Goal: Task Accomplishment & Management: Manage account settings

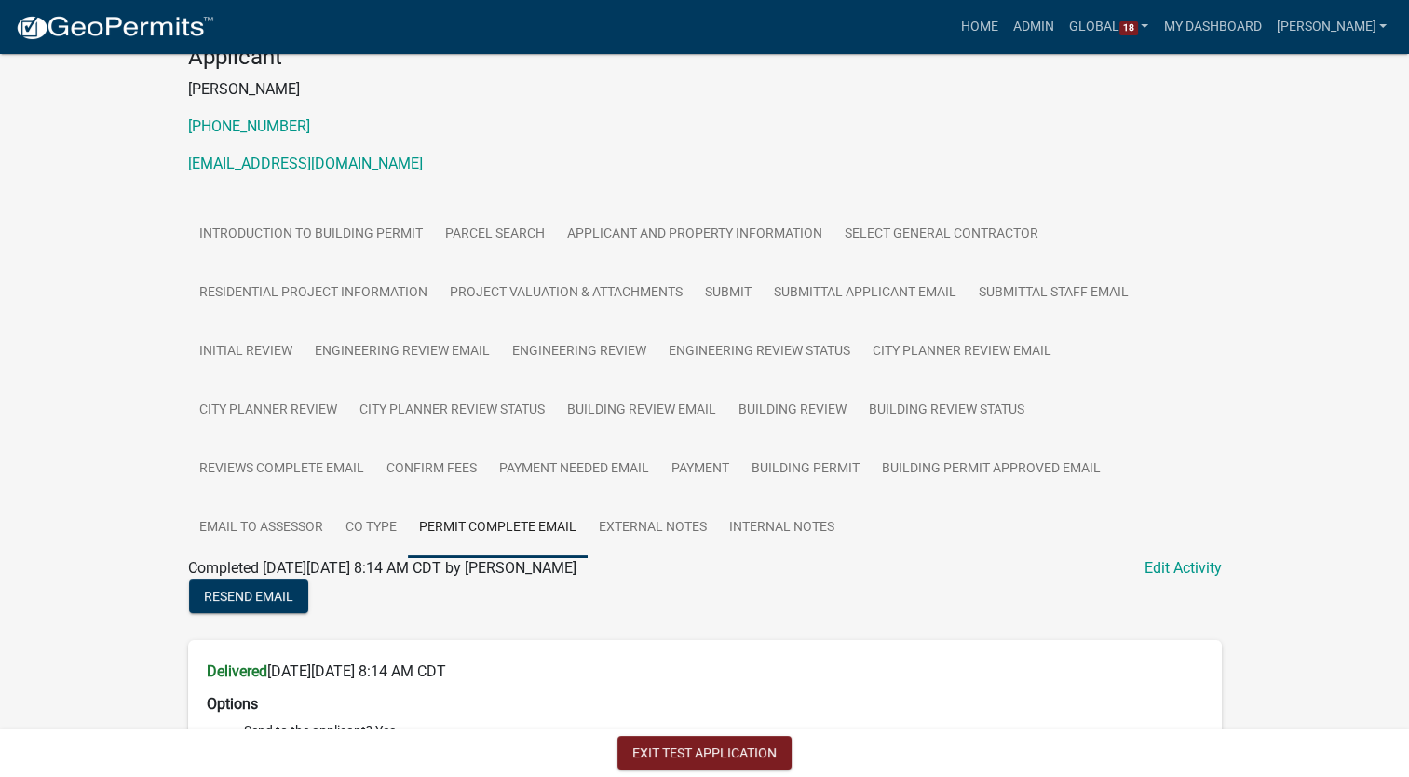
scroll to position [205, 0]
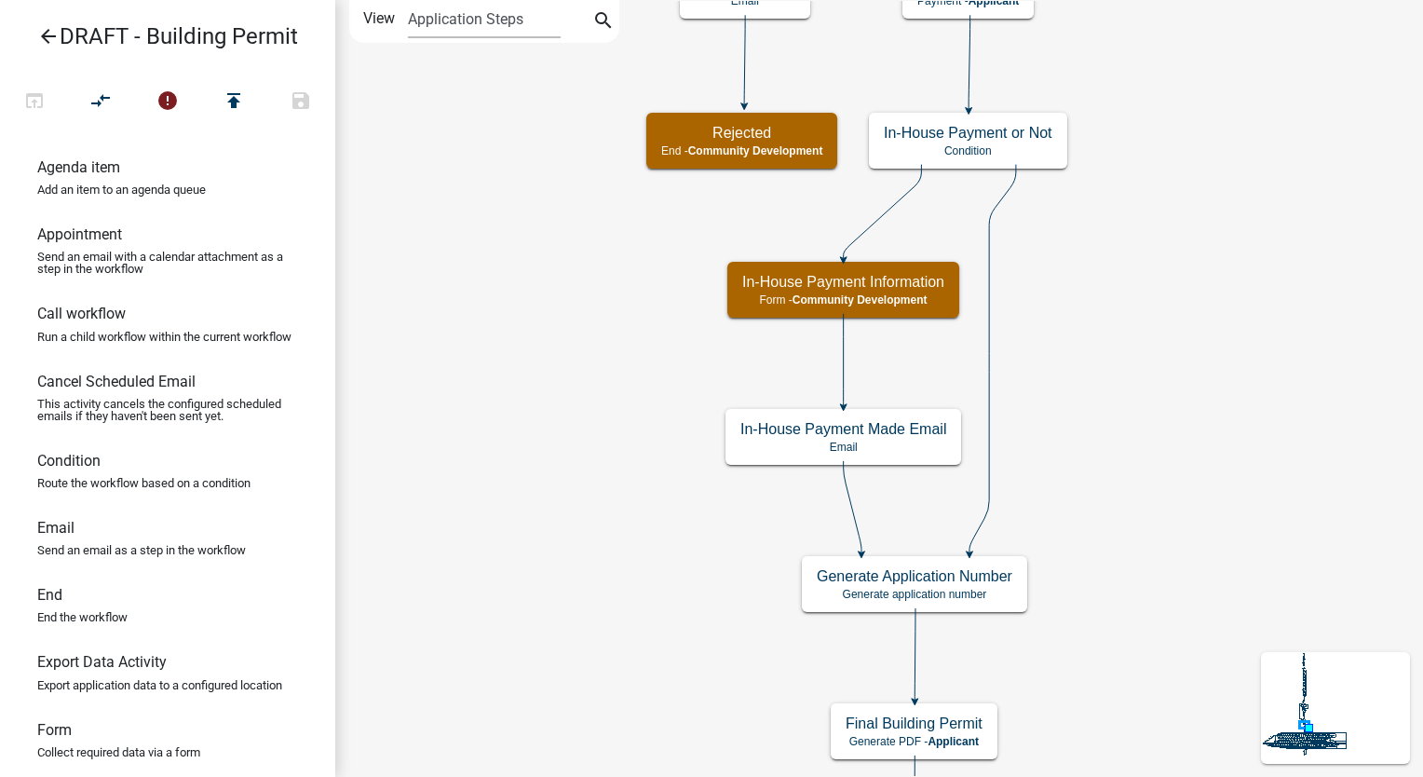
click at [44, 38] on icon "arrow_back" at bounding box center [48, 38] width 22 height 26
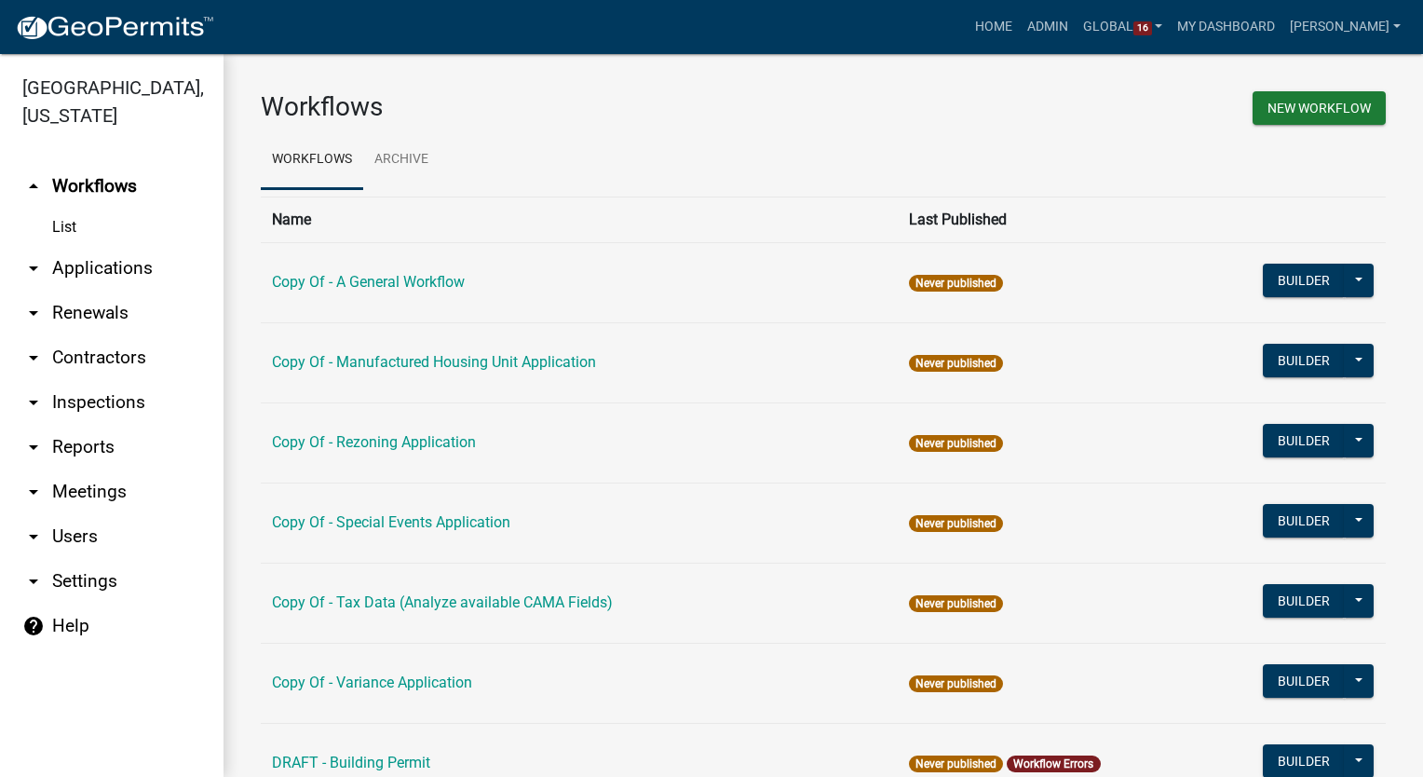
click at [60, 584] on link "arrow_drop_down Settings" at bounding box center [112, 581] width 224 height 45
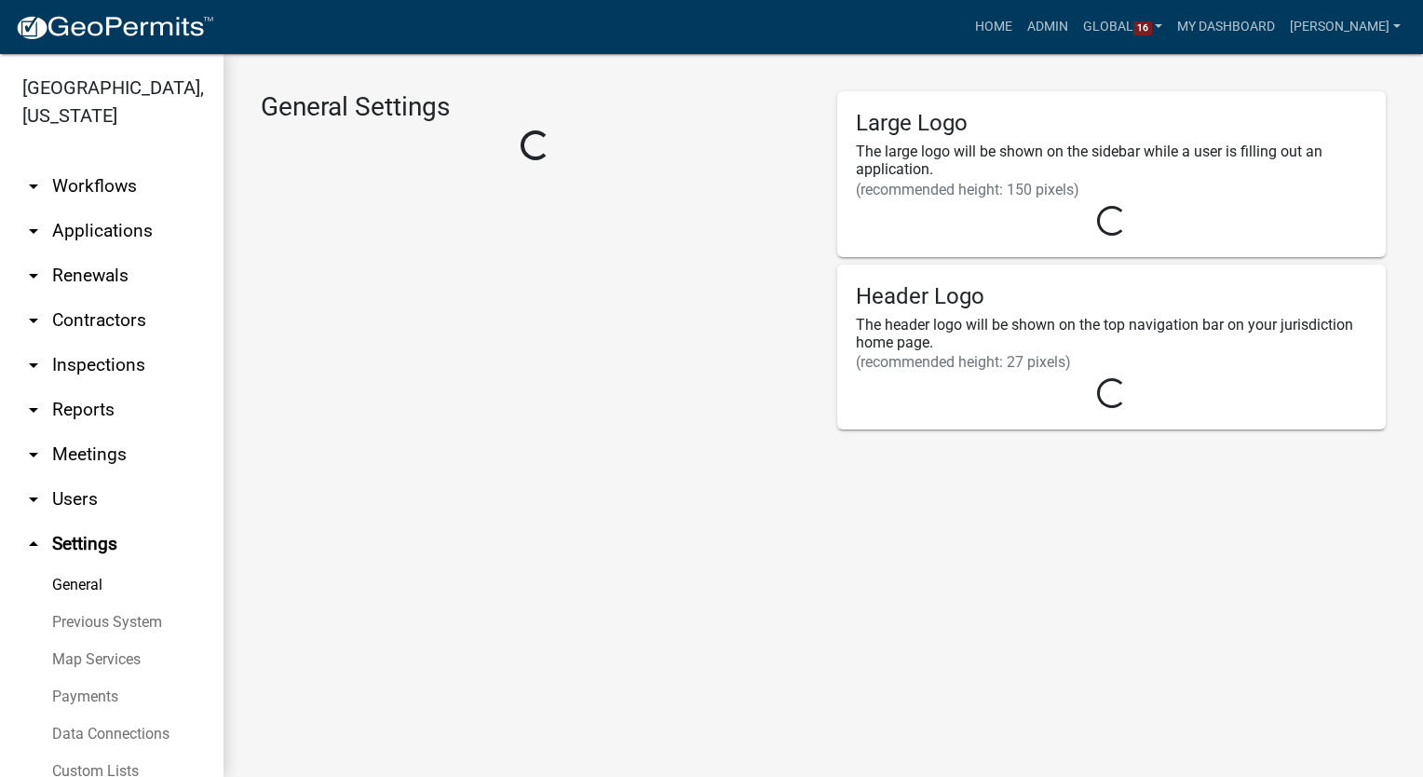
select select "GA"
select select "Eastern Standard Time"
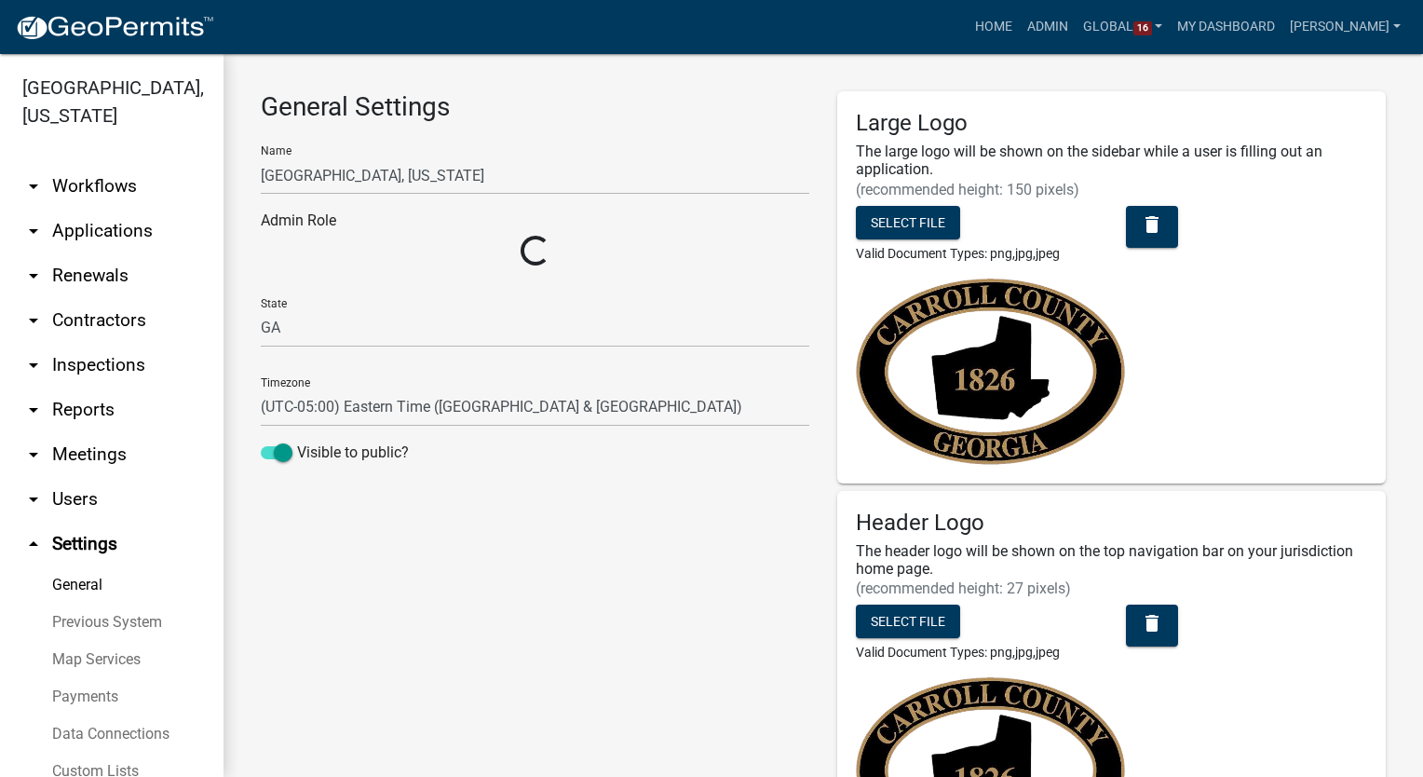
select select "32d6e85b-6a6d-4532-b483-7b431a947728"
click at [72, 501] on link "arrow_drop_down Users" at bounding box center [112, 499] width 224 height 45
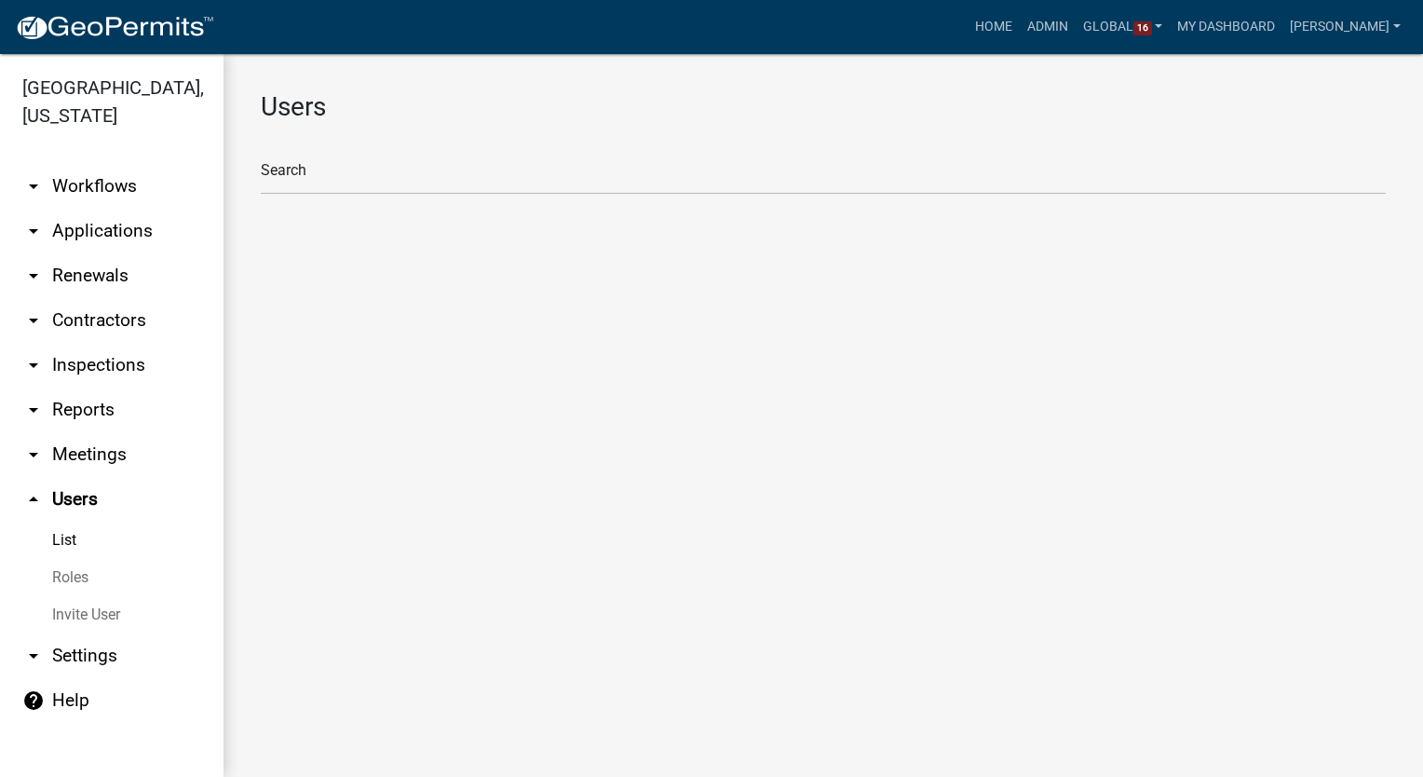
click at [71, 581] on link "Roles" at bounding box center [112, 577] width 224 height 37
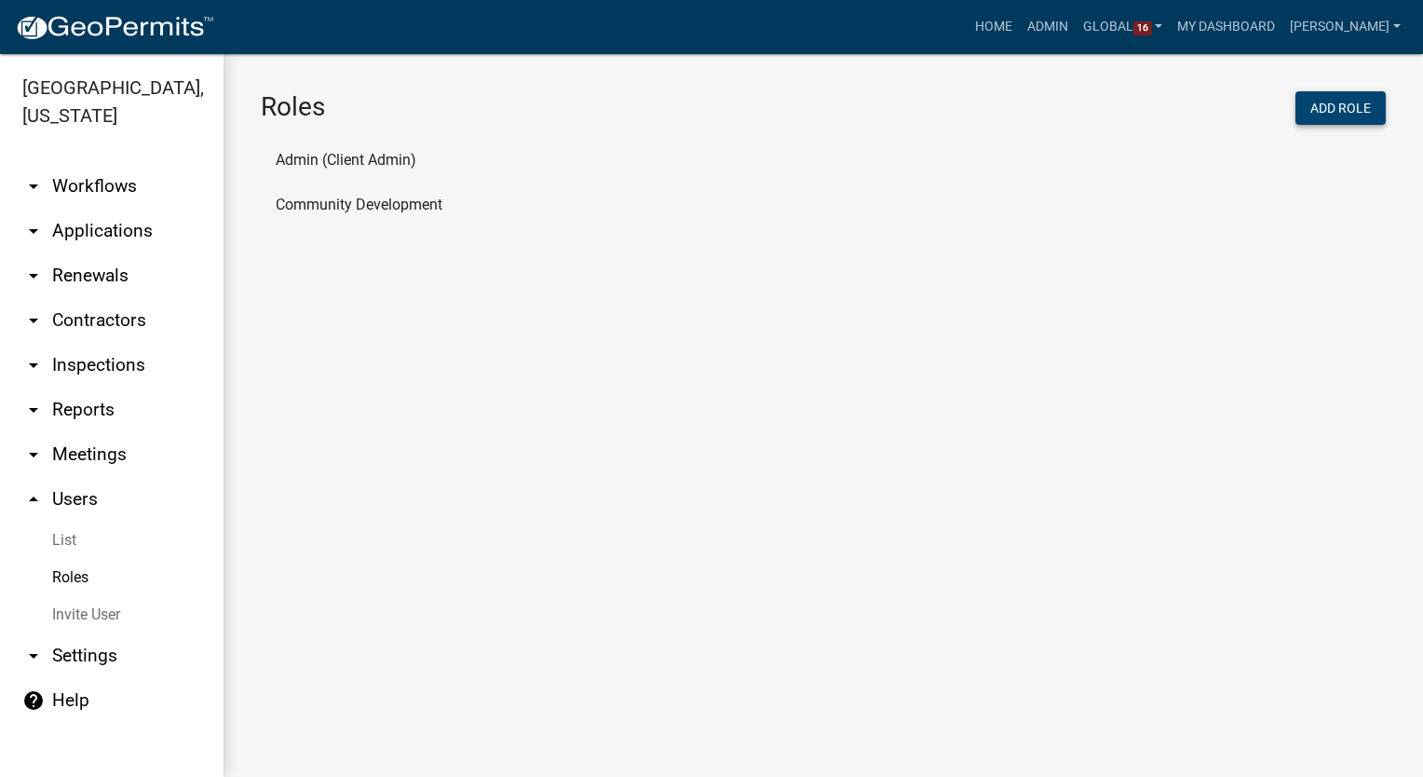
click at [1336, 105] on button "Add Role" at bounding box center [1341, 108] width 90 height 34
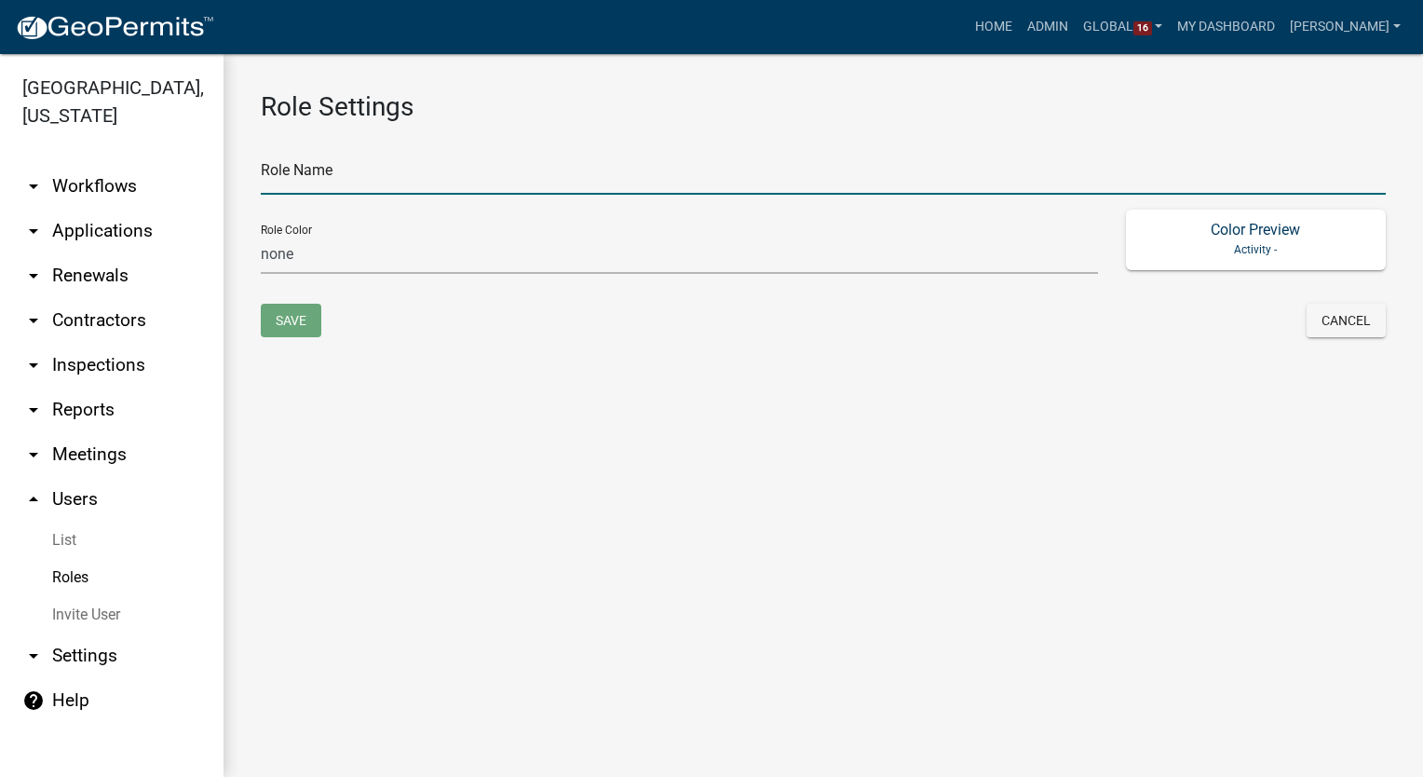
click at [341, 182] on input "text" at bounding box center [823, 175] width 1125 height 38
type input "Reviewers"
click at [310, 242] on select "none green yellow orange red purple light-blue light-green light-yellow" at bounding box center [679, 255] width 837 height 38
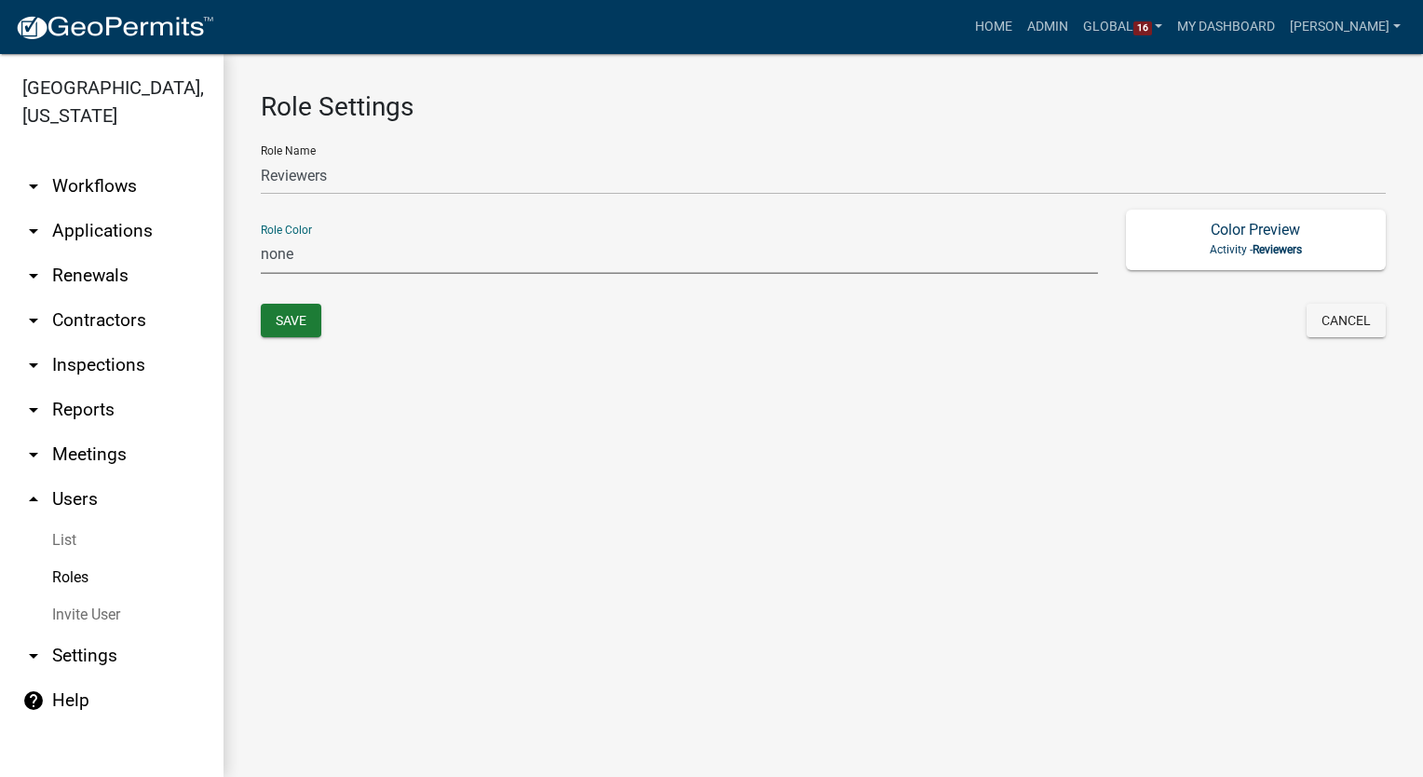
select select "1: green"
click at [261, 236] on select "none green yellow orange red purple light-blue light-green light-yellow" at bounding box center [679, 255] width 837 height 38
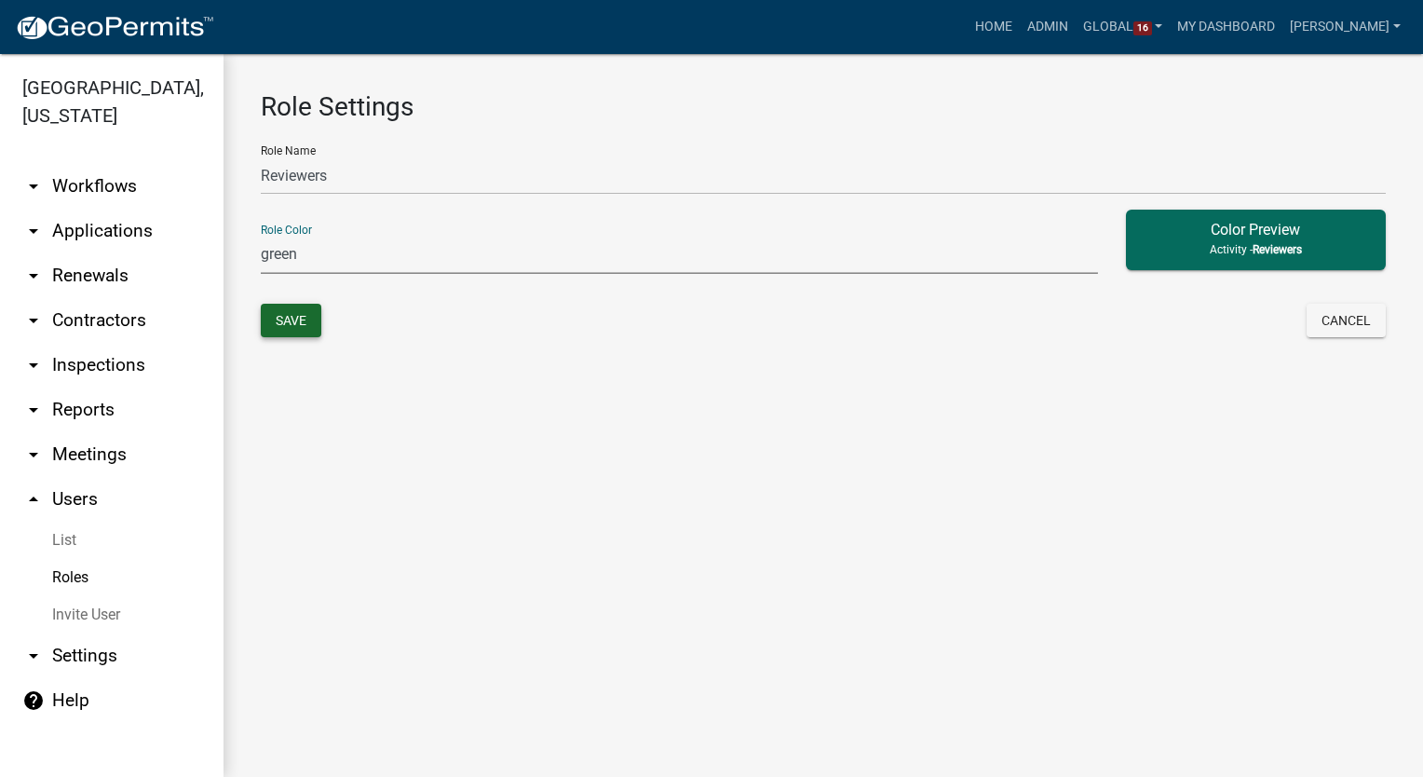
click at [278, 318] on button "Save" at bounding box center [291, 321] width 61 height 34
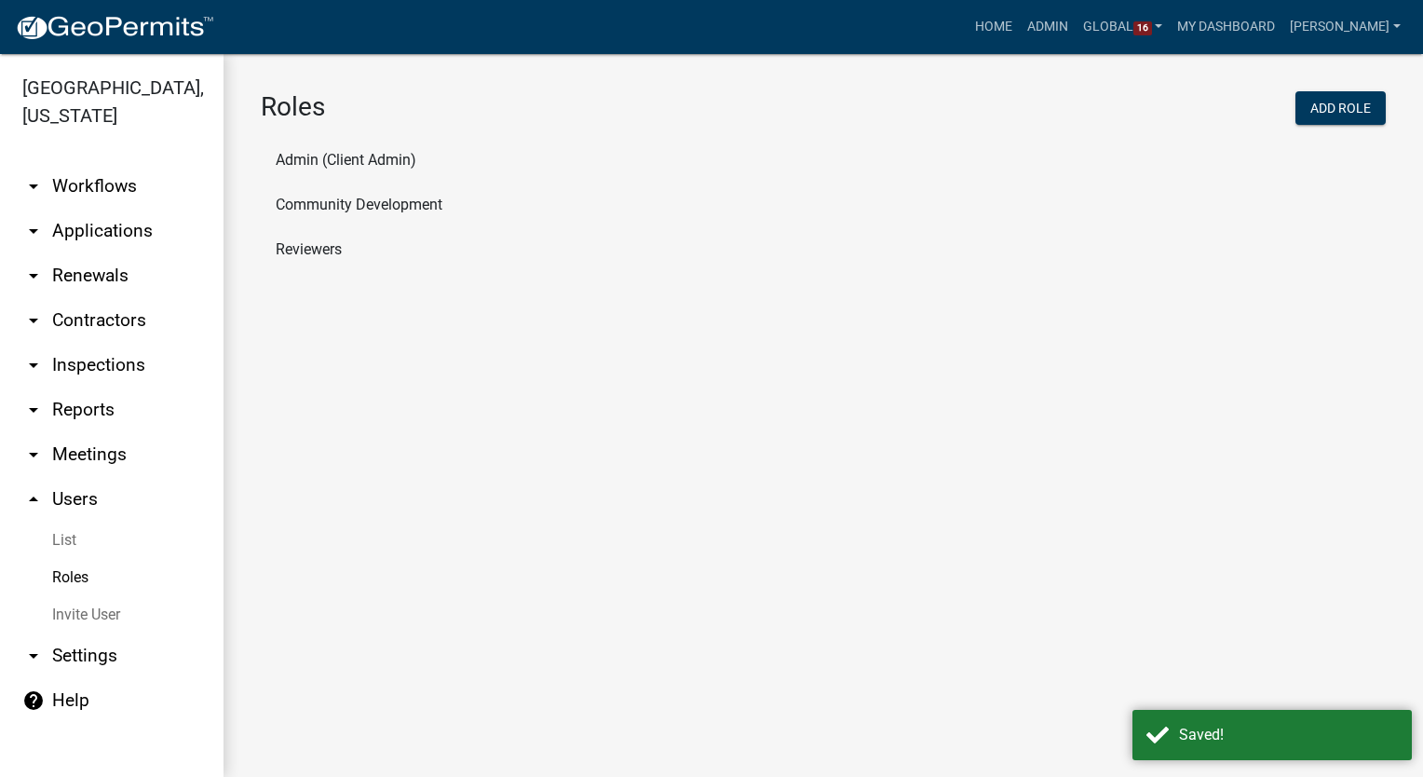
click at [309, 253] on li "Reviewers" at bounding box center [823, 249] width 1125 height 45
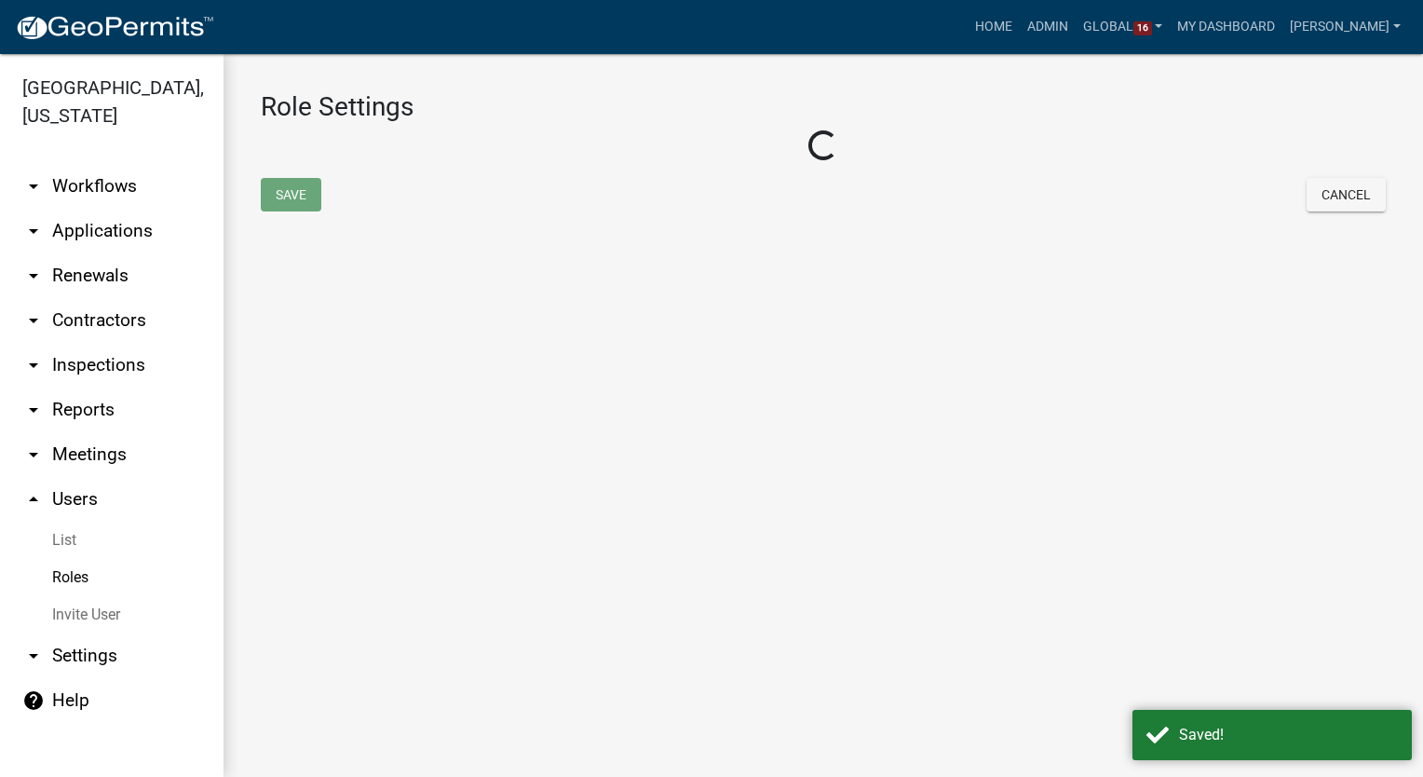
select select "1: green"
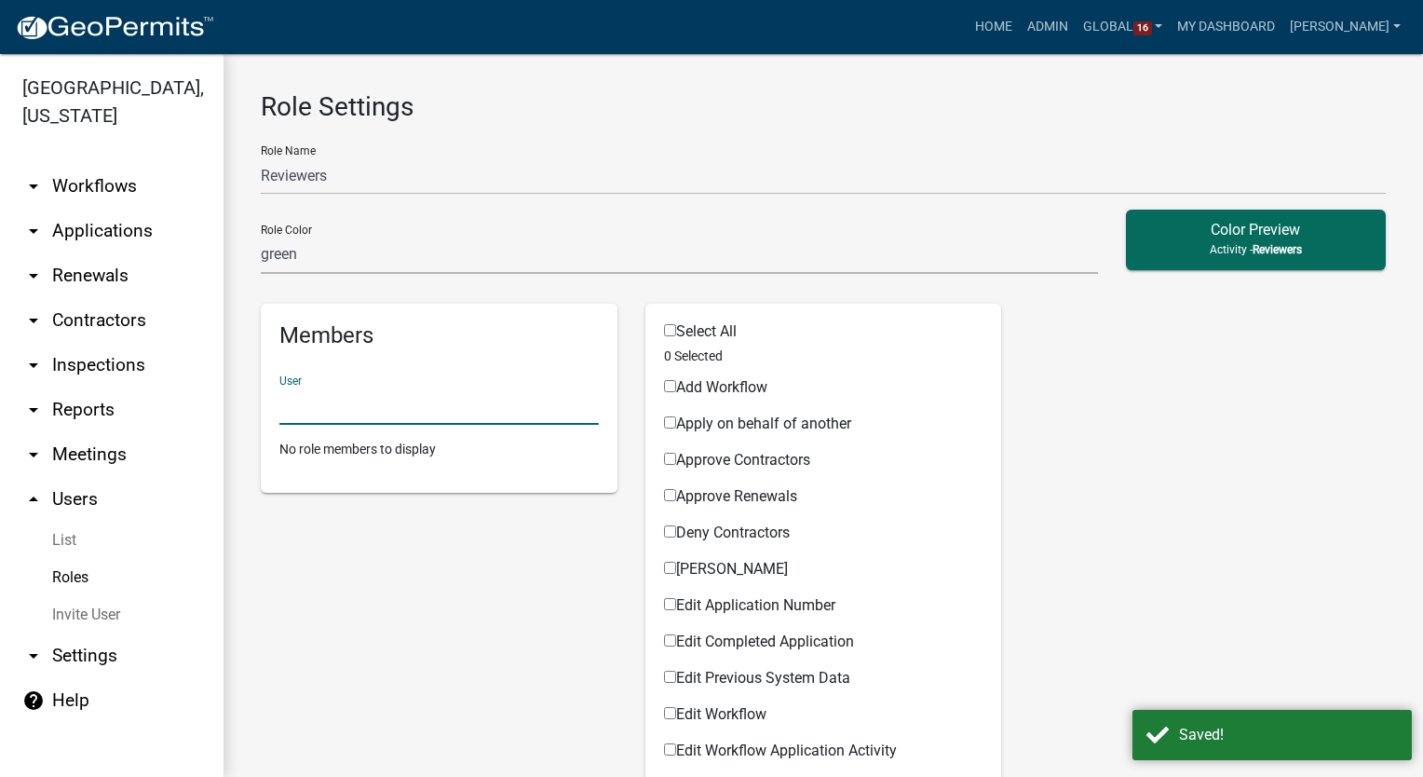
click at [329, 405] on input "text" at bounding box center [439, 406] width 320 height 38
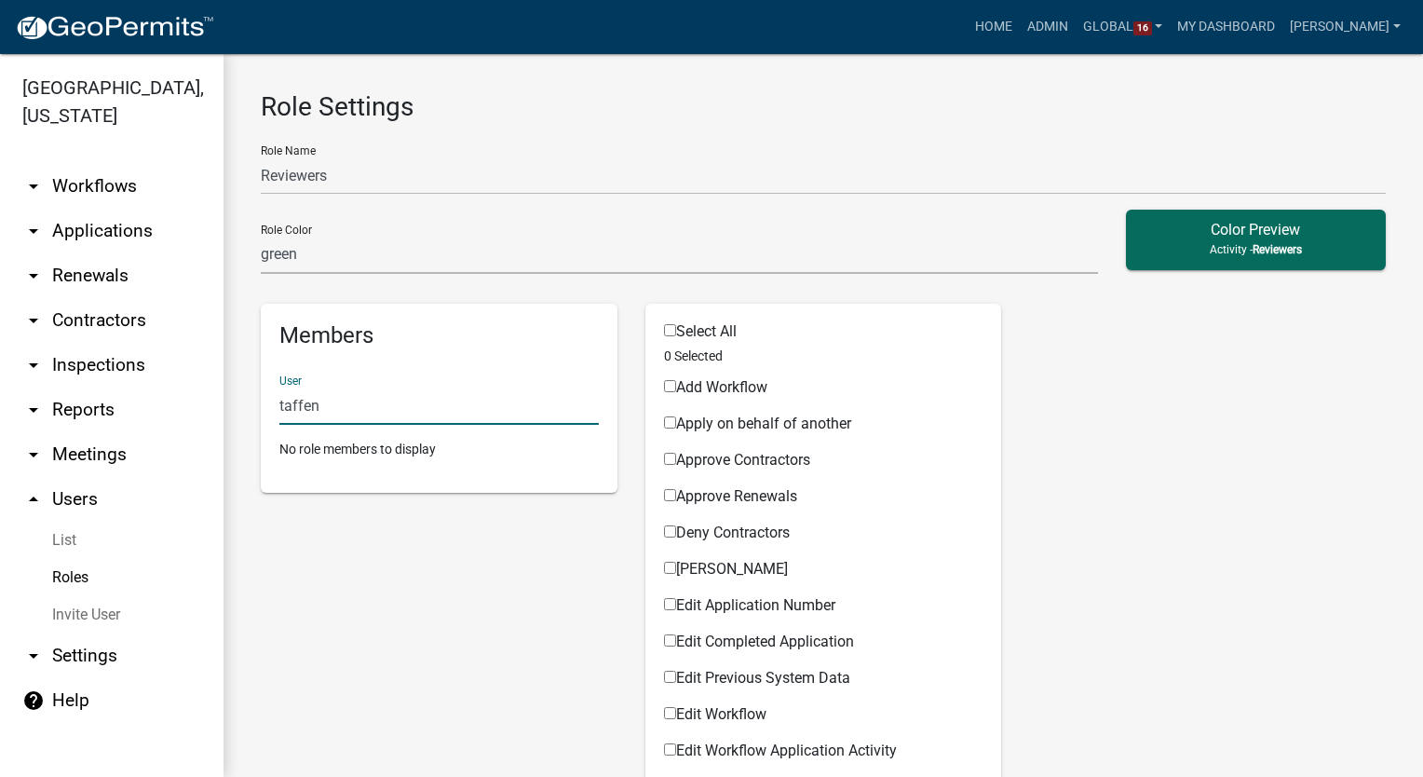
type input "taffeny"
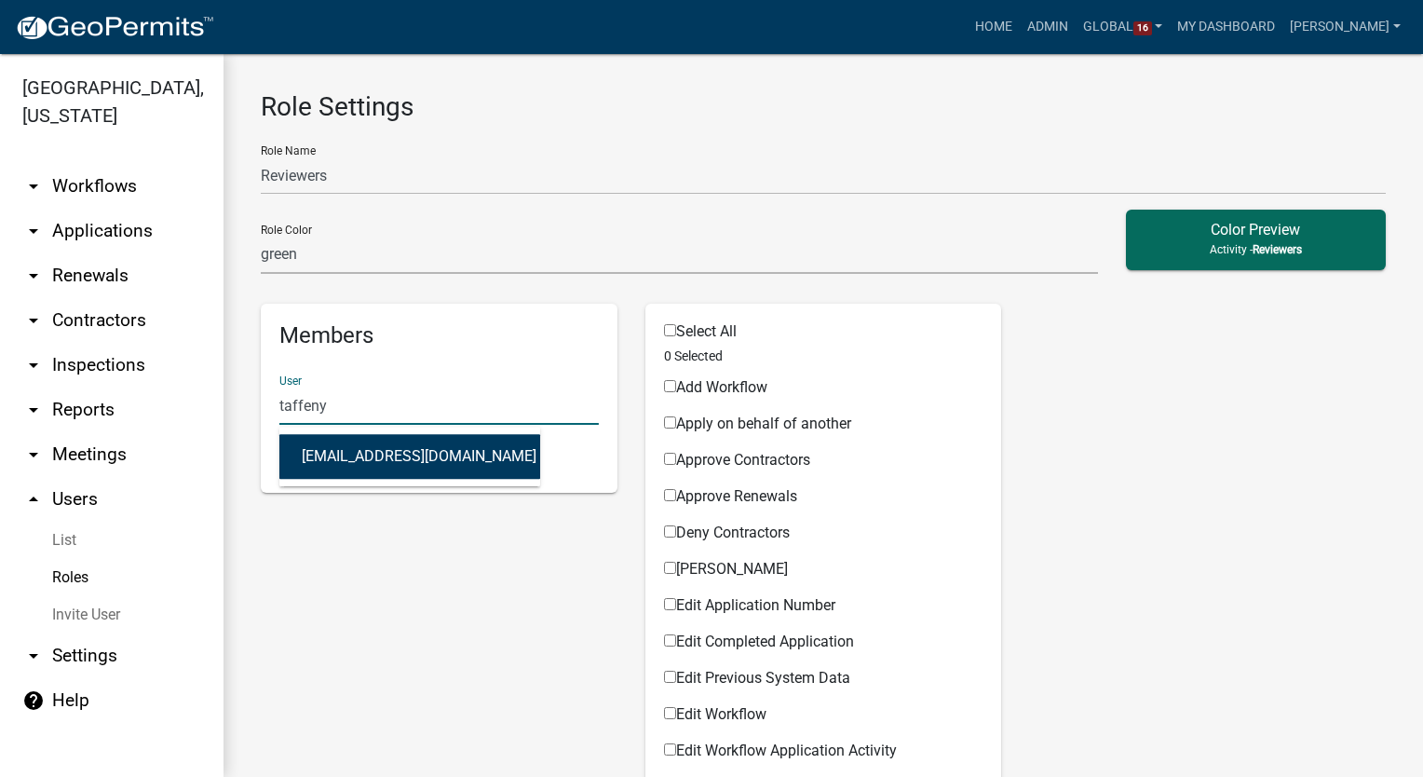
click at [343, 449] on button "Tjohnson@carrollcountyga.gov (Taffeny Johnson)" at bounding box center [409, 456] width 261 height 45
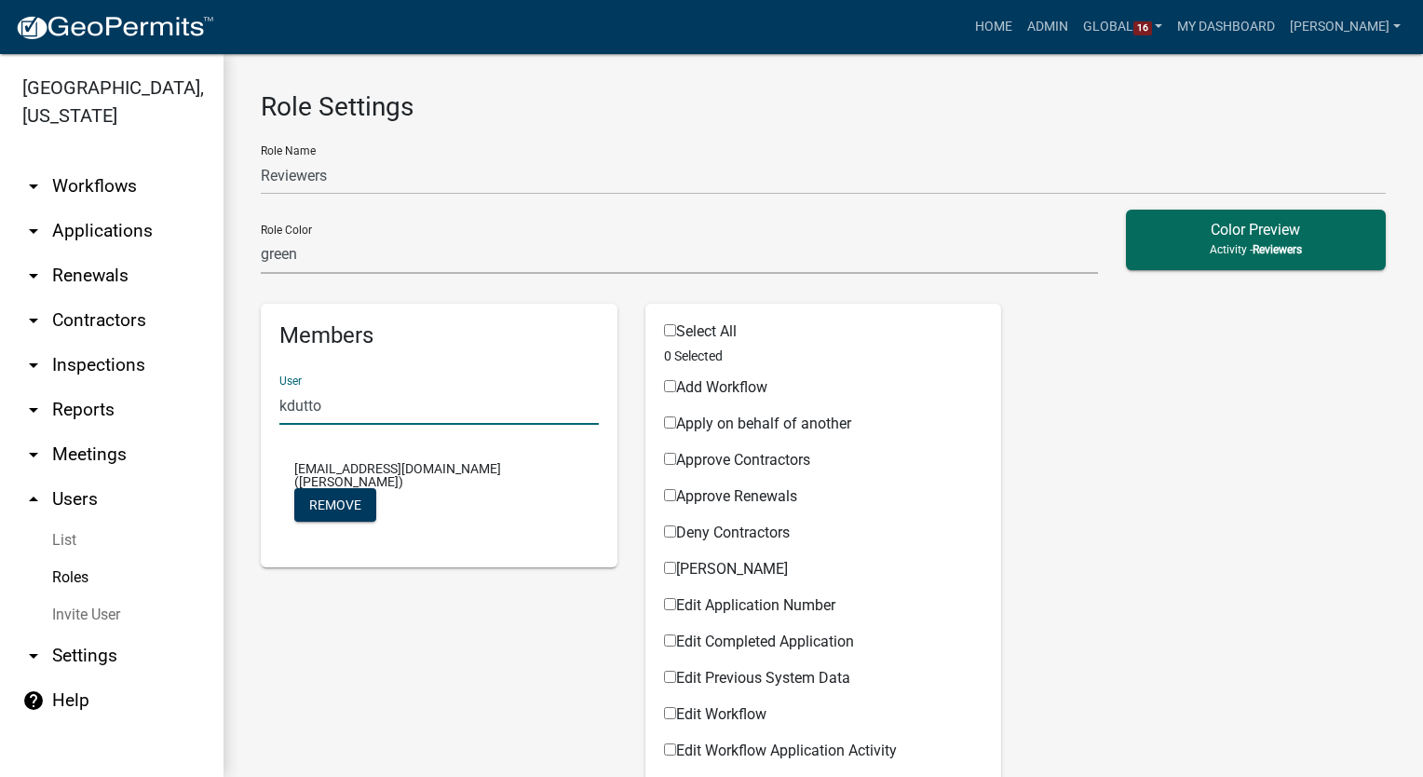
type input "kdutton"
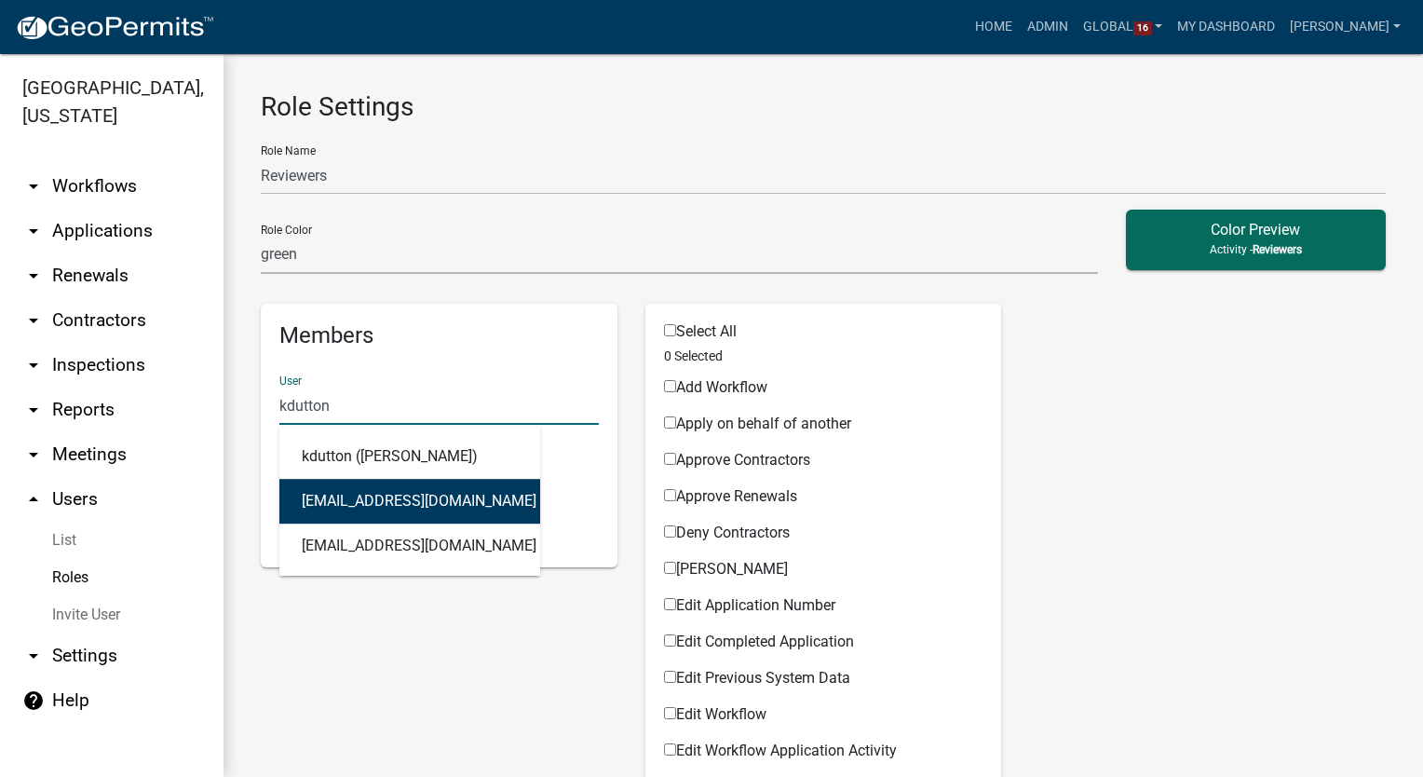
click at [414, 510] on button "kdutton@carrollcountyga.gov (Kimberly Dutton)" at bounding box center [409, 501] width 261 height 45
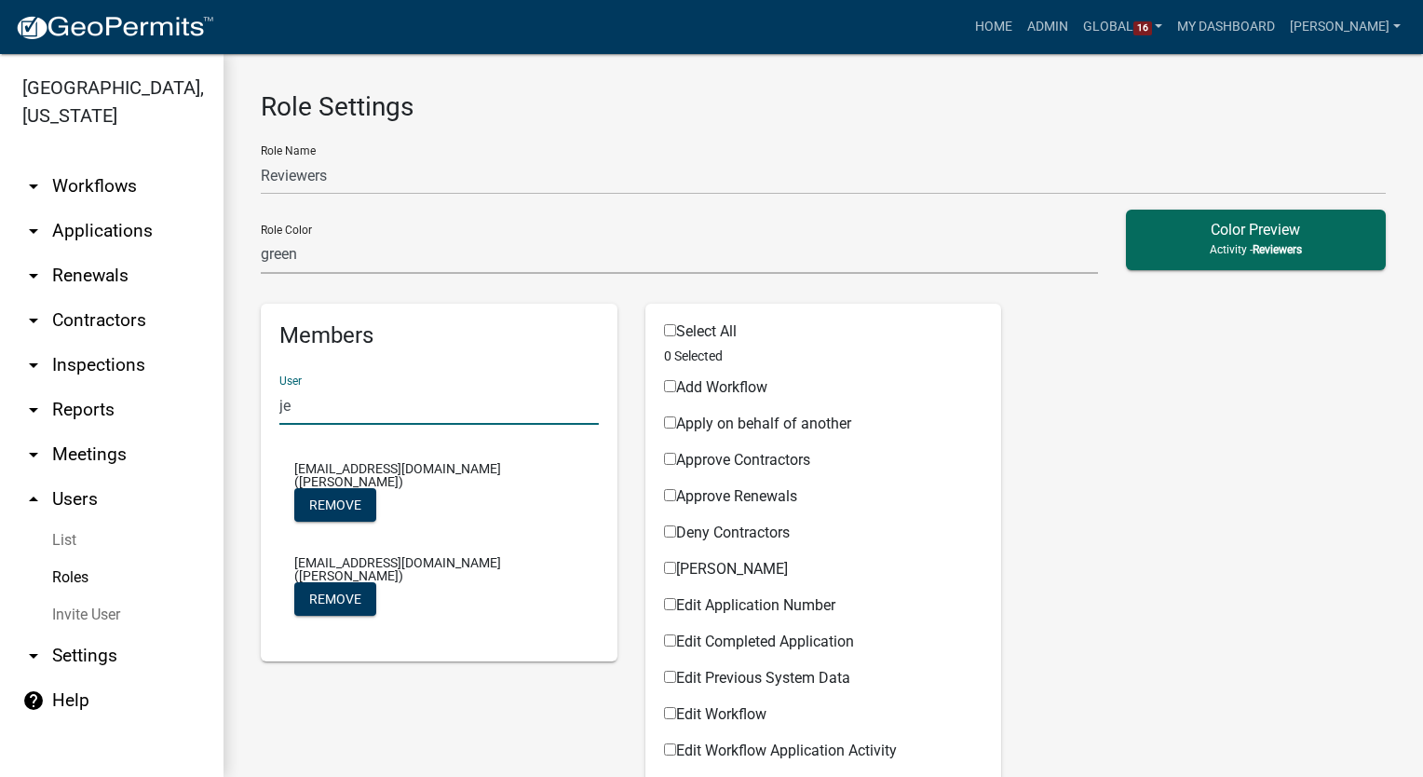
type input "j"
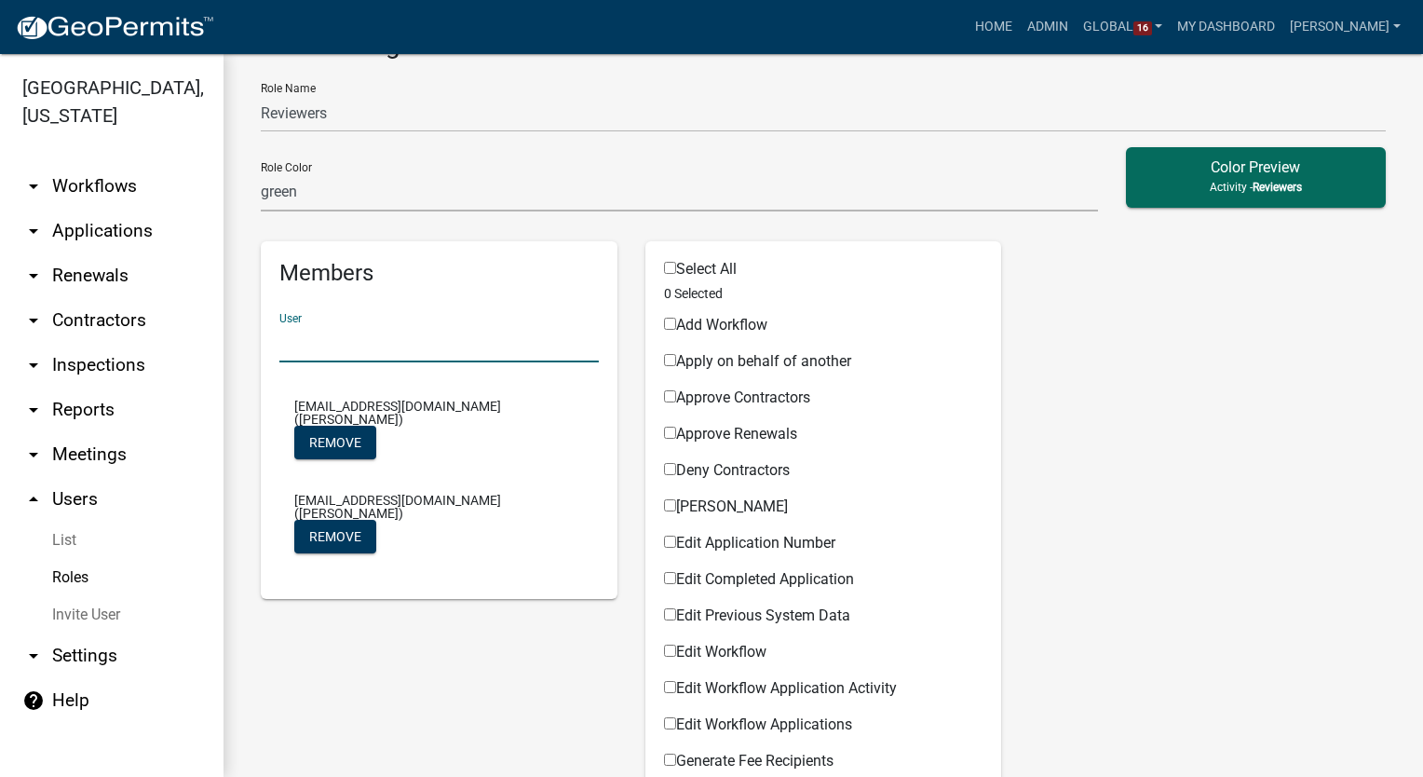
scroll to position [93, 0]
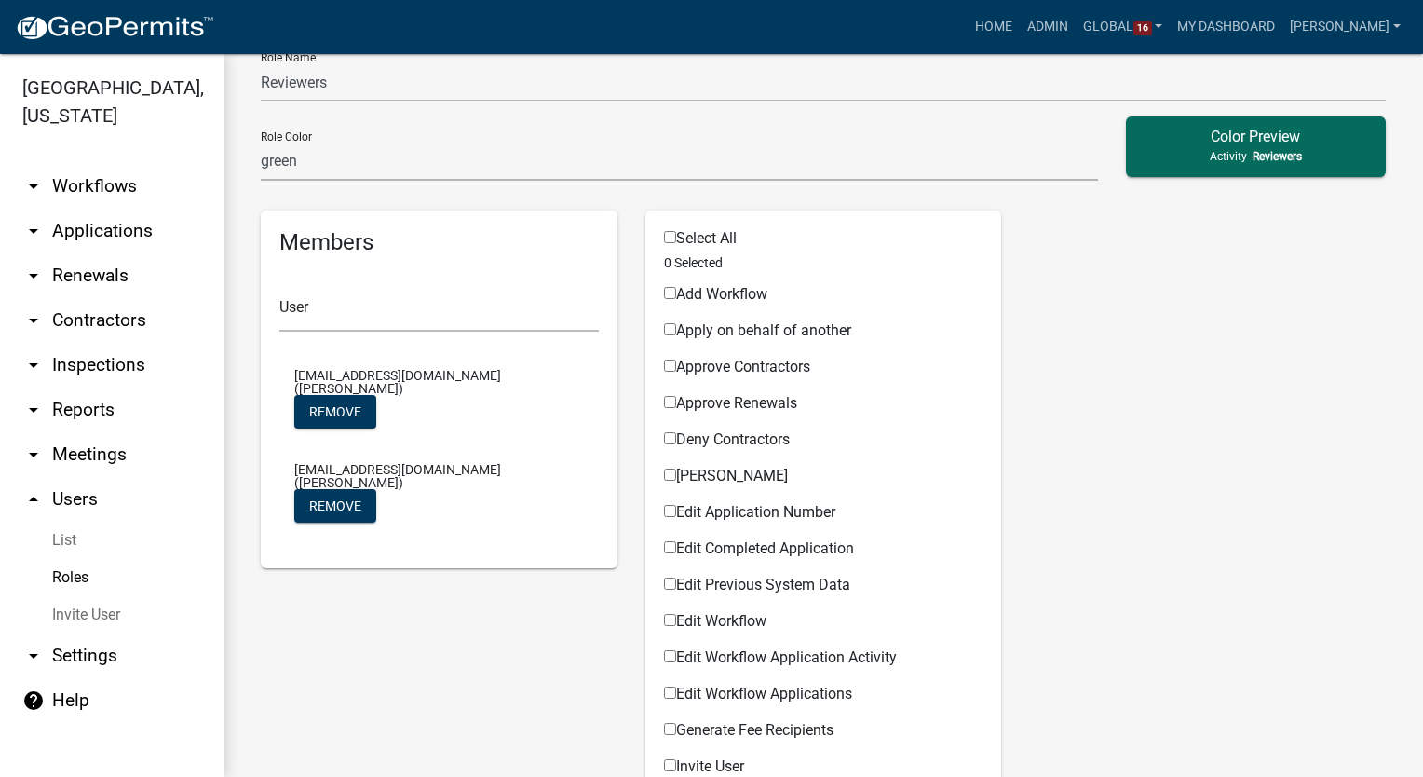
click at [664, 329] on input "Apply on behalf of another" at bounding box center [670, 329] width 12 height 12
checkbox input "true"
click at [664, 367] on input "Approve Contractors" at bounding box center [670, 366] width 12 height 12
checkbox input "true"
click at [664, 397] on input "Approve Renewals" at bounding box center [670, 402] width 12 height 12
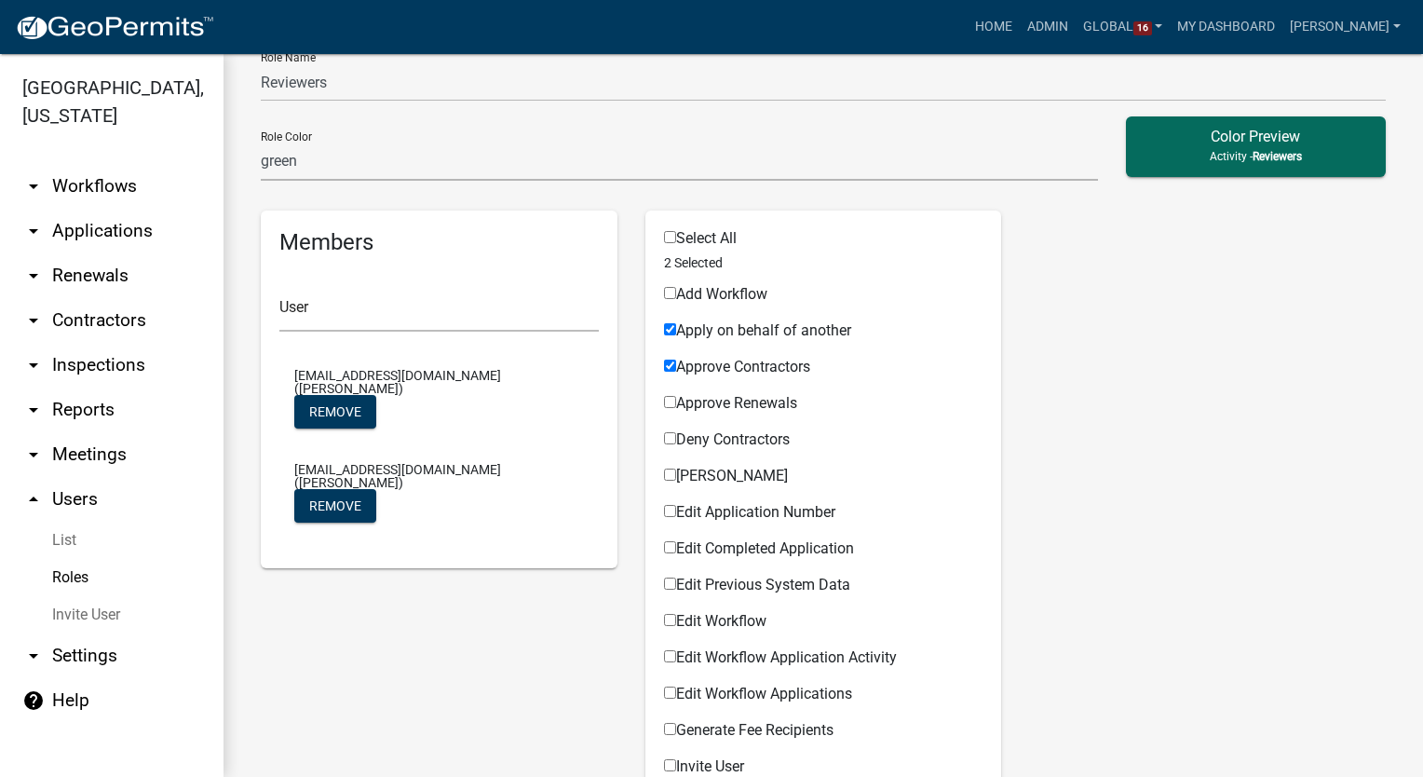
checkbox input "true"
click at [664, 442] on input "Deny Contractors" at bounding box center [670, 438] width 12 height 12
checkbox input "true"
click at [667, 474] on input "Deny Renewals" at bounding box center [670, 475] width 12 height 12
checkbox input "true"
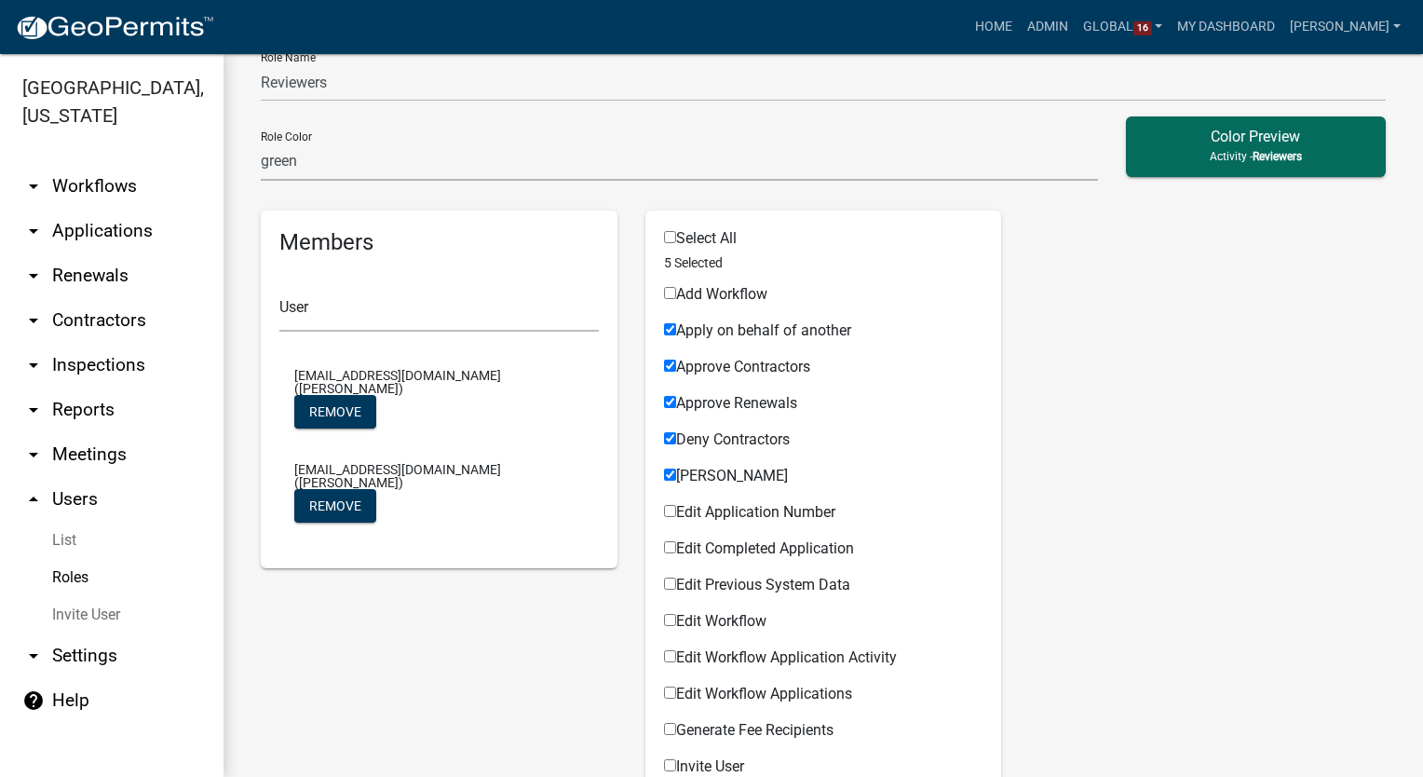
scroll to position [279, 0]
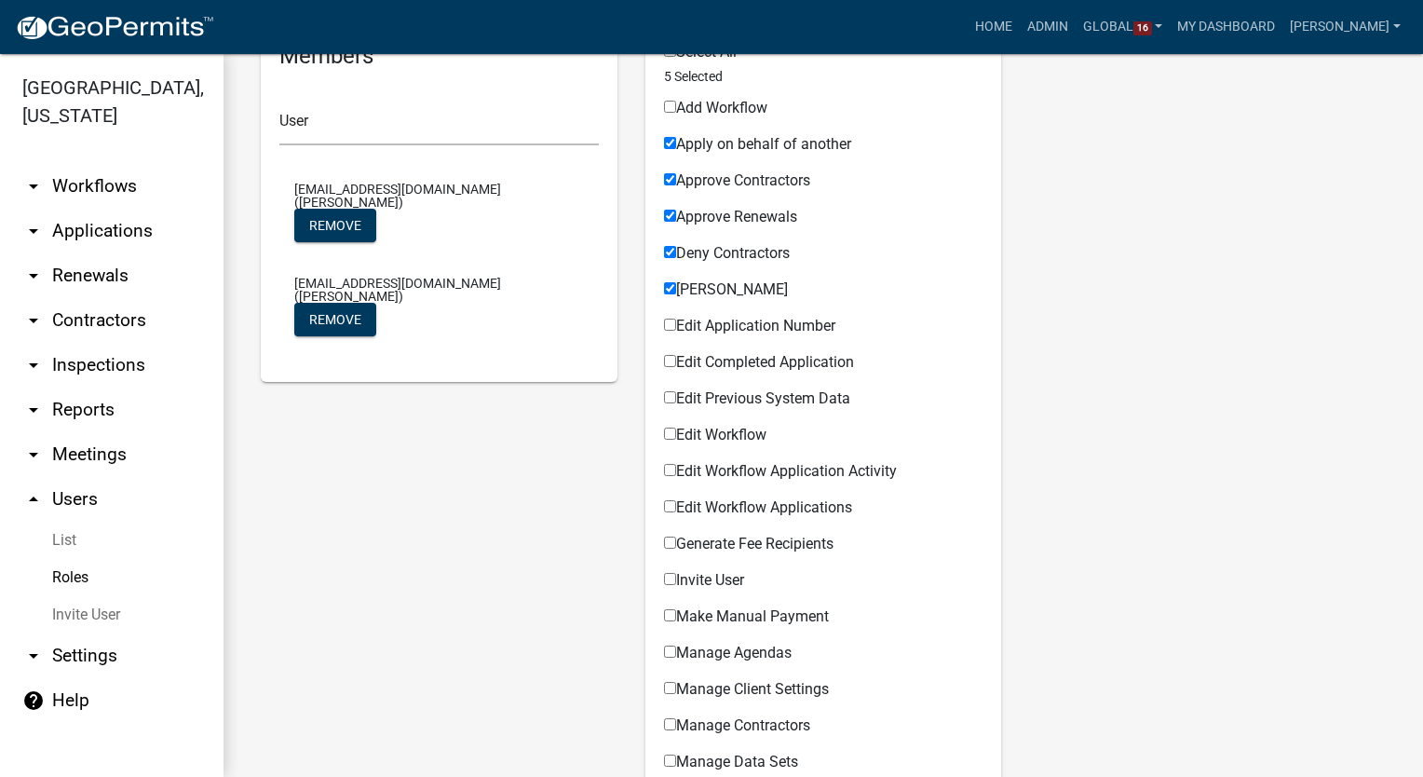
click at [664, 364] on input "Edit Completed Application" at bounding box center [670, 361] width 12 height 12
checkbox input "true"
click at [664, 469] on input "Edit Workflow Application Activity" at bounding box center [670, 470] width 12 height 12
checkbox input "true"
click at [664, 509] on input "Edit Workflow Applications" at bounding box center [670, 506] width 12 height 12
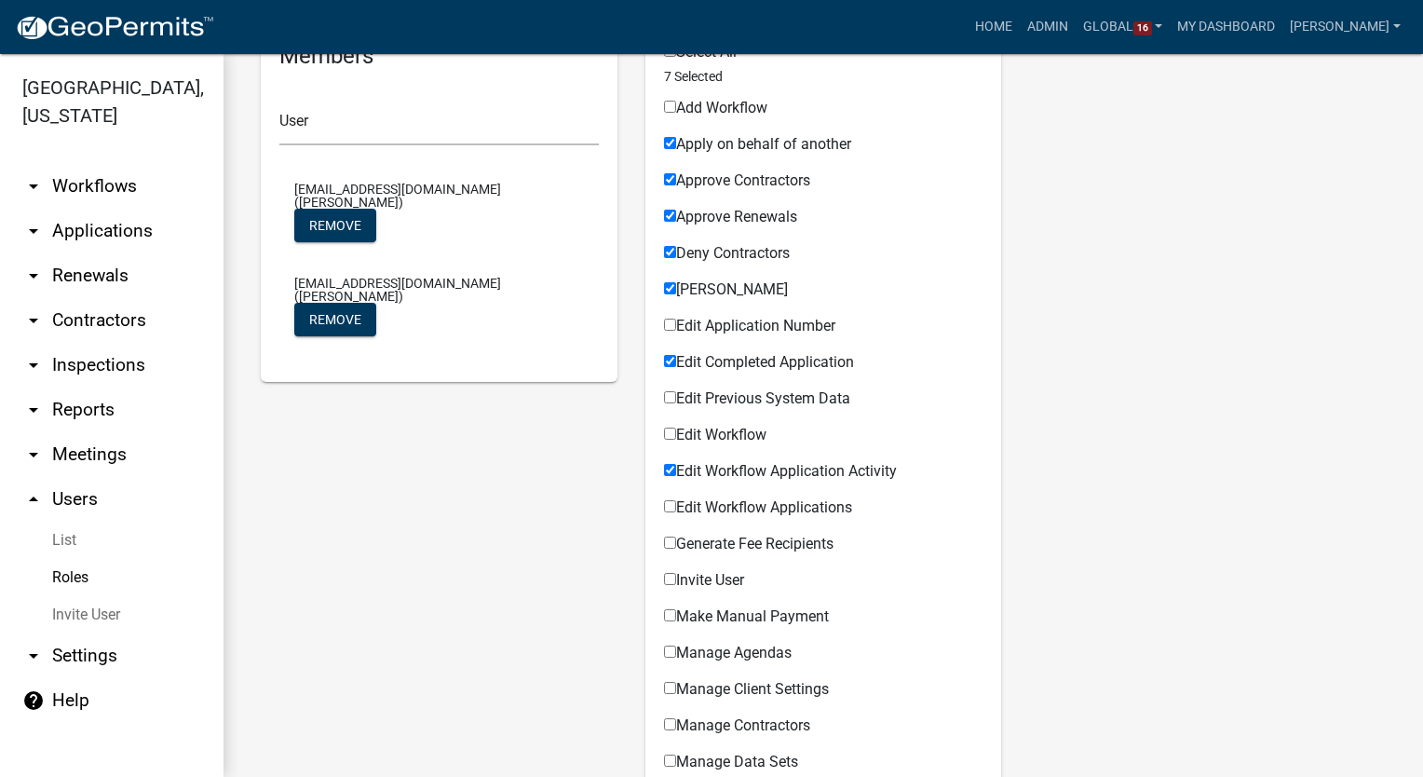
checkbox input "true"
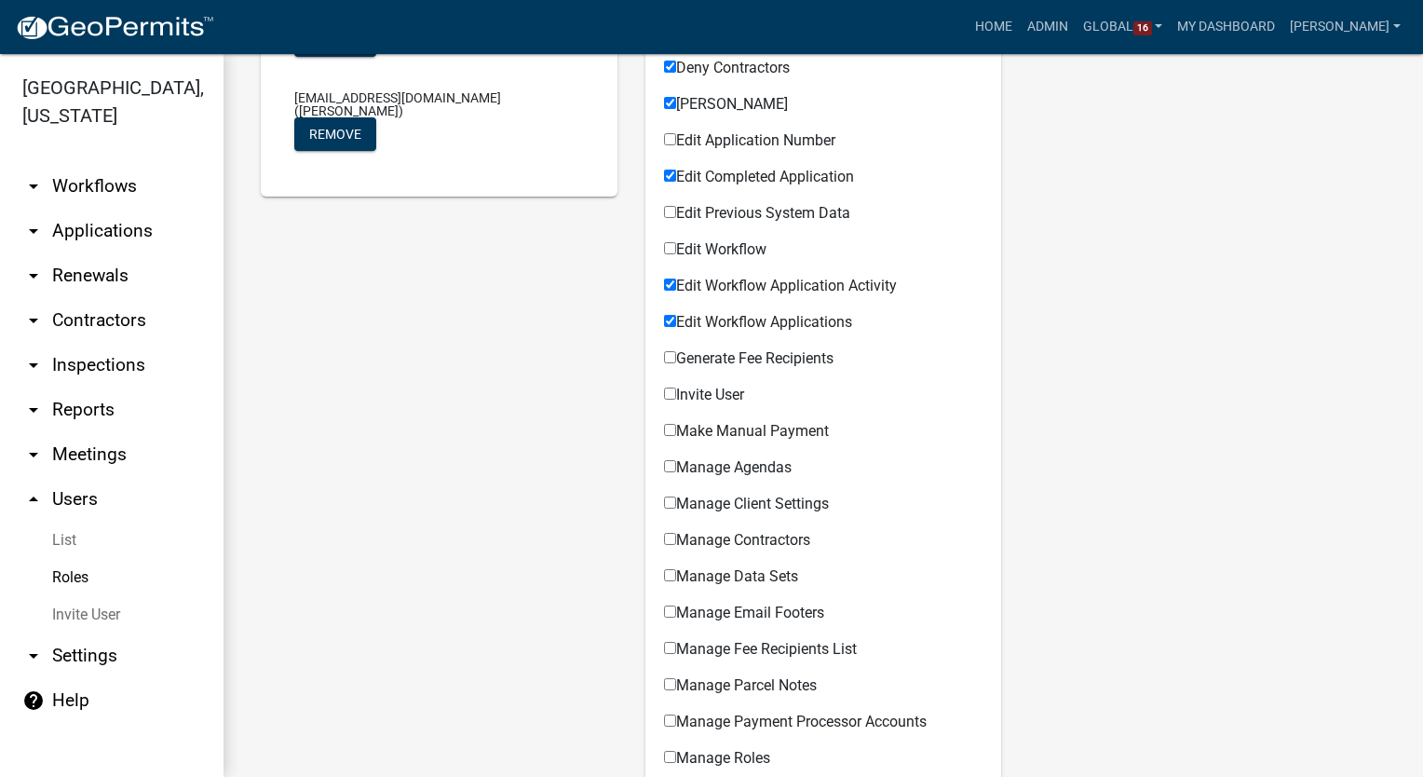
scroll to position [466, 0]
click at [664, 393] on input "Invite User" at bounding box center [670, 393] width 12 height 12
checkbox input "true"
click at [665, 430] on input "Make Manual Payment" at bounding box center [670, 429] width 12 height 12
checkbox input "true"
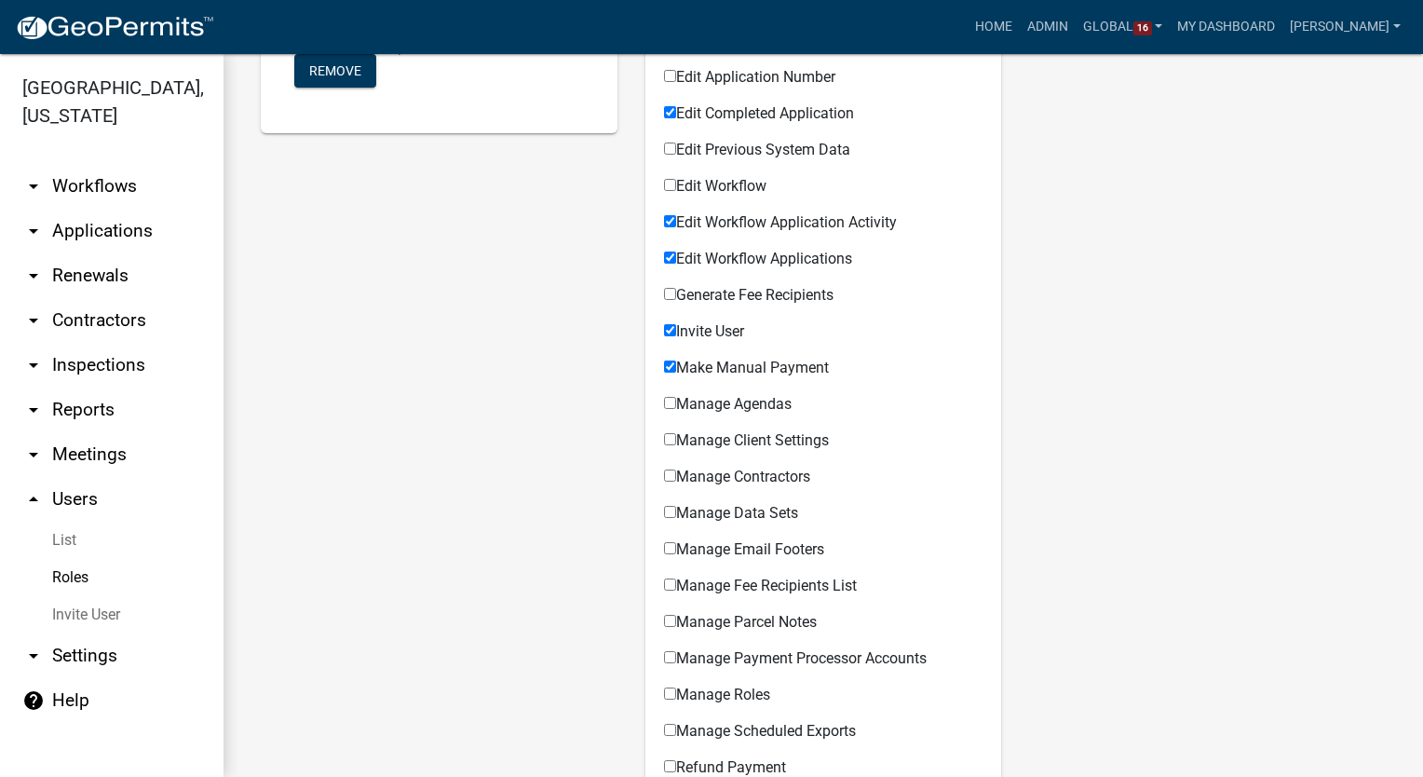
scroll to position [559, 0]
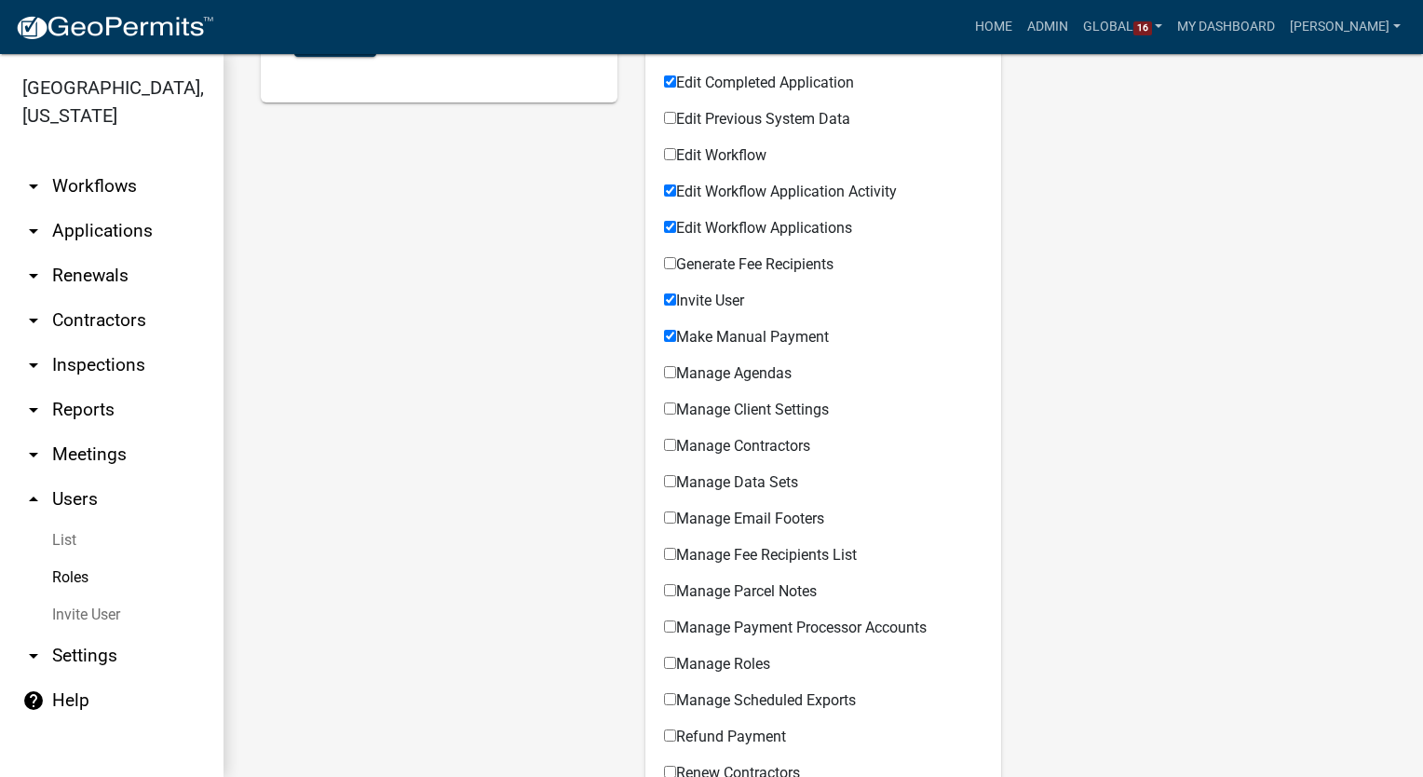
click at [666, 448] on input "Manage Contractors" at bounding box center [670, 445] width 12 height 12
checkbox input "true"
click at [664, 519] on input "Manage Email Footers" at bounding box center [670, 517] width 12 height 12
checkbox input "true"
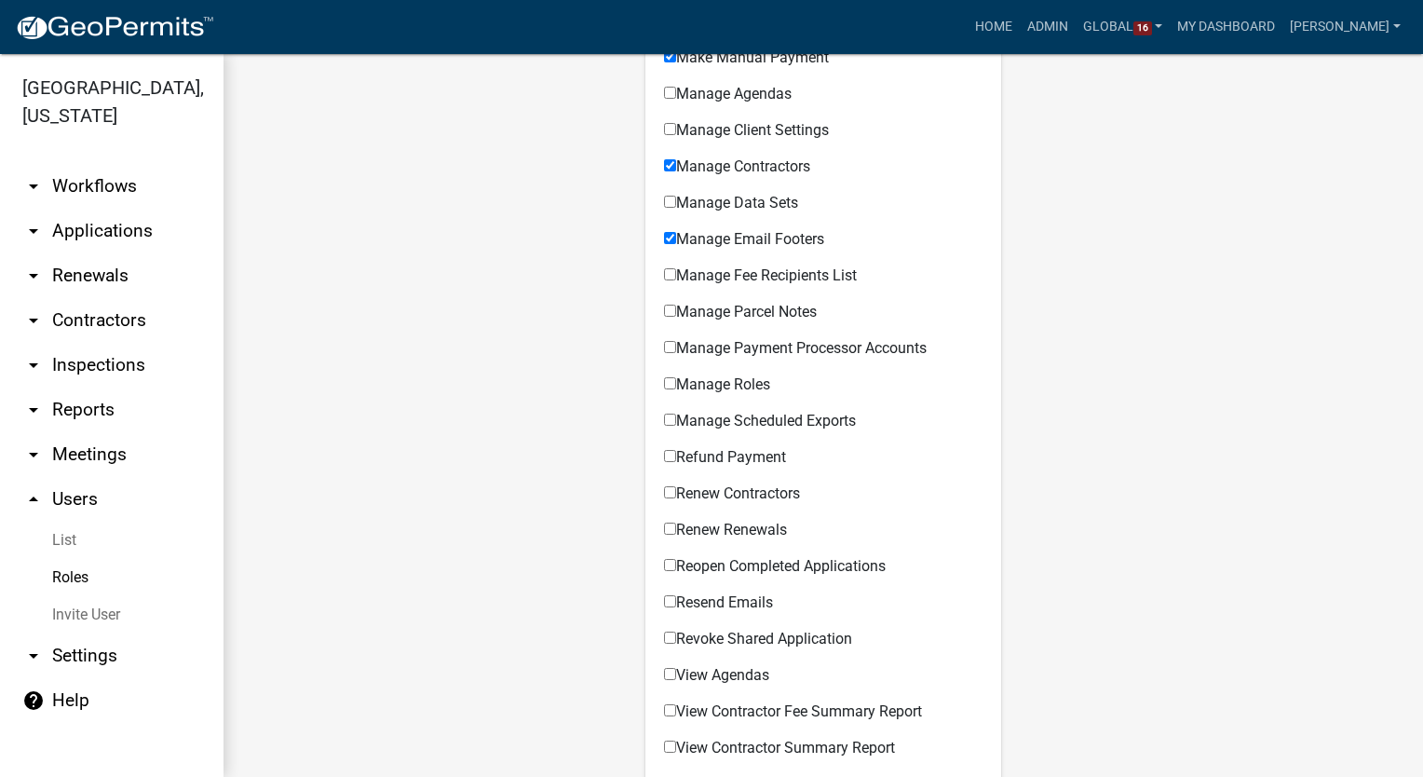
click at [664, 456] on input "Refund Payment" at bounding box center [670, 456] width 12 height 12
checkbox input "true"
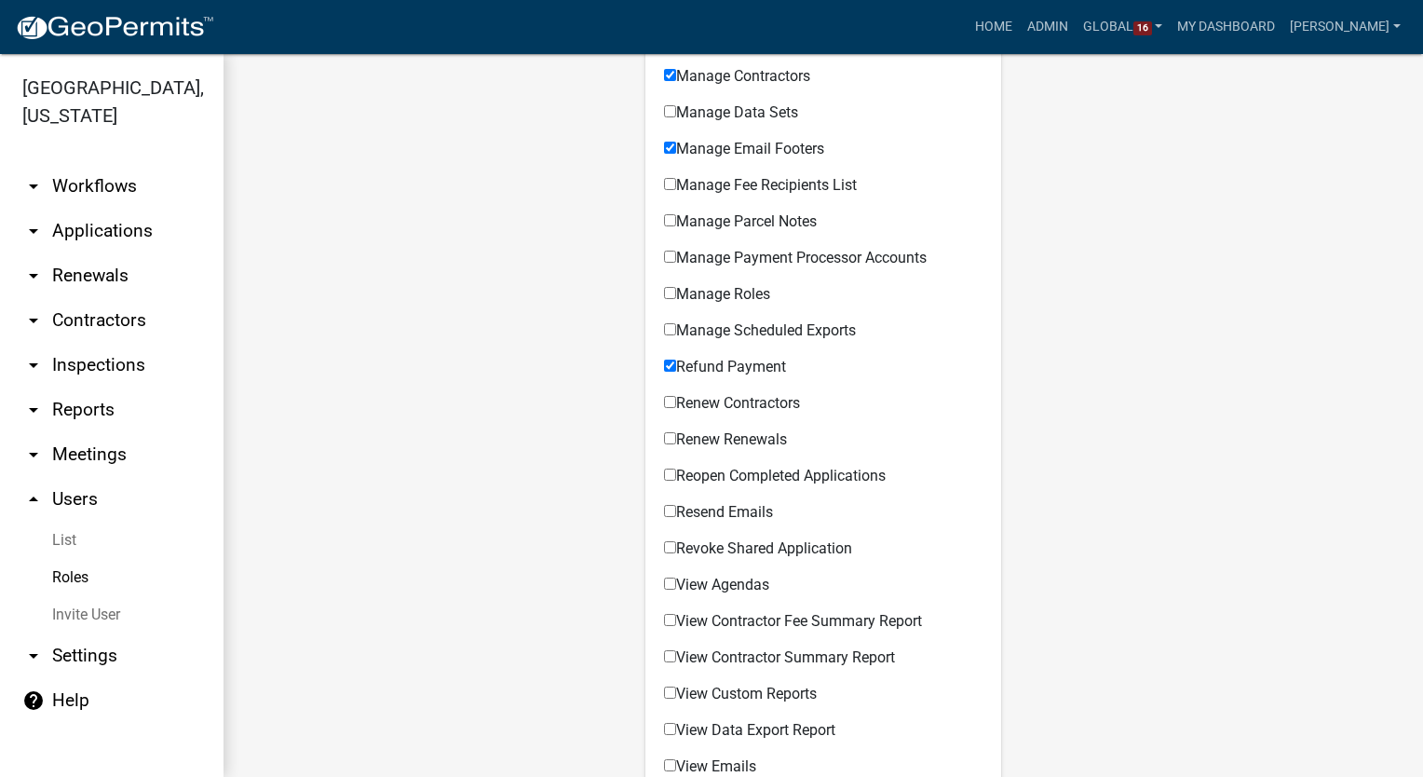
scroll to position [1025, 0]
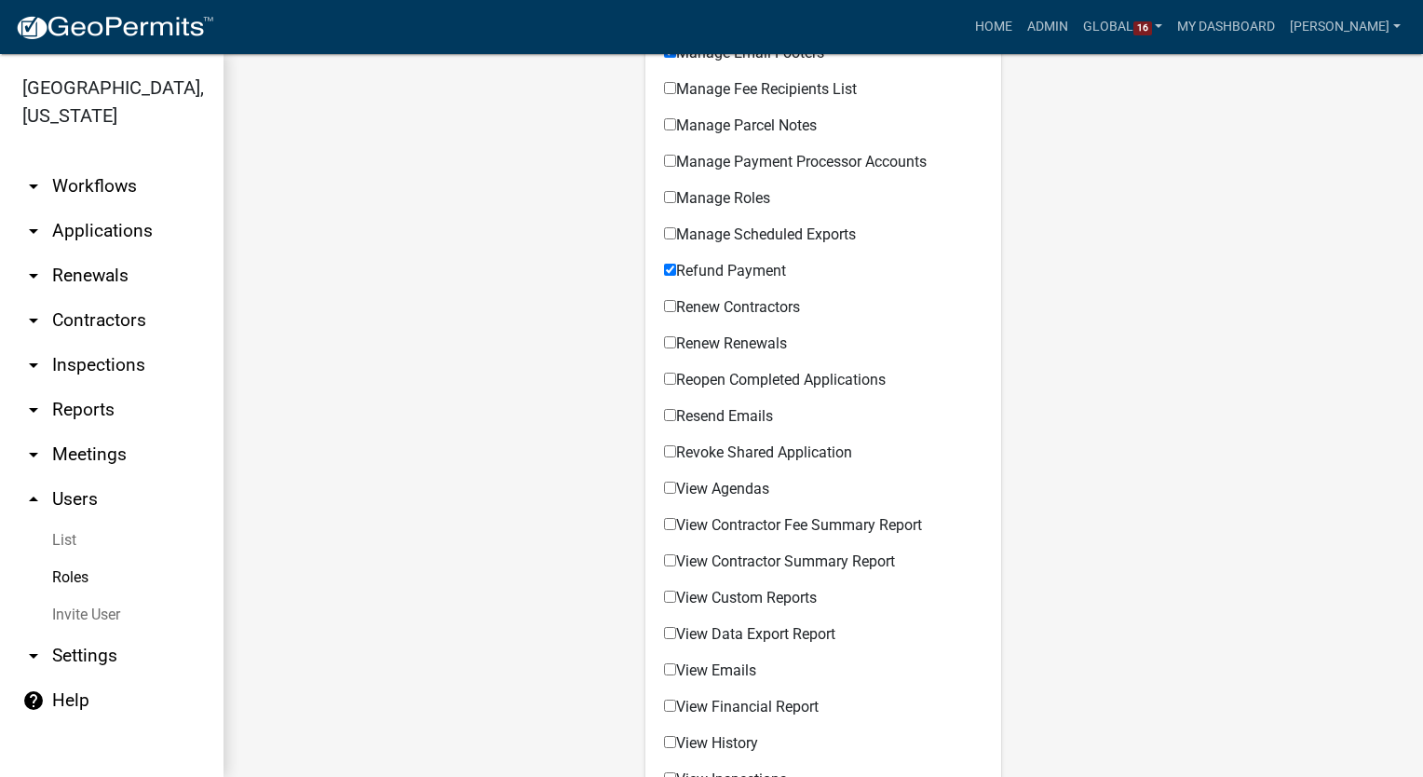
click at [664, 306] on input "Renew Contractors" at bounding box center [670, 306] width 12 height 12
checkbox input "true"
click at [664, 338] on input "Renew Renewals" at bounding box center [670, 342] width 12 height 12
checkbox input "true"
click at [664, 382] on input "Reopen Completed Applications" at bounding box center [670, 379] width 12 height 12
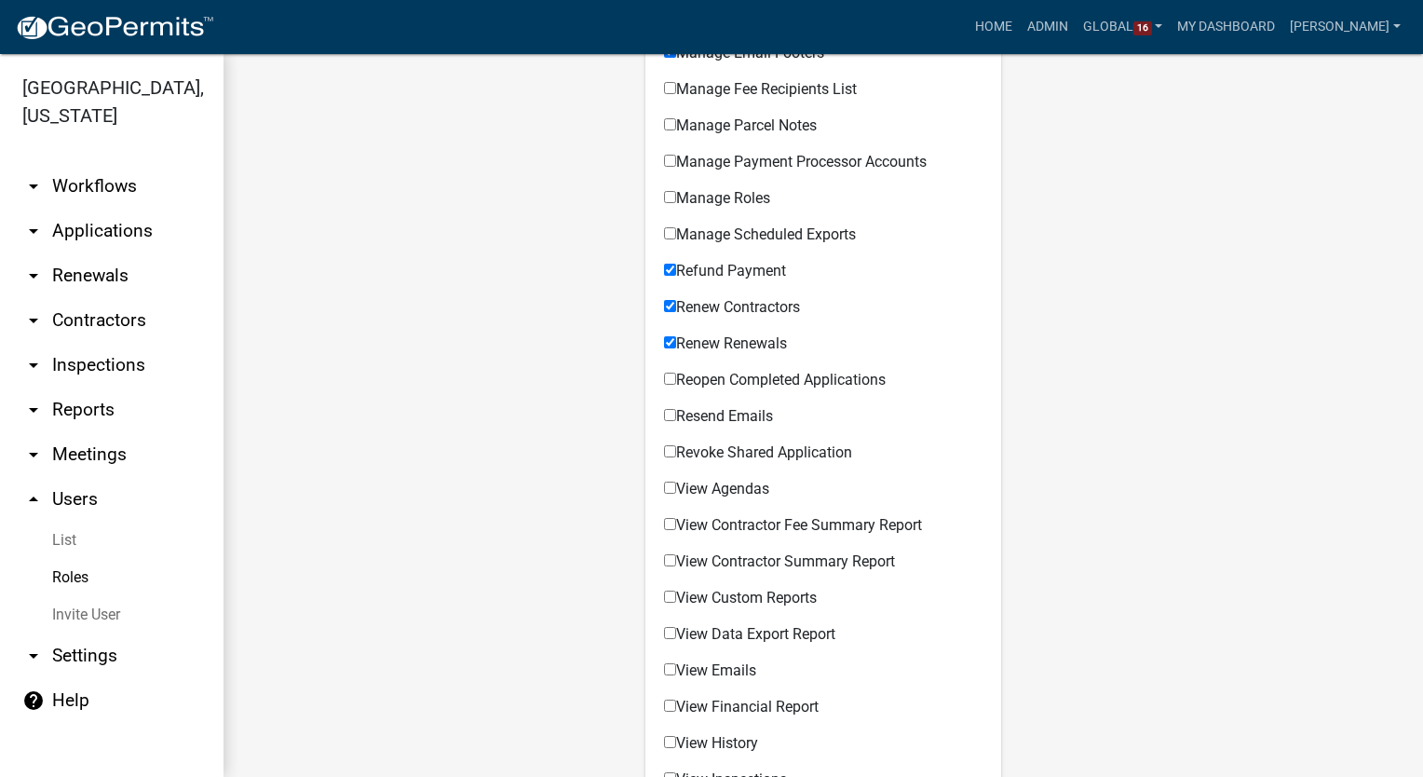
checkbox input "true"
click at [664, 415] on input "Resend Emails" at bounding box center [670, 415] width 12 height 12
checkbox input "true"
click at [667, 453] on input "Revoke Shared Application" at bounding box center [670, 451] width 12 height 12
checkbox input "true"
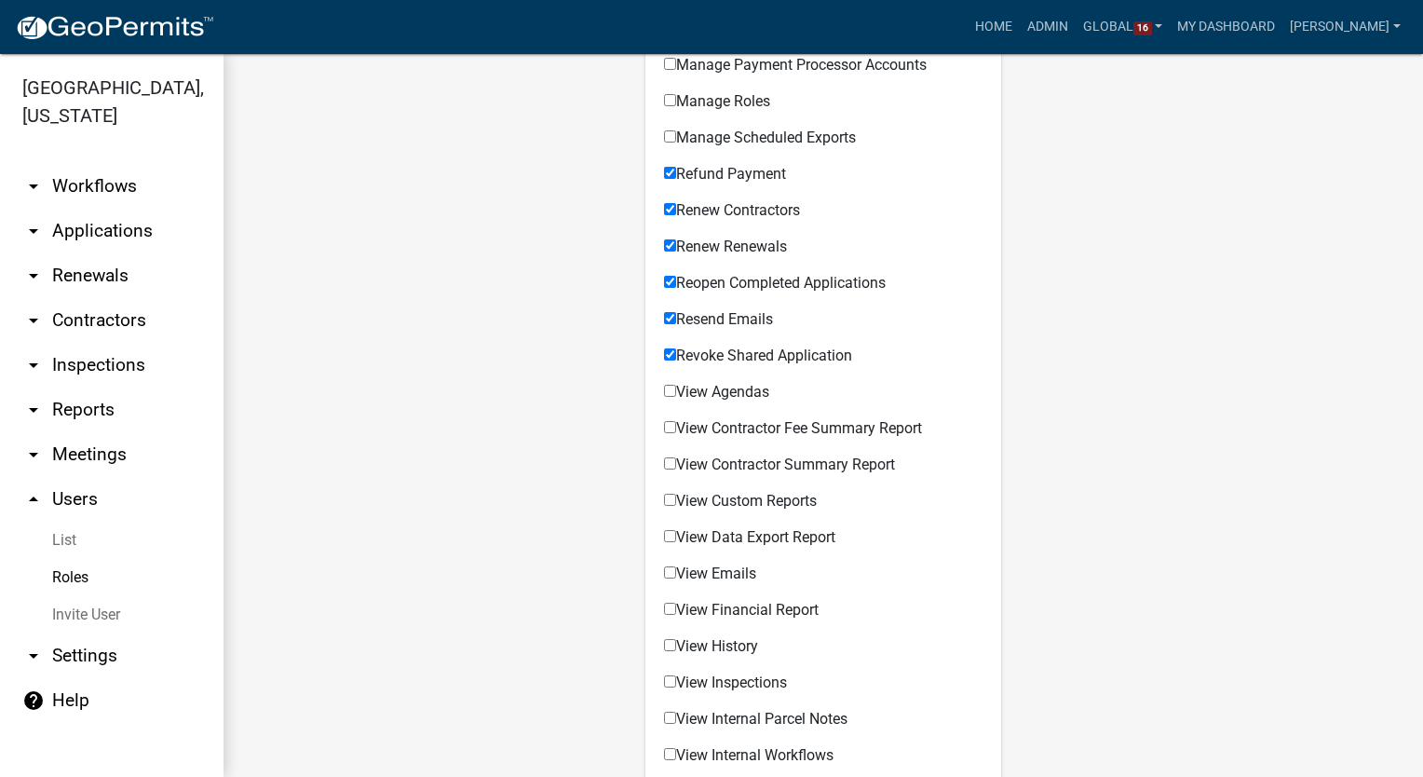
scroll to position [1211, 0]
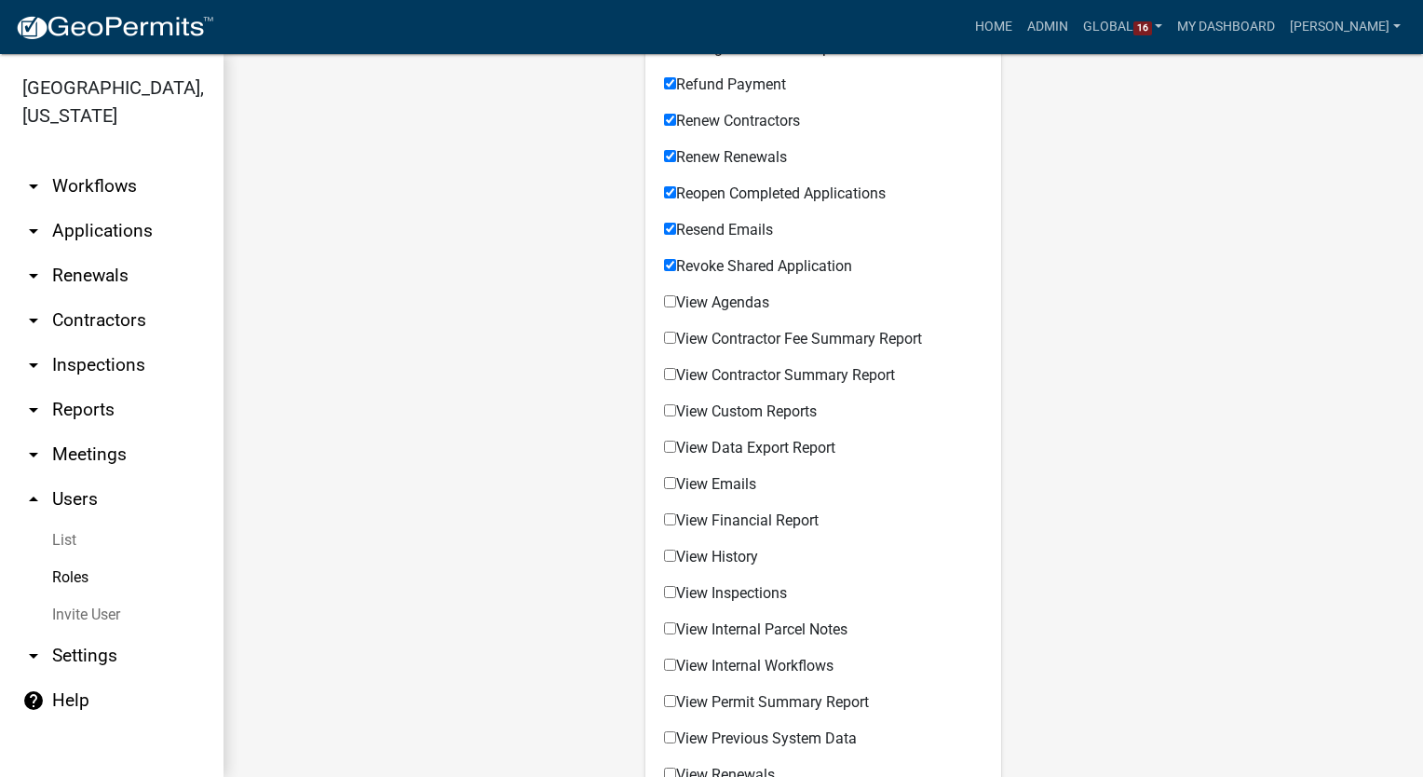
click at [666, 335] on input "View Contractor Fee Summary Report" at bounding box center [670, 338] width 12 height 12
checkbox input "true"
click at [664, 378] on input "View Contractor Summary Report" at bounding box center [670, 374] width 12 height 12
checkbox input "true"
click at [664, 412] on input "View Custom Reports" at bounding box center [670, 410] width 12 height 12
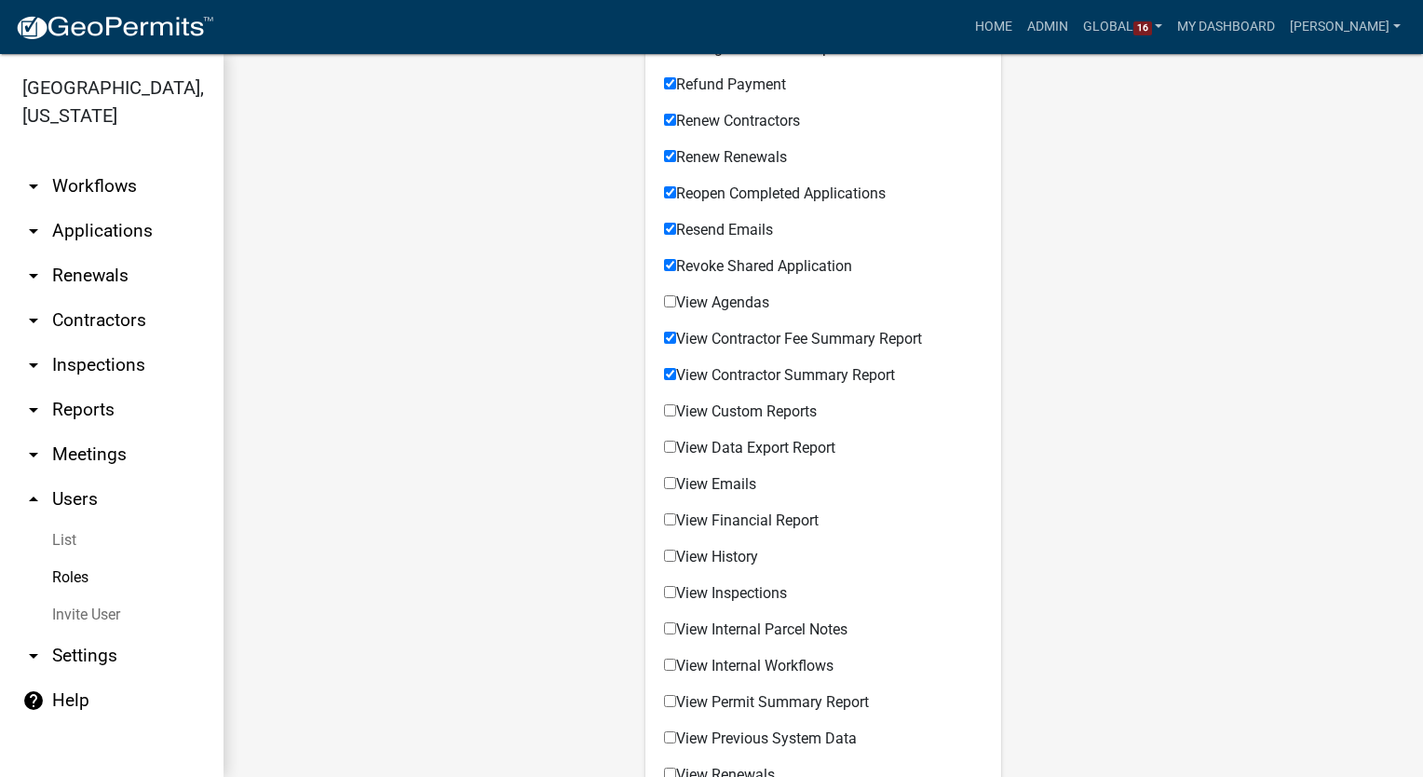
checkbox input "true"
click at [664, 445] on input "View Data Export Report" at bounding box center [670, 447] width 12 height 12
checkbox input "true"
click at [667, 479] on input "View Emails" at bounding box center [670, 483] width 12 height 12
checkbox input "true"
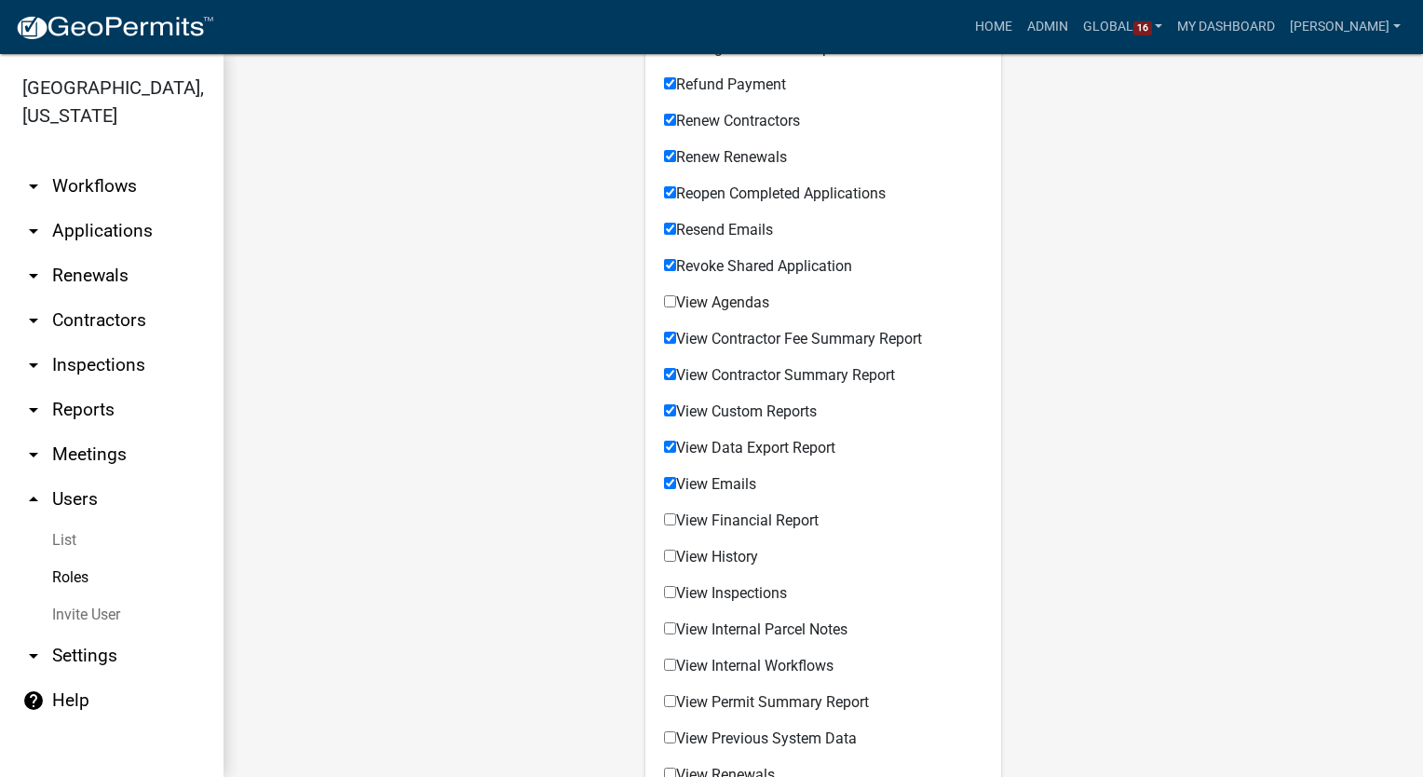
click at [667, 522] on input "View Financial Report" at bounding box center [670, 519] width 12 height 12
checkbox input "true"
click at [664, 557] on input "View History" at bounding box center [670, 556] width 12 height 12
checkbox input "true"
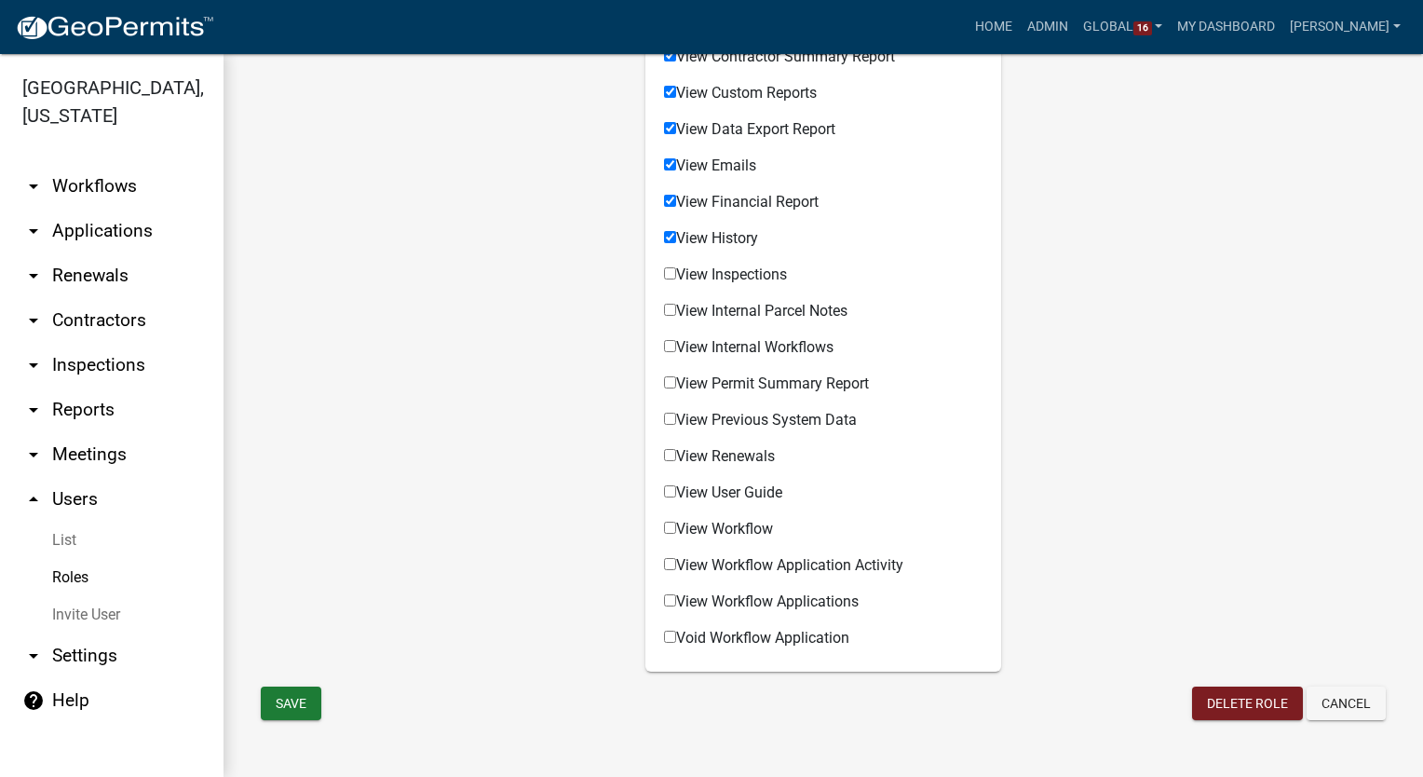
scroll to position [1531, 0]
click at [670, 274] on input "View Inspections" at bounding box center [670, 272] width 12 height 12
checkbox input "true"
click at [664, 311] on input "View Internal Parcel Notes" at bounding box center [670, 309] width 12 height 12
checkbox input "true"
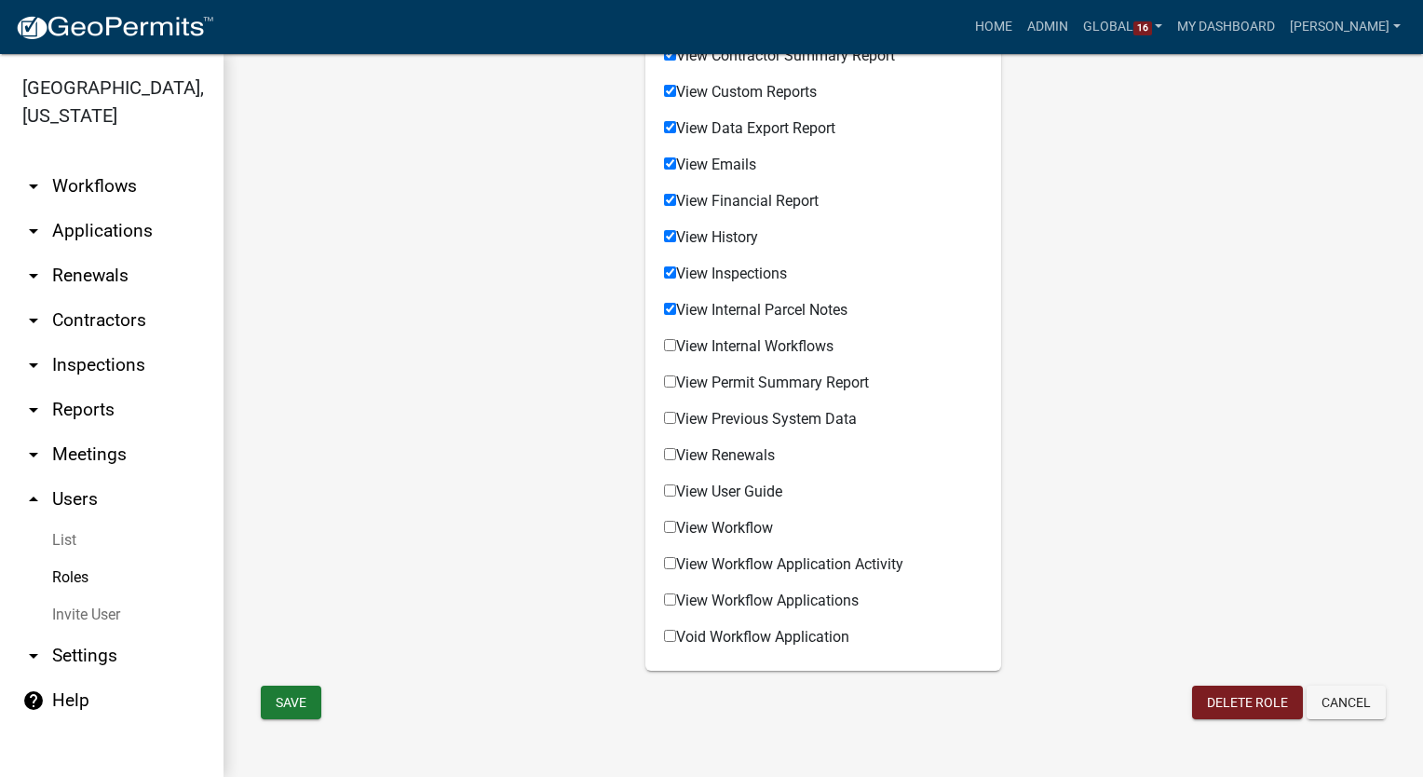
click at [664, 346] on input "View Internal Workflows" at bounding box center [670, 345] width 12 height 12
checkbox input "true"
click at [664, 378] on input "View Permit Summary Report" at bounding box center [670, 381] width 12 height 12
checkbox input "true"
click at [664, 418] on input "View Previous System Data" at bounding box center [670, 418] width 12 height 12
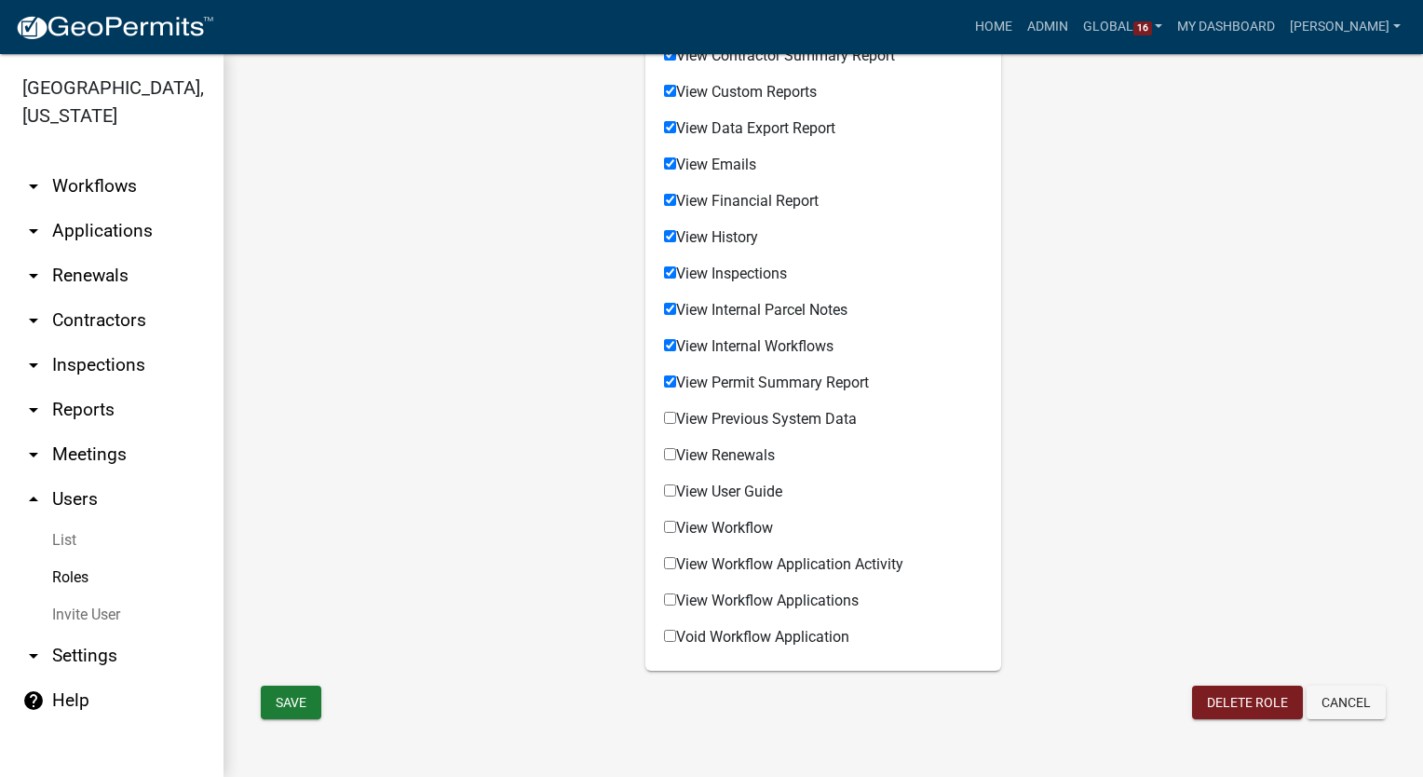
checkbox input "true"
click at [664, 455] on input "View Renewals" at bounding box center [670, 454] width 12 height 12
checkbox input "true"
click at [664, 485] on input "View User Guide" at bounding box center [670, 490] width 12 height 12
checkbox input "true"
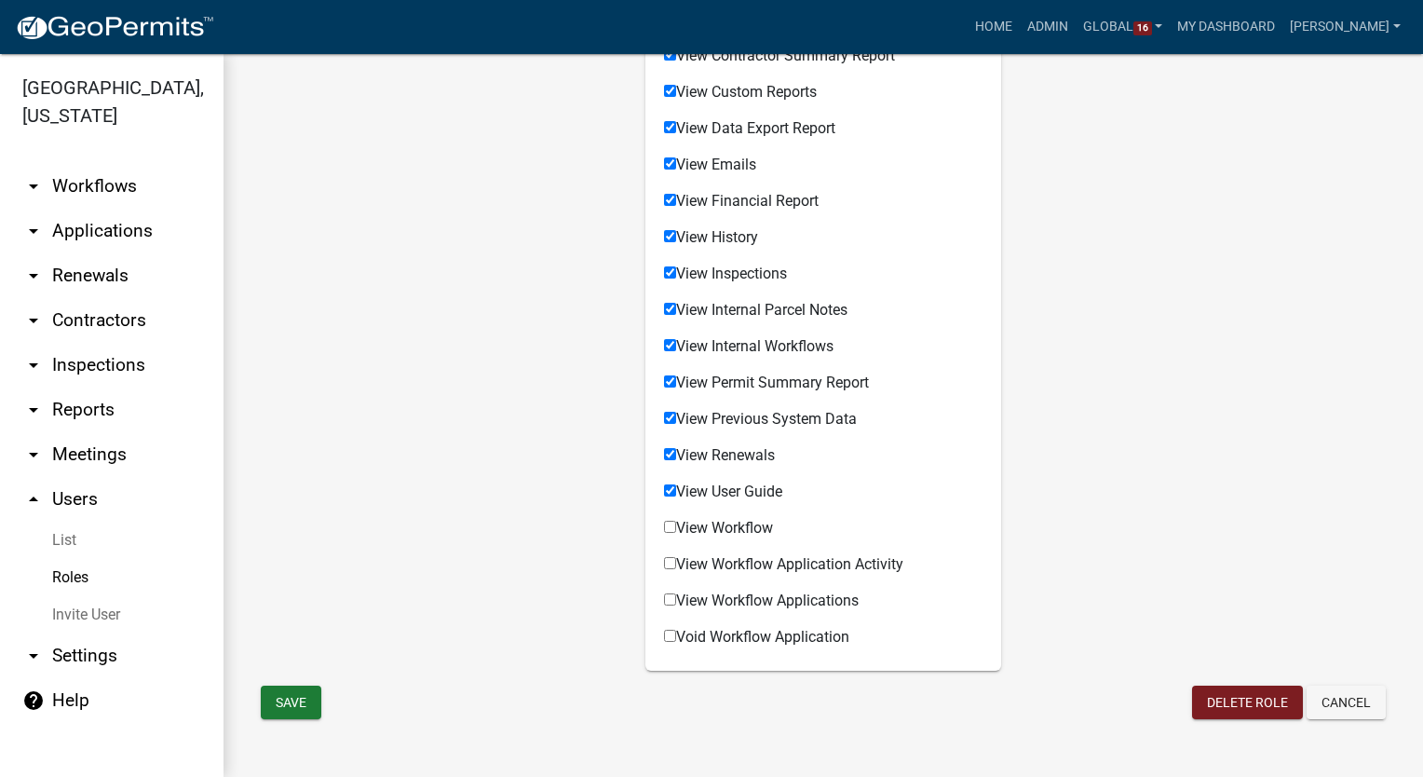
click at [664, 519] on div "View Workflow Permissible Items" at bounding box center [824, 525] width 320 height 36
click at [664, 517] on div "View Workflow Permissible Items" at bounding box center [824, 525] width 320 height 36
click at [664, 531] on input "View Workflow" at bounding box center [670, 527] width 12 height 12
checkbox input "true"
click at [664, 564] on input "View Workflow Application Activity" at bounding box center [670, 563] width 12 height 12
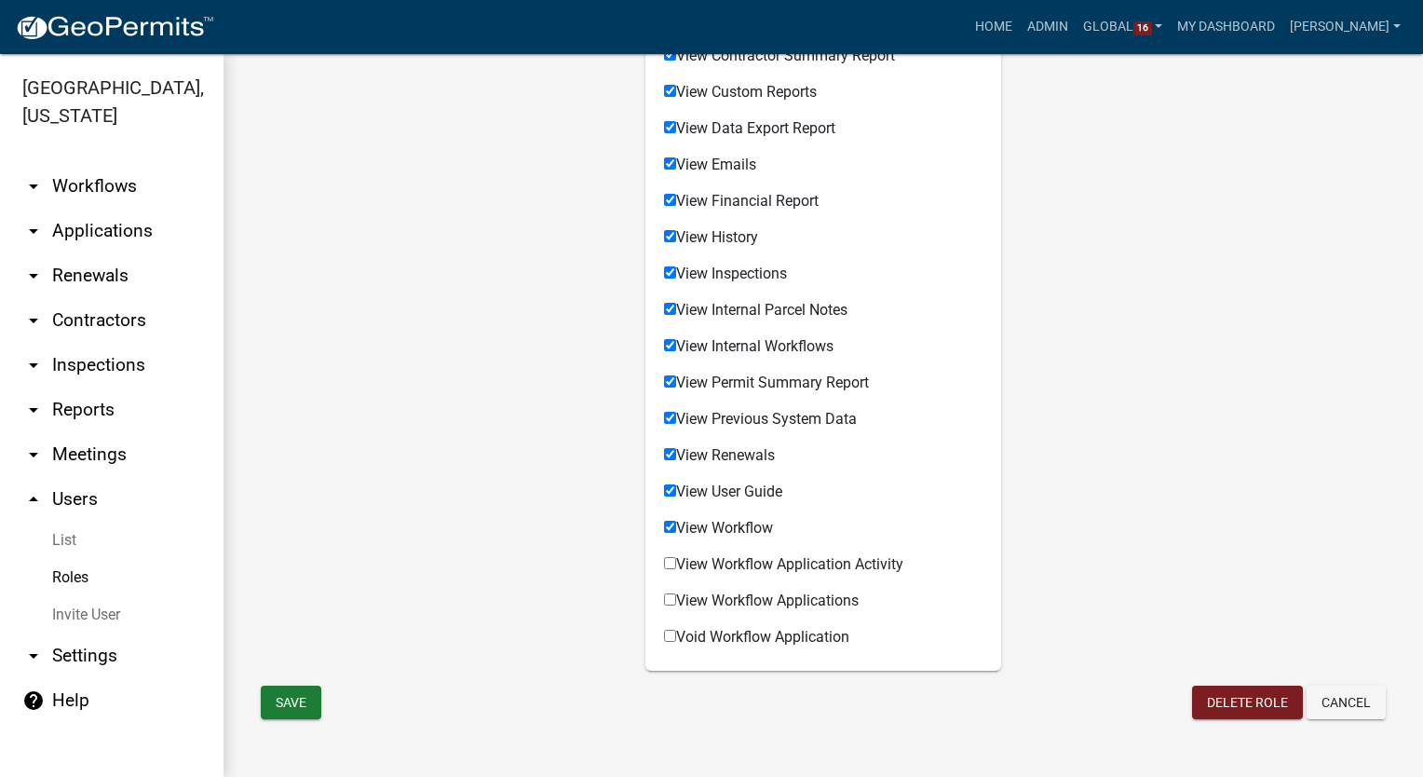
checkbox input "true"
click at [664, 598] on input "View Workflow Applications" at bounding box center [670, 599] width 12 height 12
checkbox input "true"
click at [666, 637] on input "Void Workflow Application" at bounding box center [670, 636] width 12 height 12
checkbox input "true"
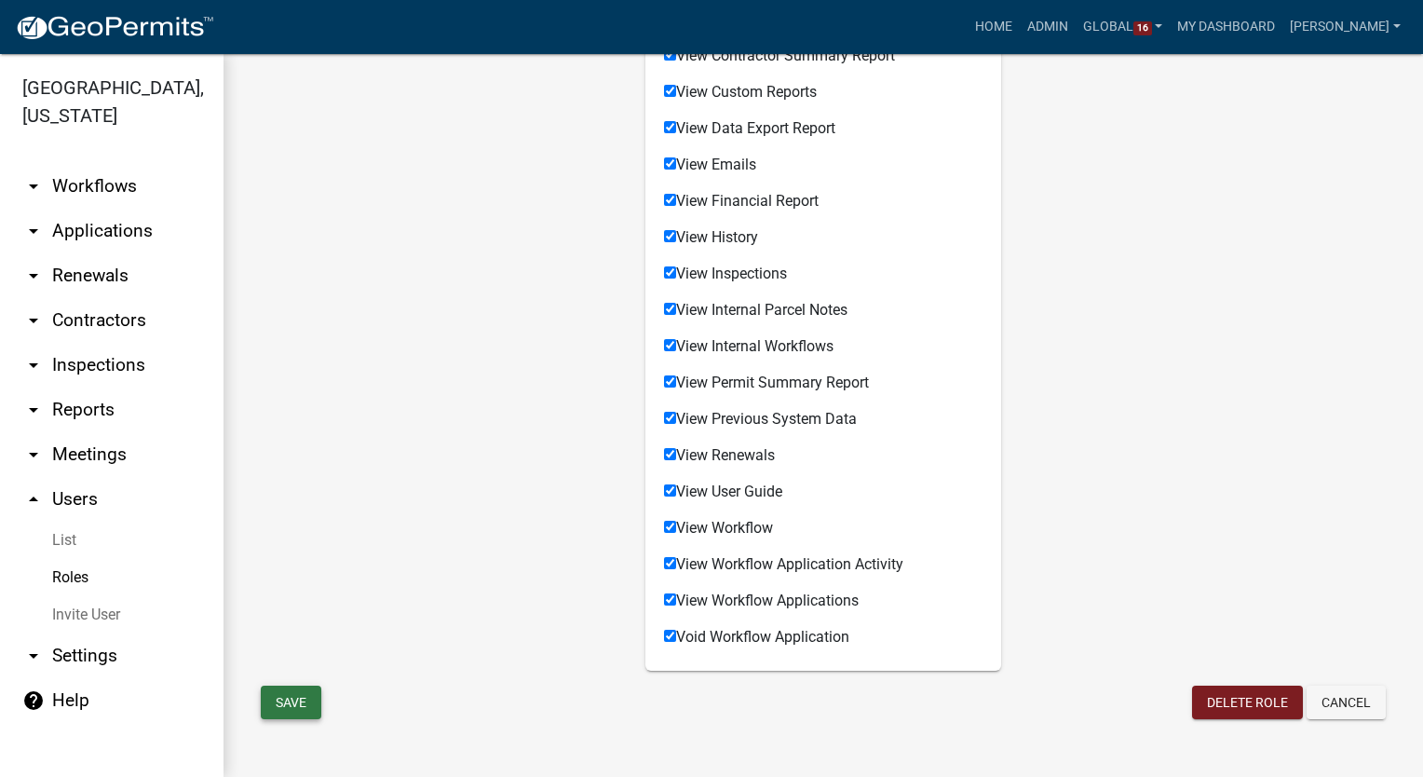
click at [298, 697] on button "Save" at bounding box center [291, 703] width 61 height 34
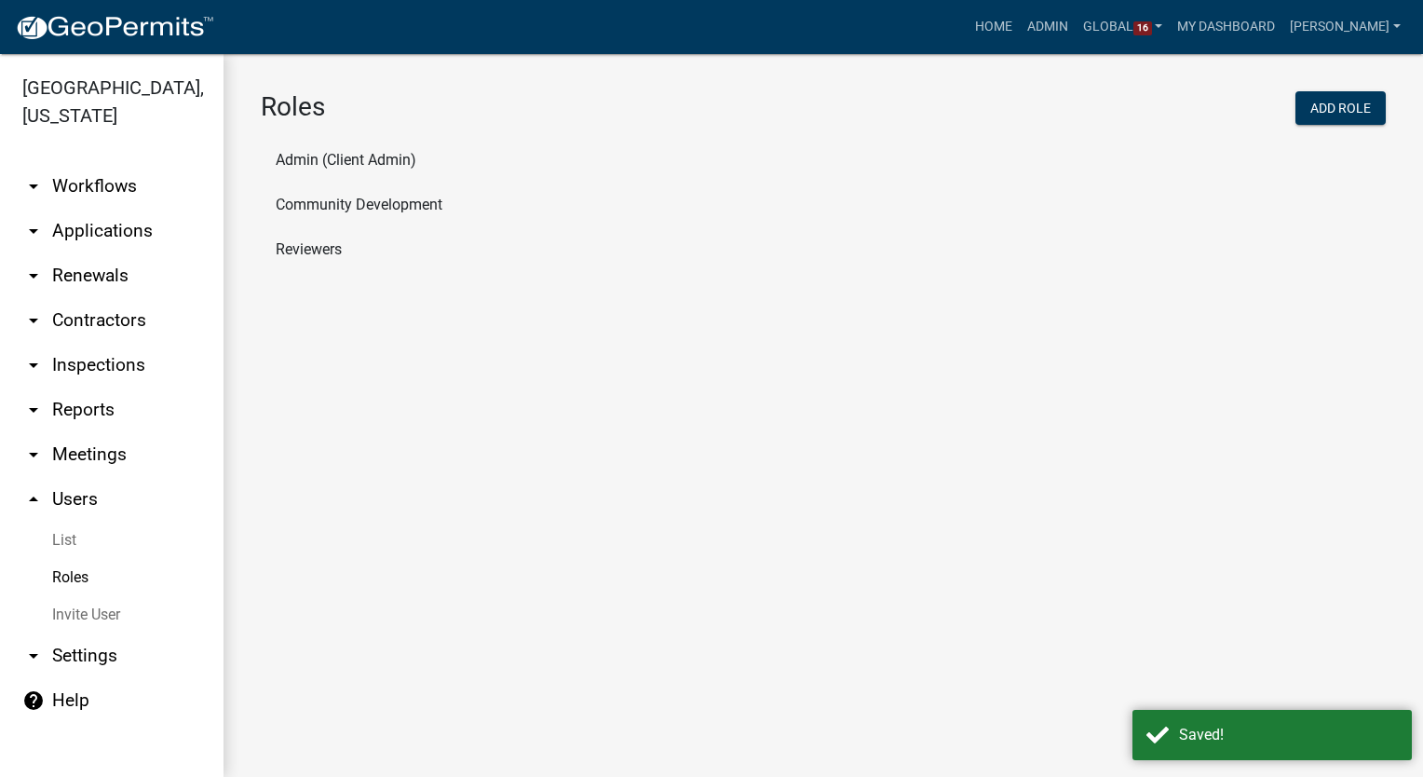
click at [123, 192] on link "arrow_drop_down Workflows" at bounding box center [112, 186] width 224 height 45
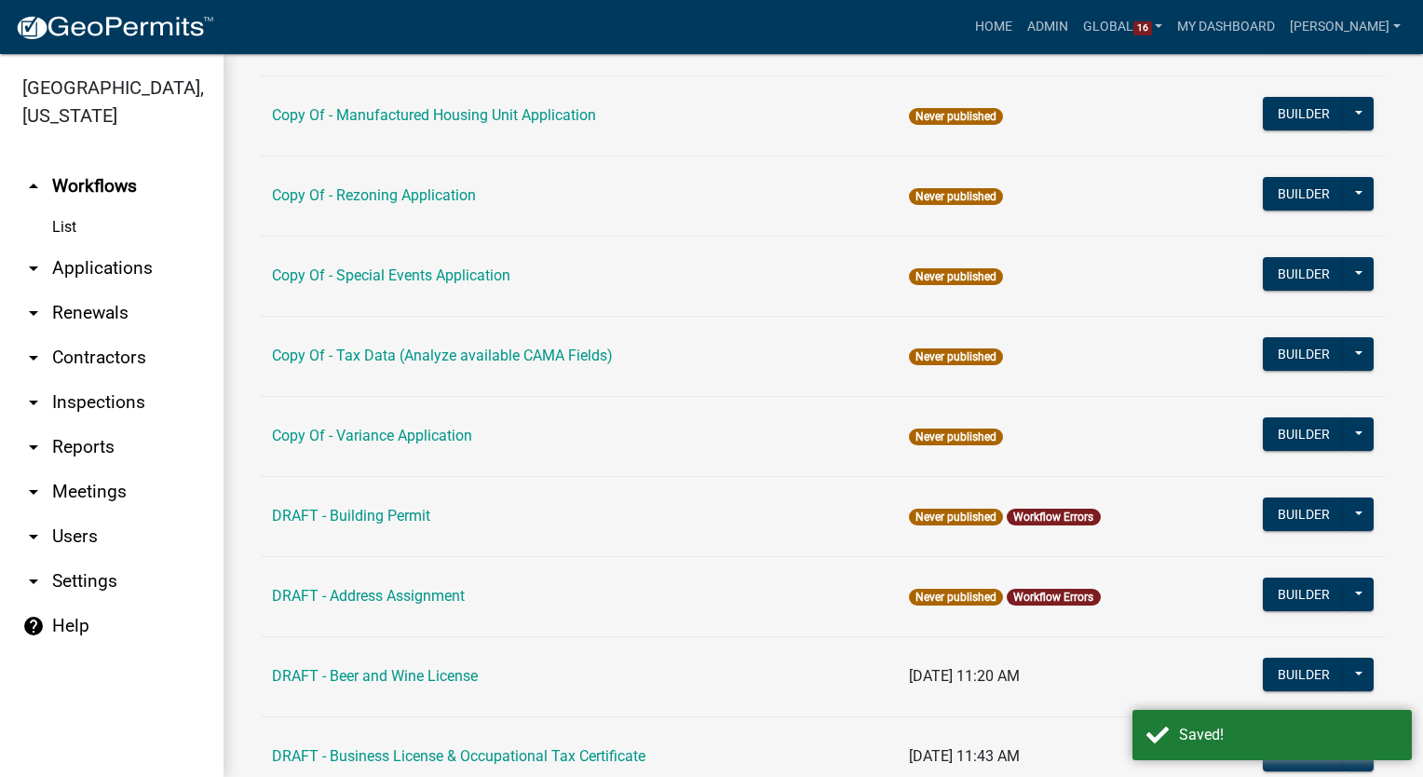
scroll to position [466, 0]
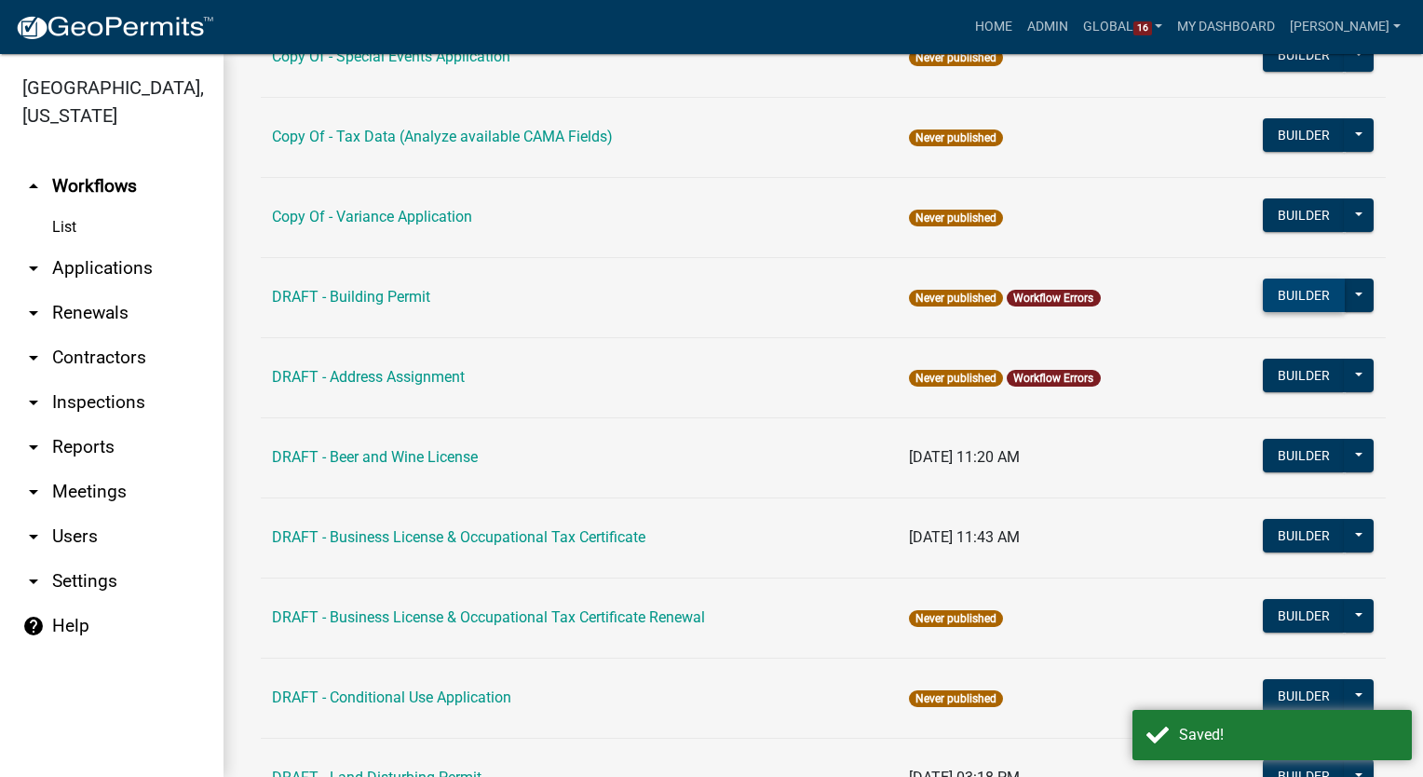
click at [1297, 284] on button "Builder" at bounding box center [1304, 296] width 82 height 34
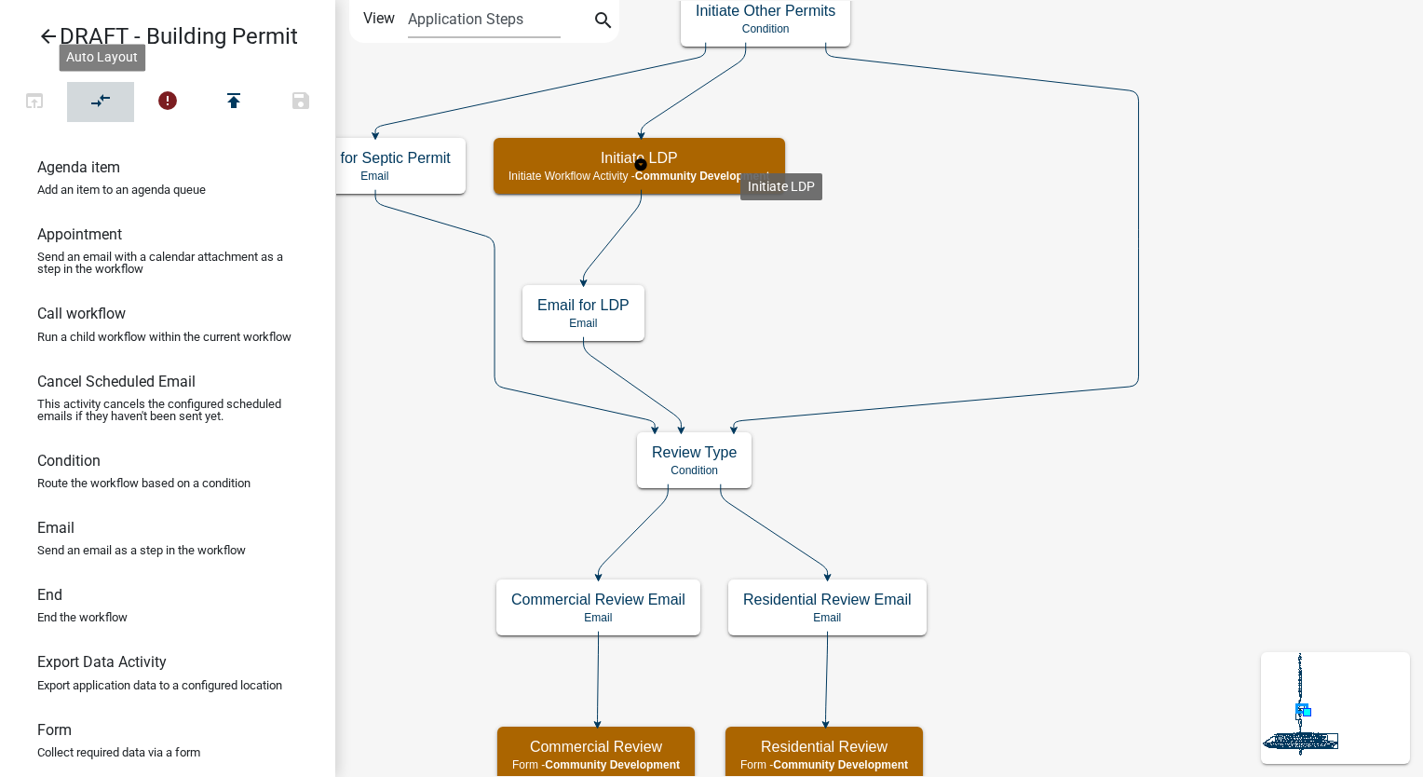
click at [112, 102] on icon "compare_arrows" at bounding box center [101, 102] width 22 height 26
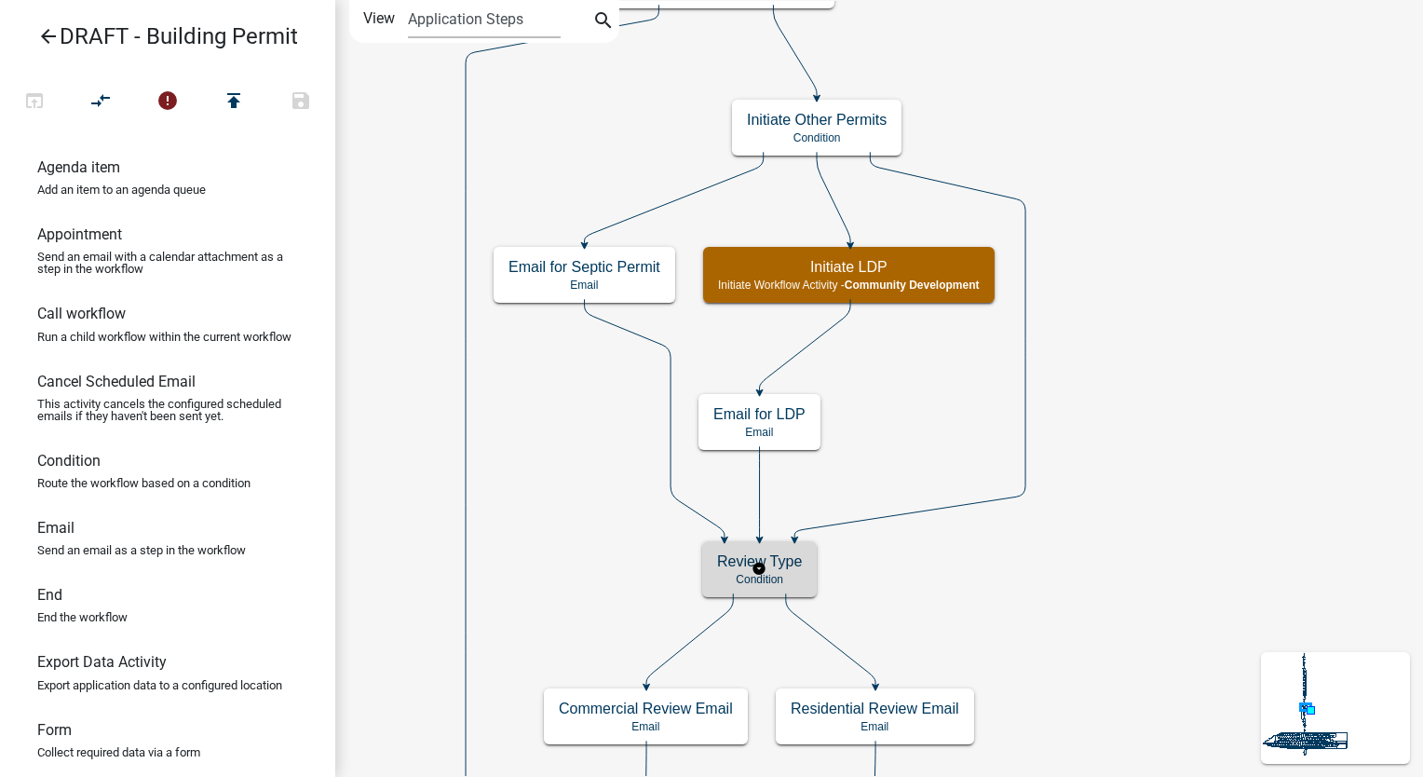
click at [800, 568] on h5 "Review Type" at bounding box center [759, 561] width 85 height 18
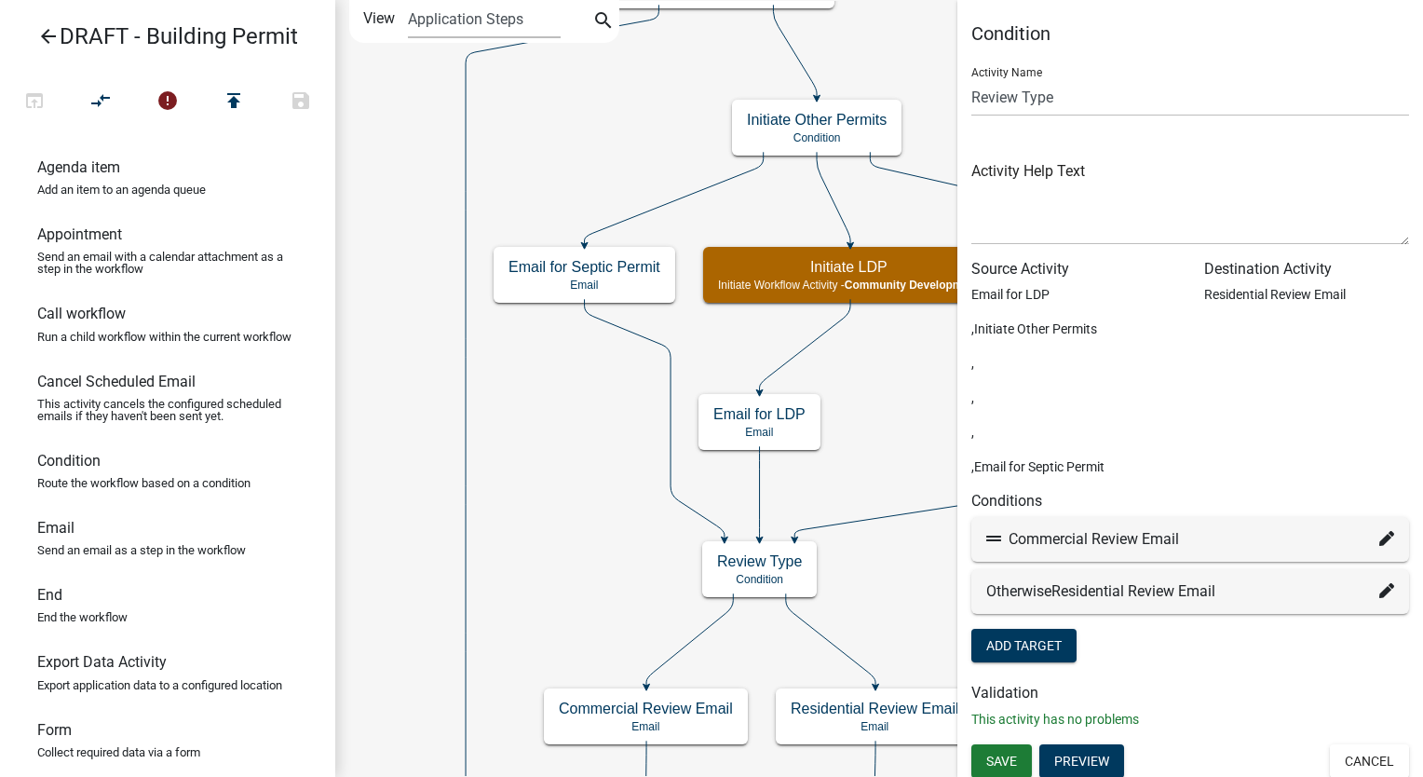
click at [1380, 546] on icon at bounding box center [1387, 538] width 15 height 15
select select "46: 571e521c-8f86-4cdc-8025-618ac32eb1fc"
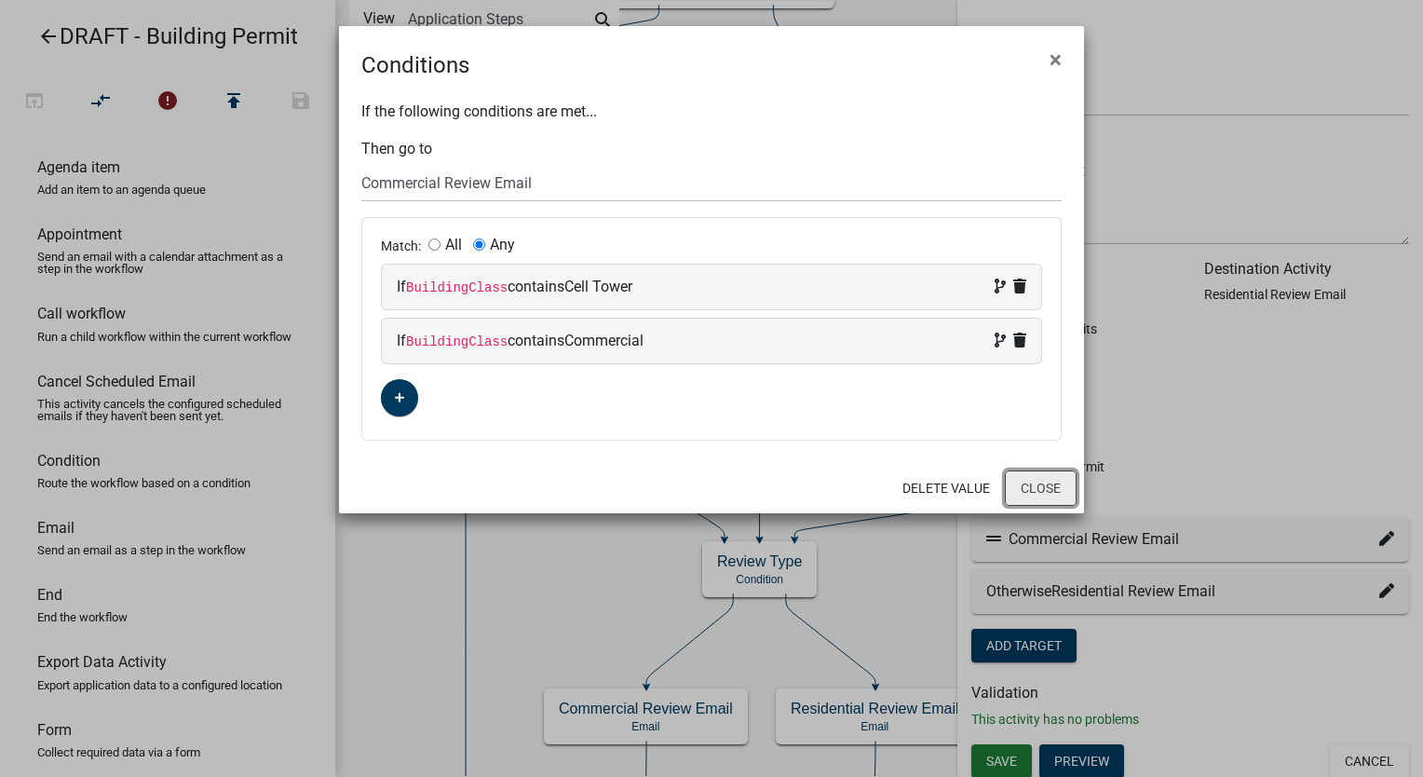
click at [1019, 486] on button "Close" at bounding box center [1041, 487] width 72 height 35
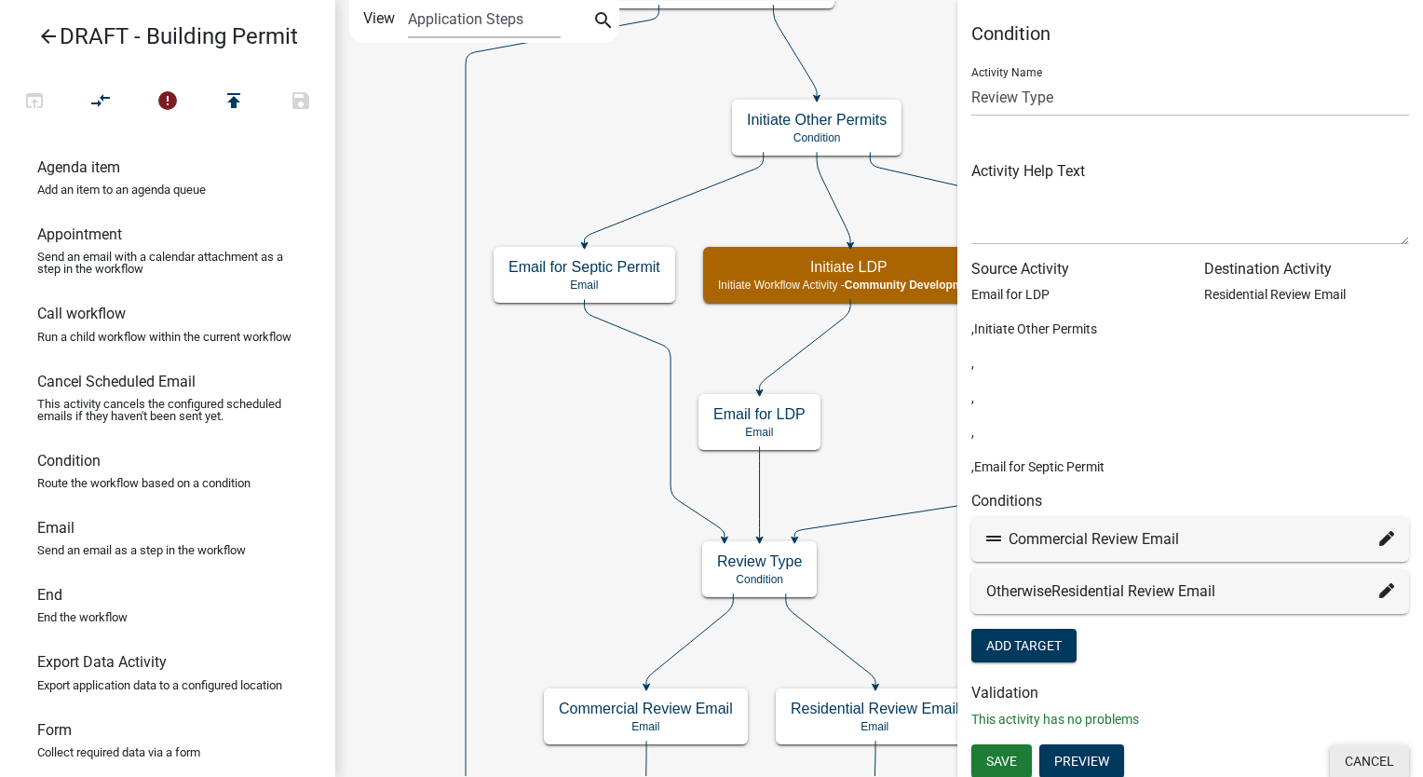
click at [1353, 755] on button "Cancel" at bounding box center [1369, 761] width 79 height 34
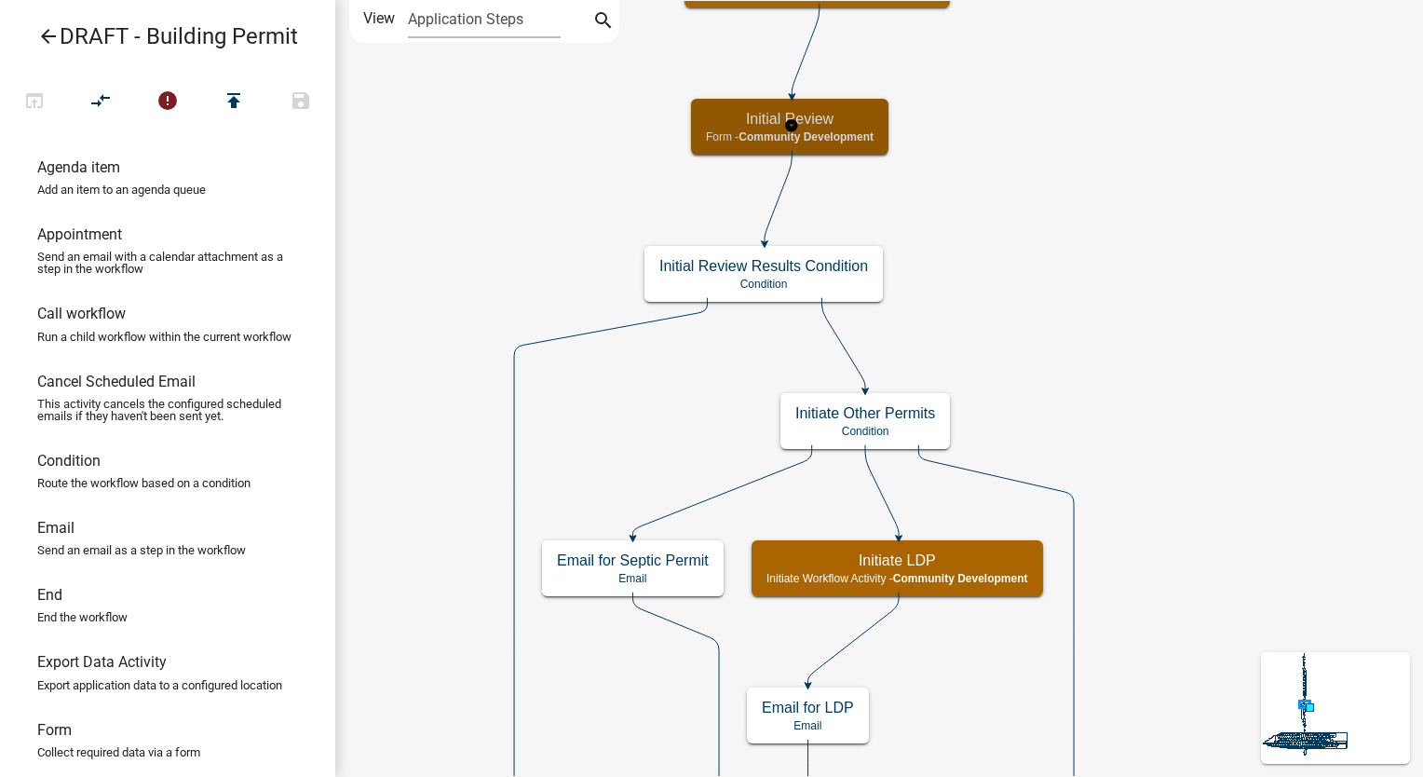
click at [834, 130] on span "Community Development" at bounding box center [806, 136] width 135 height 13
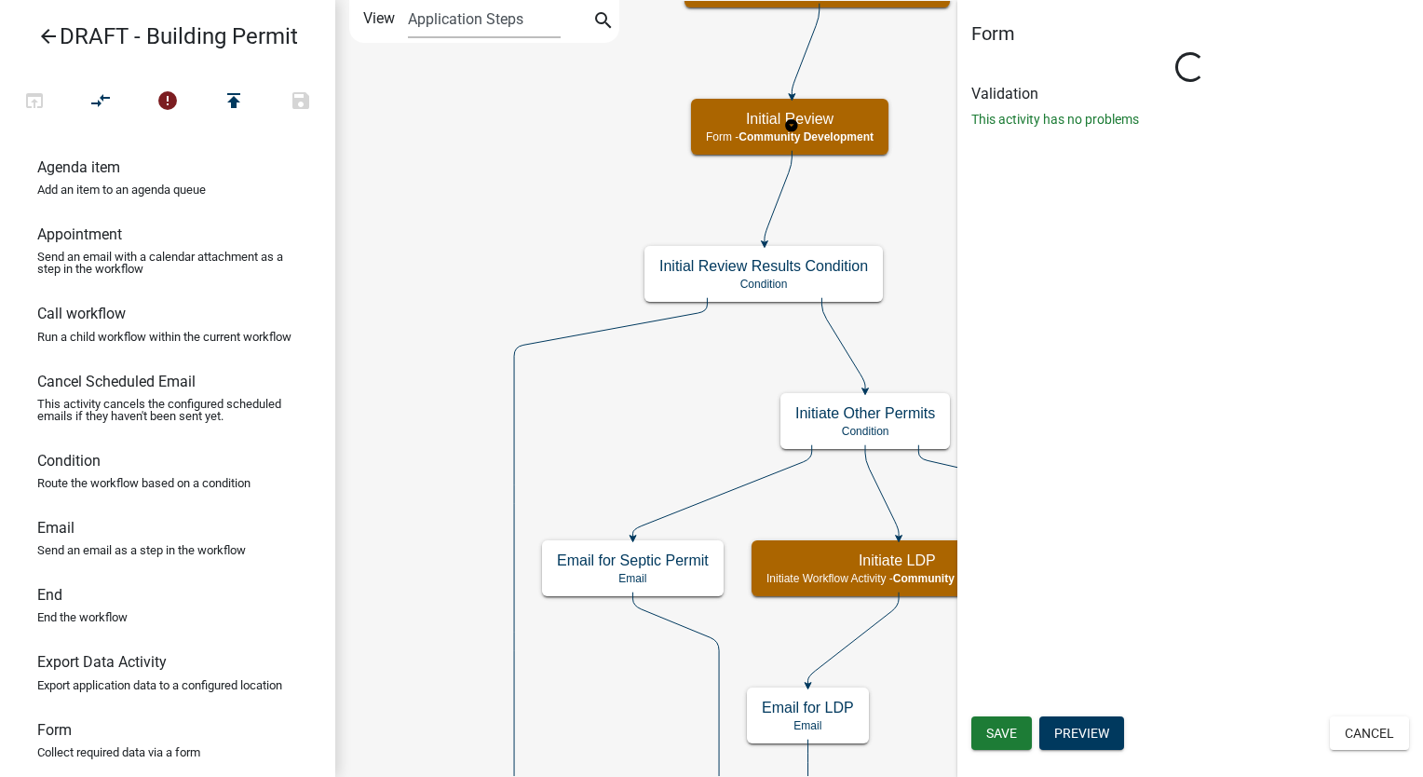
select select "66D5FF95-1CD3-428B-B9DC-D797D01D8DE2"
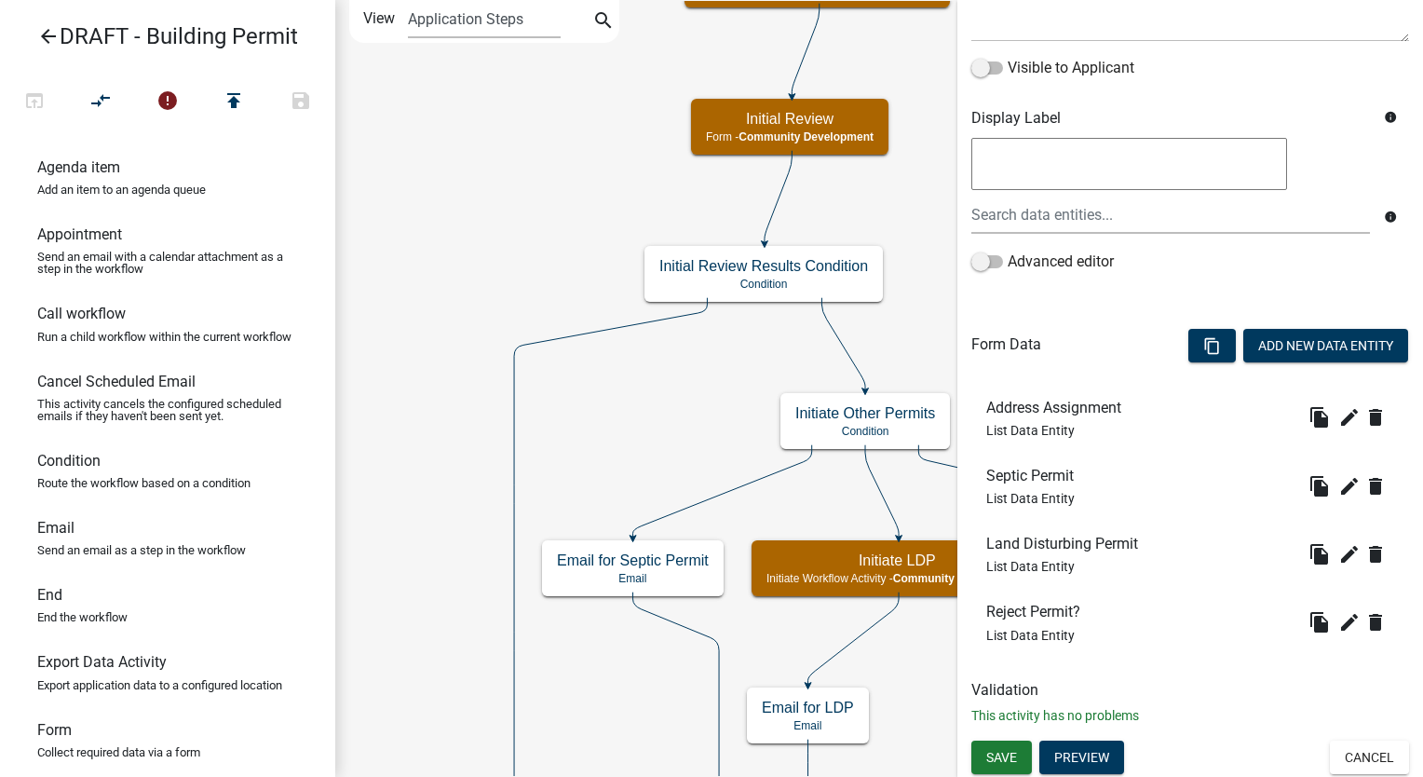
scroll to position [283, 0]
click at [1365, 414] on icon "delete" at bounding box center [1376, 416] width 22 height 22
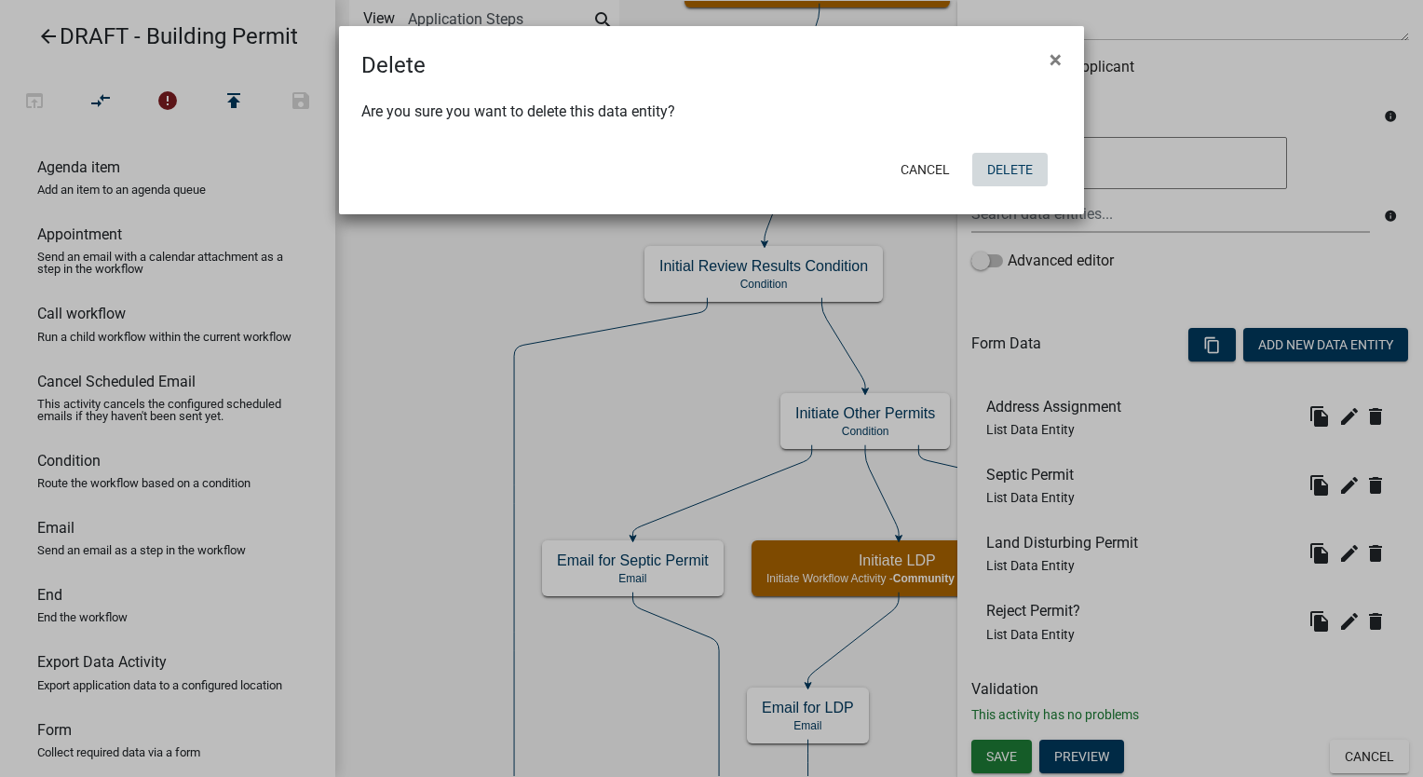
click at [989, 173] on button "Delete" at bounding box center [1010, 170] width 75 height 34
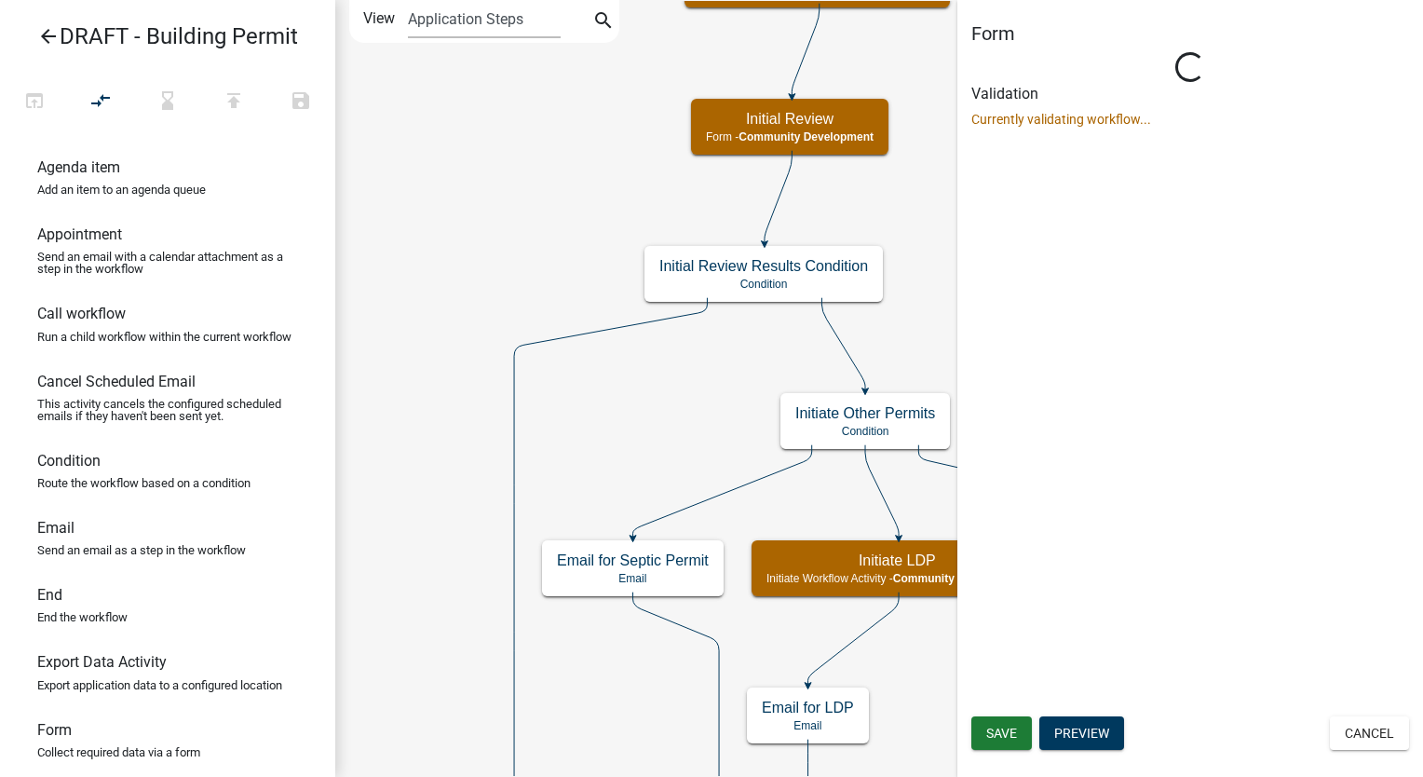
scroll to position [0, 0]
select select "66D5FF95-1CD3-428B-B9DC-D797D01D8DE2"
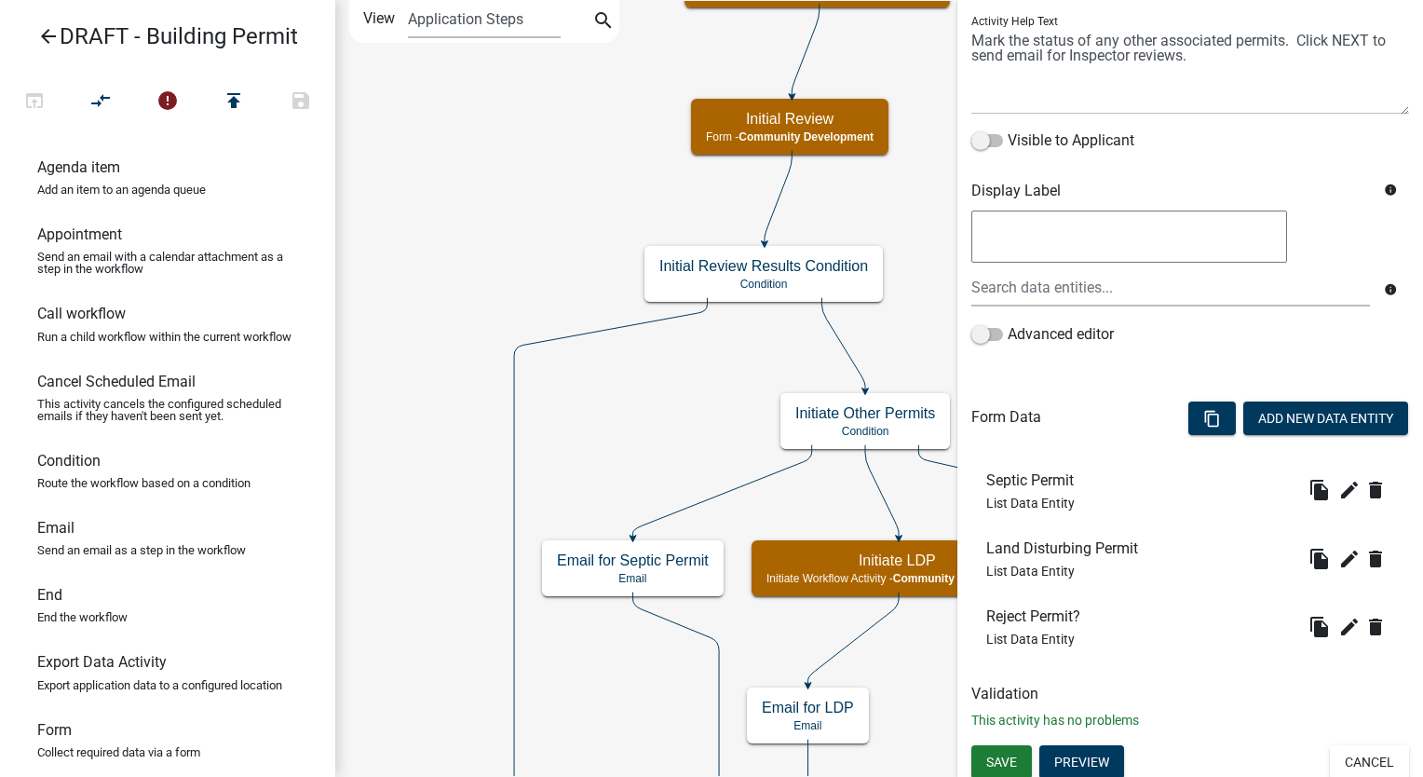
scroll to position [214, 0]
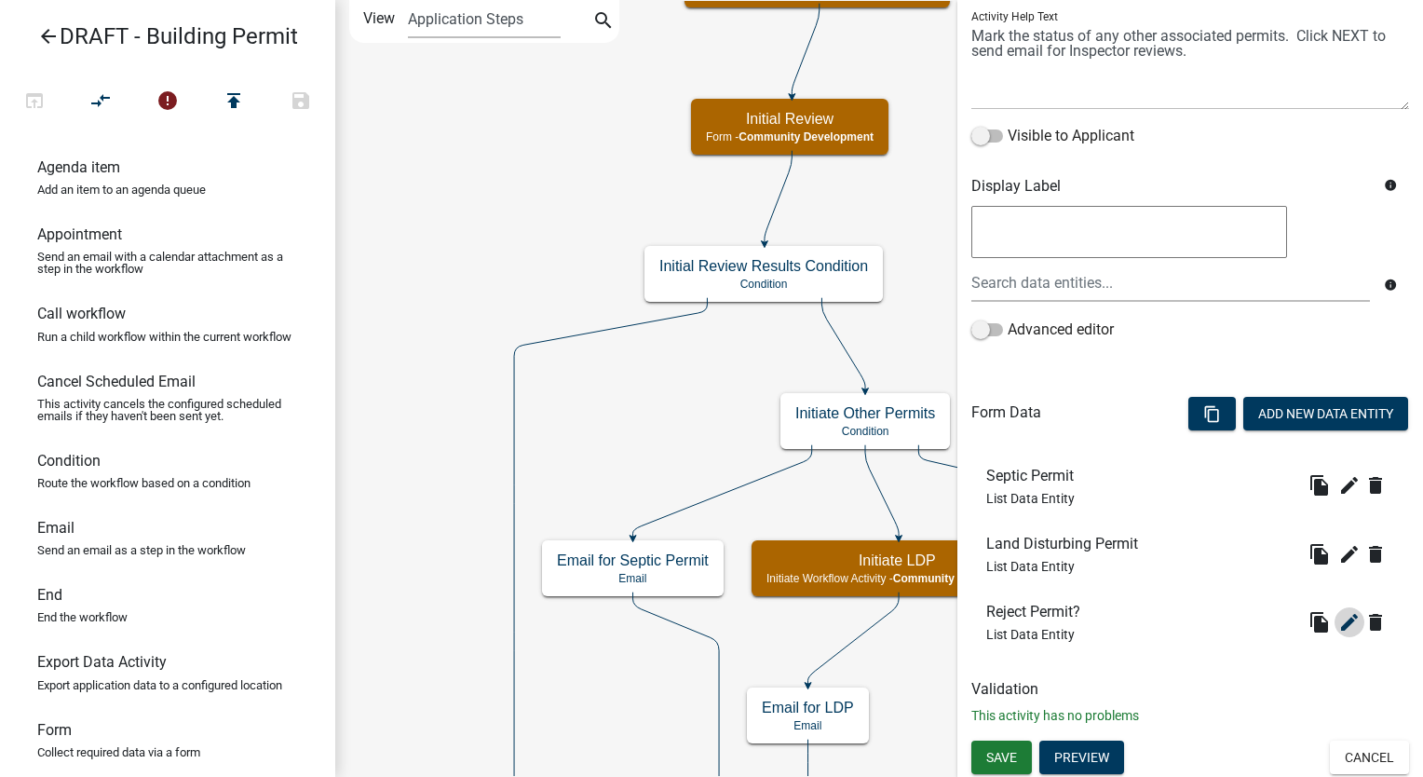
click at [1339, 613] on icon "edit" at bounding box center [1350, 622] width 22 height 22
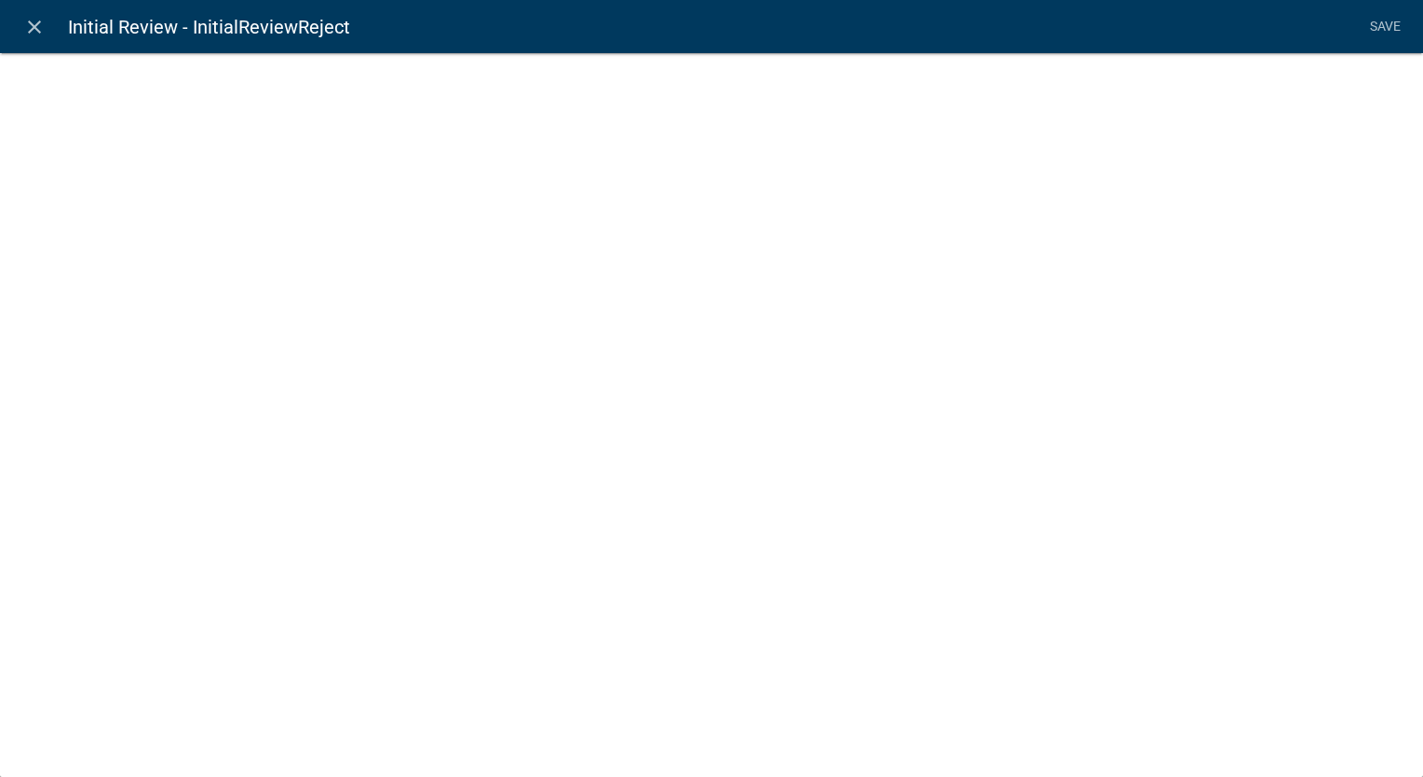
select select "list-data"
select select
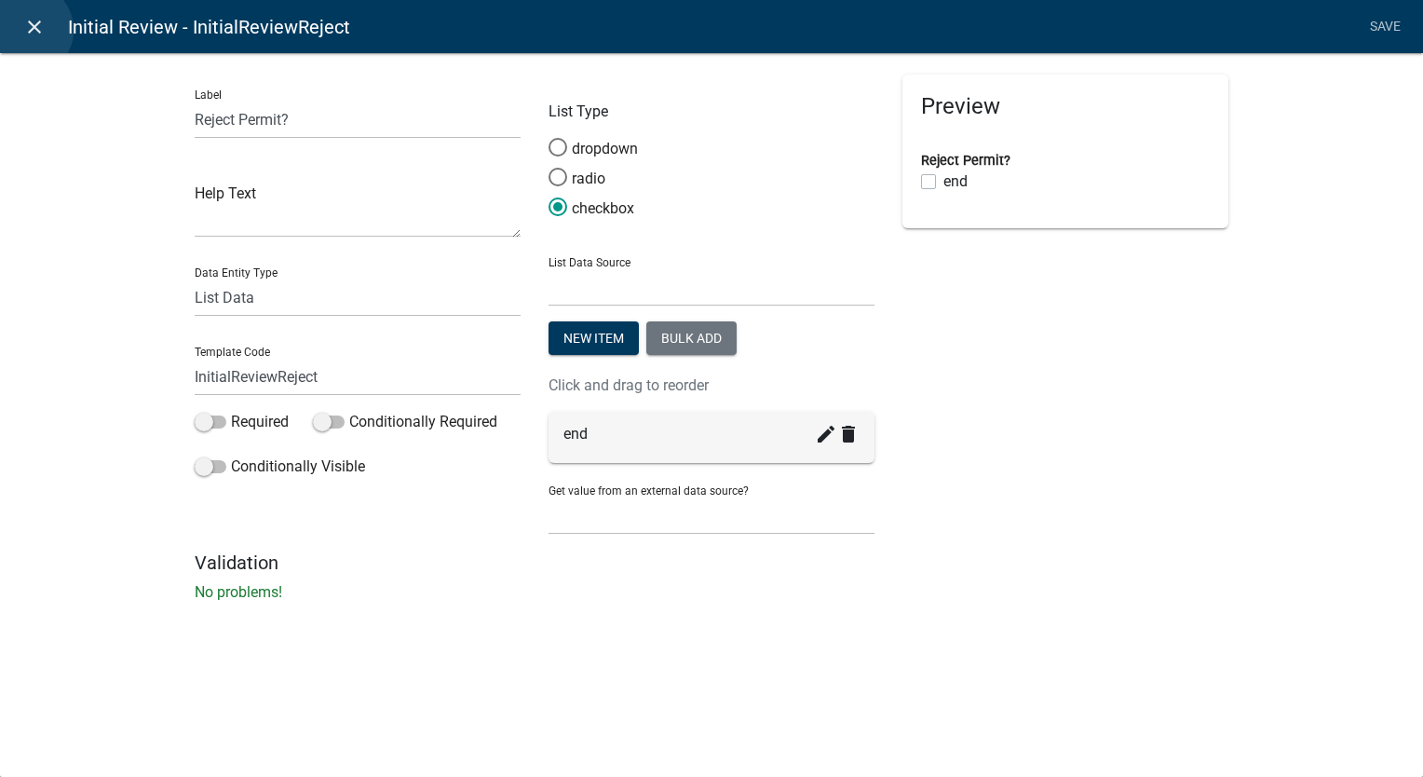
click at [26, 30] on icon "close" at bounding box center [34, 27] width 22 height 22
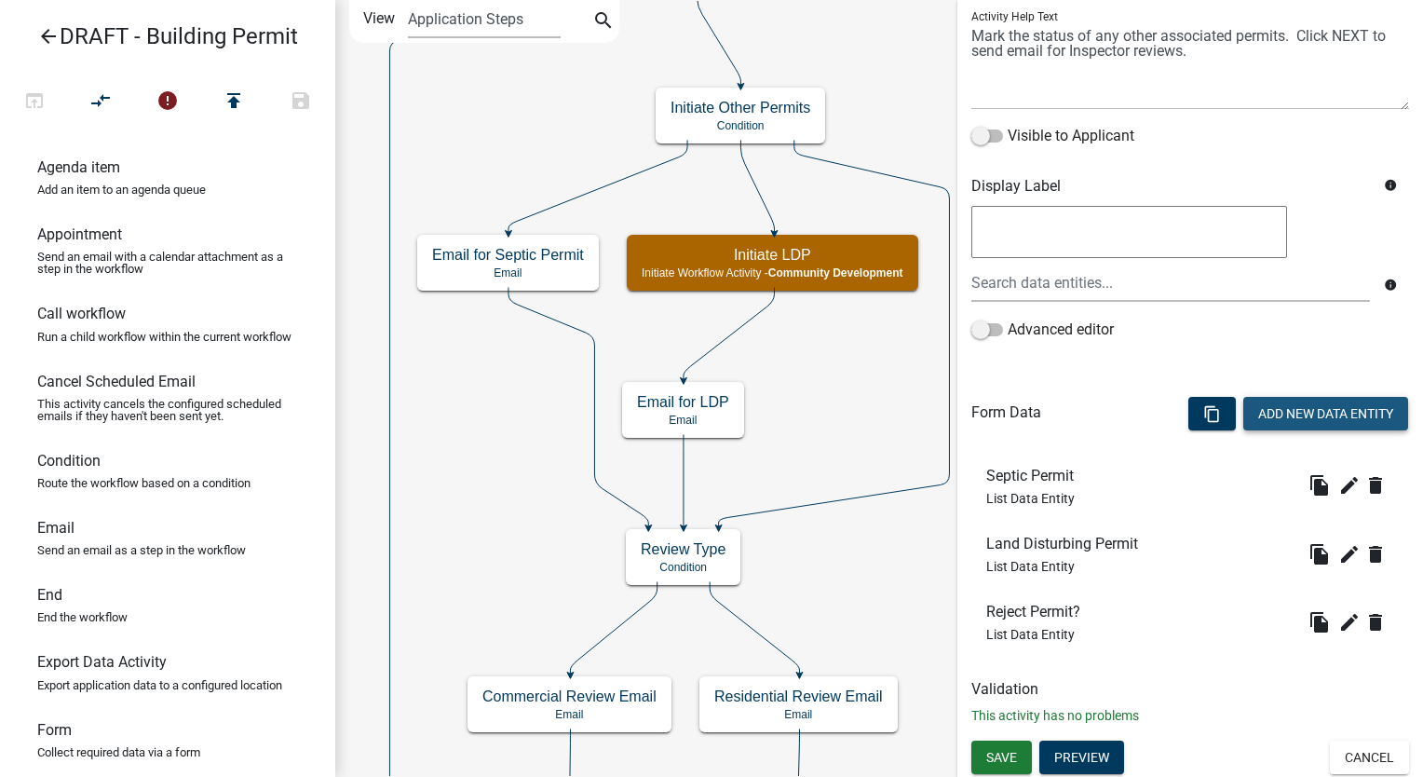
click at [1302, 415] on button "Add New Data Entity" at bounding box center [1326, 414] width 165 height 34
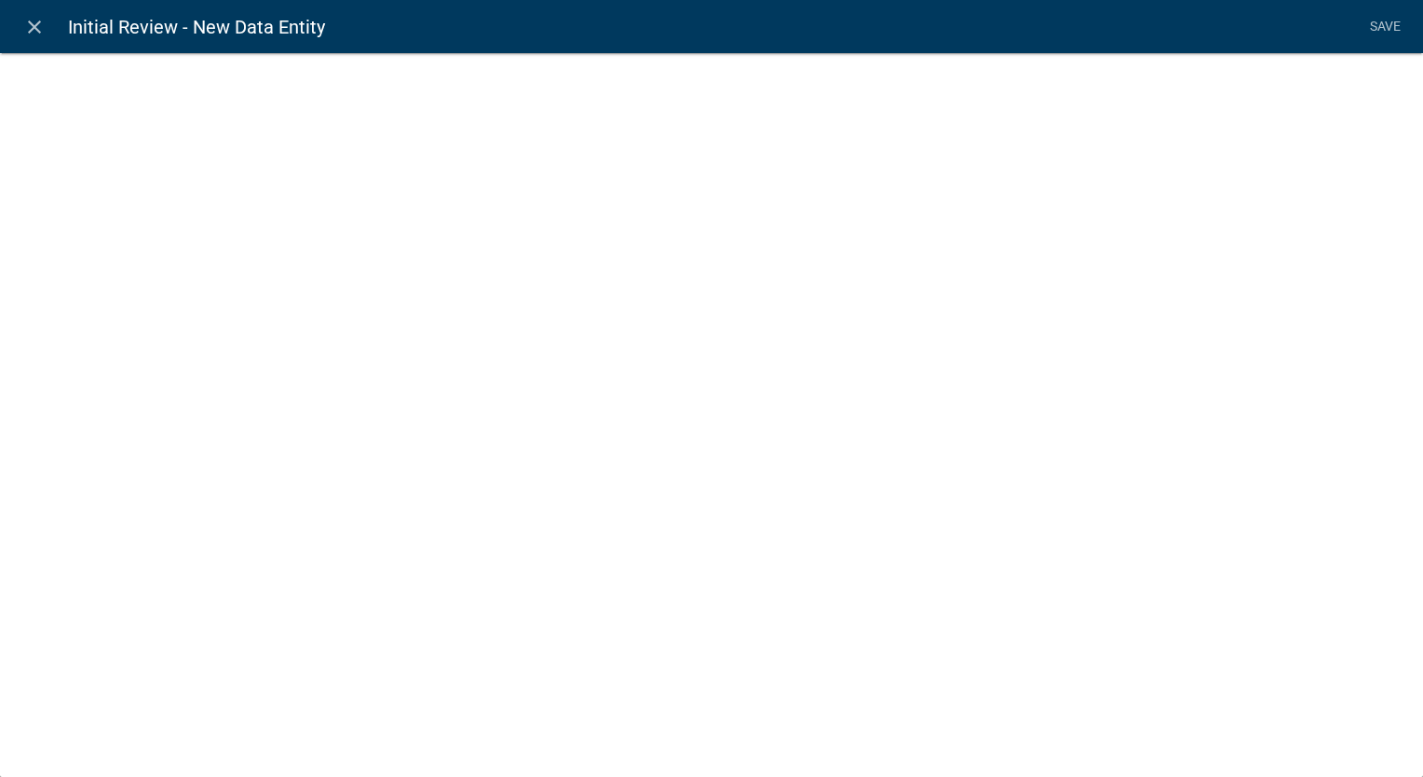
select select
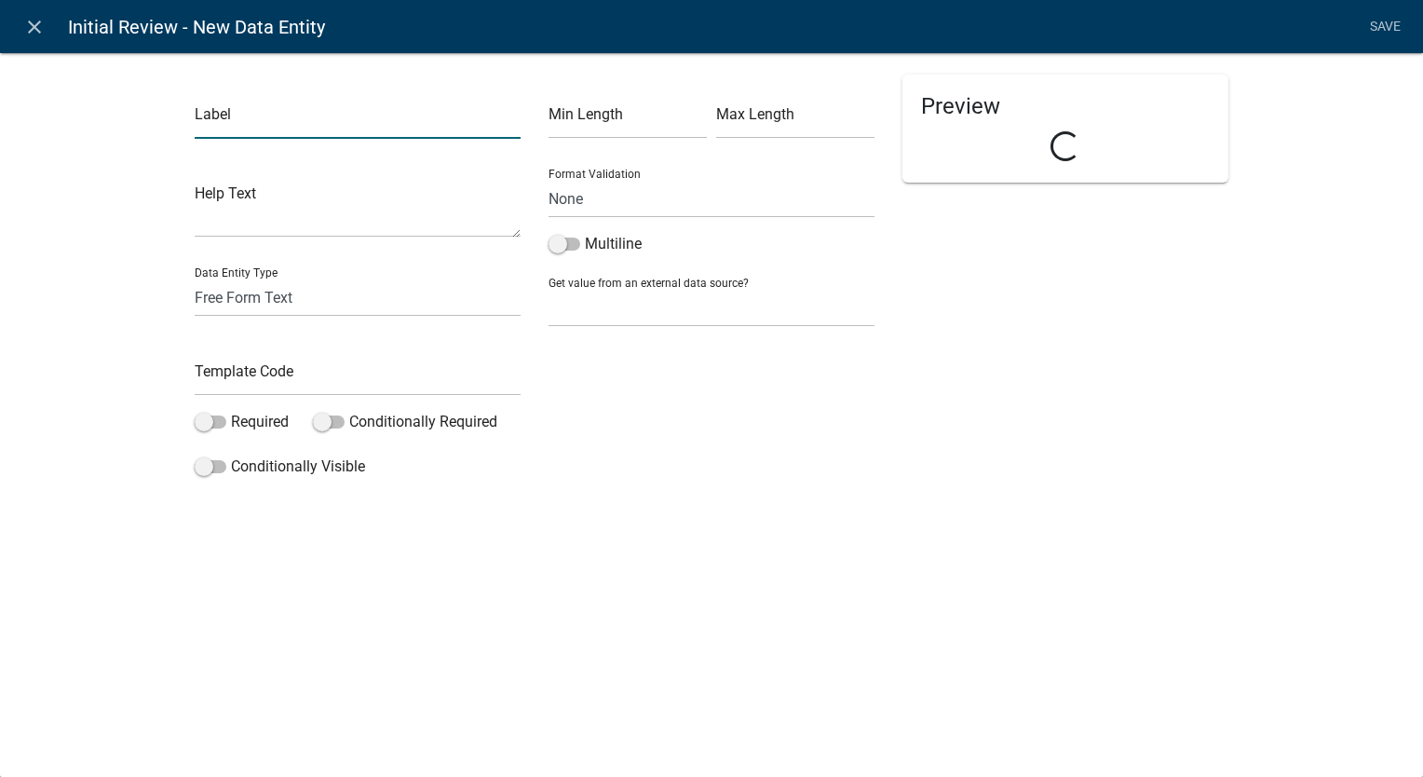
drag, startPoint x: 259, startPoint y: 134, endPoint x: 257, endPoint y: 122, distance: 12.3
click at [257, 122] on input "text" at bounding box center [358, 120] width 326 height 38
type input "Assign Reviewer:"
click at [266, 303] on select "Free Form Text Document Display Entity Value Fee Numeric Data Date Map Sketch D…" at bounding box center [358, 298] width 326 height 38
click at [78, 236] on div "Label Assign Reviewer: Help Text Data Entity Type Free Form Text Document Displ…" at bounding box center [711, 273] width 1423 height 502
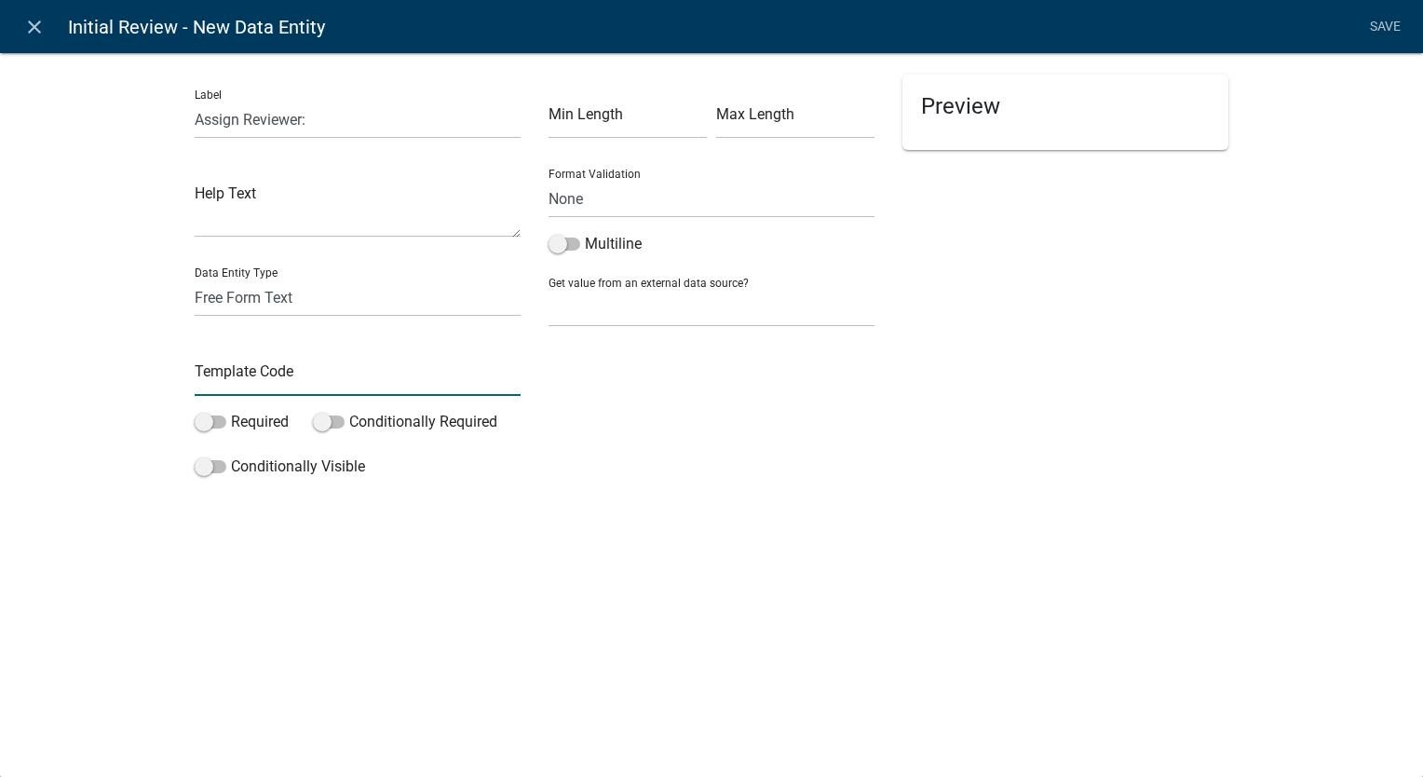
click at [225, 385] on input "text" at bounding box center [358, 377] width 326 height 38
type input "AssignReviewer"
click at [496, 478] on div "Conditionally Visible" at bounding box center [358, 471] width 326 height 30
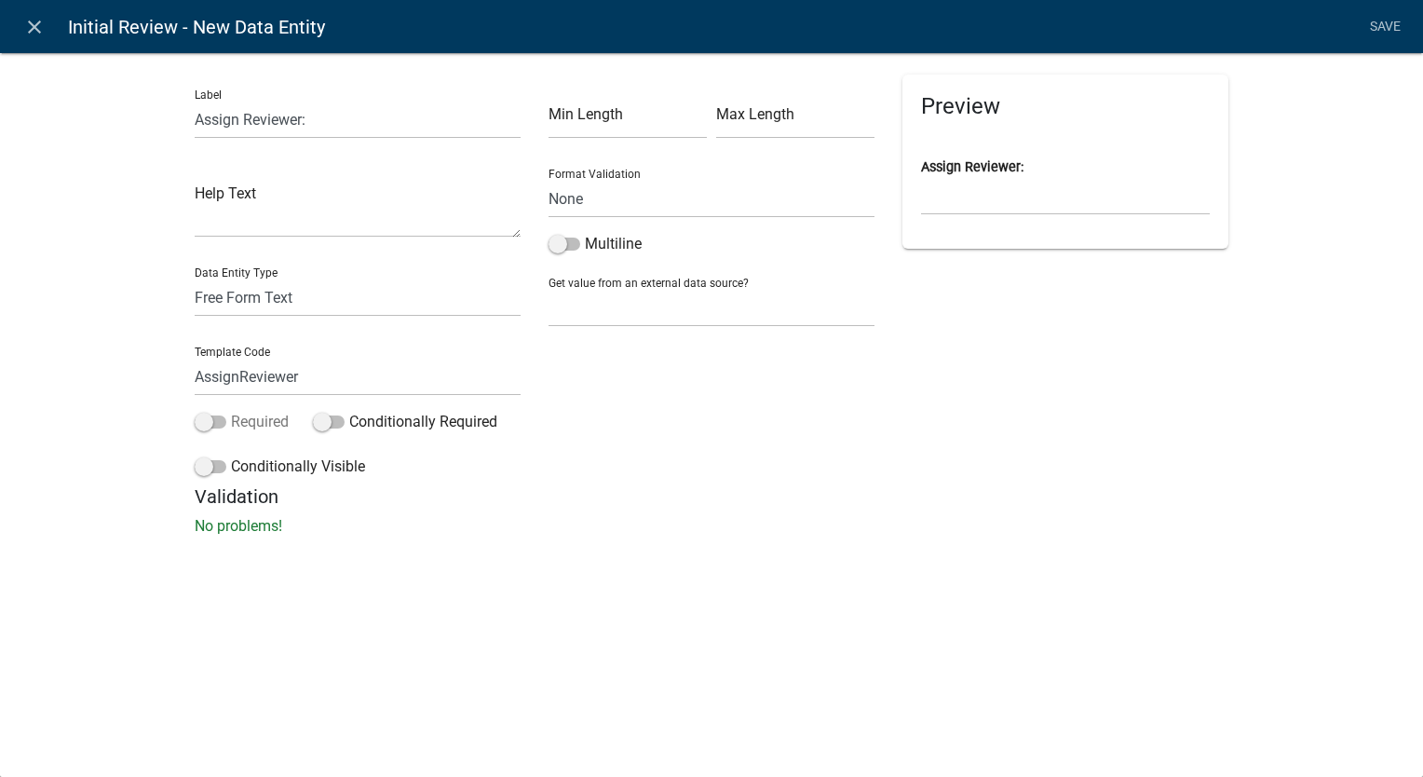
click at [208, 429] on span at bounding box center [211, 421] width 32 height 13
click at [231, 411] on input "Required" at bounding box center [231, 411] width 0 height 0
click at [1389, 30] on link "Save" at bounding box center [1385, 26] width 47 height 35
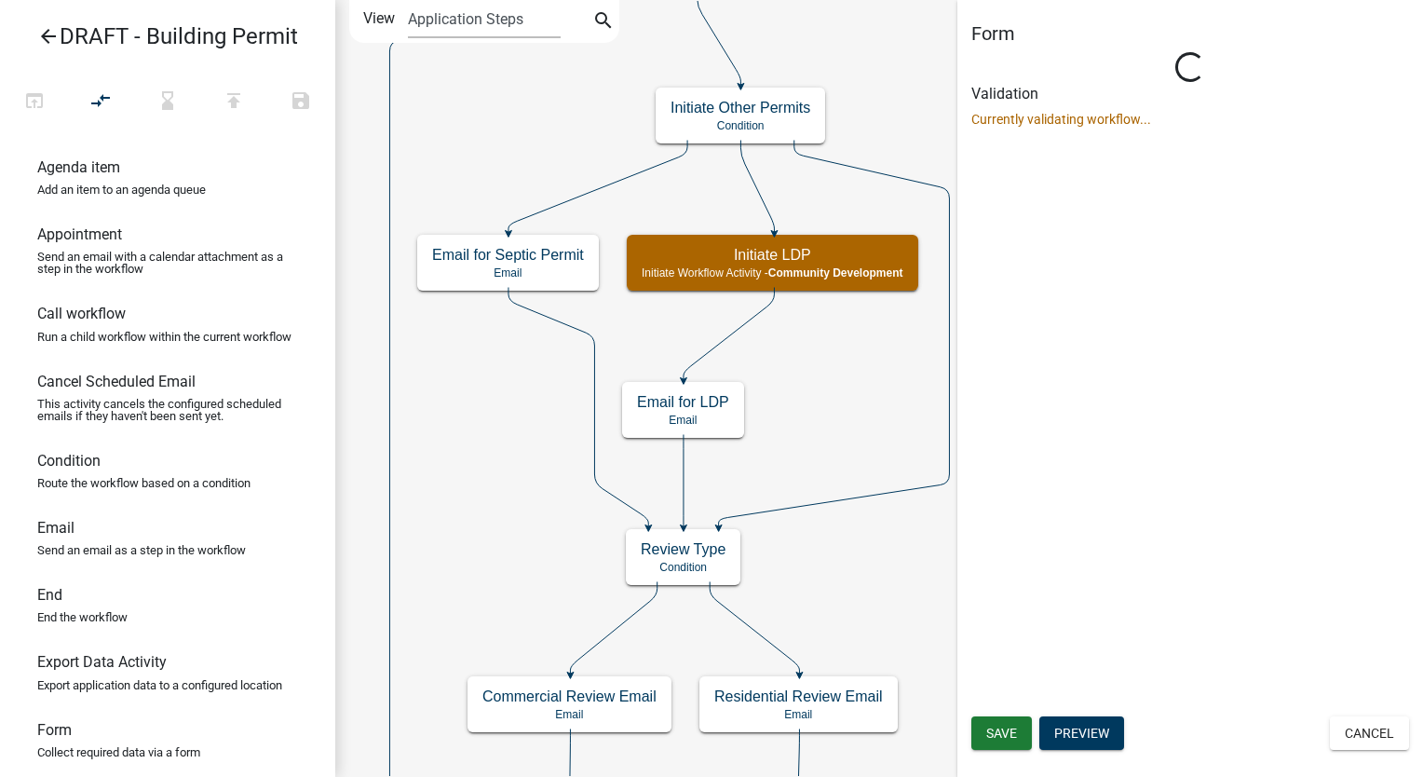
scroll to position [0, 0]
select select "66D5FF95-1CD3-428B-B9DC-D797D01D8DE2"
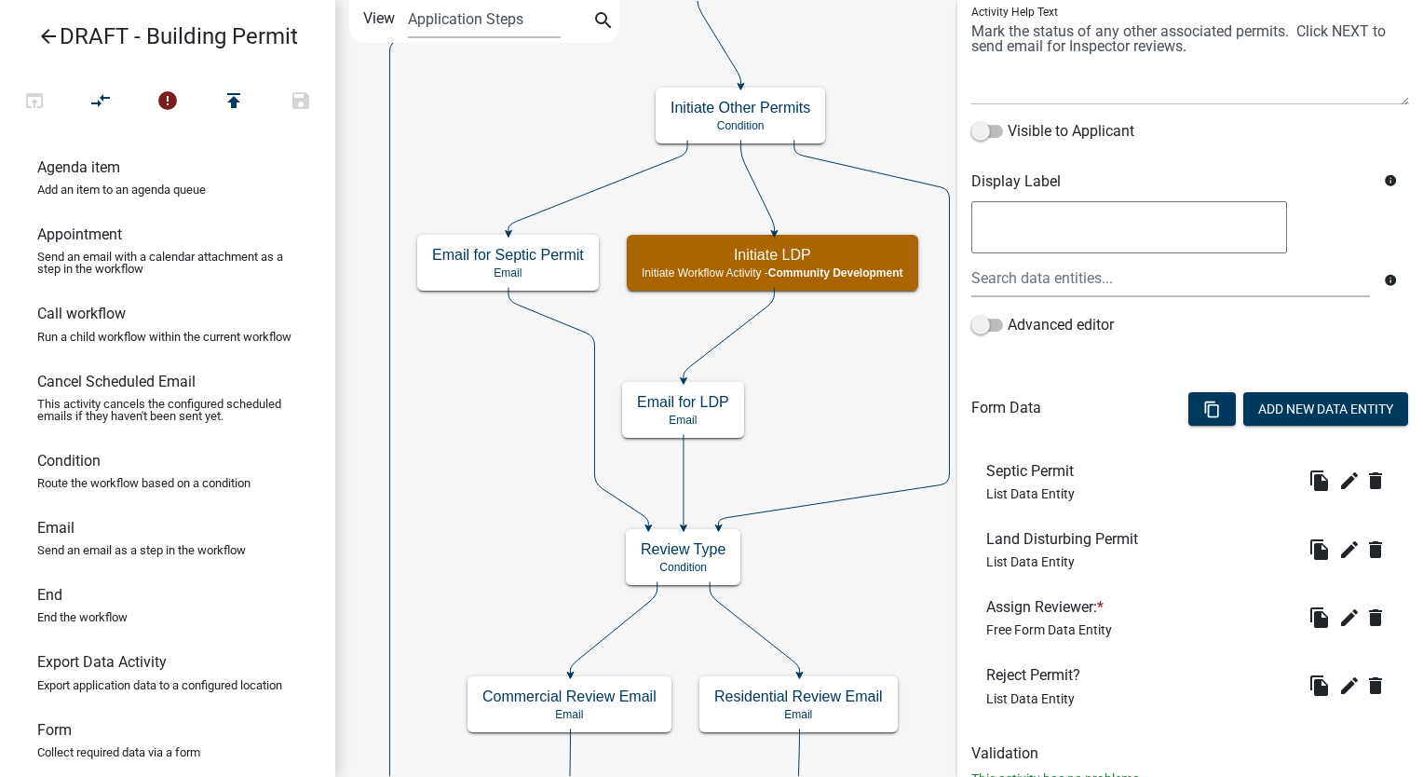
scroll to position [283, 0]
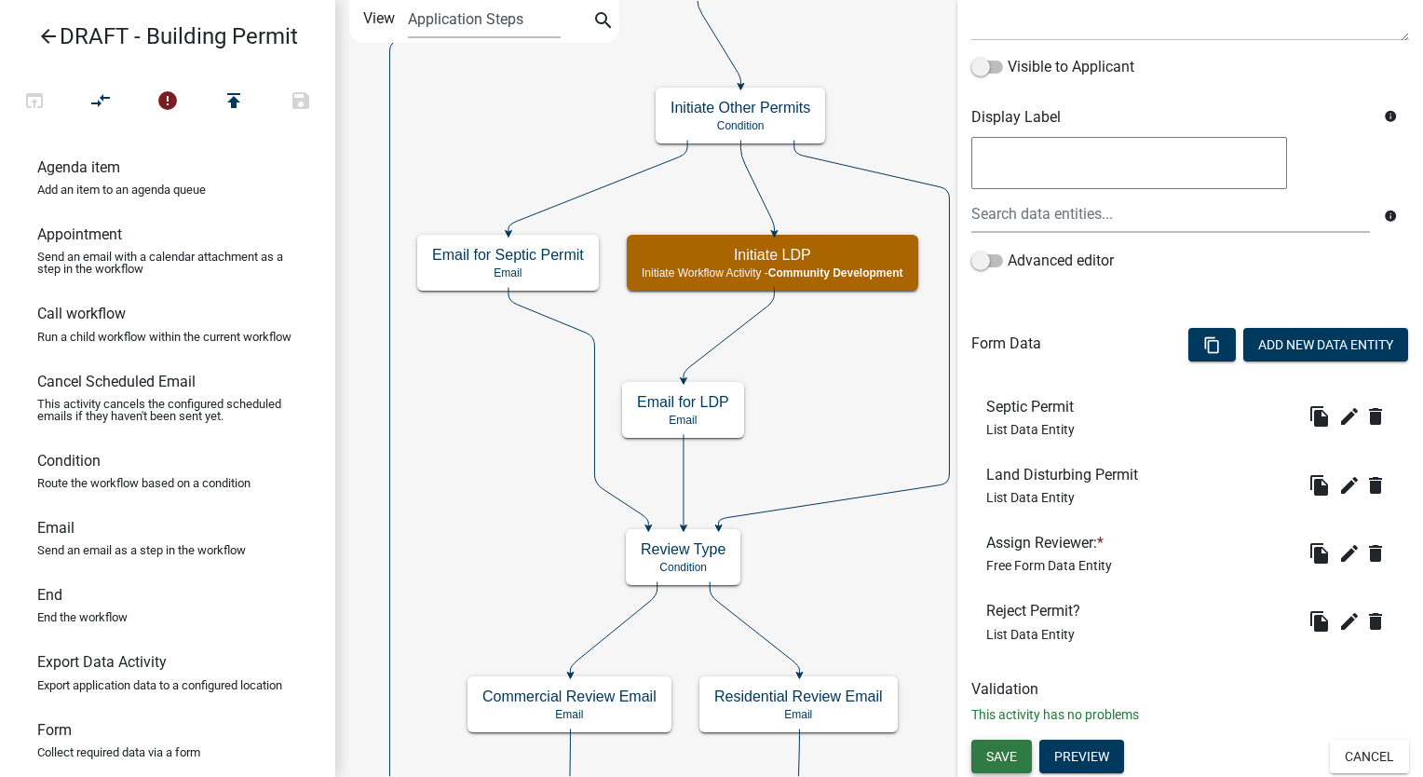
click at [1002, 753] on span "Save" at bounding box center [1002, 755] width 31 height 15
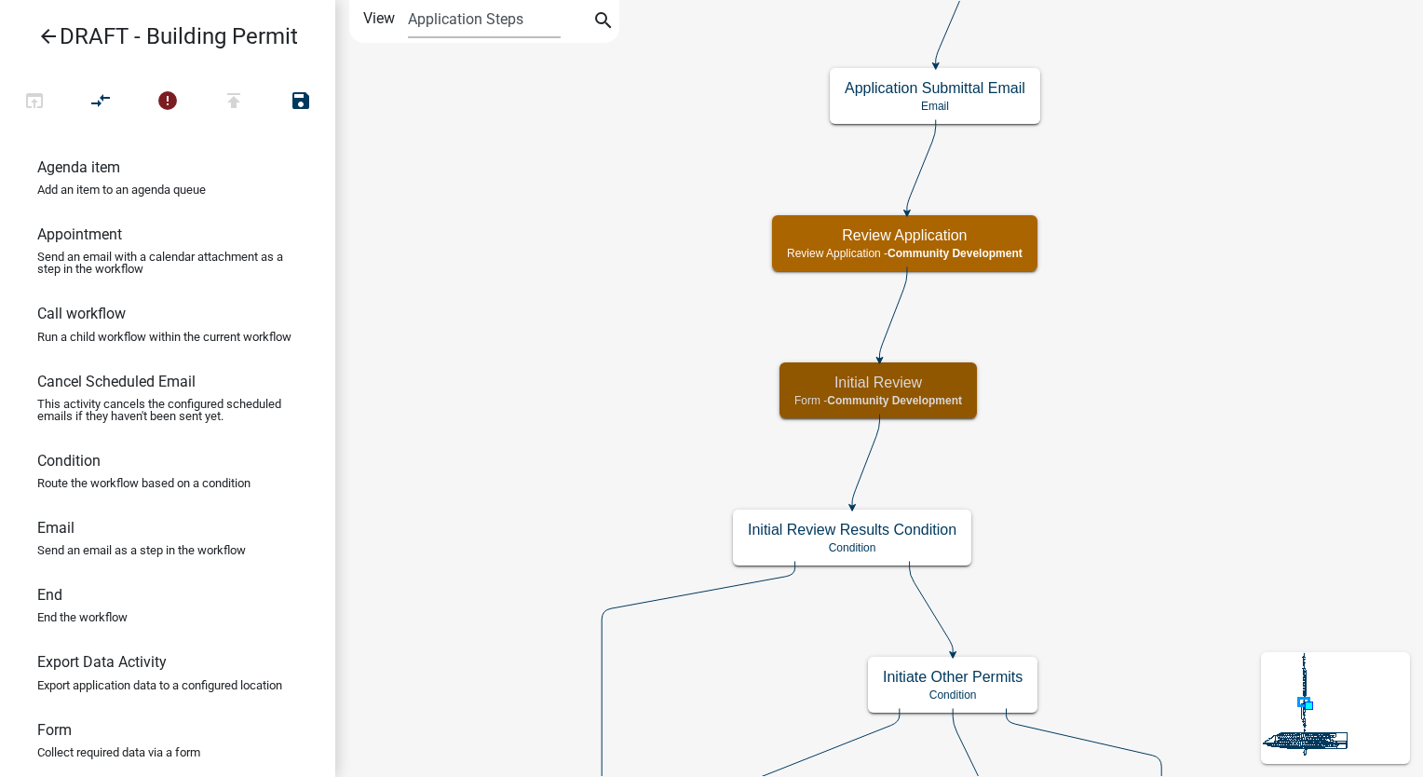
scroll to position [0, 0]
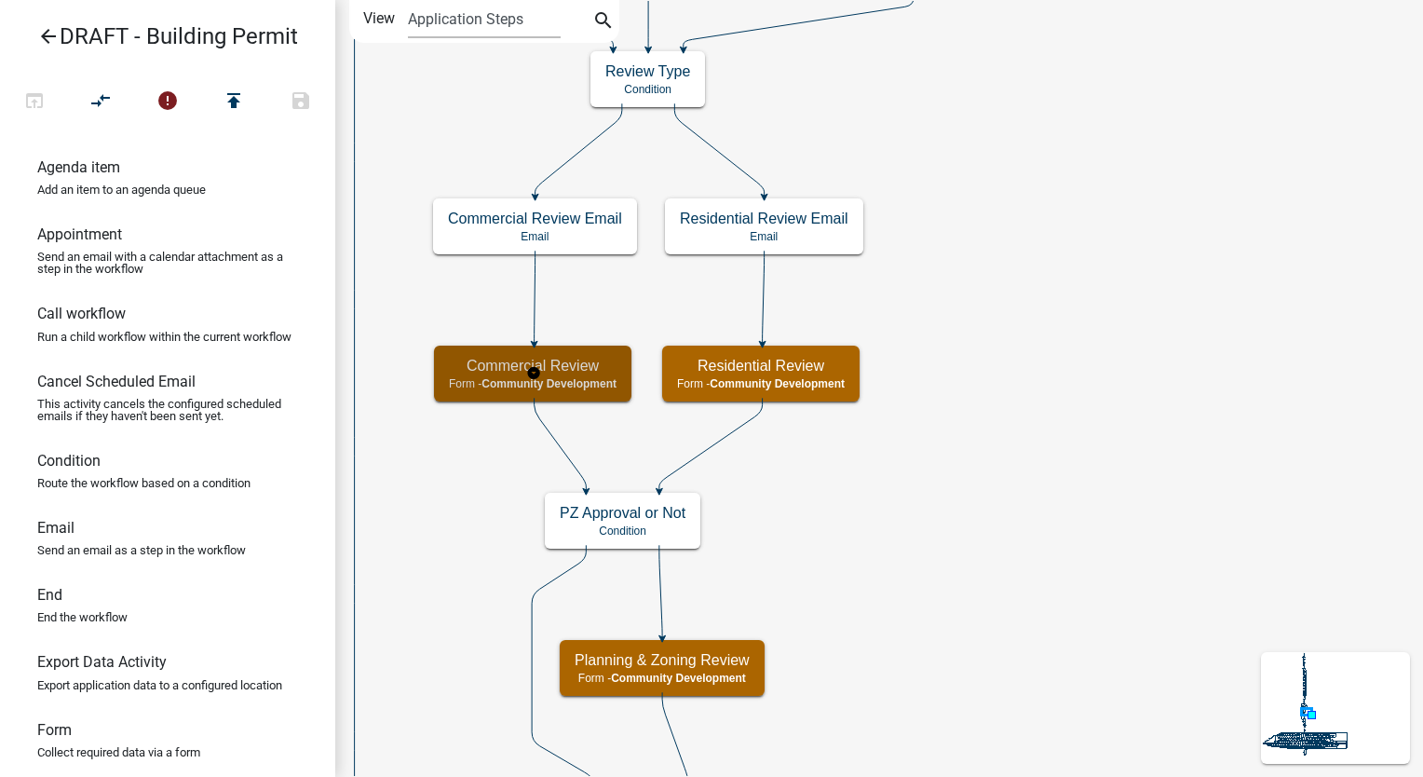
click at [559, 368] on h5 "Commercial Review" at bounding box center [533, 366] width 168 height 18
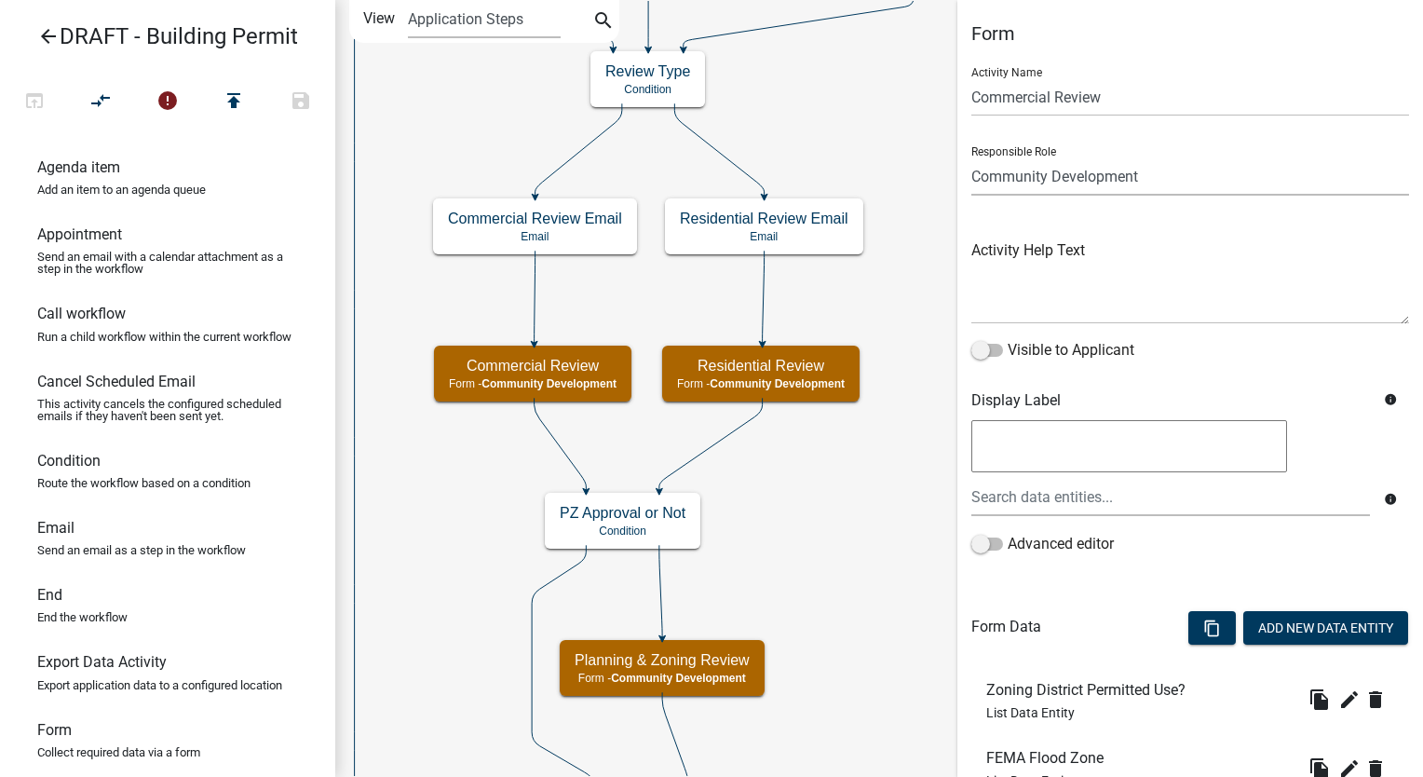
click at [1150, 185] on select "Applicant Reviewers Admin Community Development" at bounding box center [1191, 176] width 438 height 38
select select "E4C0EB80-EFAE-4AF1-A454-33A4B424FEC5"
click at [972, 157] on select "Applicant Reviewers Admin Community Development" at bounding box center [1191, 176] width 438 height 38
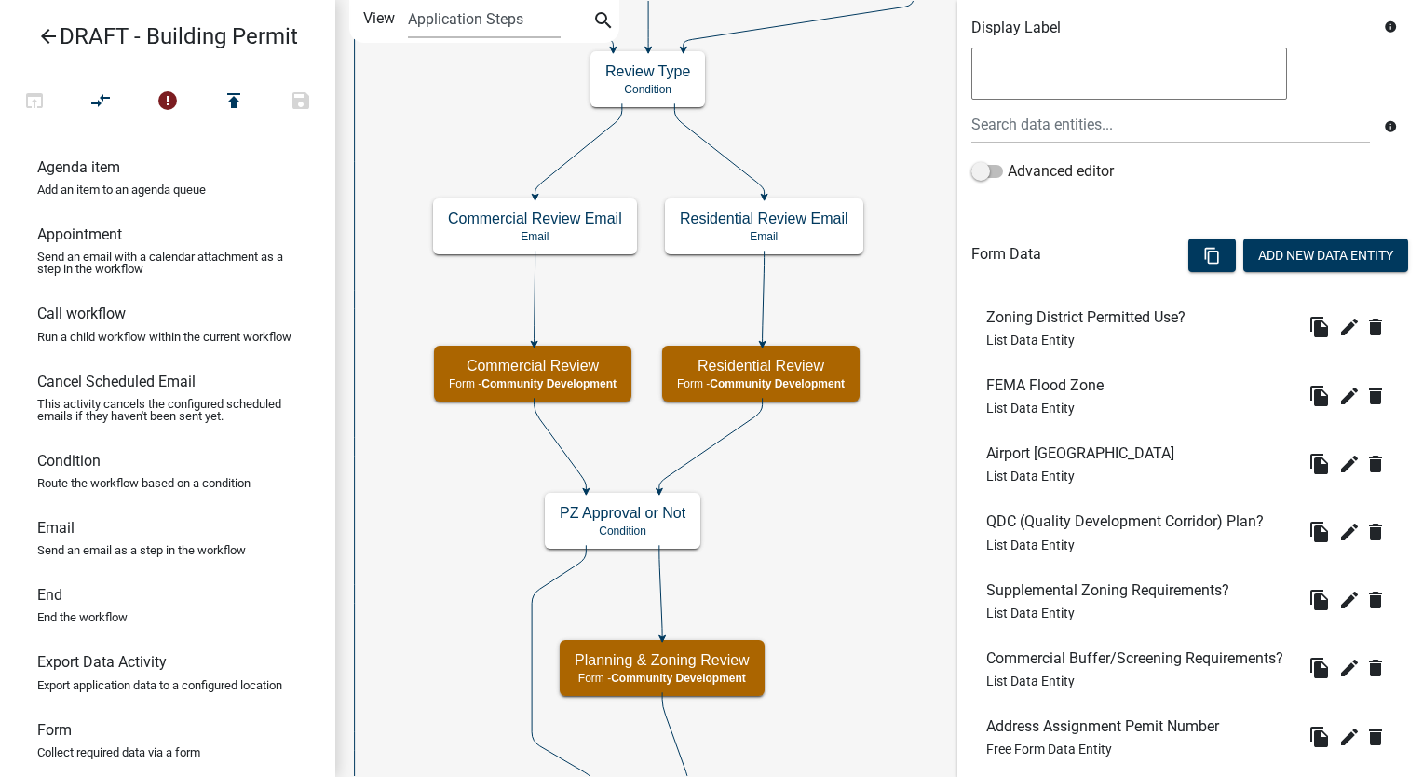
scroll to position [888, 0]
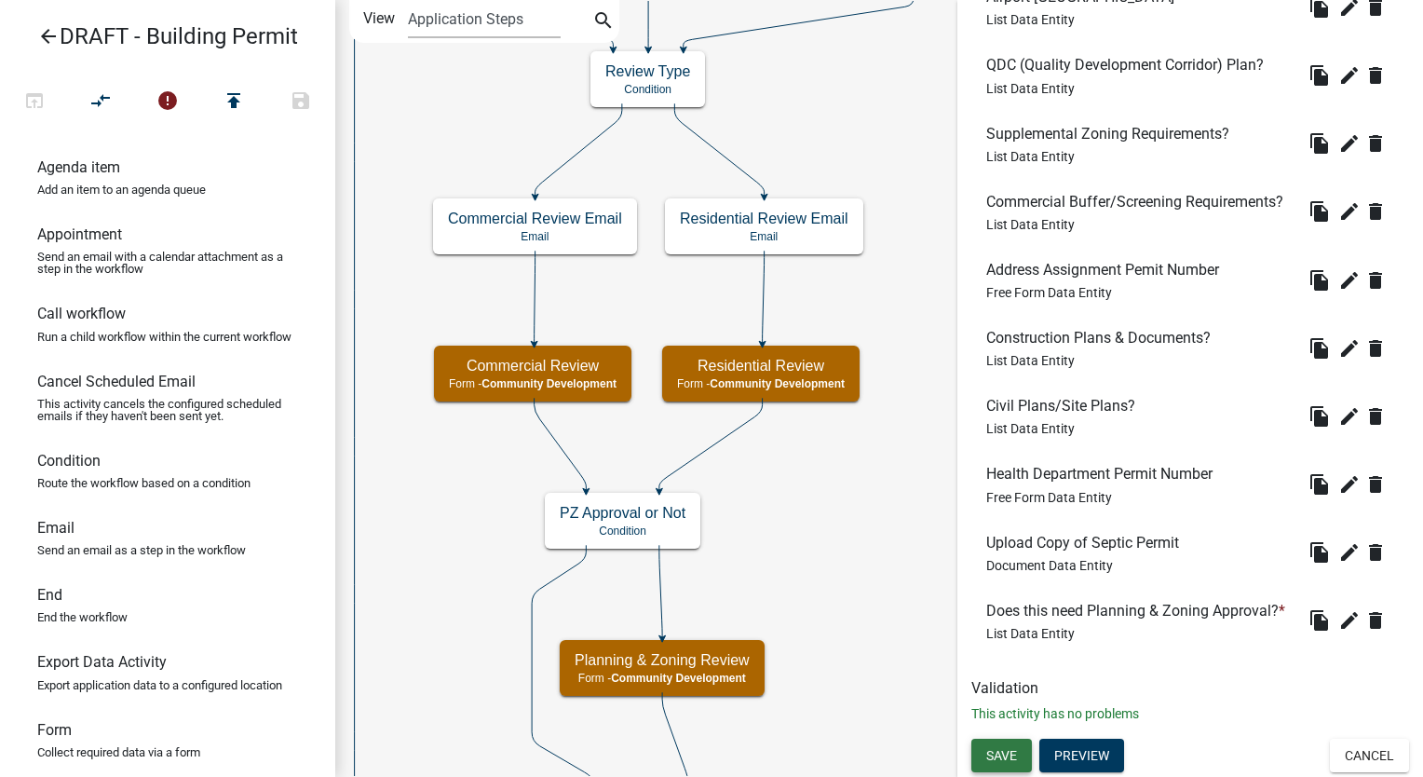
click at [1002, 750] on span "Save" at bounding box center [1002, 755] width 31 height 15
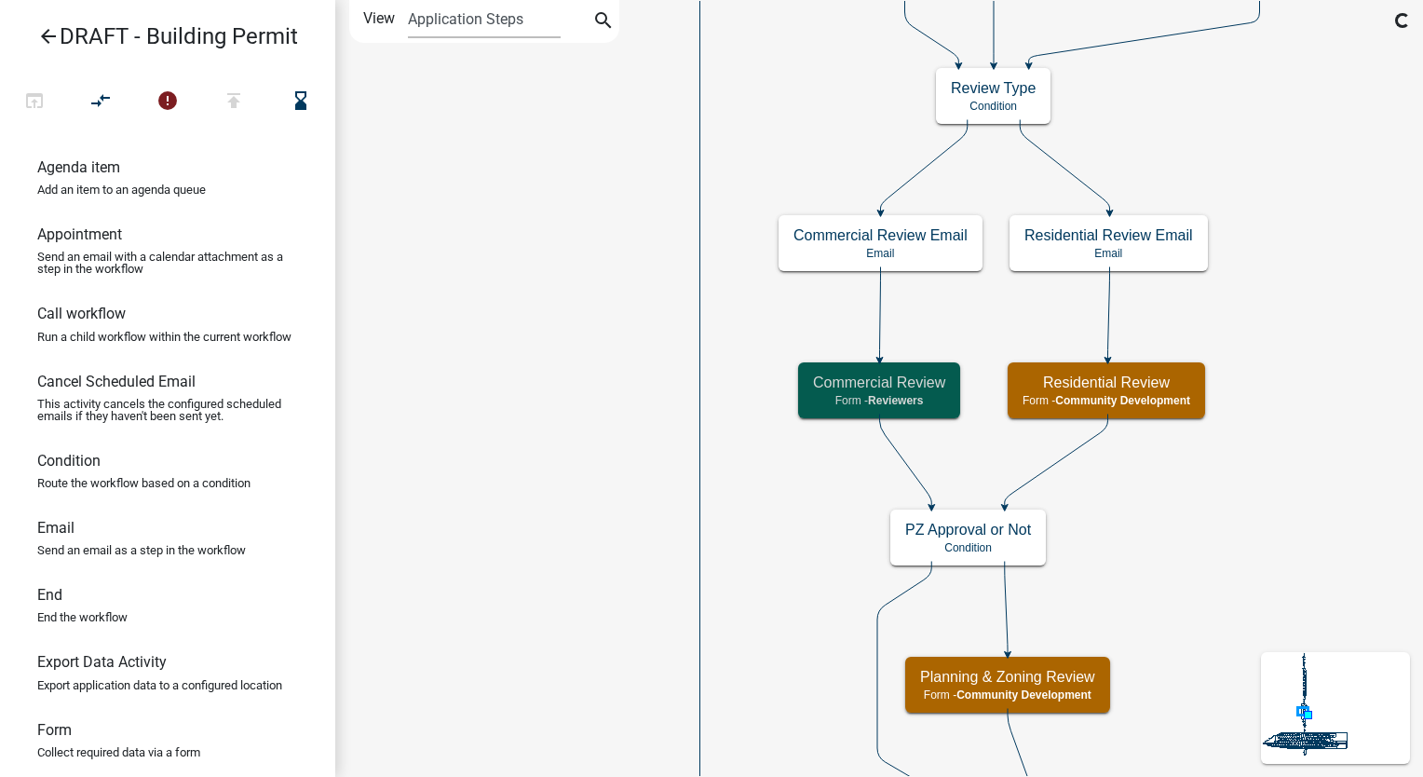
scroll to position [0, 0]
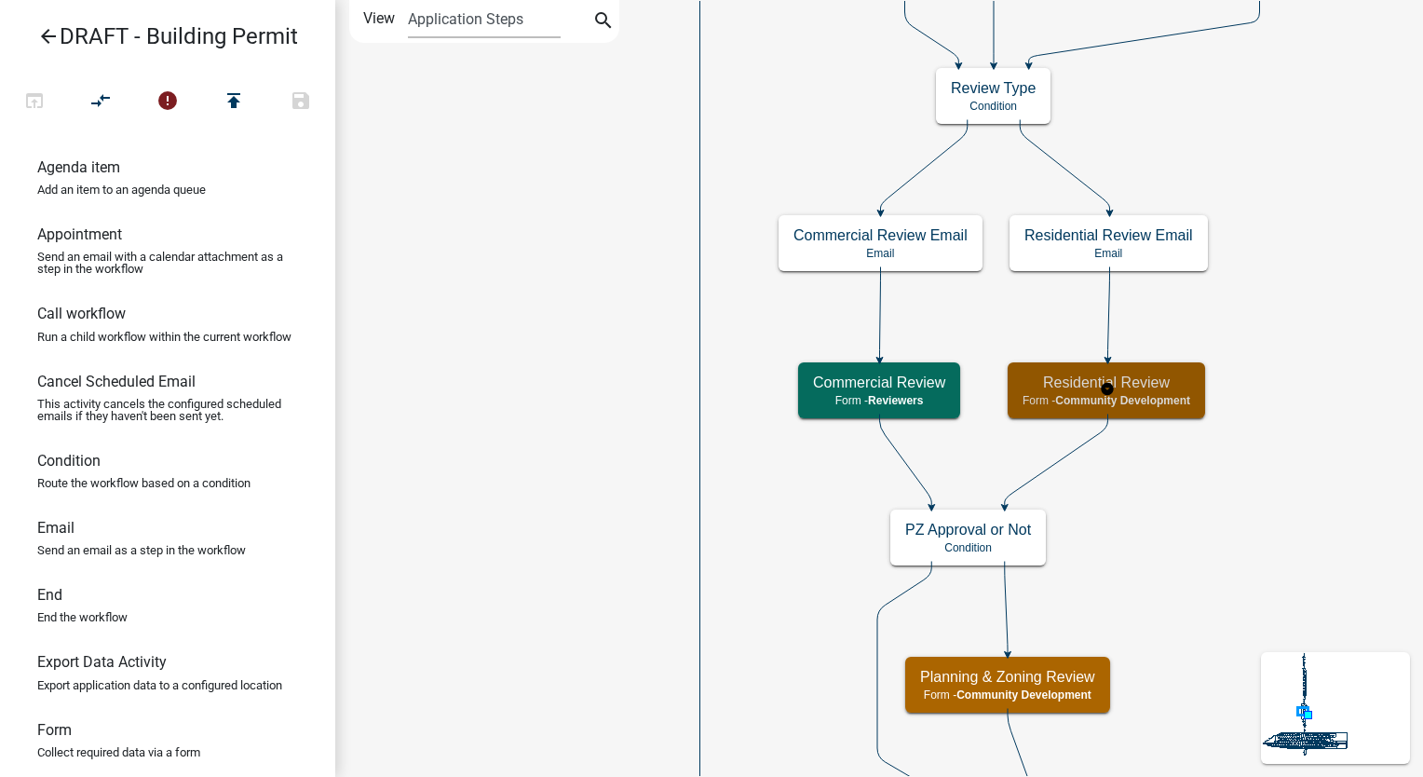
click at [1182, 401] on span "Community Development" at bounding box center [1122, 400] width 135 height 13
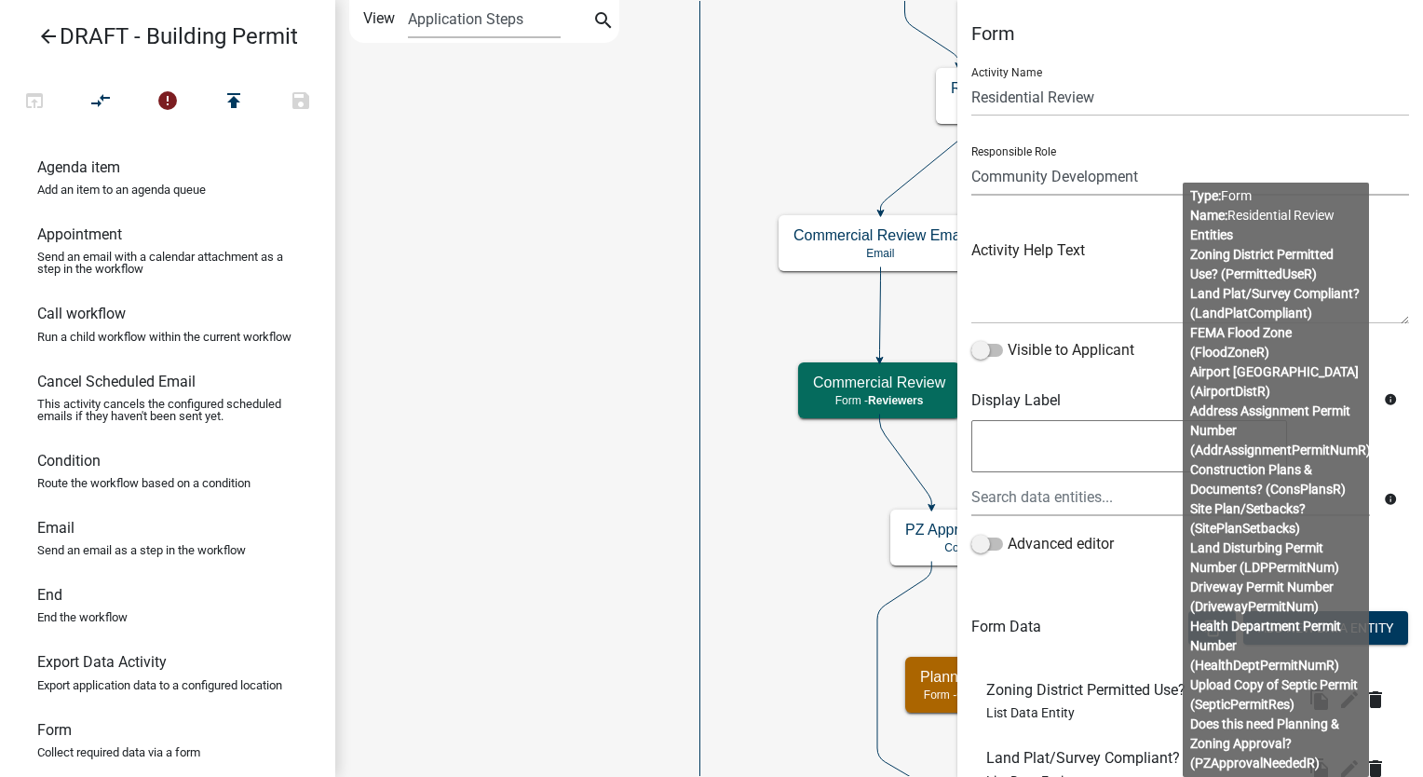
click at [1107, 185] on select "Applicant Reviewers Admin Community Development" at bounding box center [1191, 176] width 438 height 38
select select "E4C0EB80-EFAE-4AF1-A454-33A4B424FEC5"
click at [972, 157] on select "Applicant Reviewers Admin Community Development" at bounding box center [1191, 176] width 438 height 38
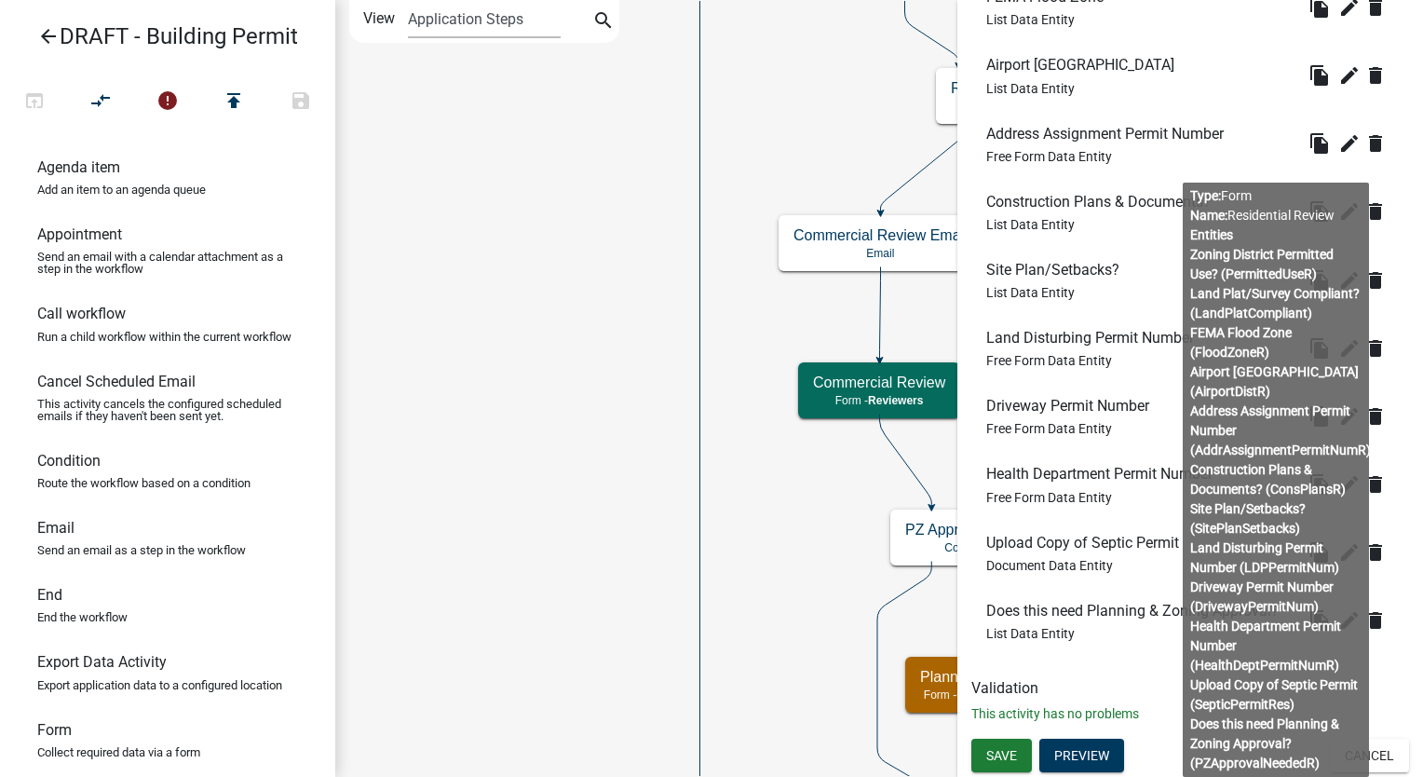
scroll to position [858, 0]
click at [1004, 755] on span "Save" at bounding box center [1002, 755] width 31 height 15
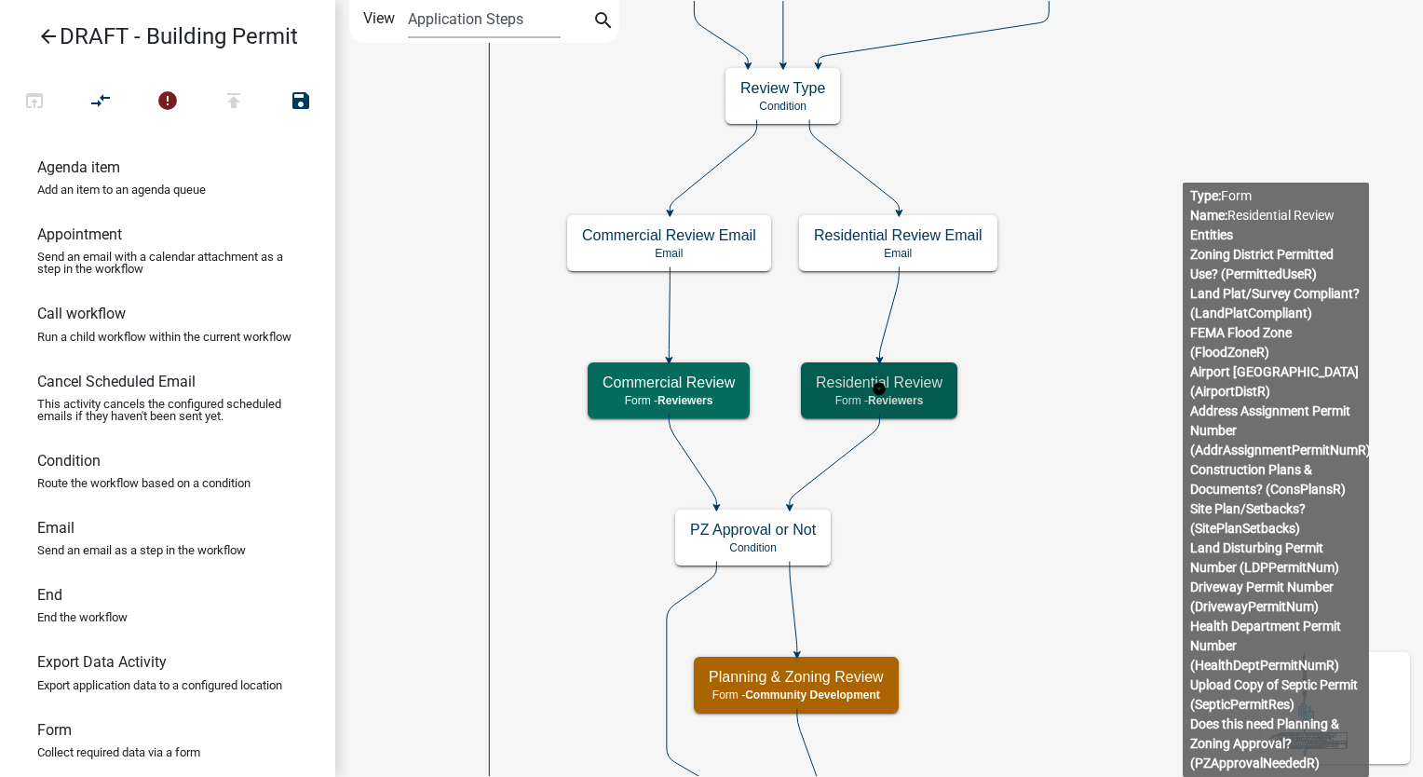
scroll to position [0, 0]
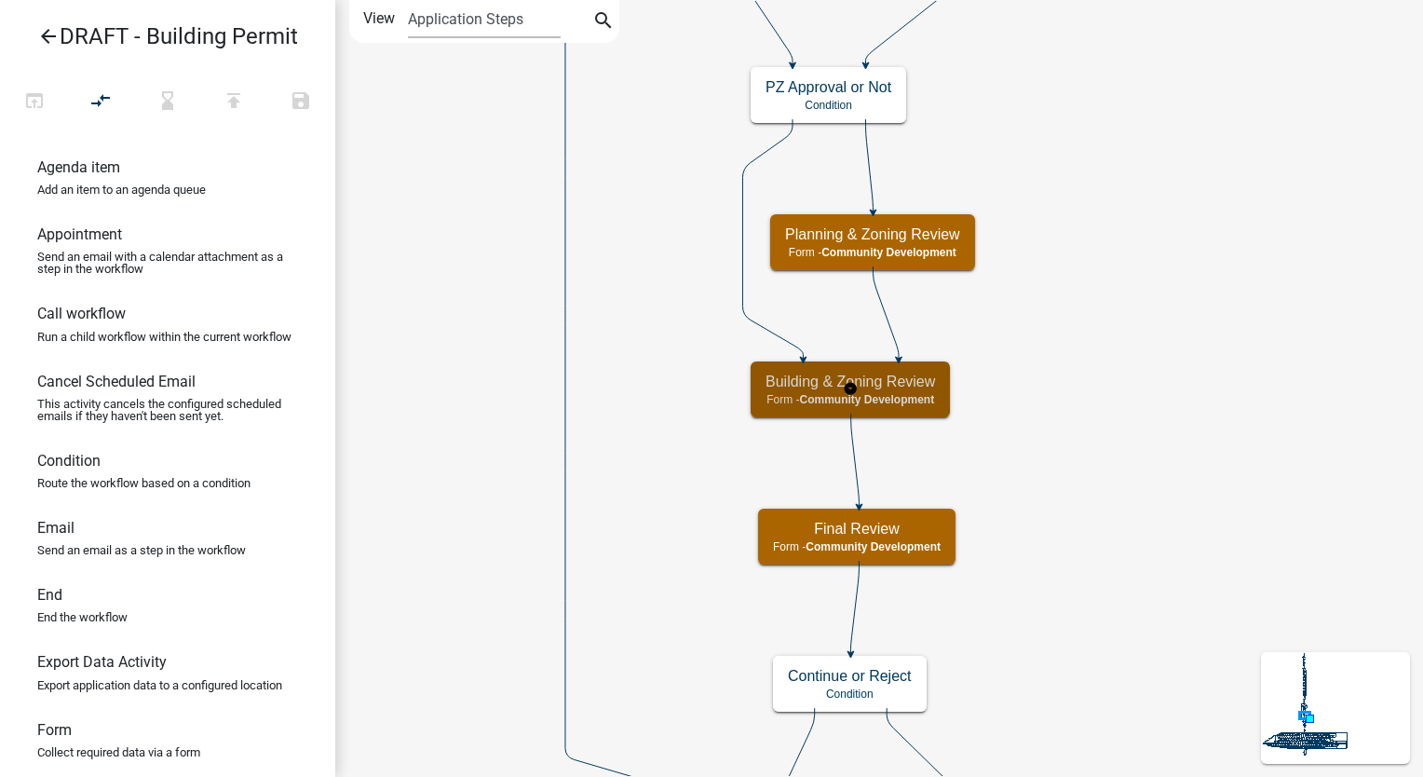
click at [900, 393] on span "Community Development" at bounding box center [866, 399] width 135 height 13
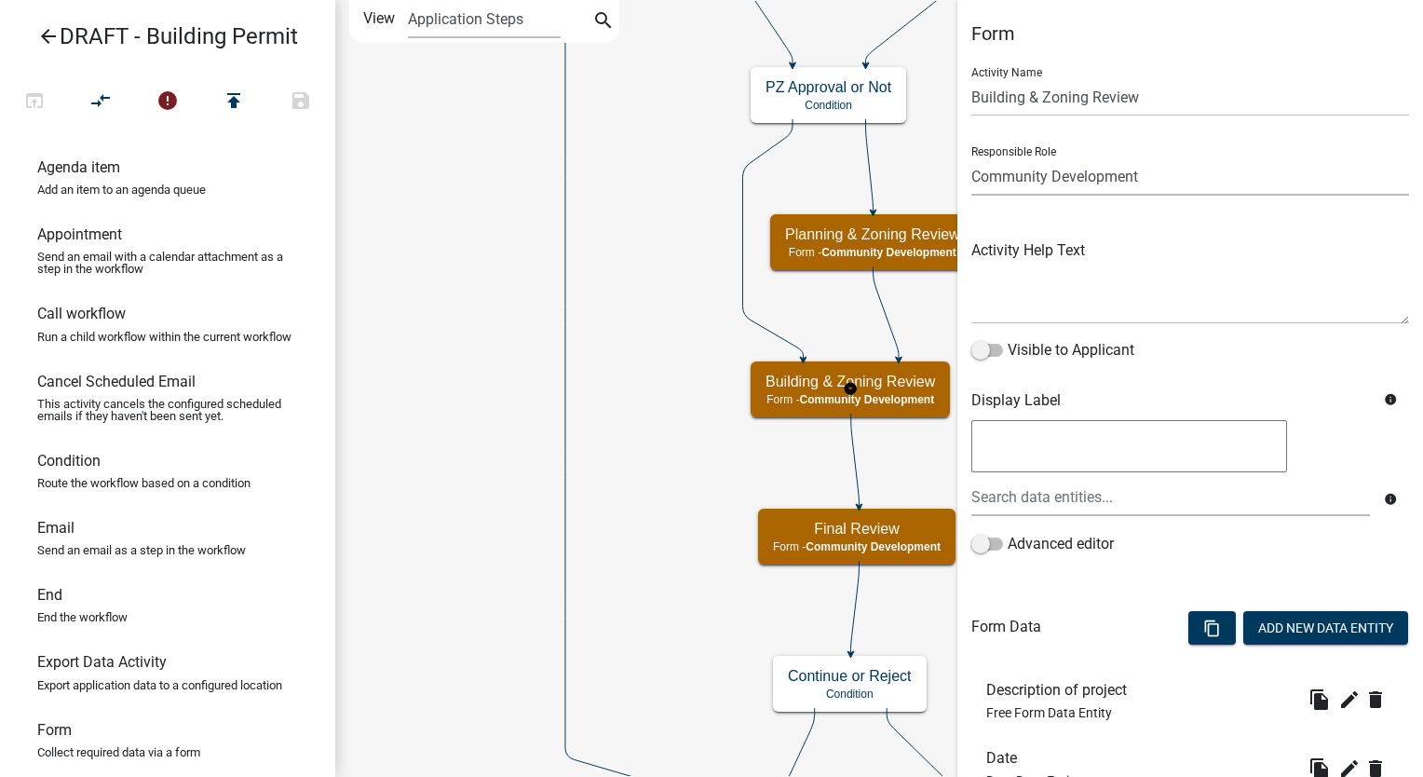
click at [1189, 170] on select "Applicant Reviewers Admin Community Development" at bounding box center [1191, 176] width 438 height 38
select select "E4C0EB80-EFAE-4AF1-A454-33A4B424FEC5"
click at [972, 157] on select "Applicant Reviewers Admin Community Development" at bounding box center [1191, 176] width 438 height 38
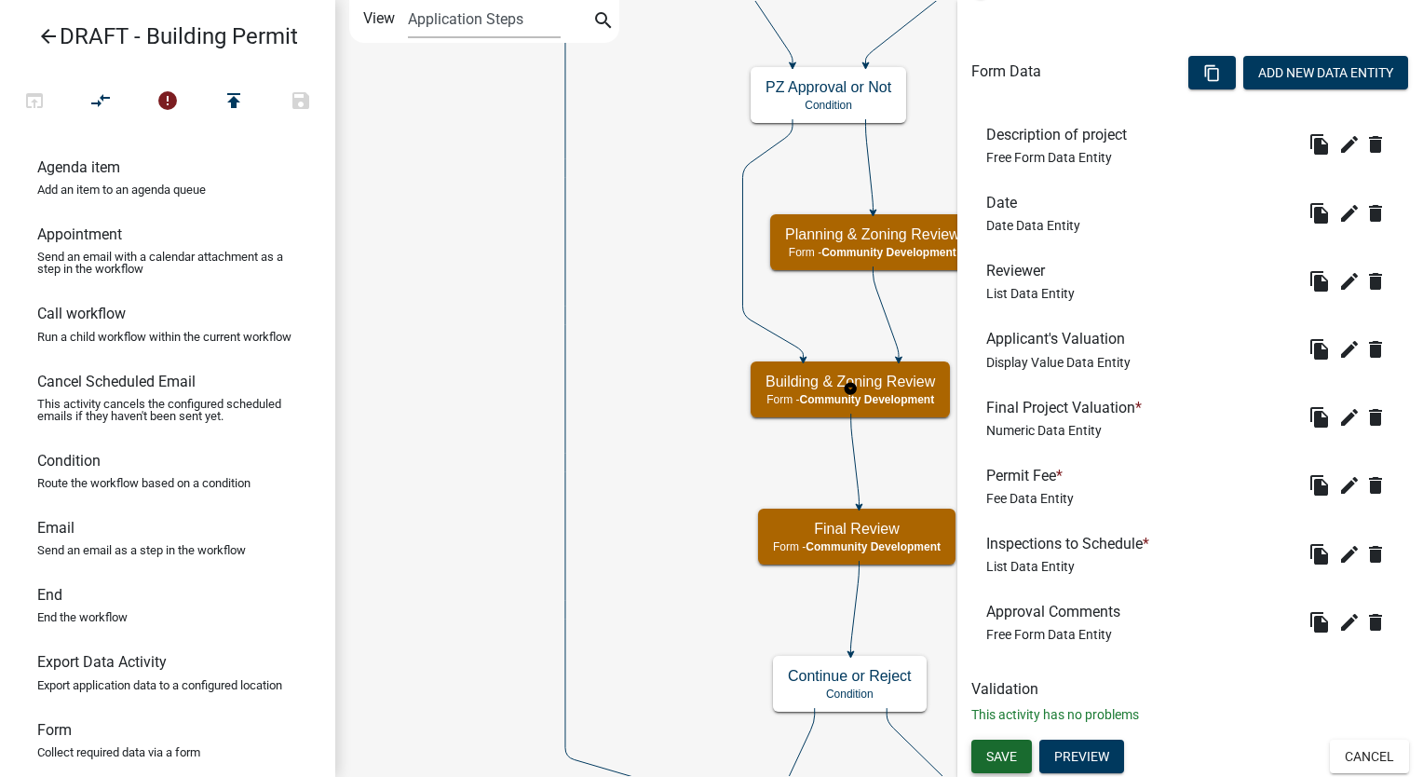
click at [1032, 741] on button "Save" at bounding box center [1002, 757] width 61 height 34
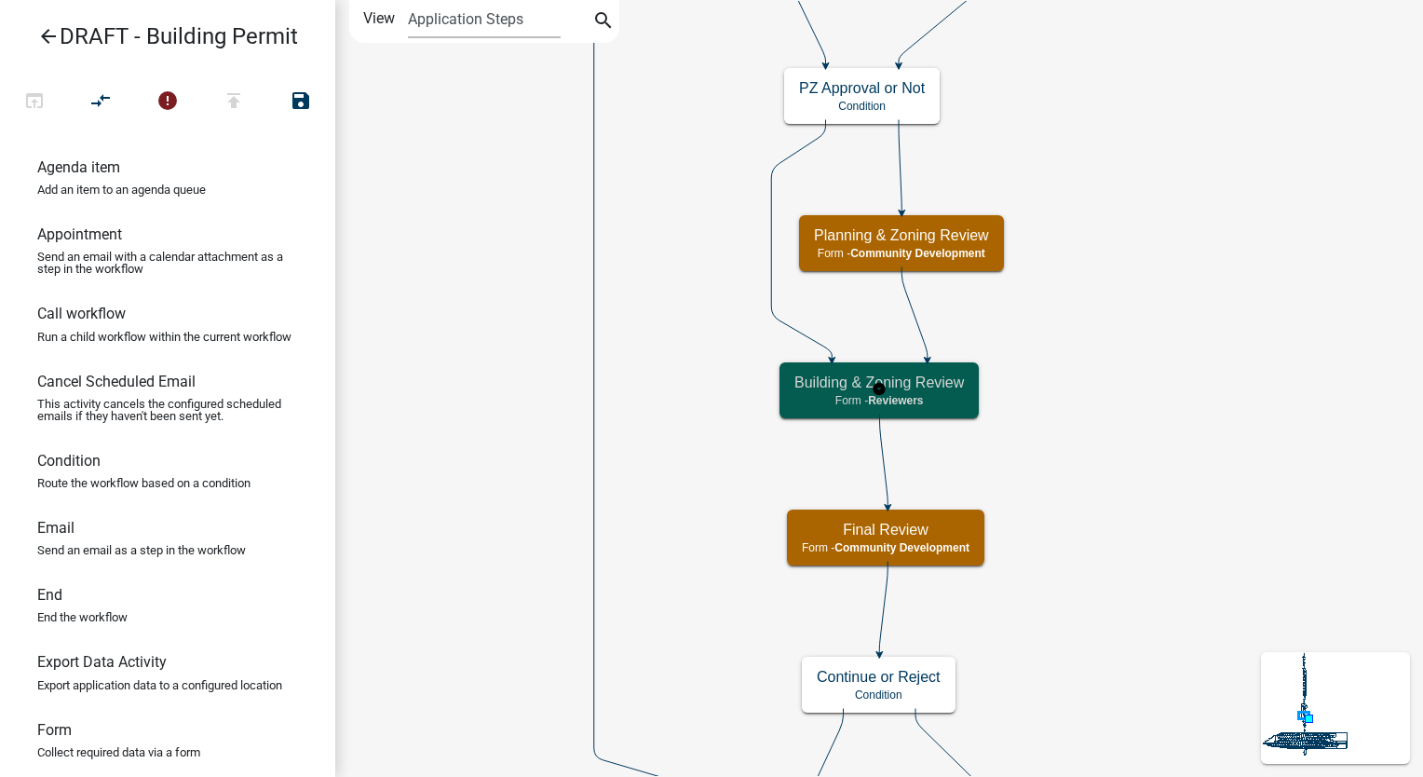
scroll to position [0, 0]
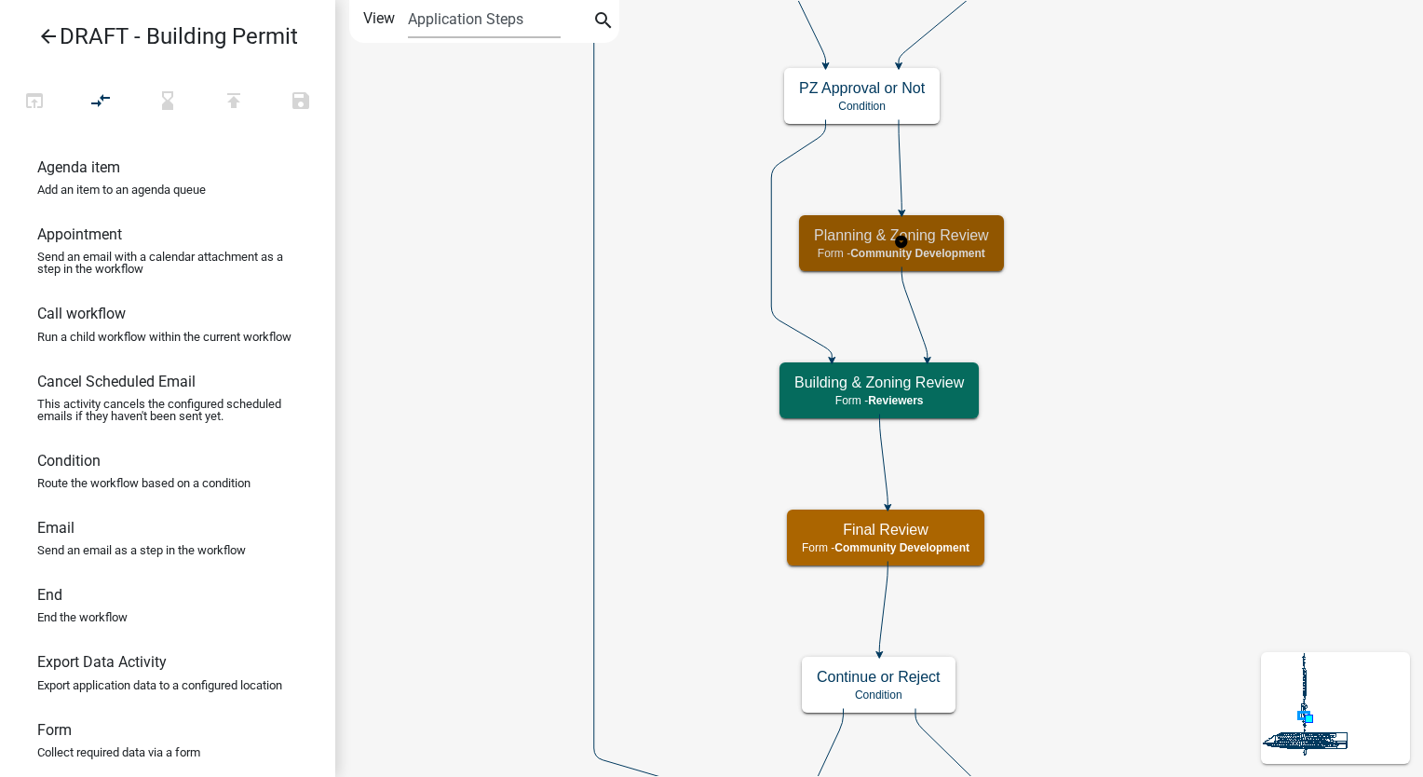
click at [964, 251] on span "Community Development" at bounding box center [917, 253] width 135 height 13
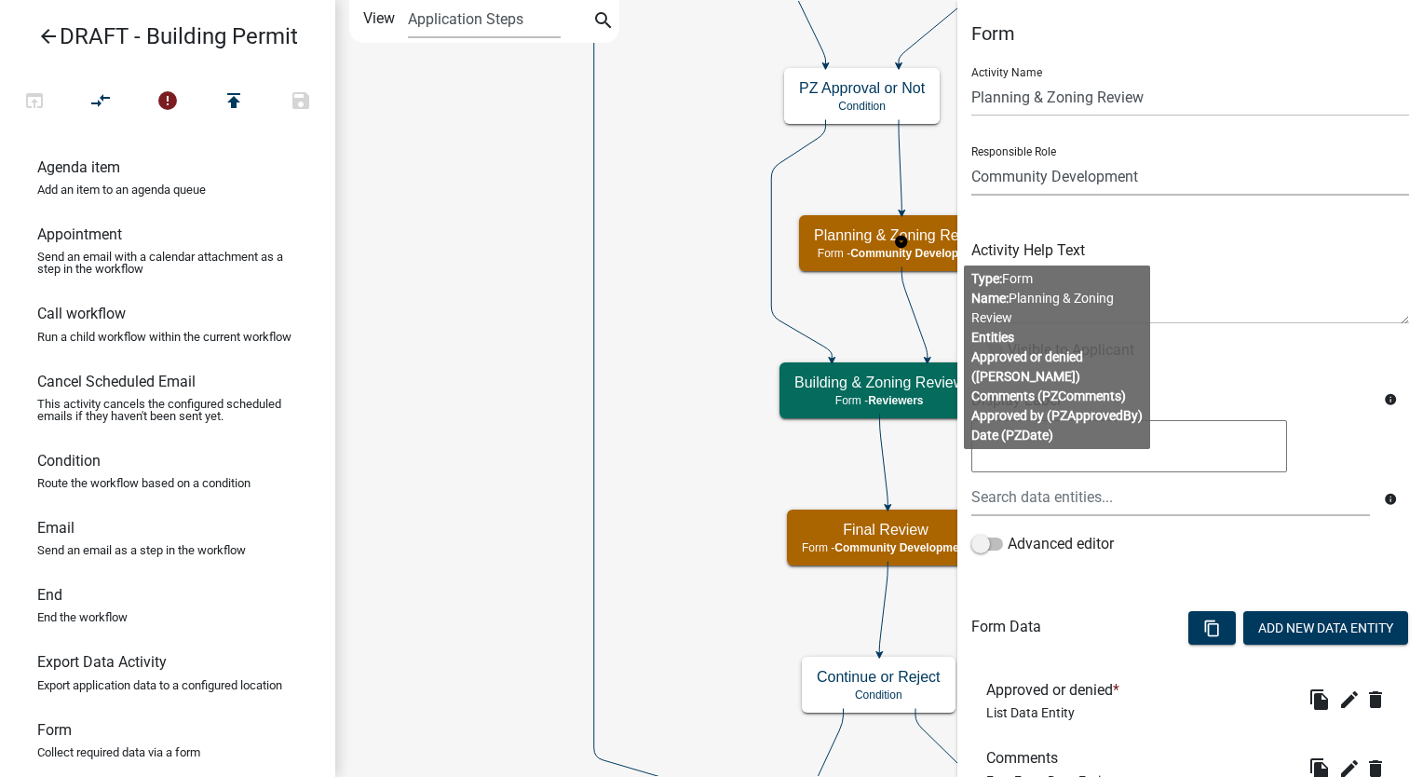
click at [1185, 170] on select "Applicant Reviewers Admin Community Development" at bounding box center [1191, 176] width 438 height 38
select select "E4C0EB80-EFAE-4AF1-A454-33A4B424FEC5"
click at [972, 157] on select "Applicant Reviewers Admin Community Development" at bounding box center [1191, 176] width 438 height 38
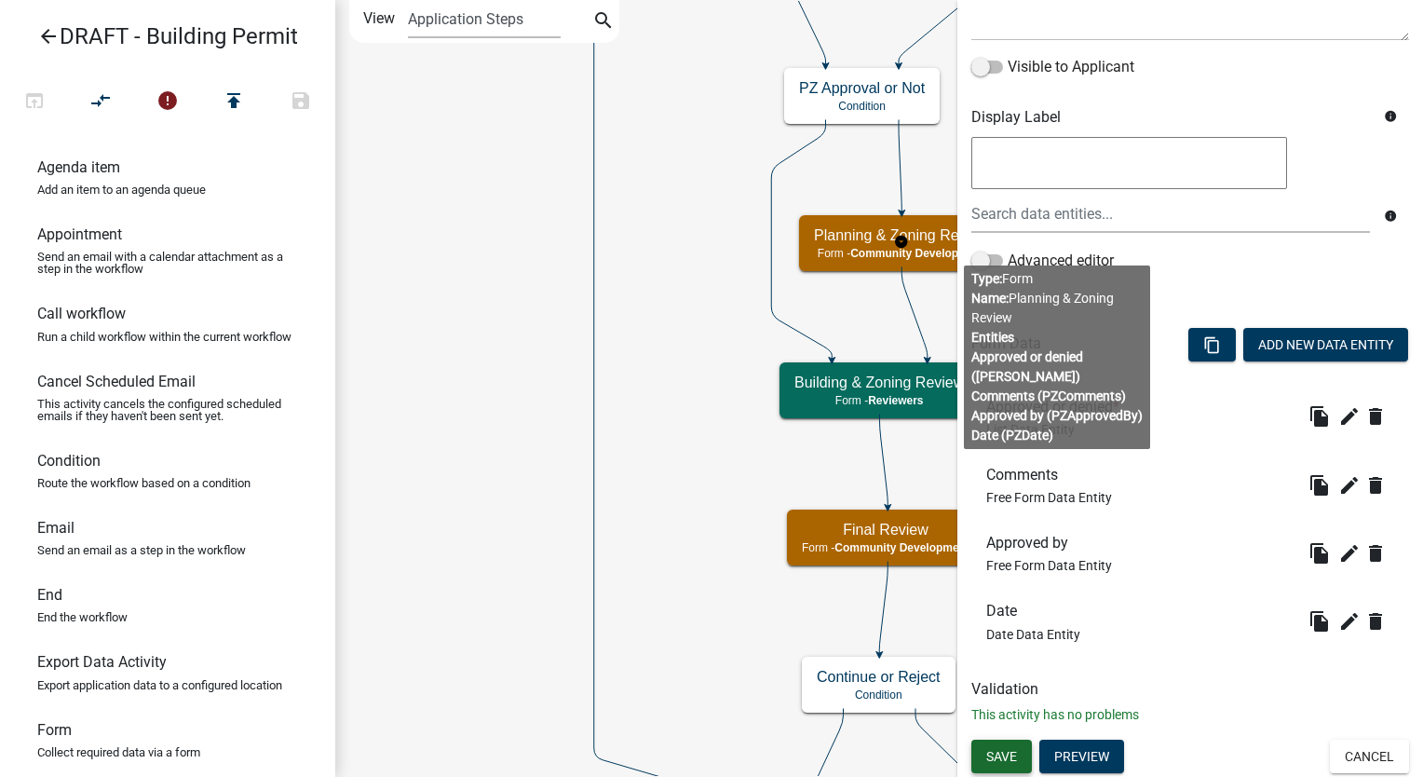
click at [1014, 746] on button "Save" at bounding box center [1002, 757] width 61 height 34
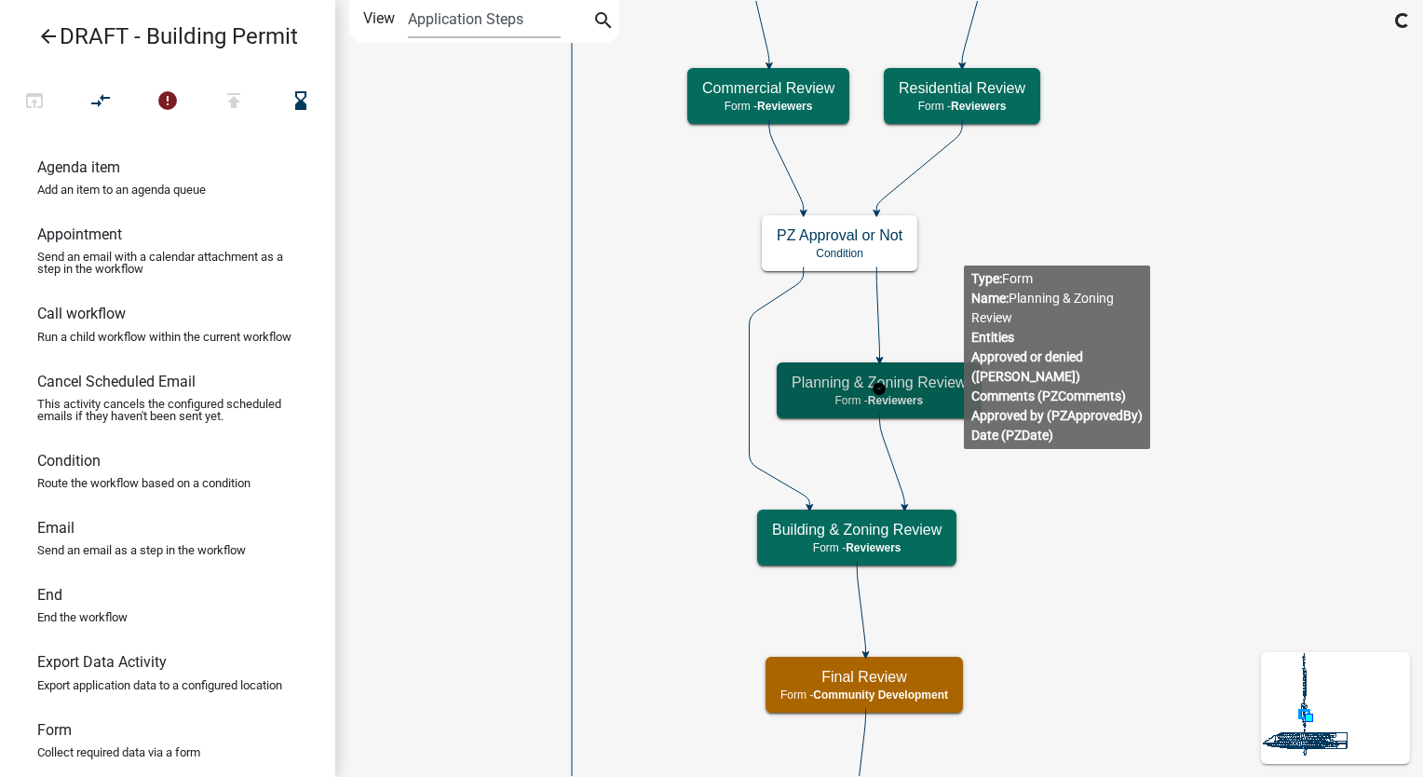
scroll to position [0, 0]
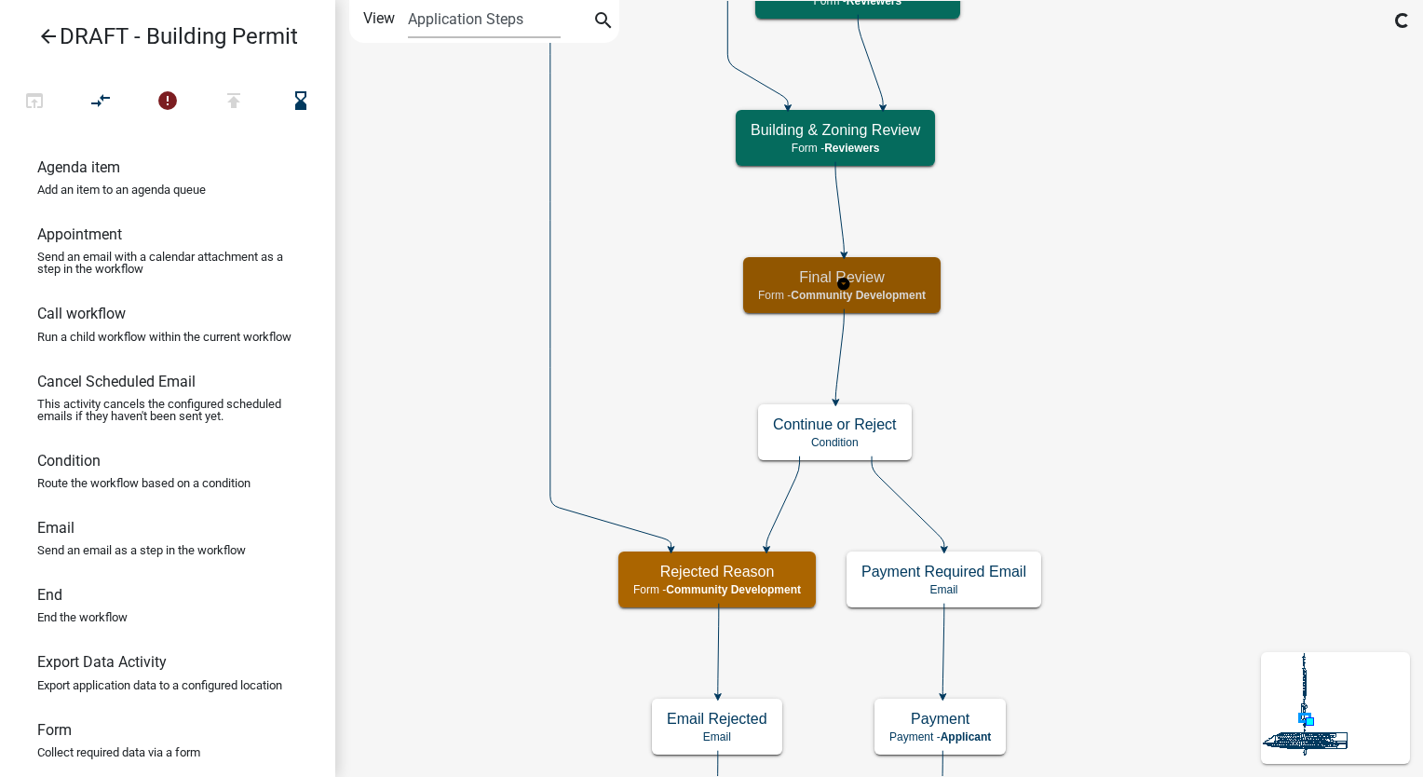
click at [861, 289] on span "Community Development" at bounding box center [858, 295] width 135 height 13
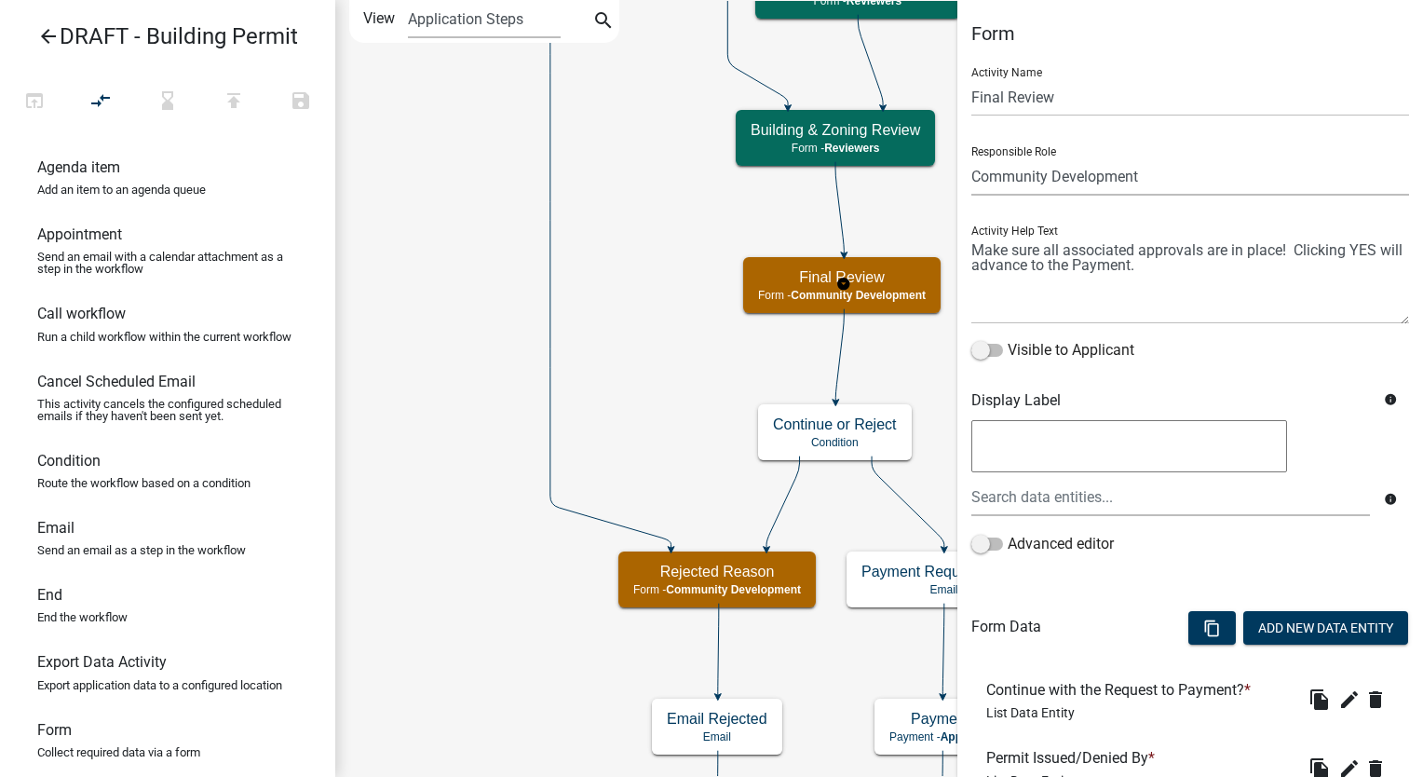
click at [1164, 184] on select "Applicant Reviewers Admin Community Development" at bounding box center [1191, 176] width 438 height 38
select select "E4C0EB80-EFAE-4AF1-A454-33A4B424FEC5"
click at [972, 157] on select "Applicant Reviewers Admin Community Development" at bounding box center [1191, 176] width 438 height 38
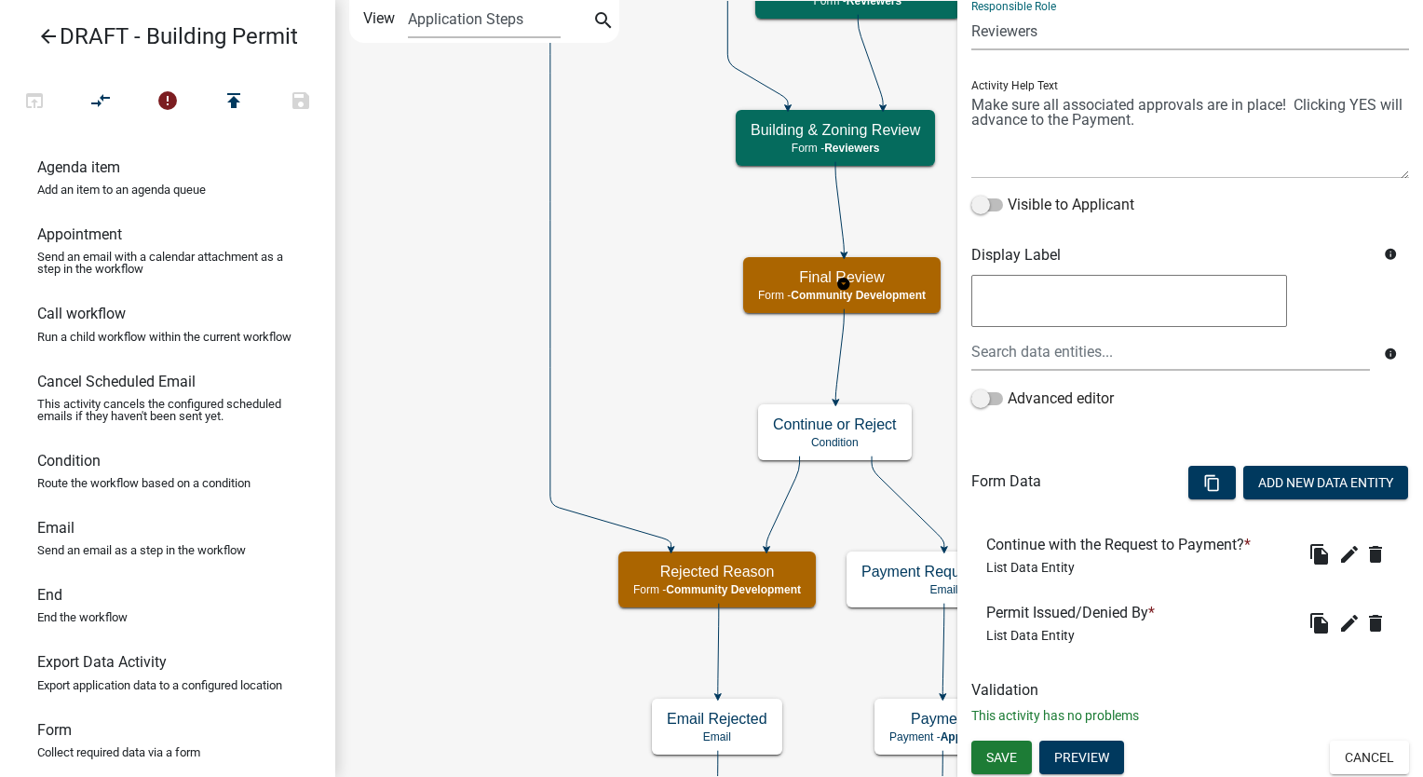
scroll to position [146, 0]
click at [1014, 764] on button "Save" at bounding box center [1002, 757] width 61 height 34
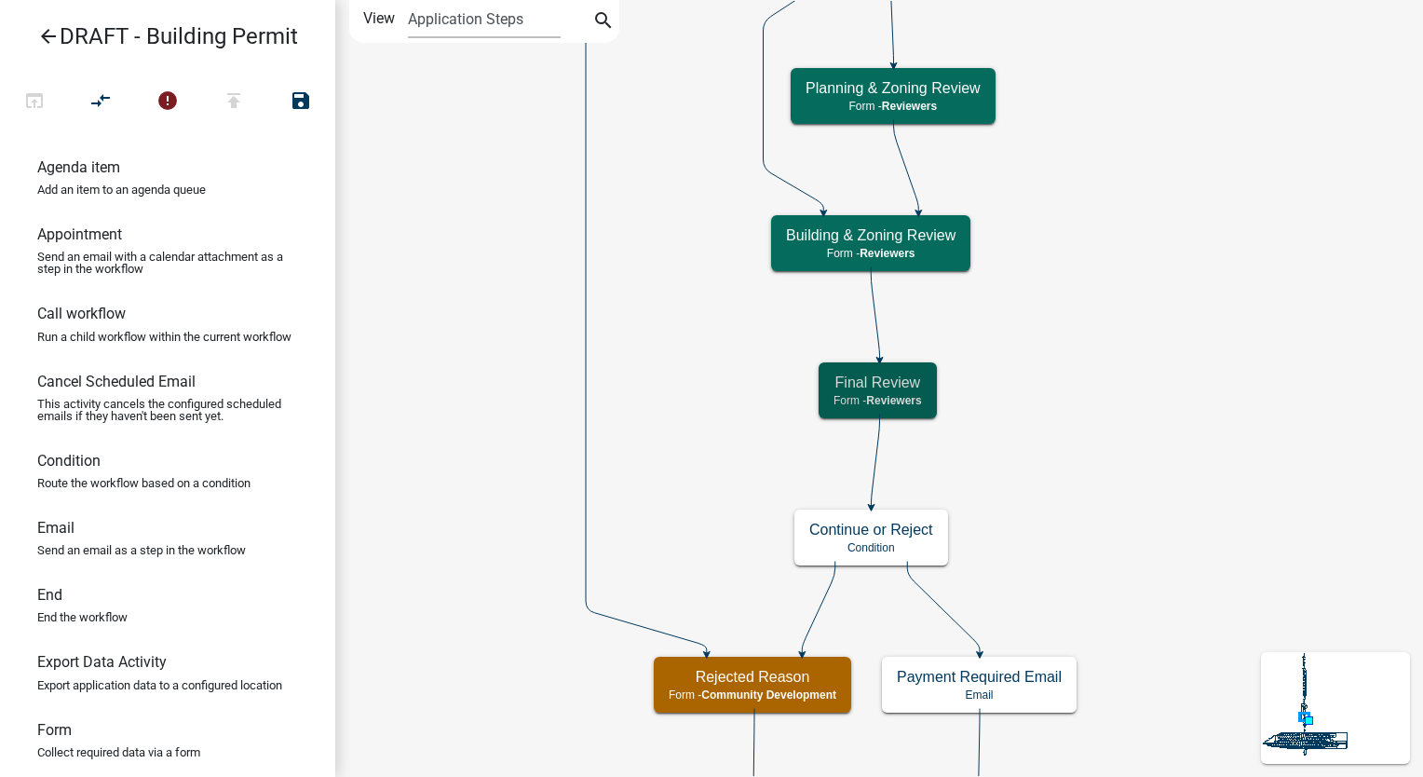
scroll to position [0, 0]
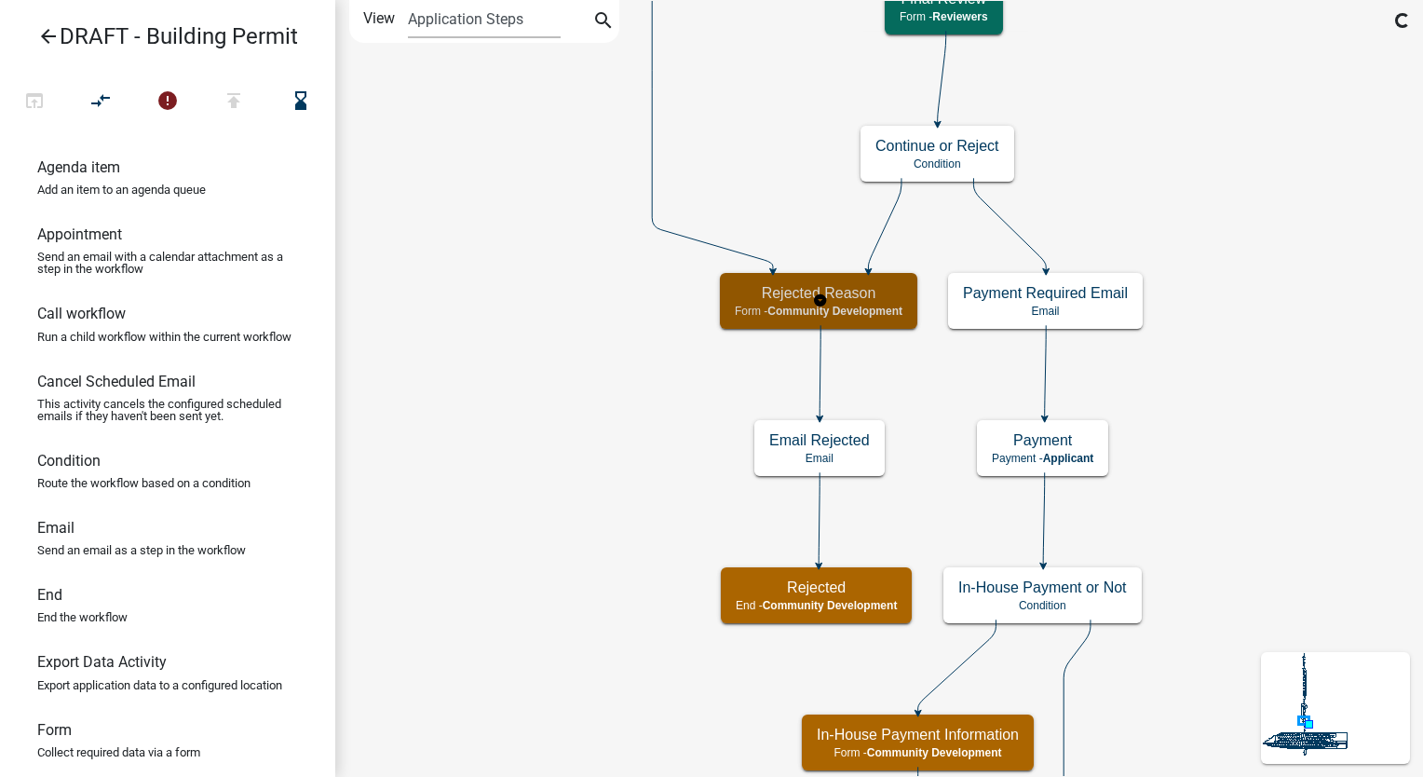
click at [890, 305] on span "Community Development" at bounding box center [835, 311] width 135 height 13
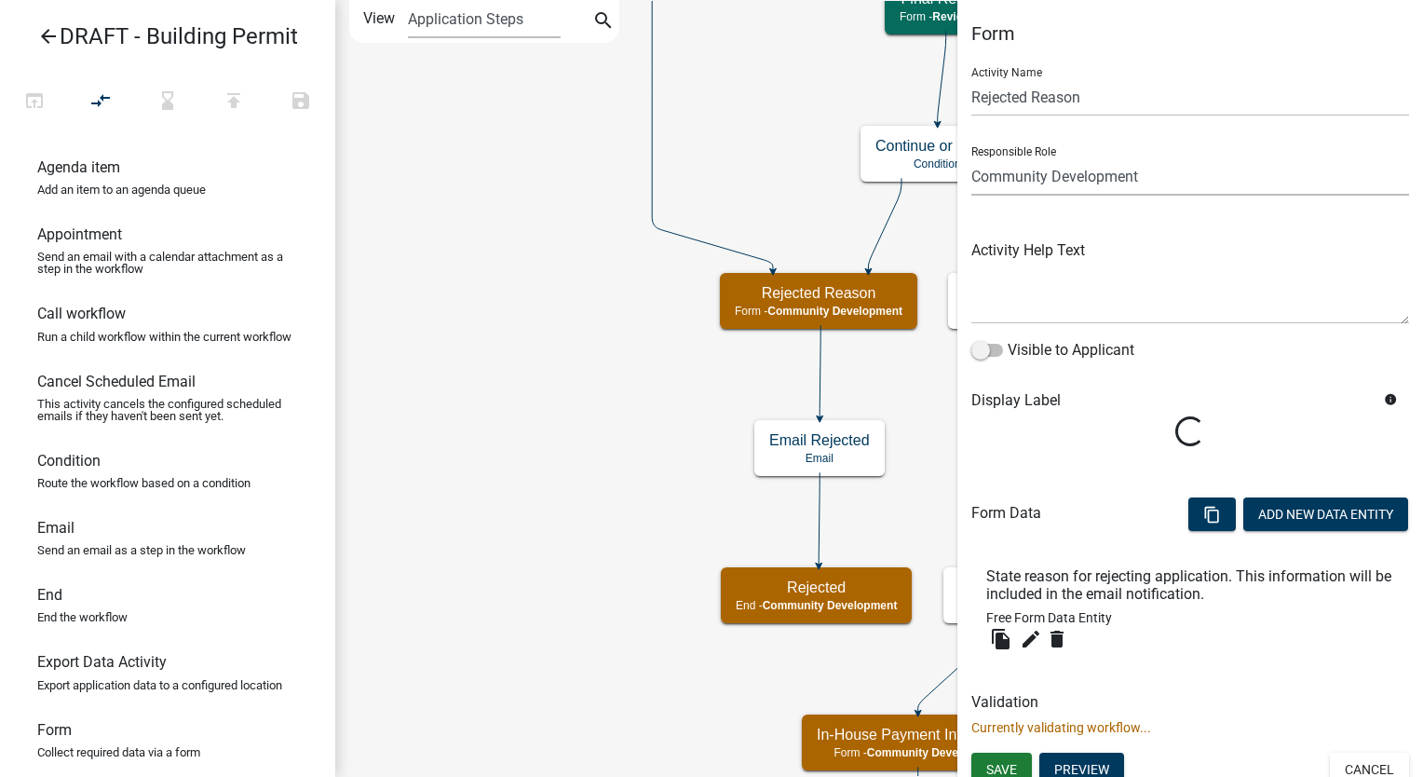
click at [1169, 170] on select "Applicant Reviewers Admin Community Development" at bounding box center [1191, 176] width 438 height 38
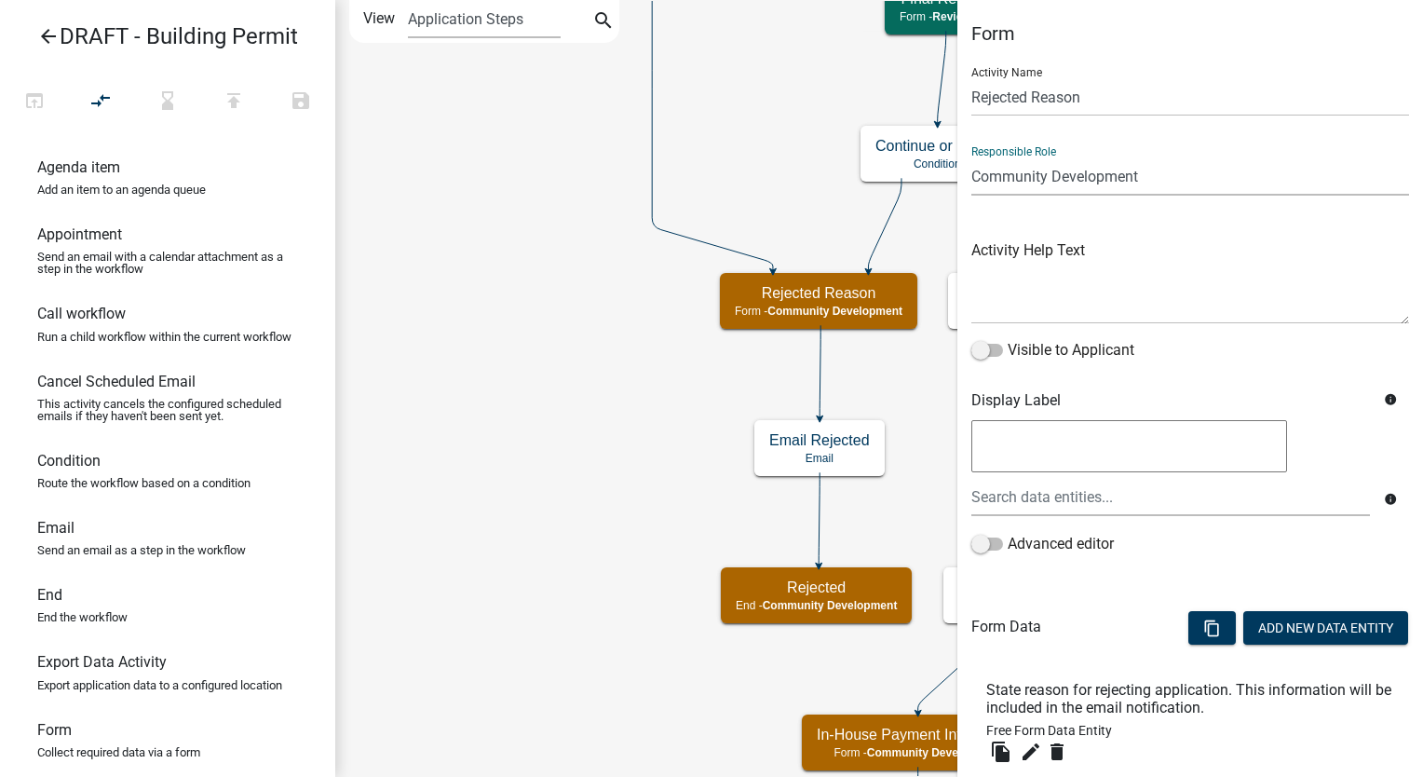
select select "E4C0EB80-EFAE-4AF1-A454-33A4B424FEC5"
click at [972, 157] on select "Applicant Reviewers Admin Community Development" at bounding box center [1191, 176] width 438 height 38
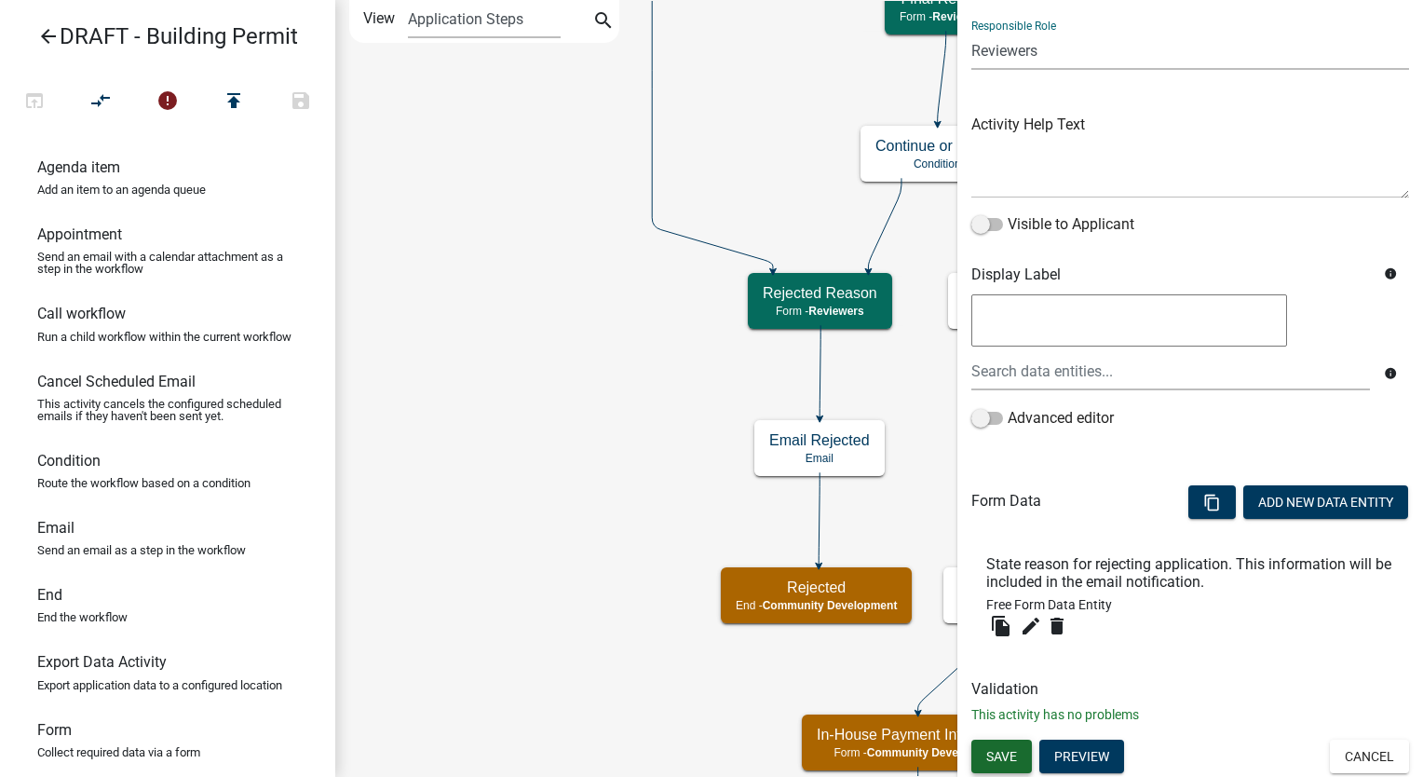
click at [1008, 753] on span "Save" at bounding box center [1002, 756] width 31 height 15
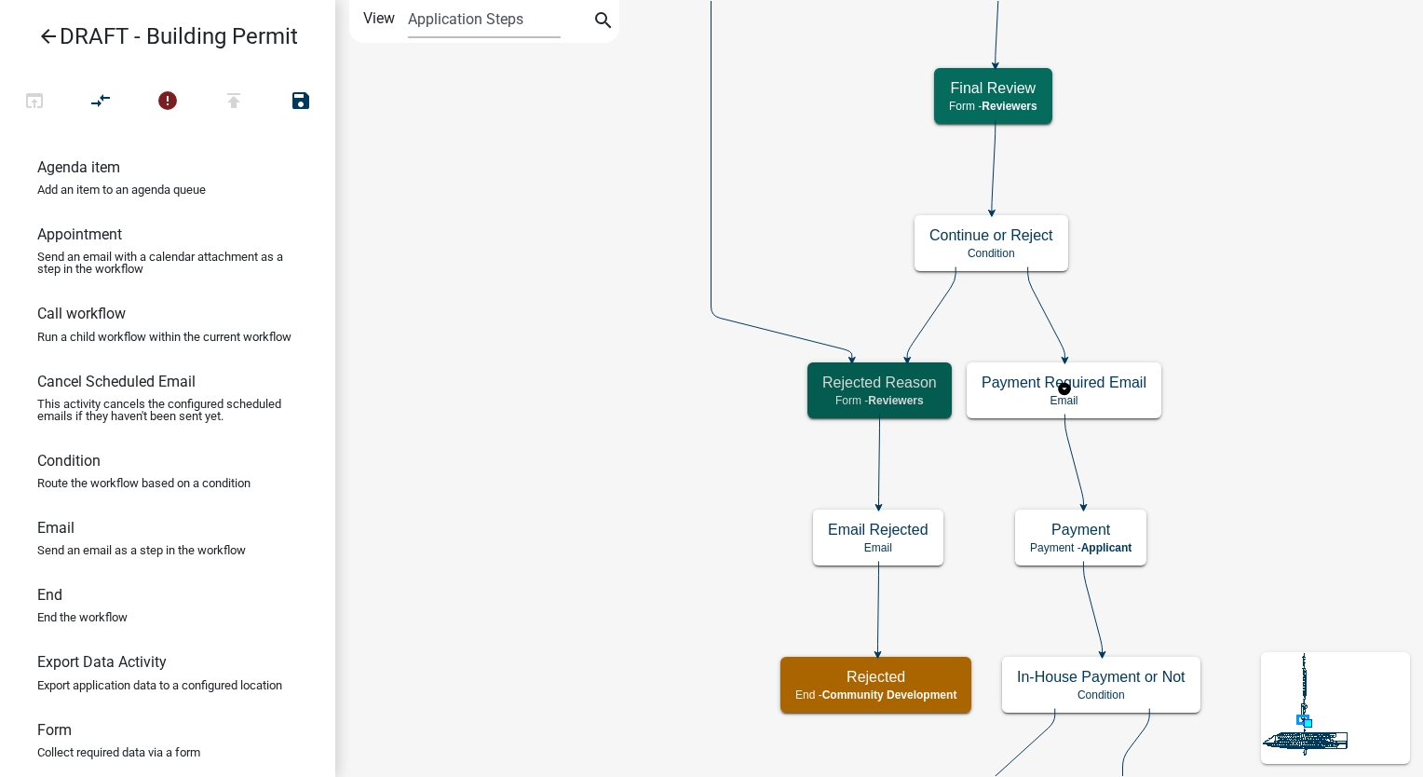
scroll to position [0, 0]
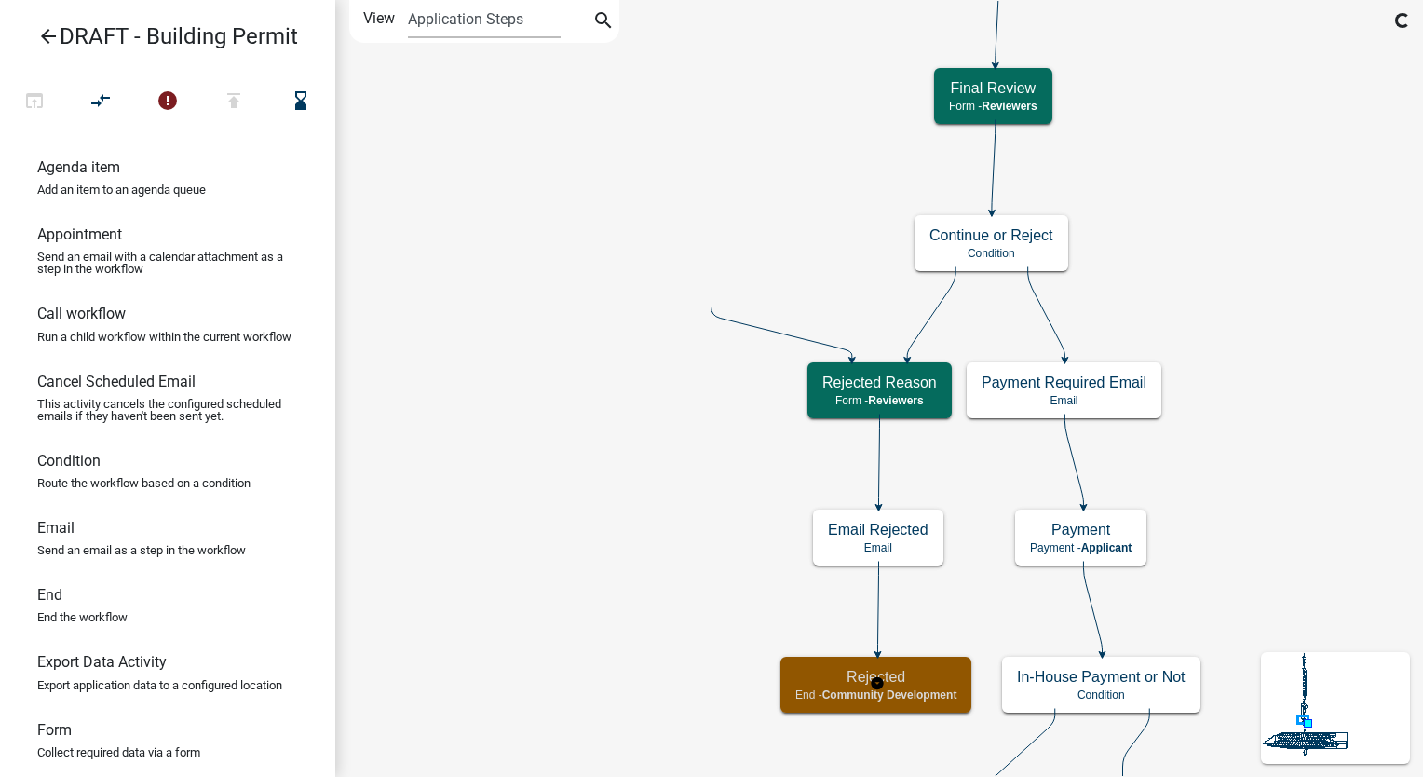
click at [809, 697] on p "End - Community Development" at bounding box center [876, 694] width 161 height 13
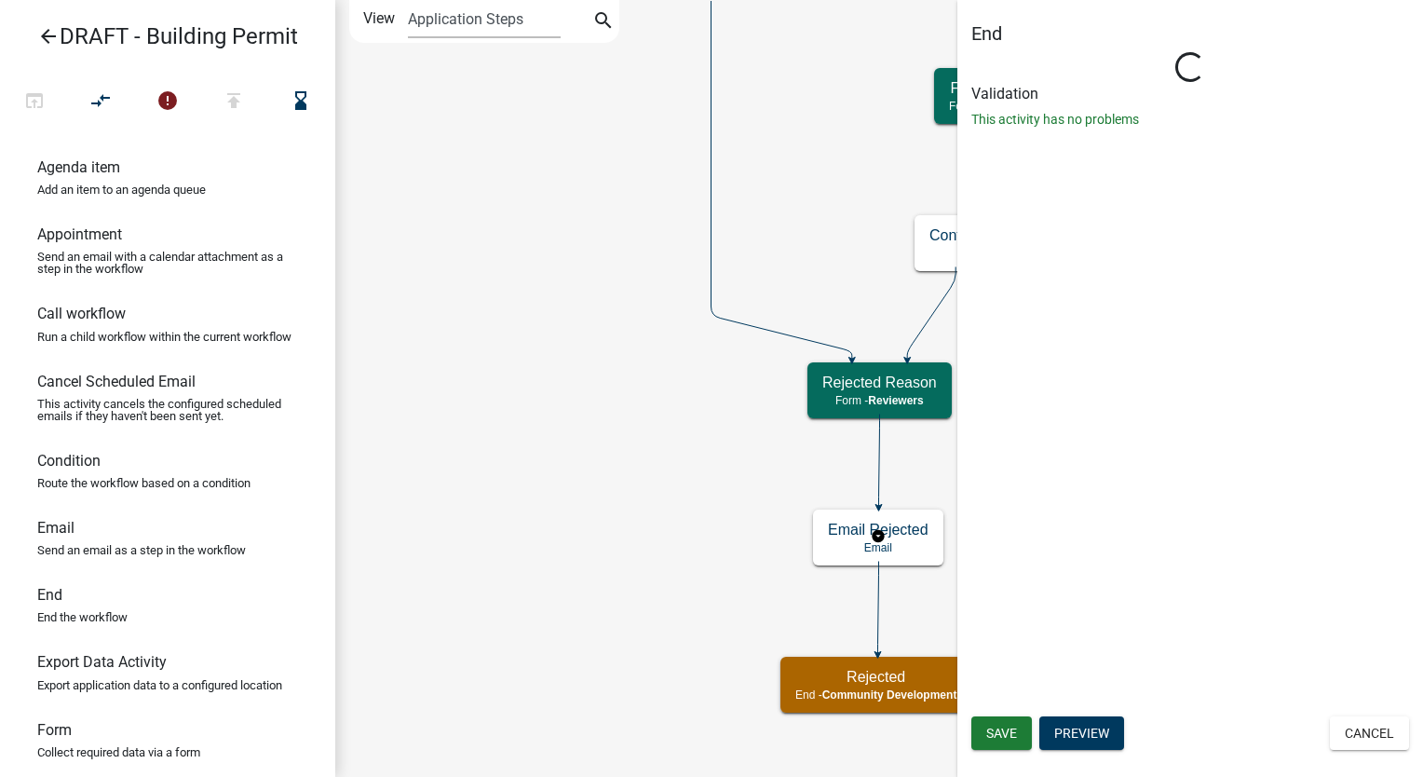
select select "Rejected"
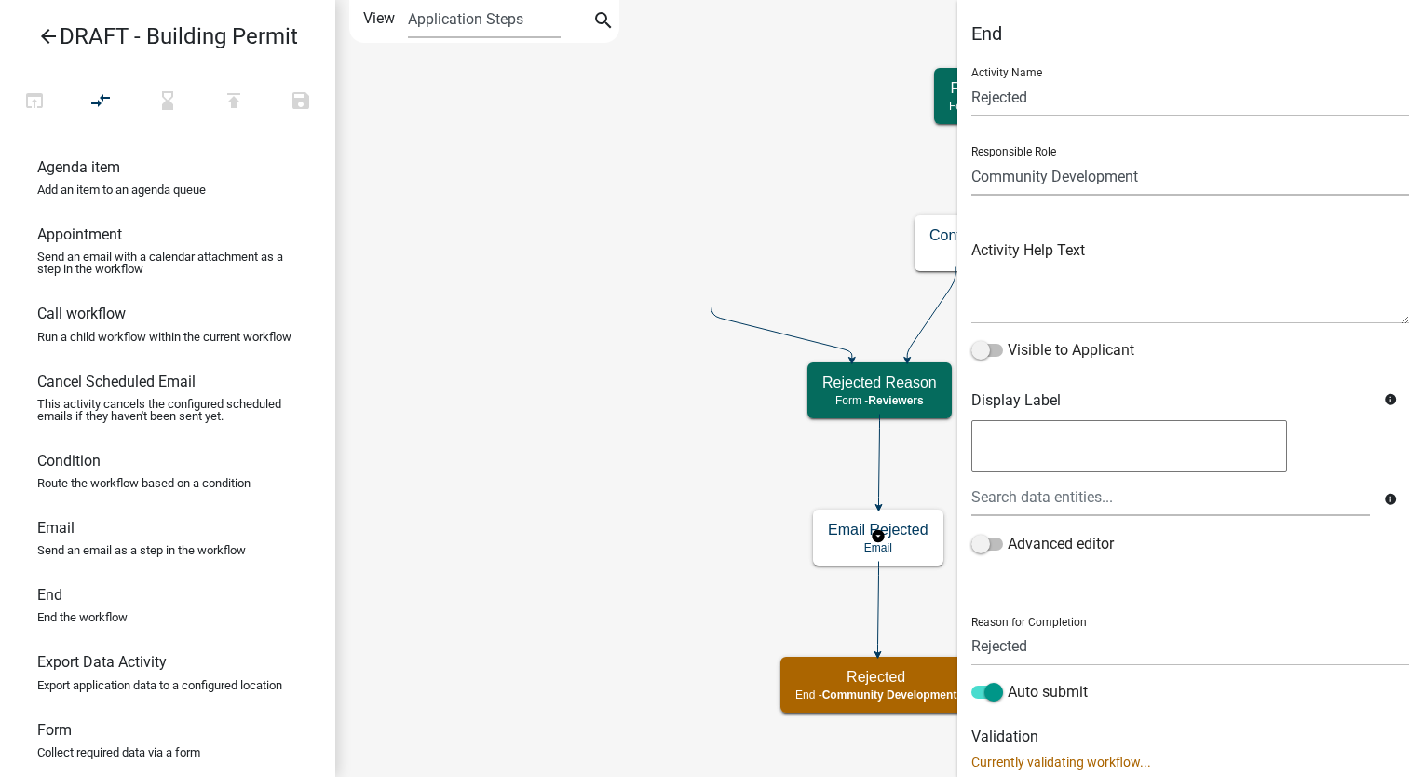
click at [1144, 174] on select "Applicant Reviewers Admin Community Development" at bounding box center [1191, 176] width 438 height 38
select select "E4C0EB80-EFAE-4AF1-A454-33A4B424FEC5"
click at [972, 157] on select "Applicant Reviewers Admin Community Development" at bounding box center [1191, 176] width 438 height 38
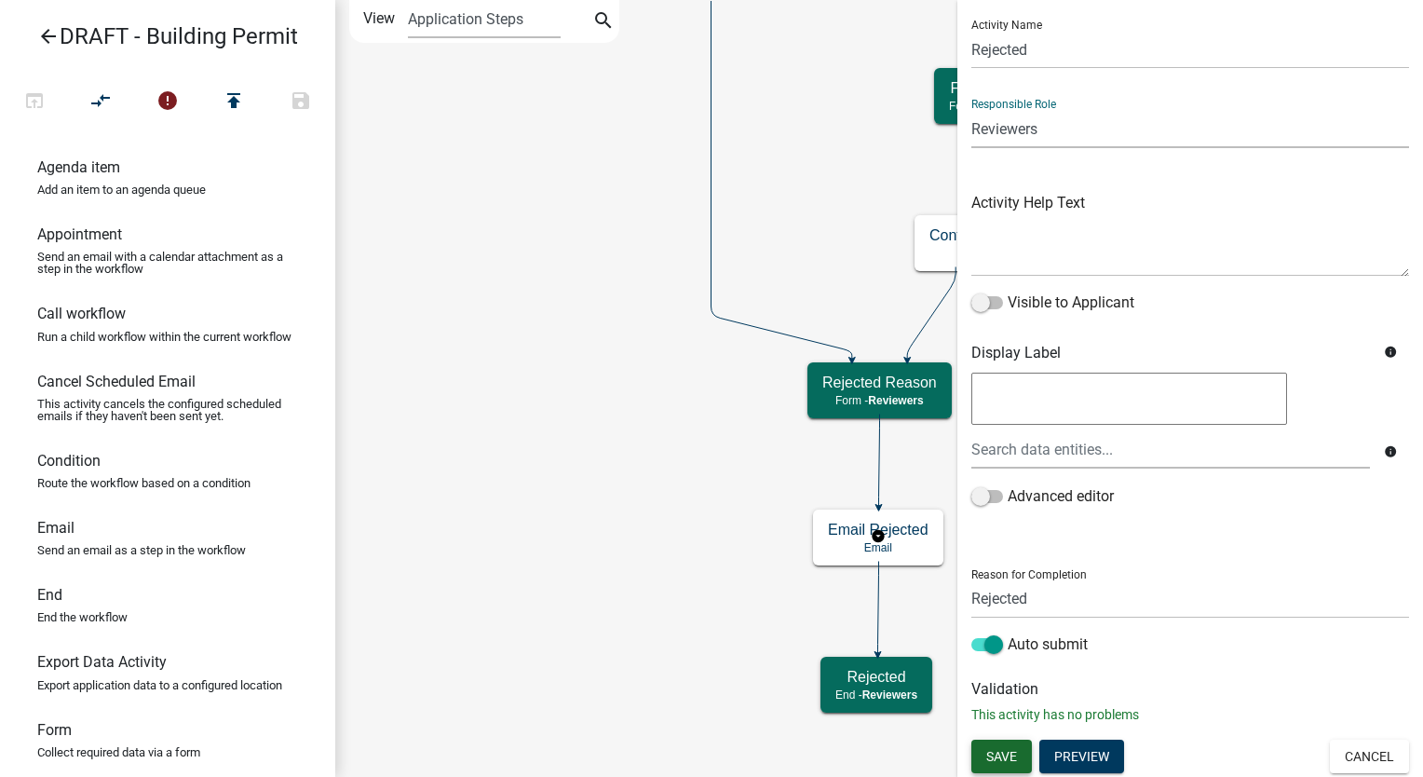
click at [1006, 755] on span "Save" at bounding box center [1002, 755] width 31 height 15
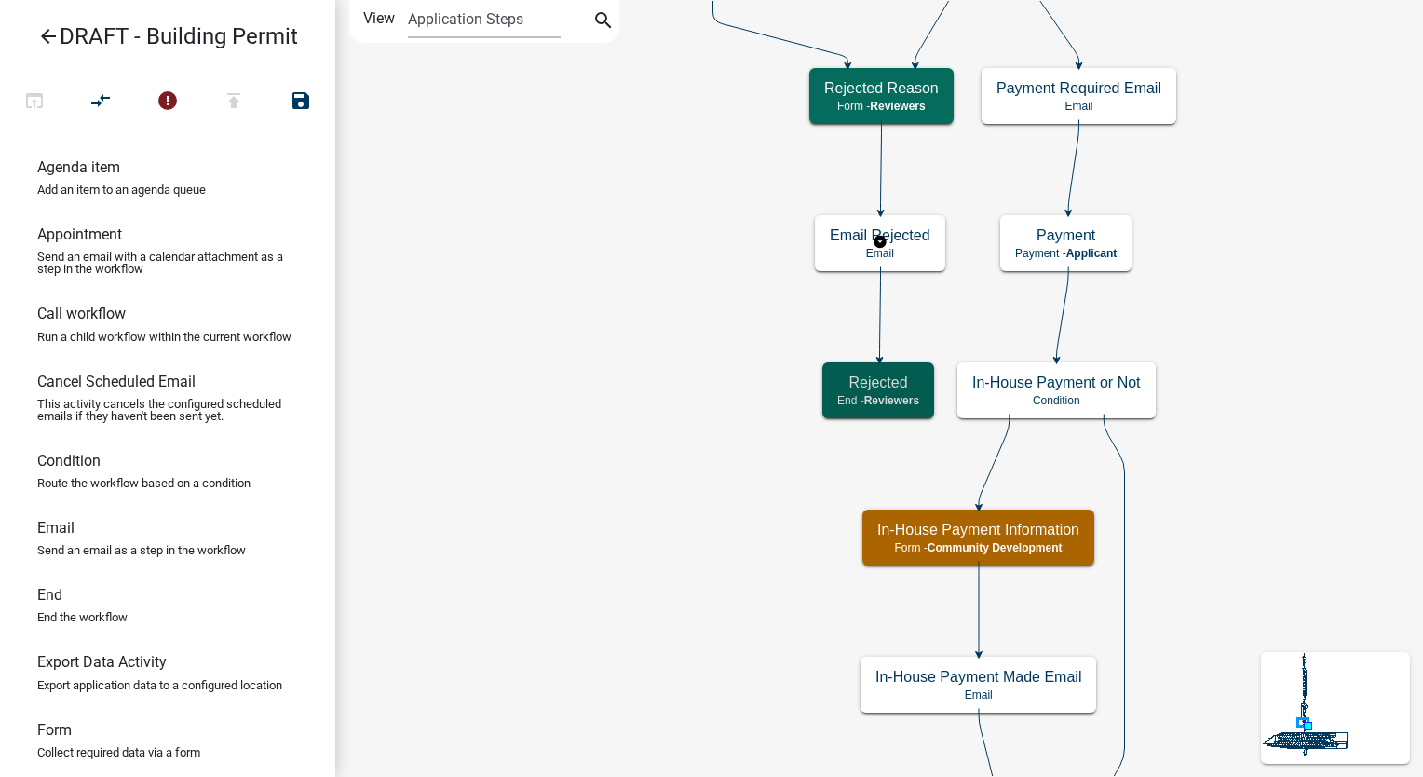
scroll to position [0, 0]
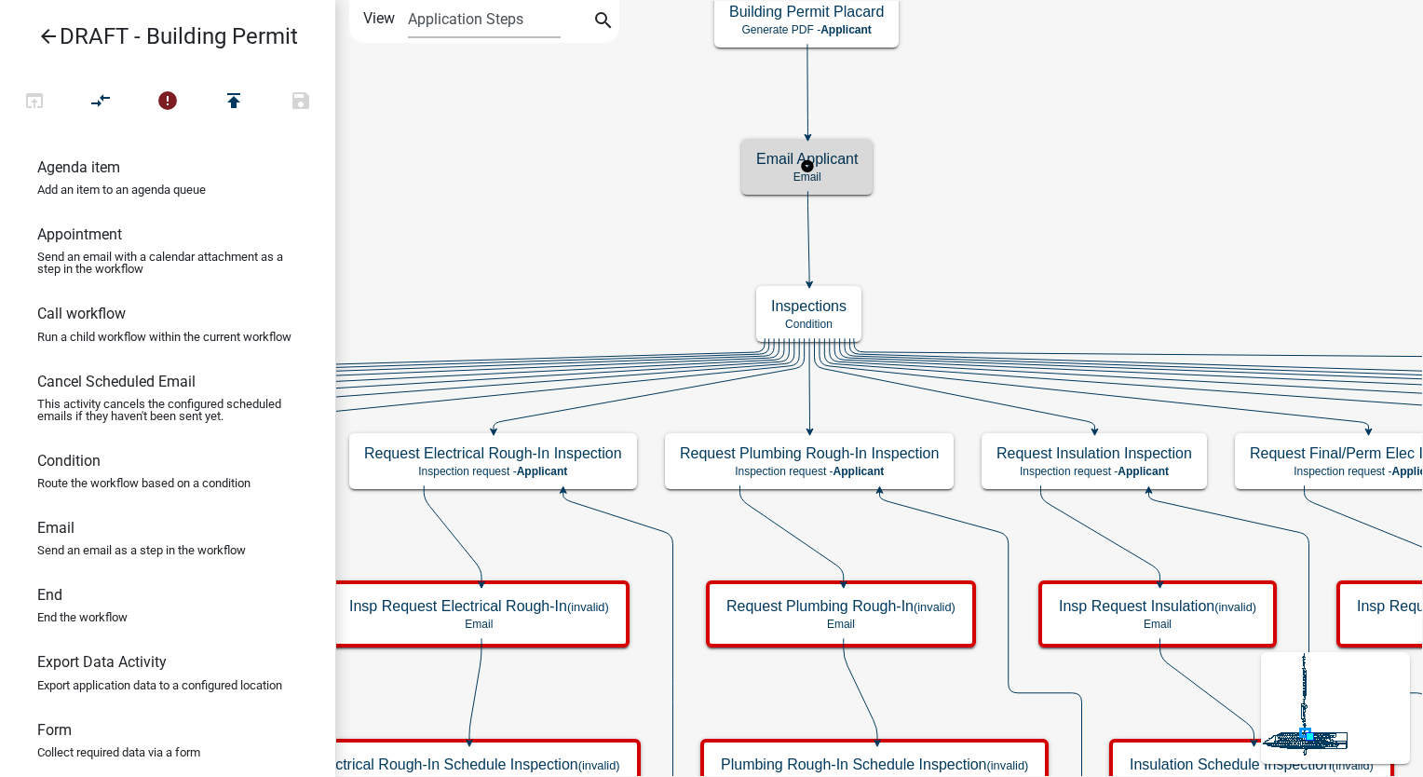
click at [870, 183] on div "Email Applicant Email" at bounding box center [807, 167] width 131 height 56
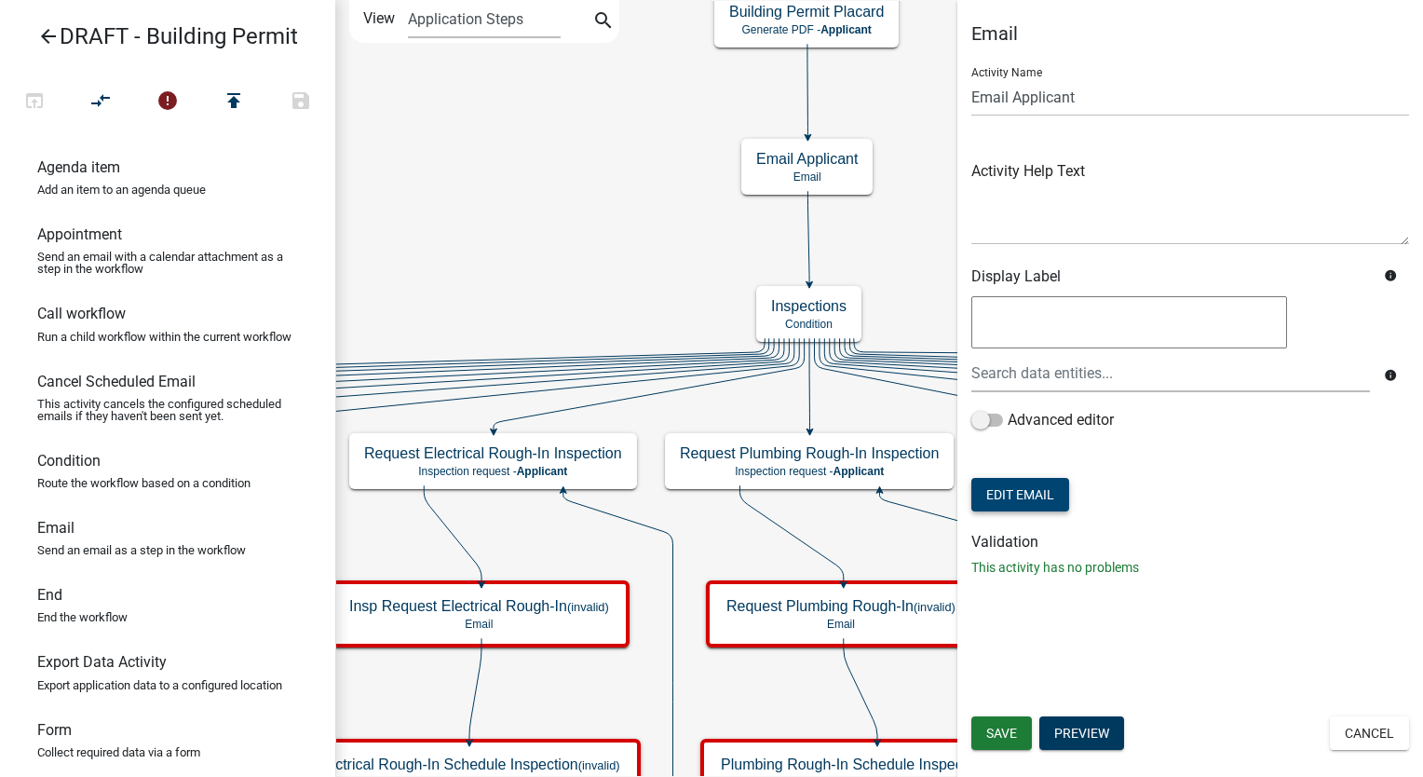
click at [1018, 496] on button "Edit Email" at bounding box center [1021, 495] width 98 height 34
select select "02716f85-b38e-4317-b3e2-b115ccb6ceee"
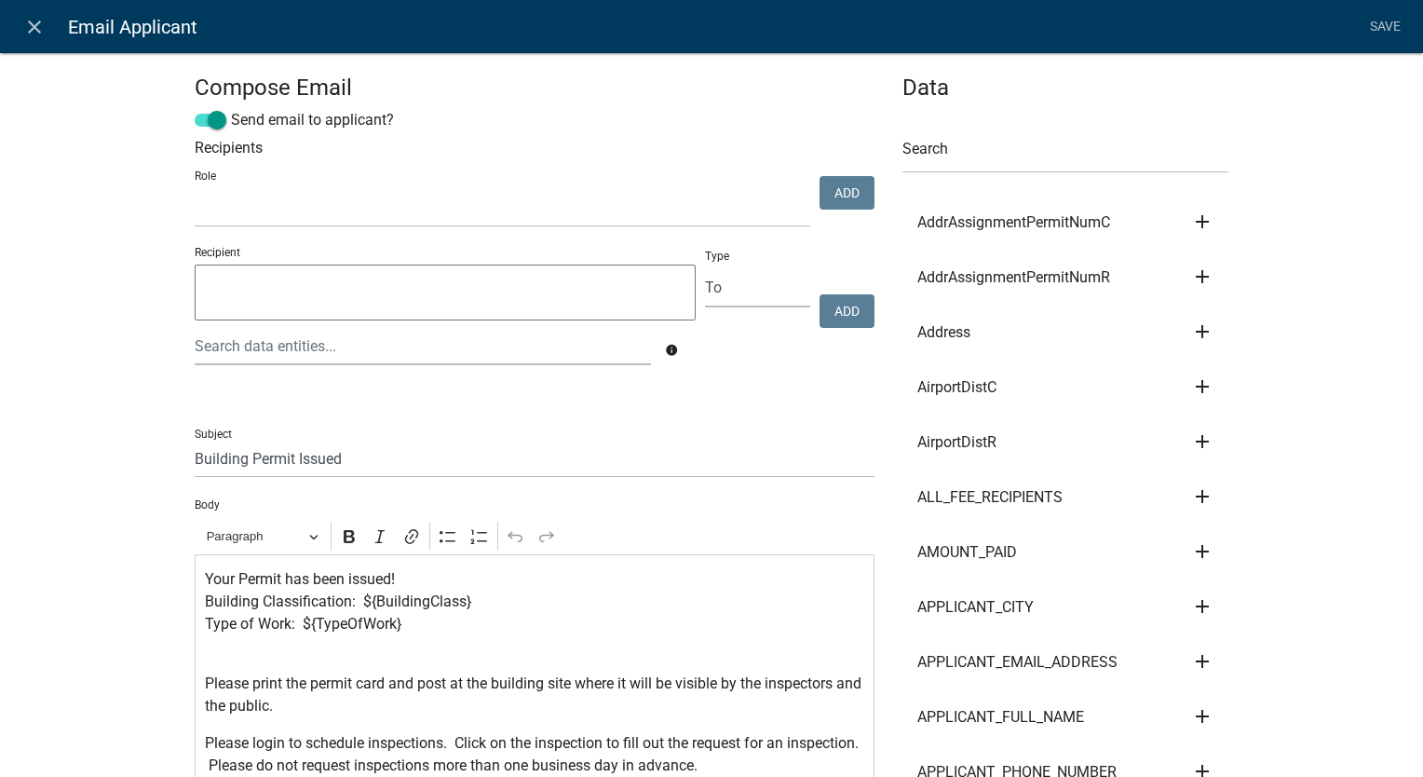
scroll to position [186, 0]
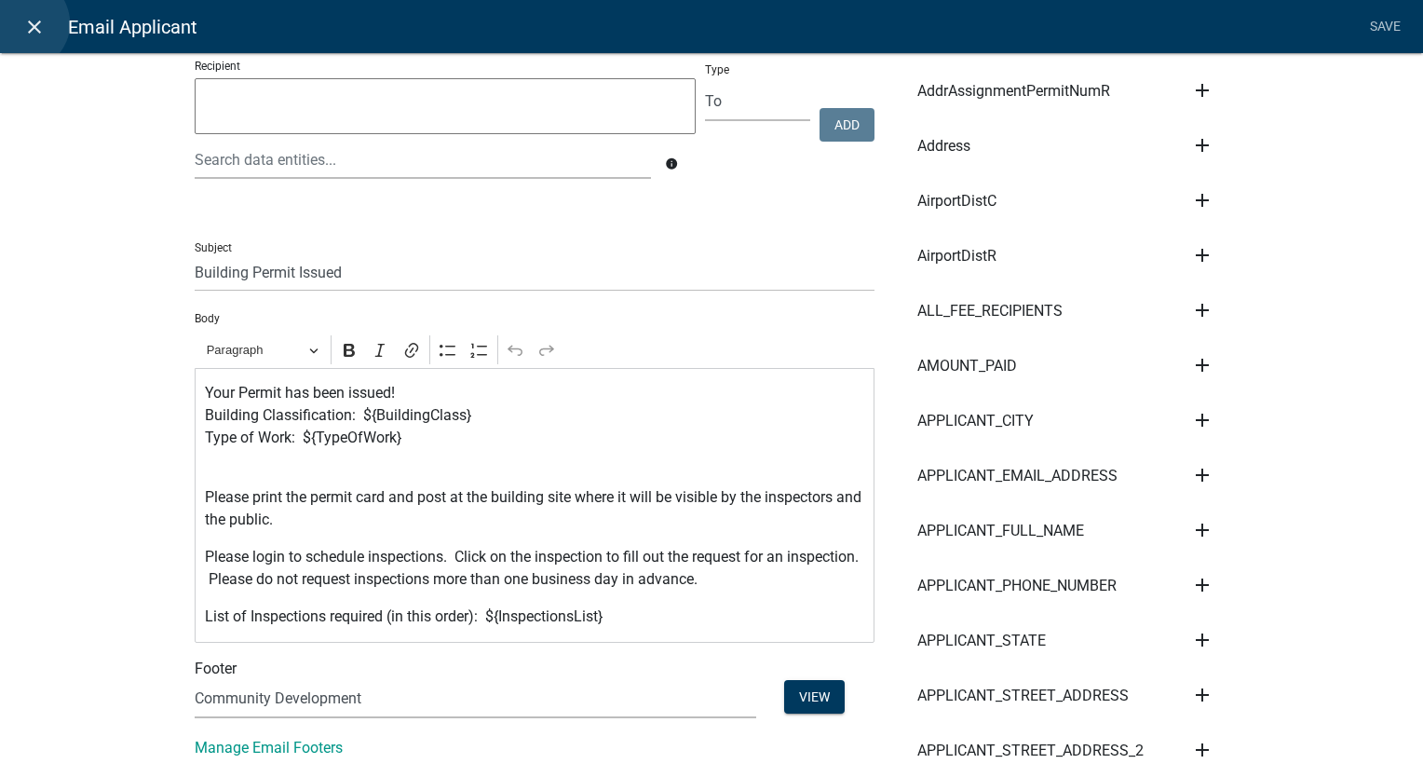
click at [23, 23] on icon "close" at bounding box center [34, 27] width 22 height 22
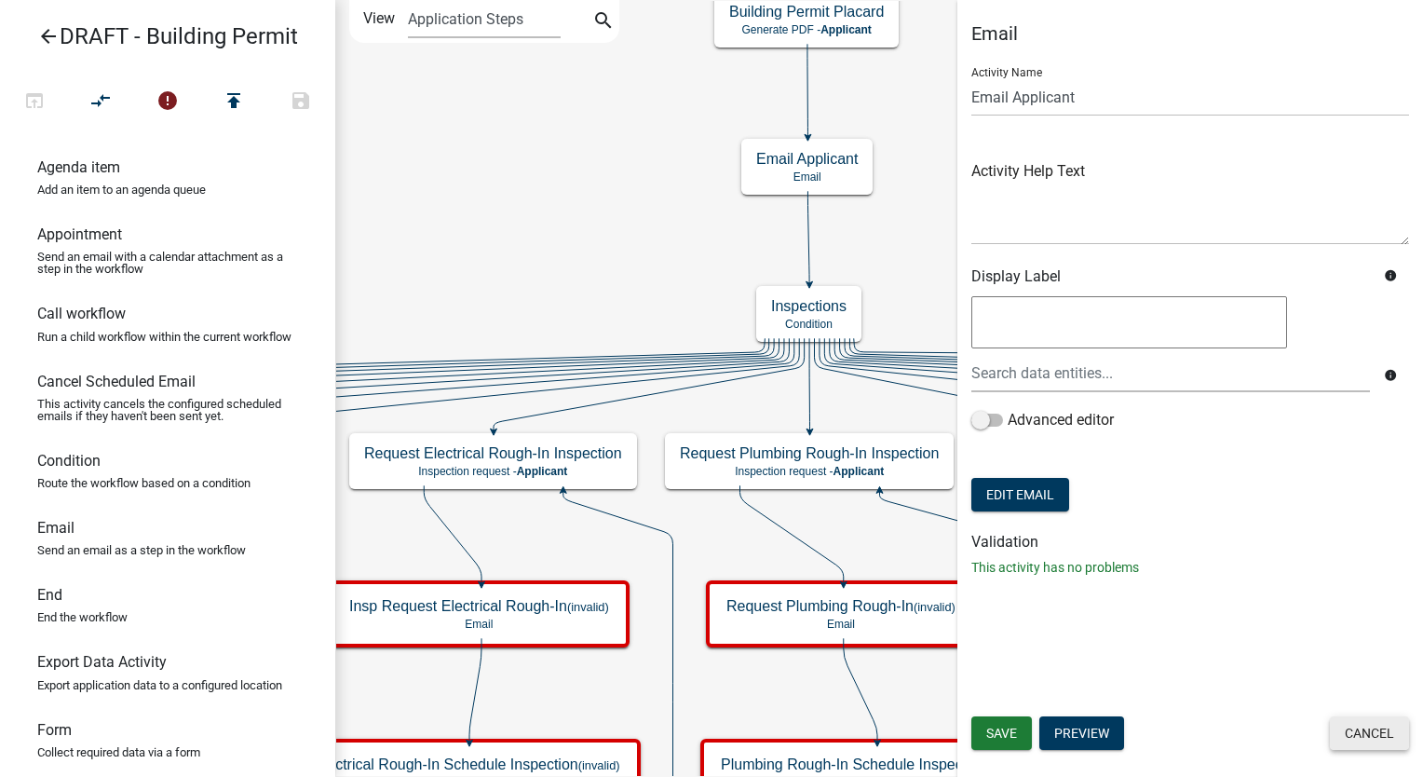
click at [1351, 732] on button "Cancel" at bounding box center [1369, 733] width 79 height 34
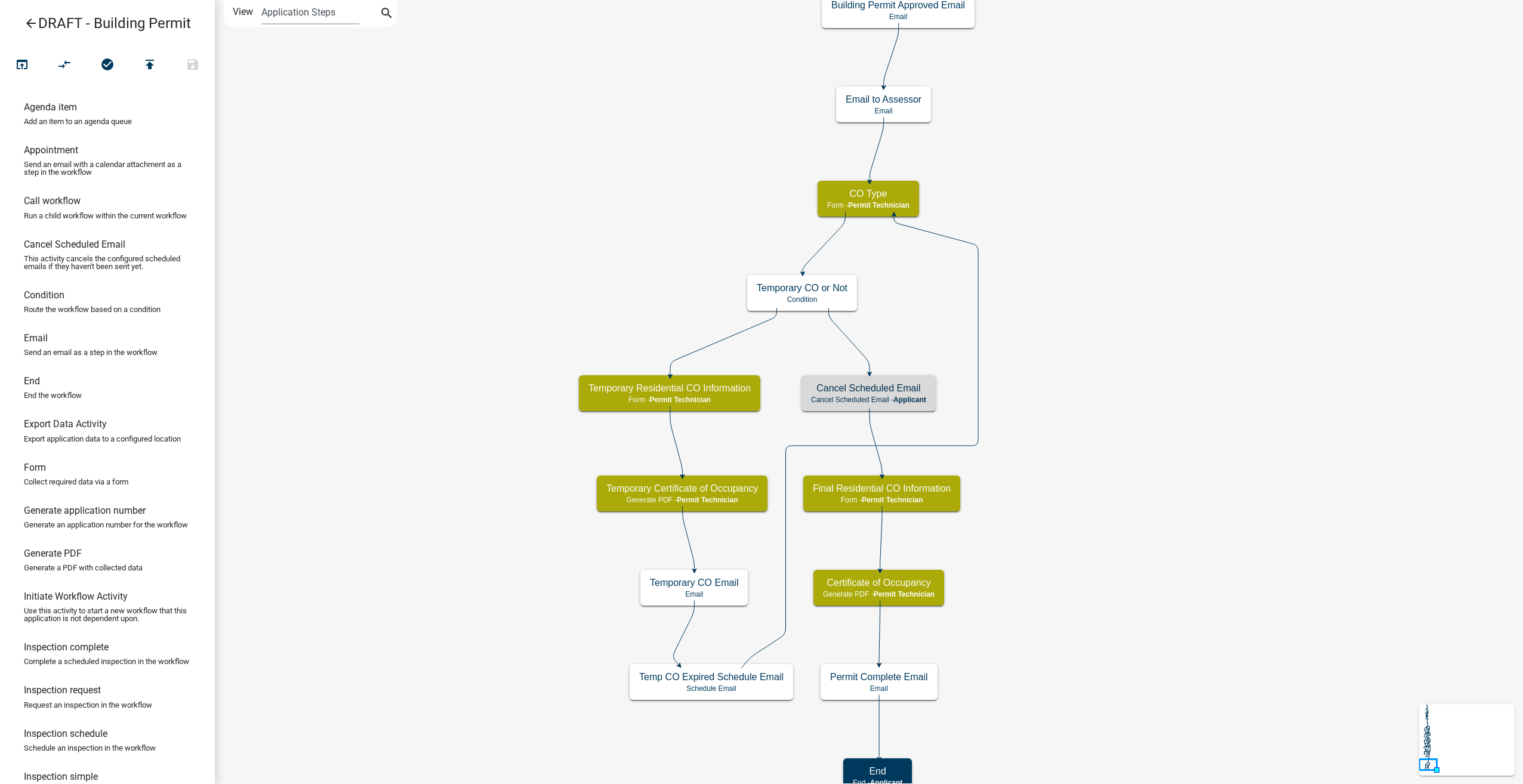
scroll to position [10, 0]
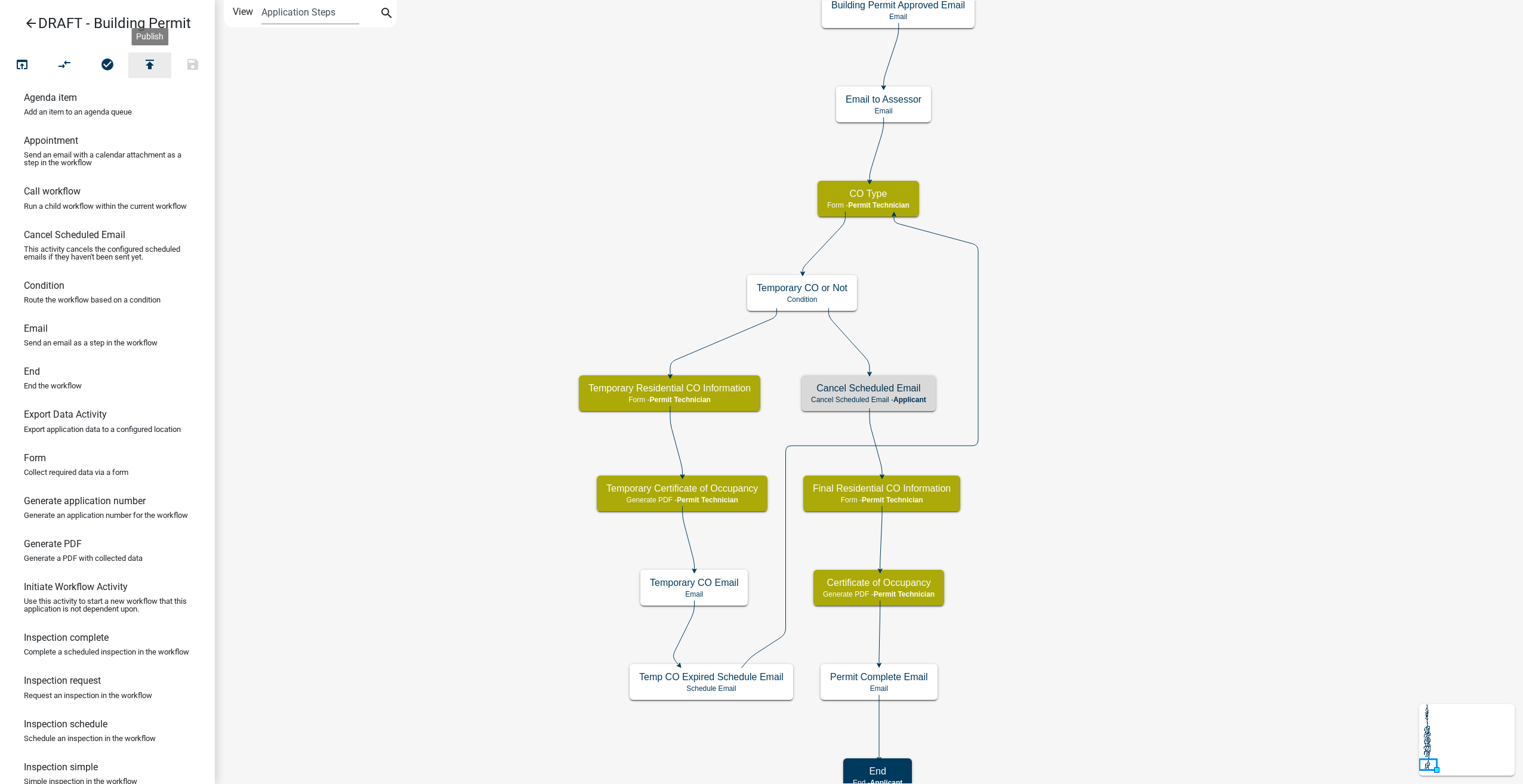
click at [151, 68] on icon "publish" at bounding box center [150, 65] width 14 height 17
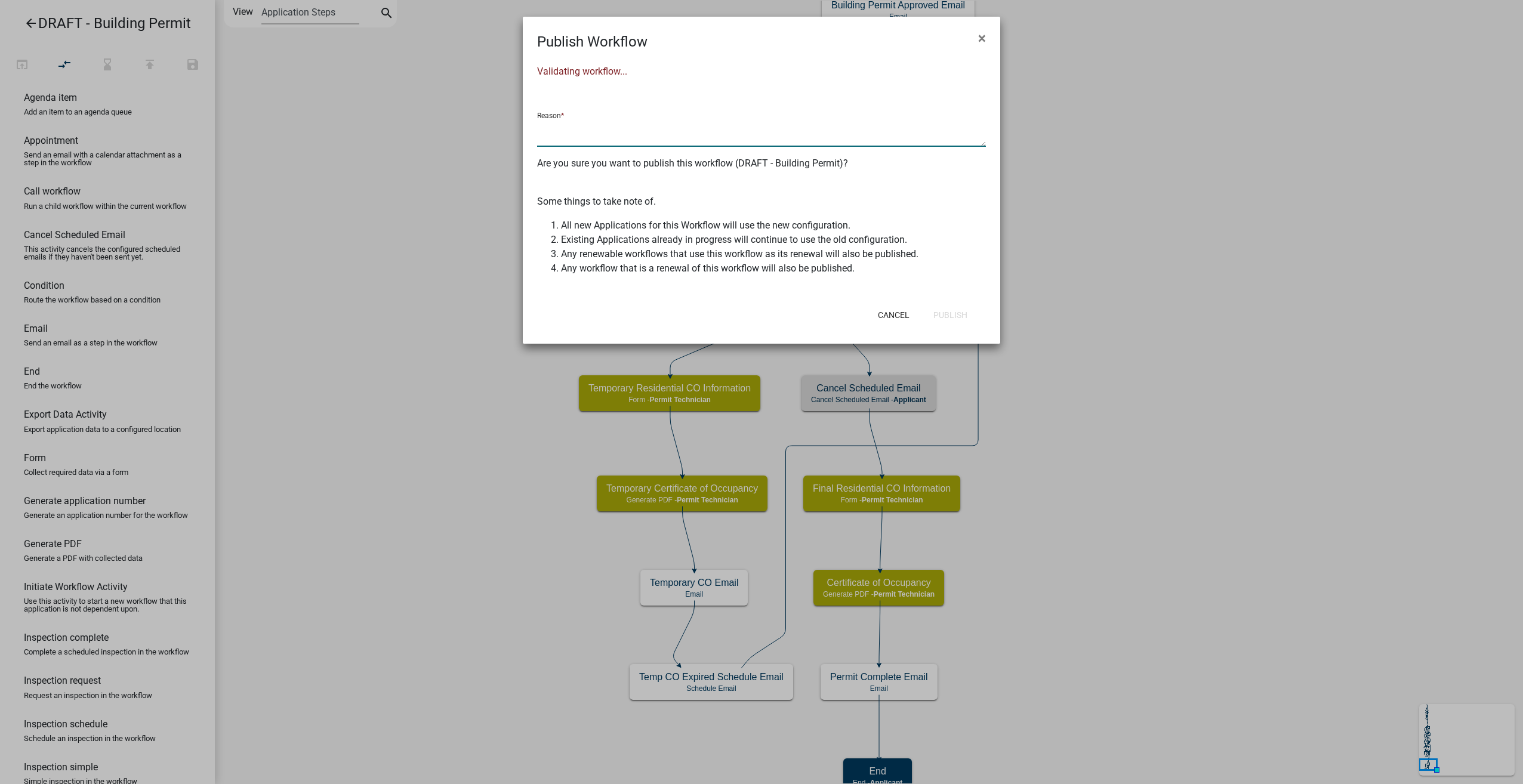
click at [638, 122] on textarea at bounding box center [761, 133] width 449 height 28
type textarea "made changes per QA"
click at [964, 306] on button "Publish" at bounding box center [950, 315] width 53 height 22
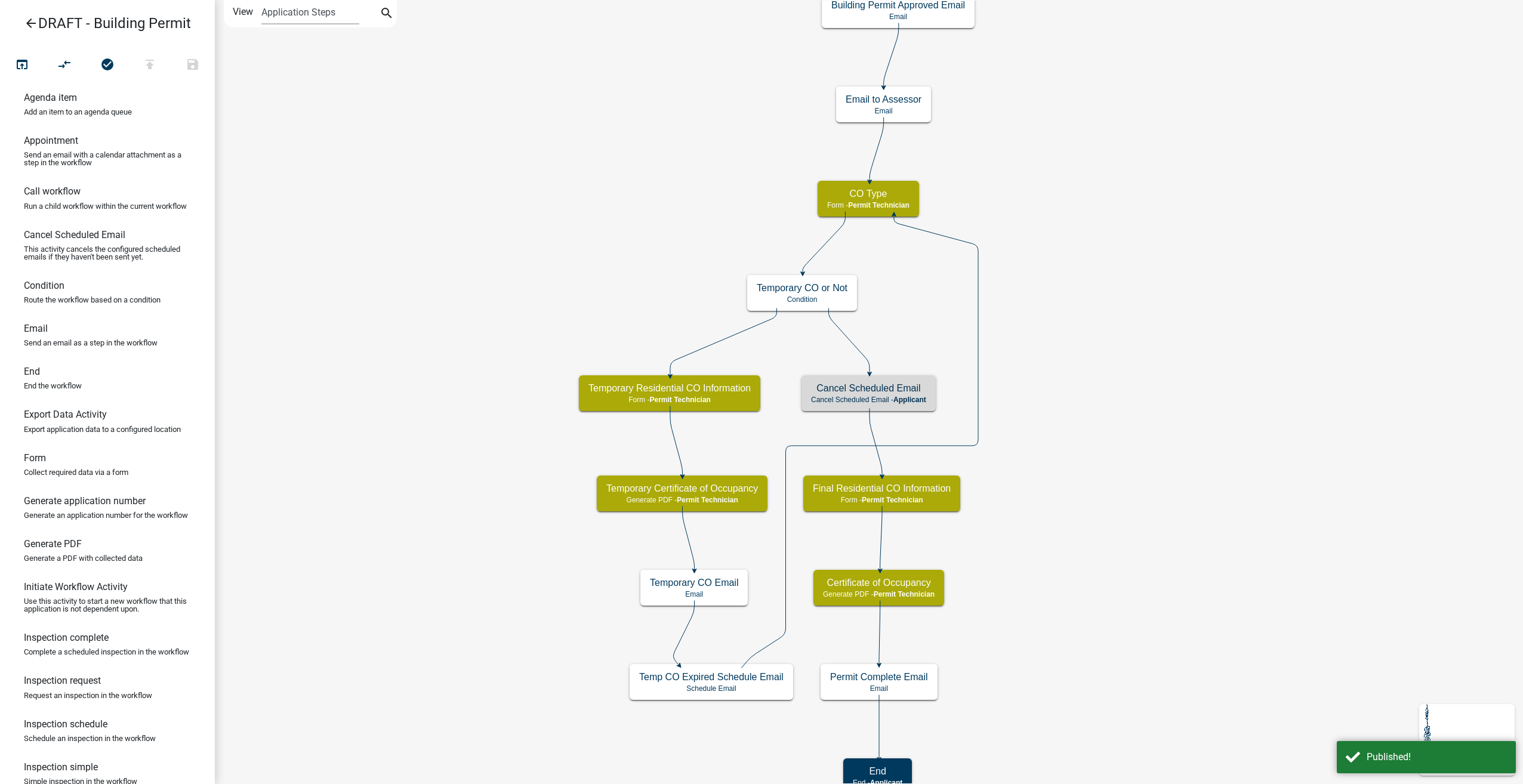
click at [31, 23] on icon "arrow_back" at bounding box center [31, 24] width 14 height 17
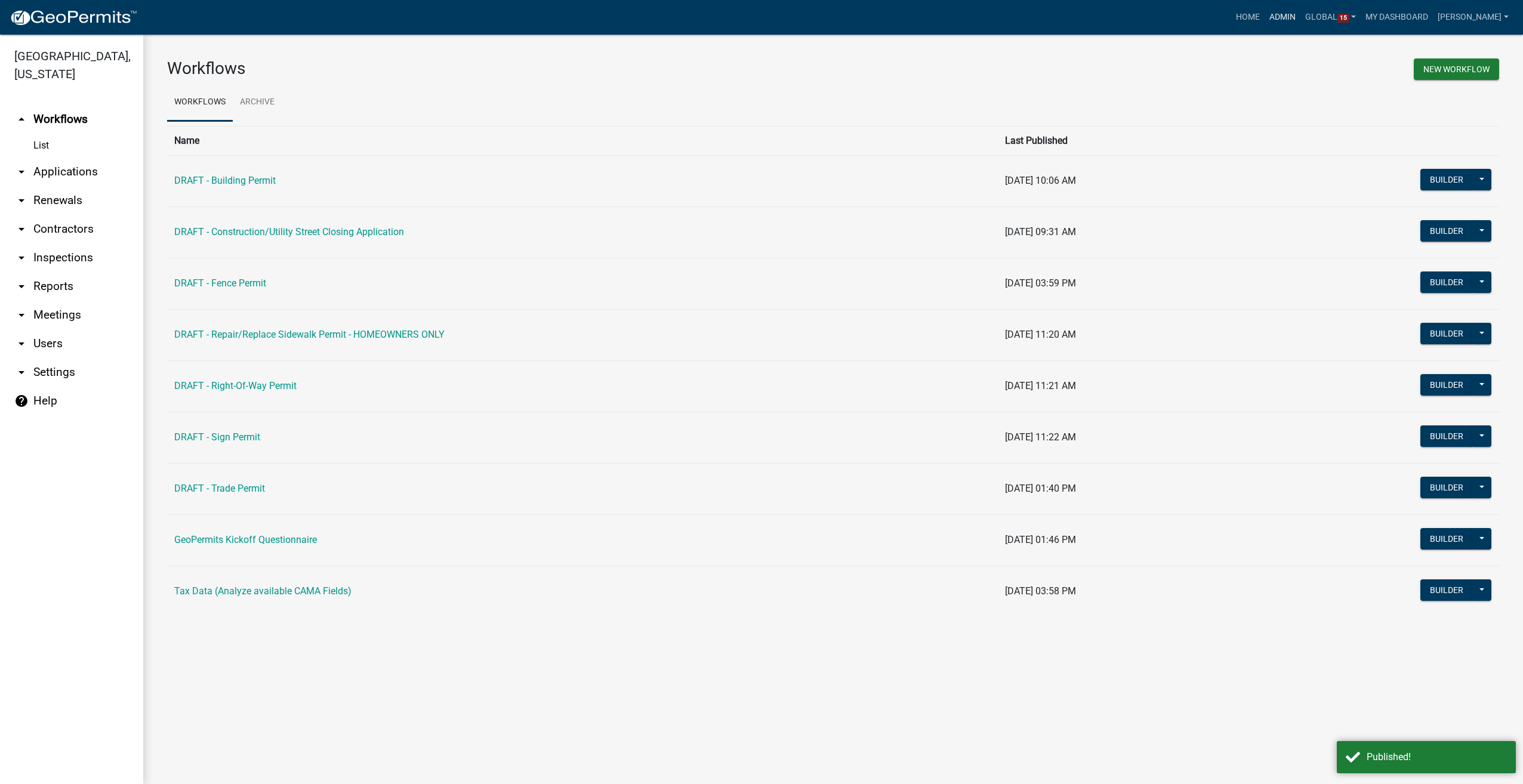
click at [1301, 19] on link "Admin" at bounding box center [1283, 17] width 36 height 22
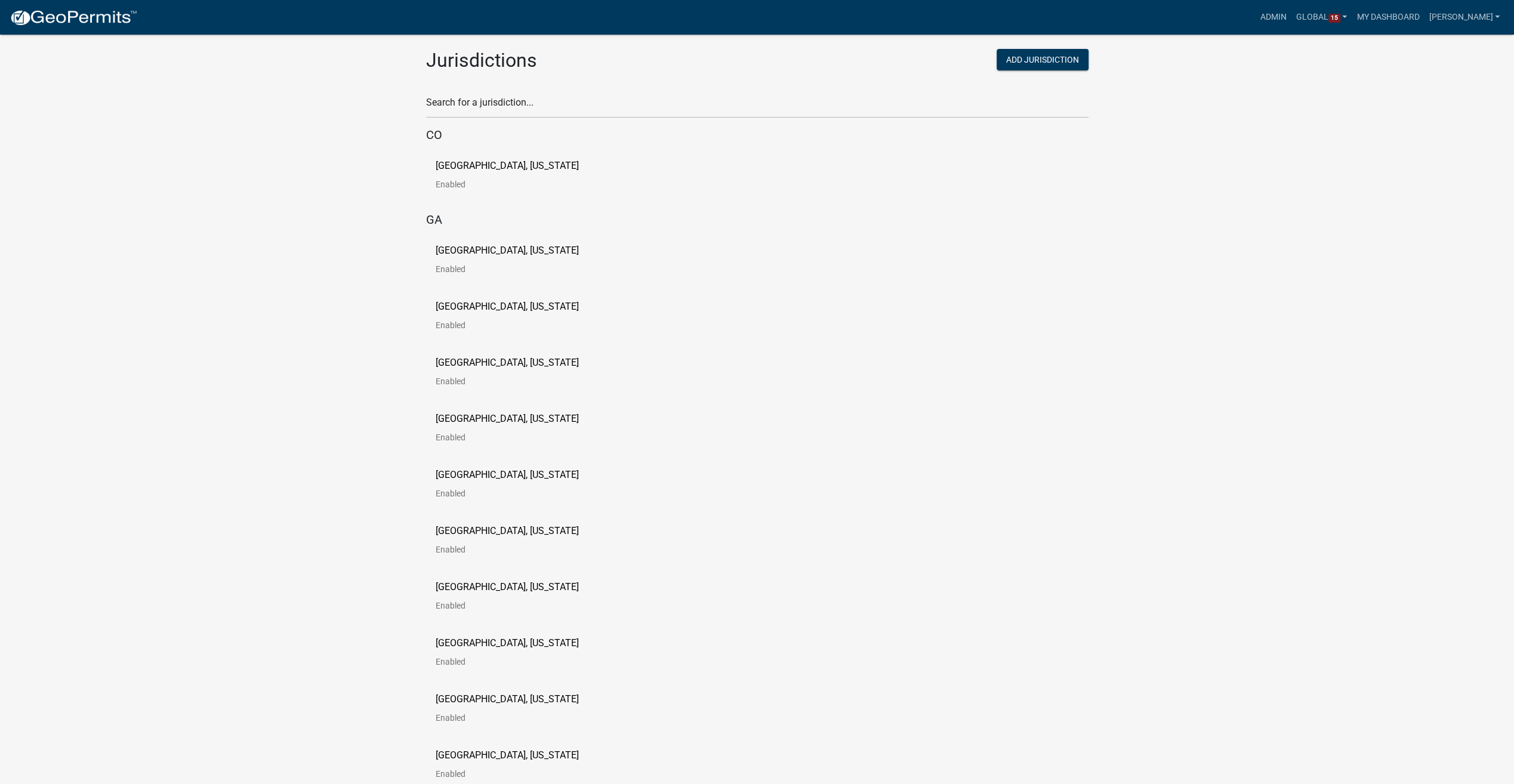
click at [495, 255] on p "Carroll County, Georgia" at bounding box center [507, 250] width 144 height 10
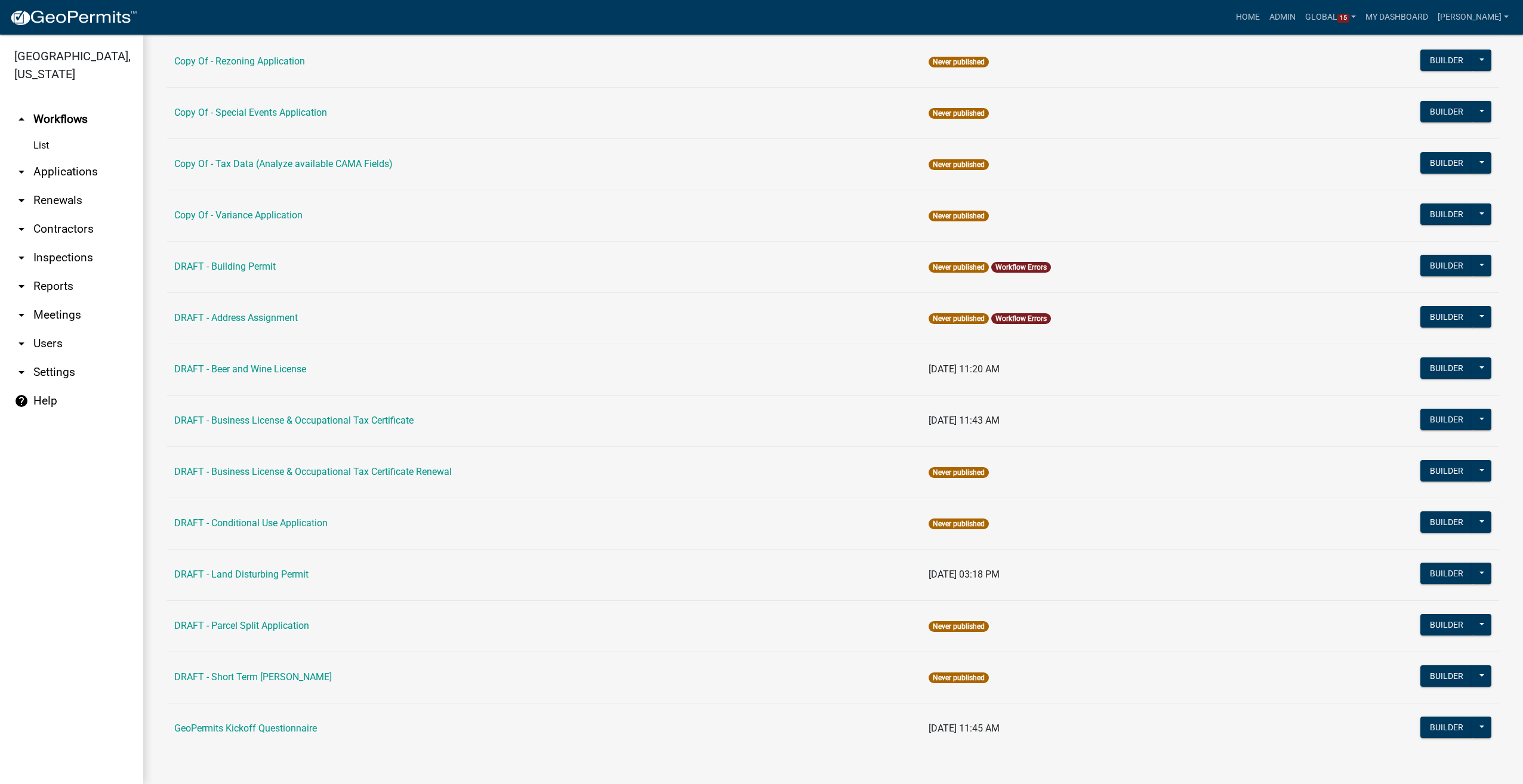
scroll to position [222, 0]
drag, startPoint x: 223, startPoint y: 711, endPoint x: 213, endPoint y: 716, distance: 11.2
click at [222, 711] on td "GeoPermits Kickoff Questionnaire" at bounding box center [544, 728] width 754 height 51
click at [213, 724] on link "GeoPermits Kickoff Questionnaire" at bounding box center [245, 728] width 143 height 12
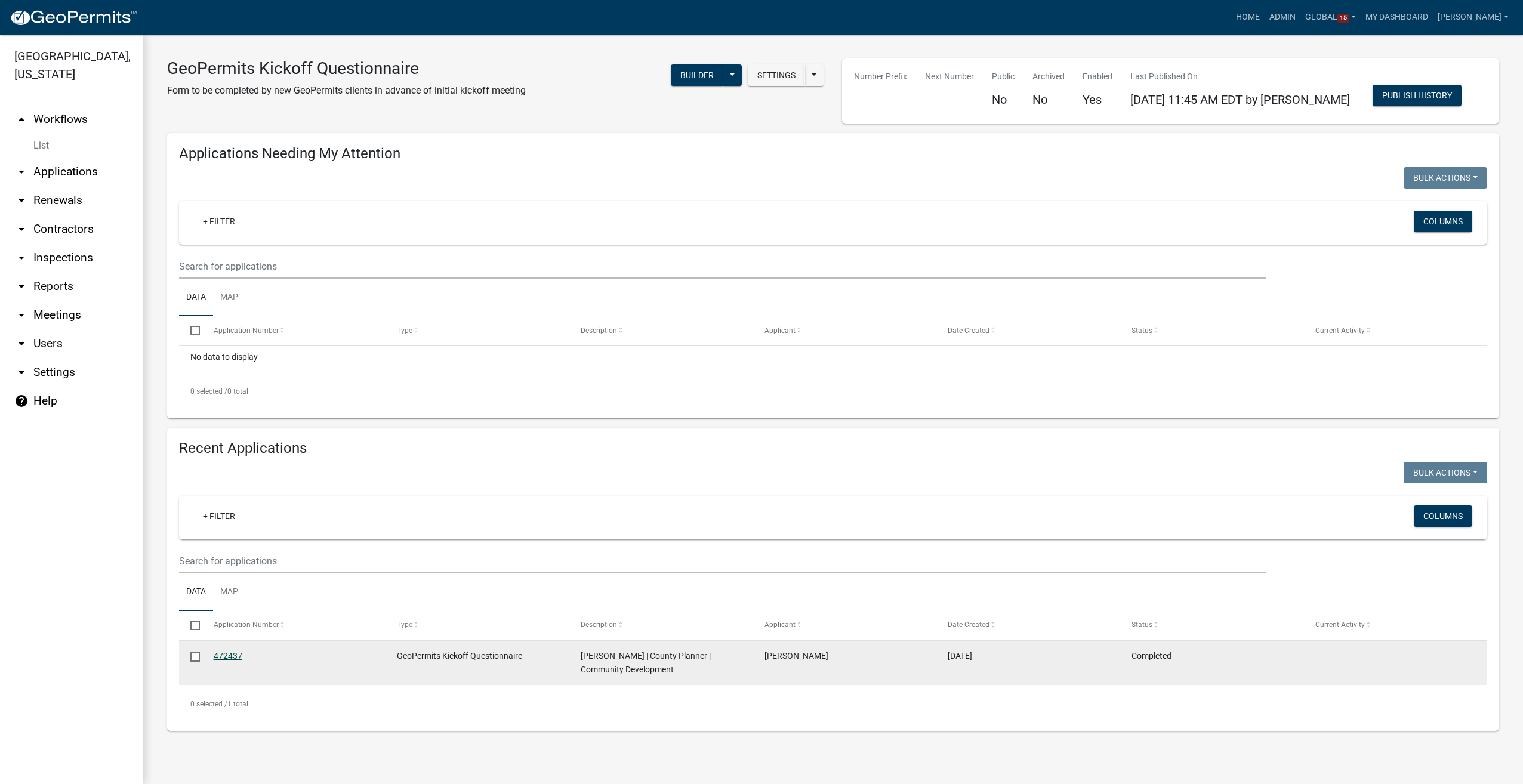
click at [220, 658] on link "472437" at bounding box center [227, 655] width 29 height 10
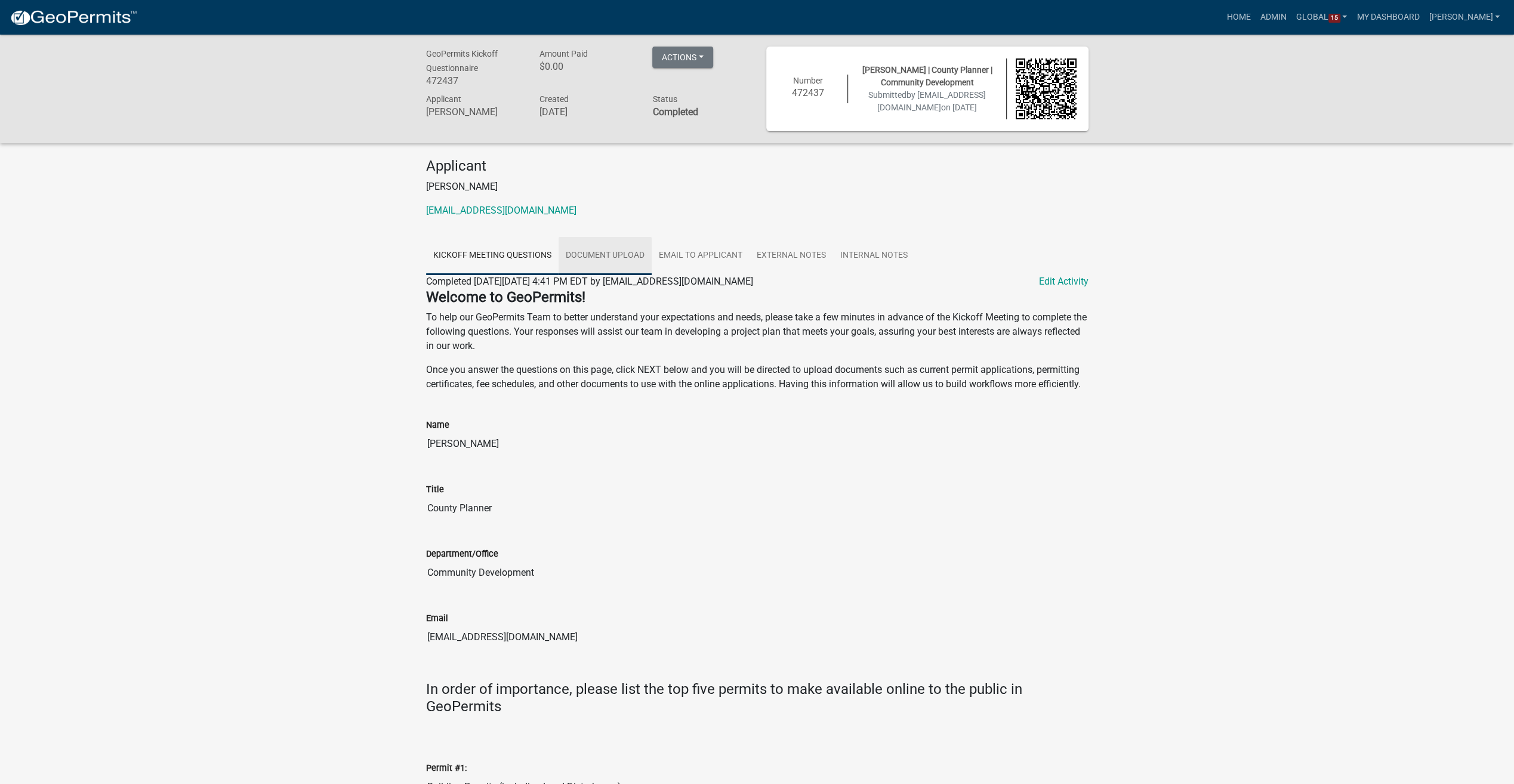
click at [604, 257] on link "Document Upload" at bounding box center [605, 256] width 93 height 38
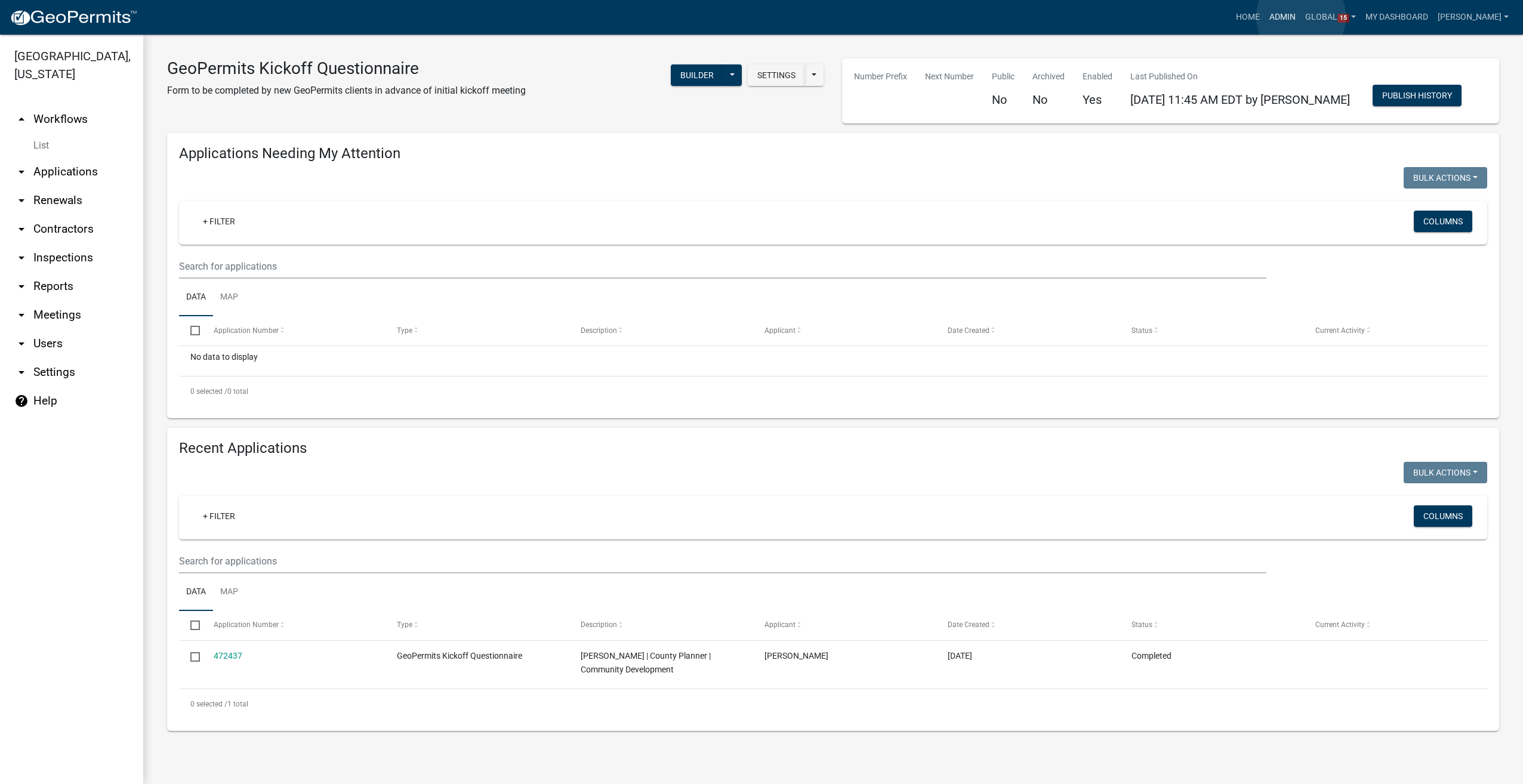
click at [1301, 17] on link "Admin" at bounding box center [1283, 17] width 36 height 22
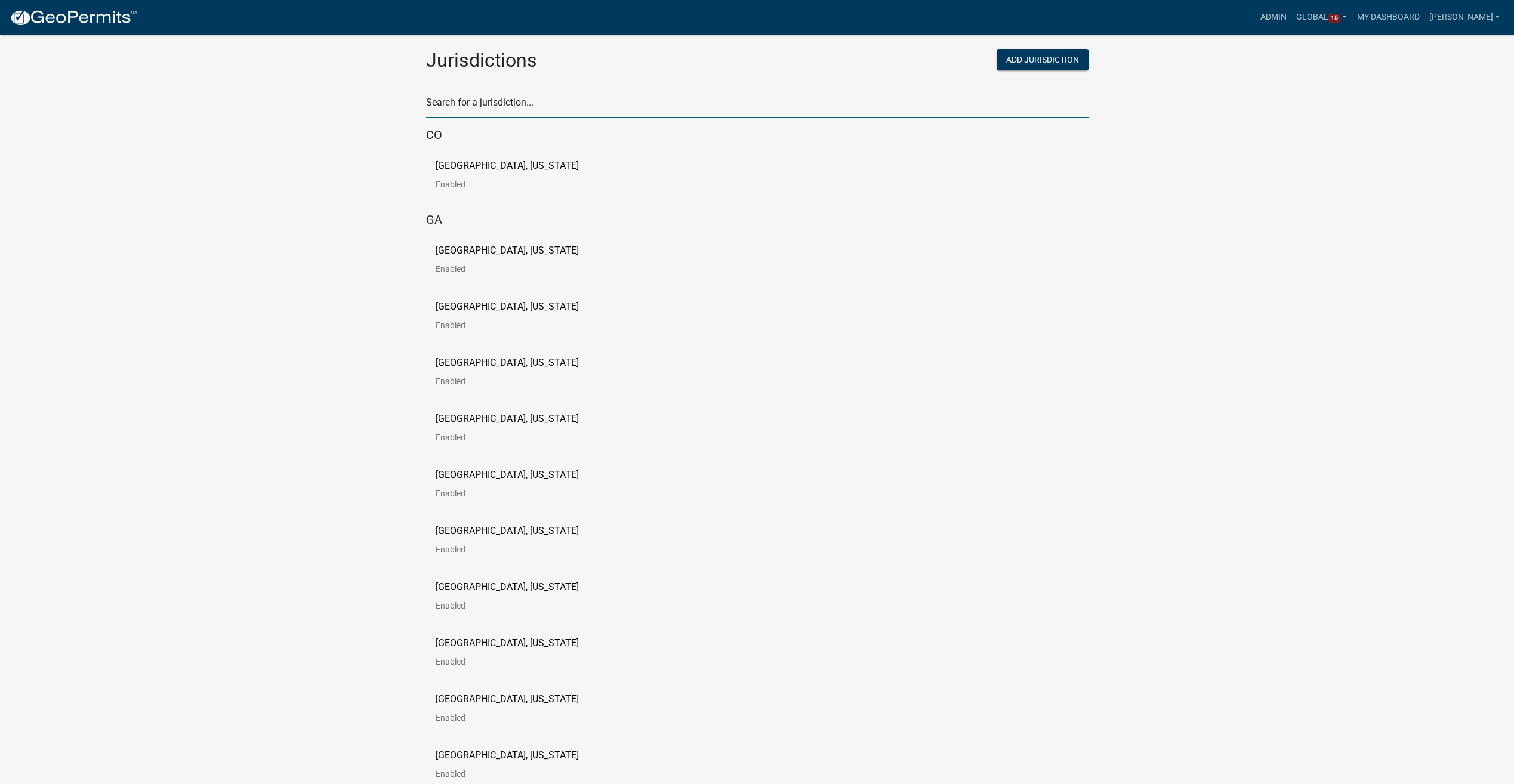
click at [478, 108] on input "text" at bounding box center [757, 106] width 662 height 24
type input "pine"
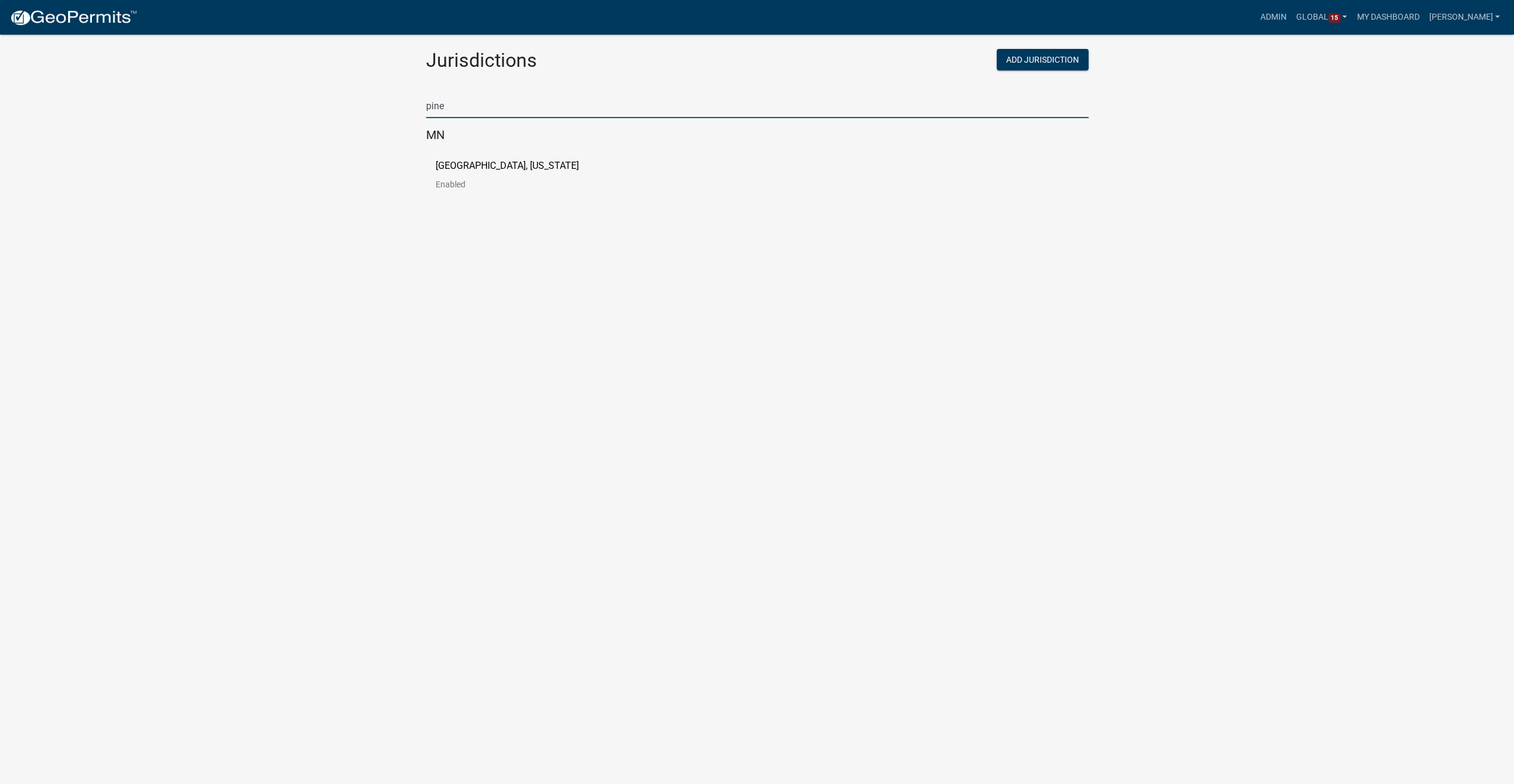
click at [475, 167] on p "Pine County, Minnesota" at bounding box center [507, 166] width 144 height 10
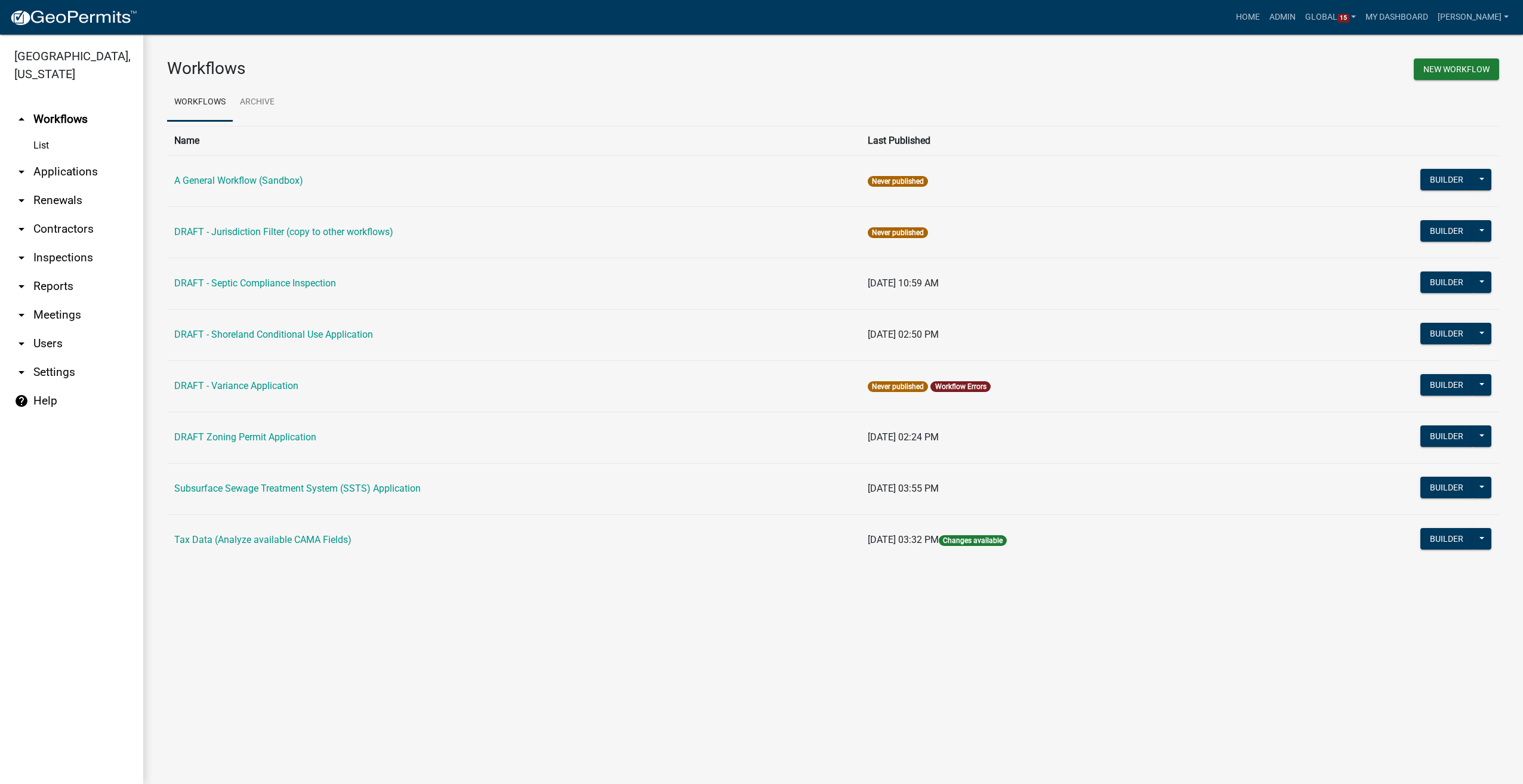
click at [74, 227] on link "arrow_drop_down Contractors" at bounding box center [72, 229] width 144 height 29
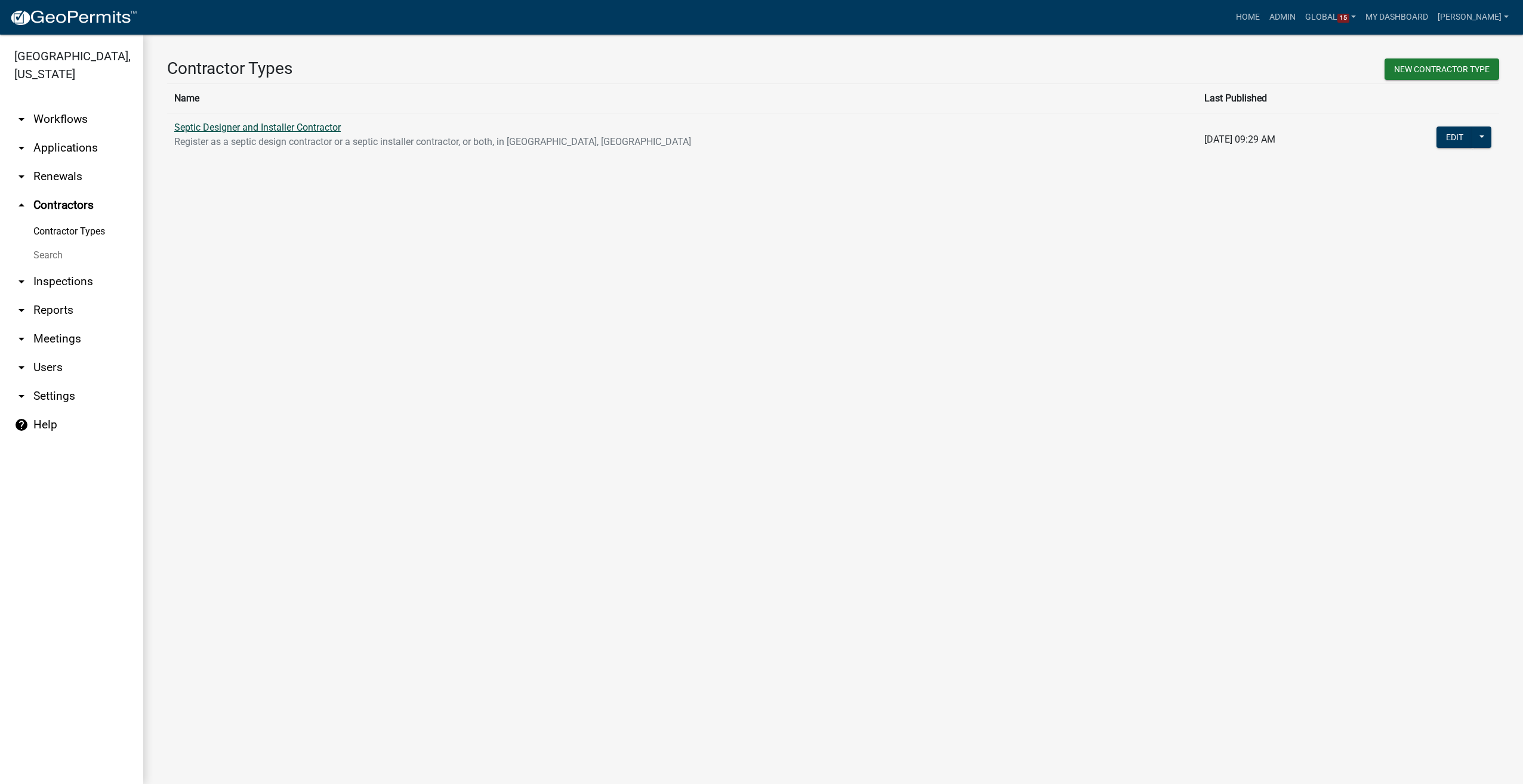
click at [244, 128] on link "Septic Designer and Installer Contractor" at bounding box center [258, 127] width 167 height 12
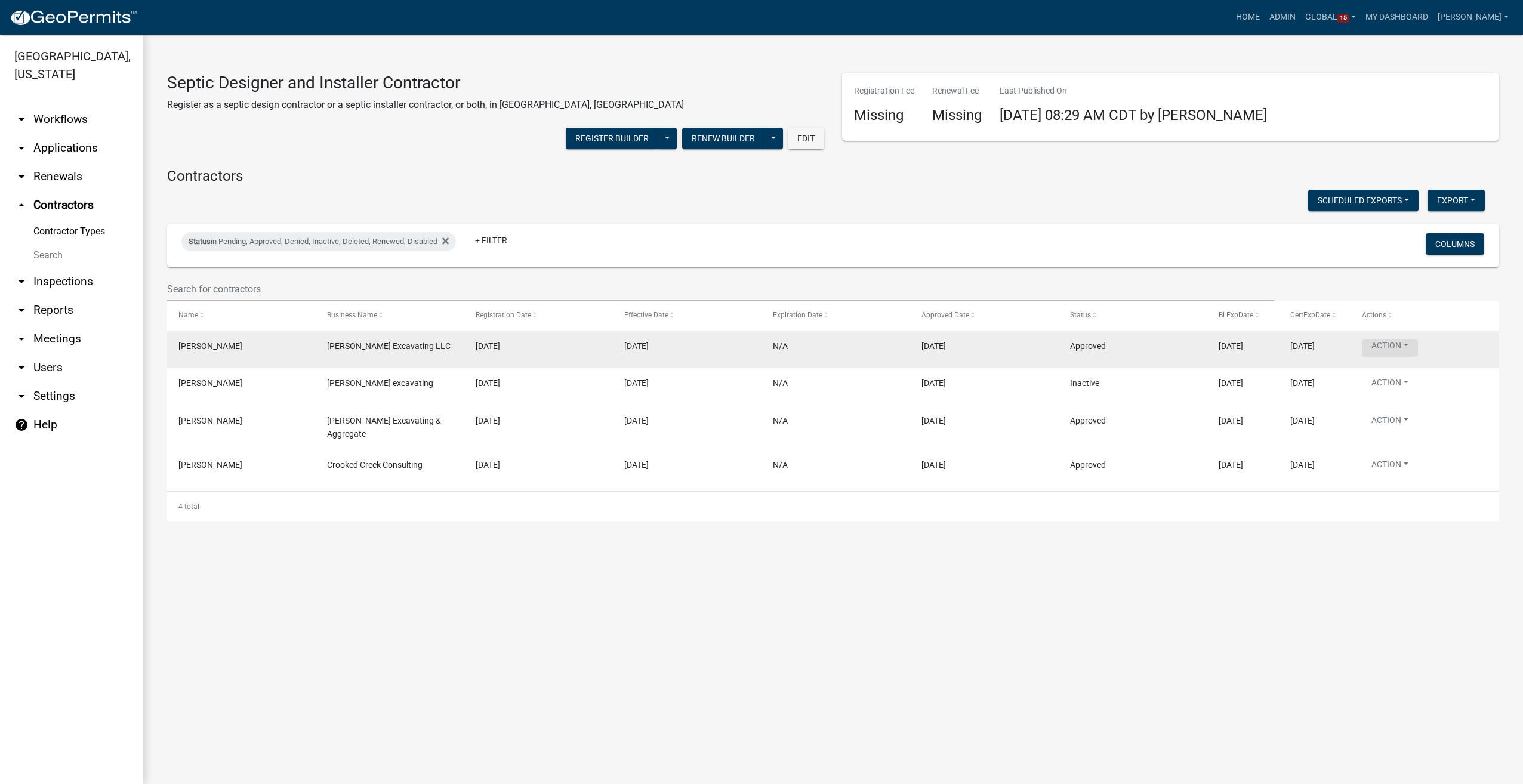
click at [1392, 339] on button "Action" at bounding box center [1390, 348] width 56 height 17
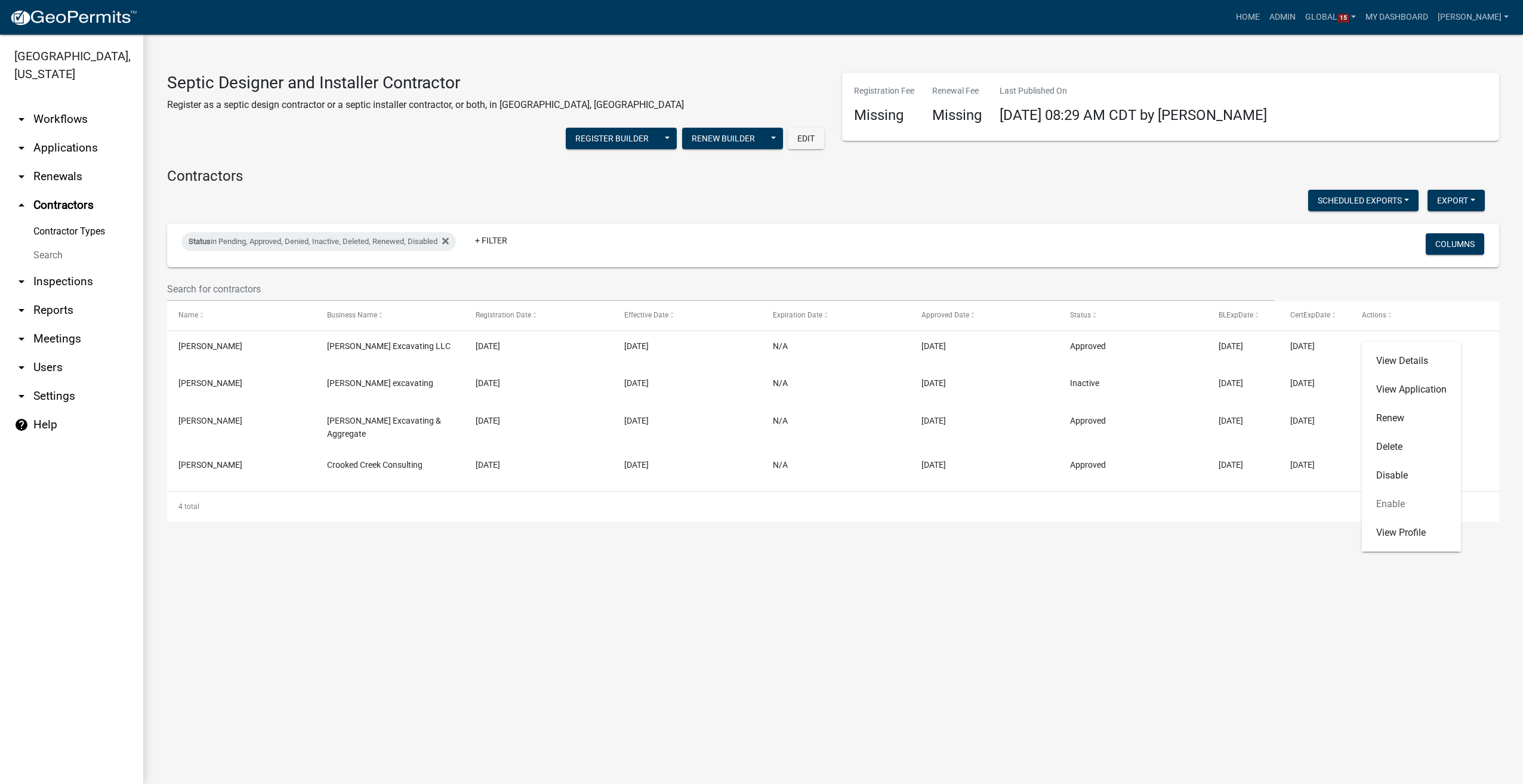
click at [1094, 630] on main "Septic Designer and Installer Contractor Register as a septic design contractor…" at bounding box center [834, 409] width 1380 height 749
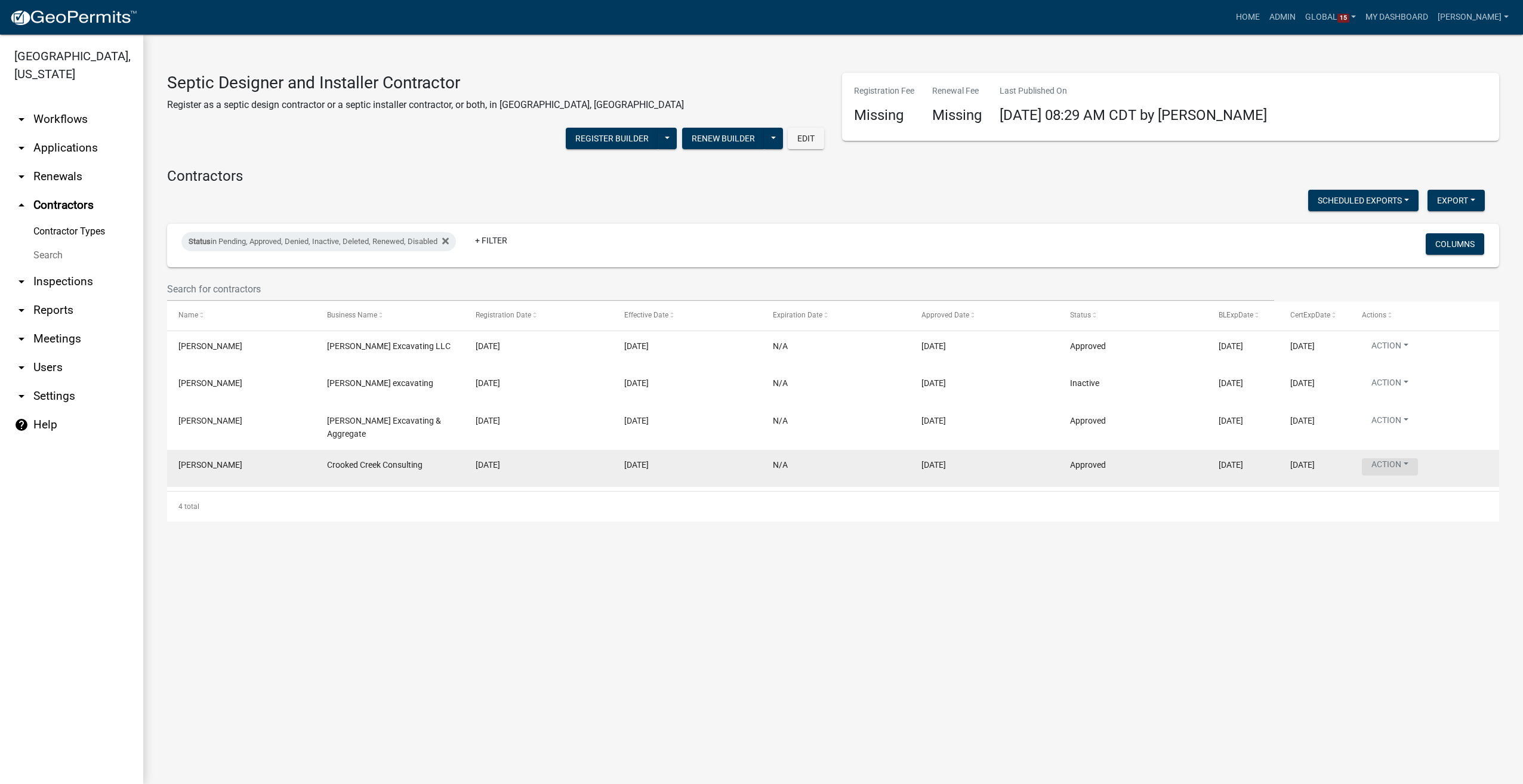
click at [1406, 458] on button "Action" at bounding box center [1390, 466] width 56 height 17
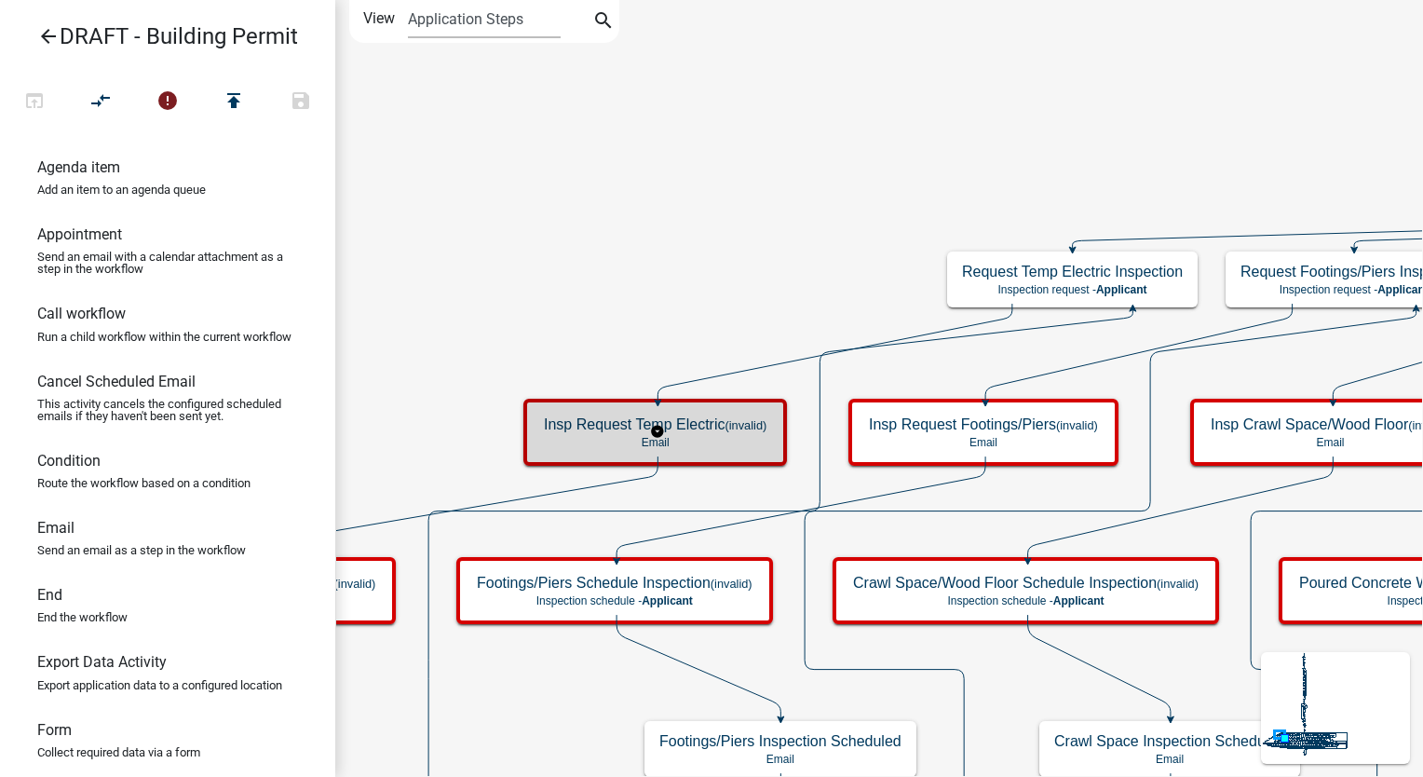
click at [768, 451] on div "Insp Request Temp Electric (invalid) Email" at bounding box center [655, 432] width 252 height 56
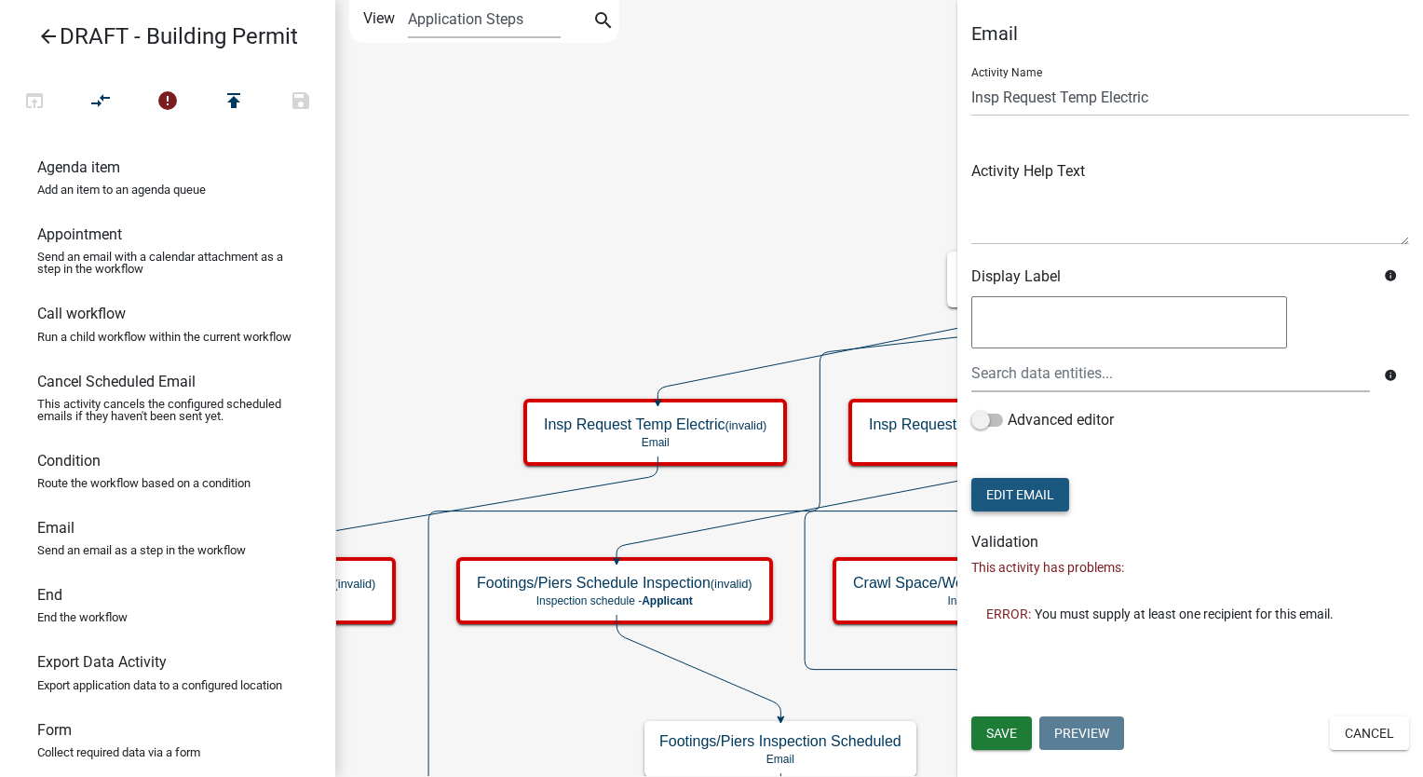
click at [1039, 486] on button "Edit Email" at bounding box center [1021, 495] width 98 height 34
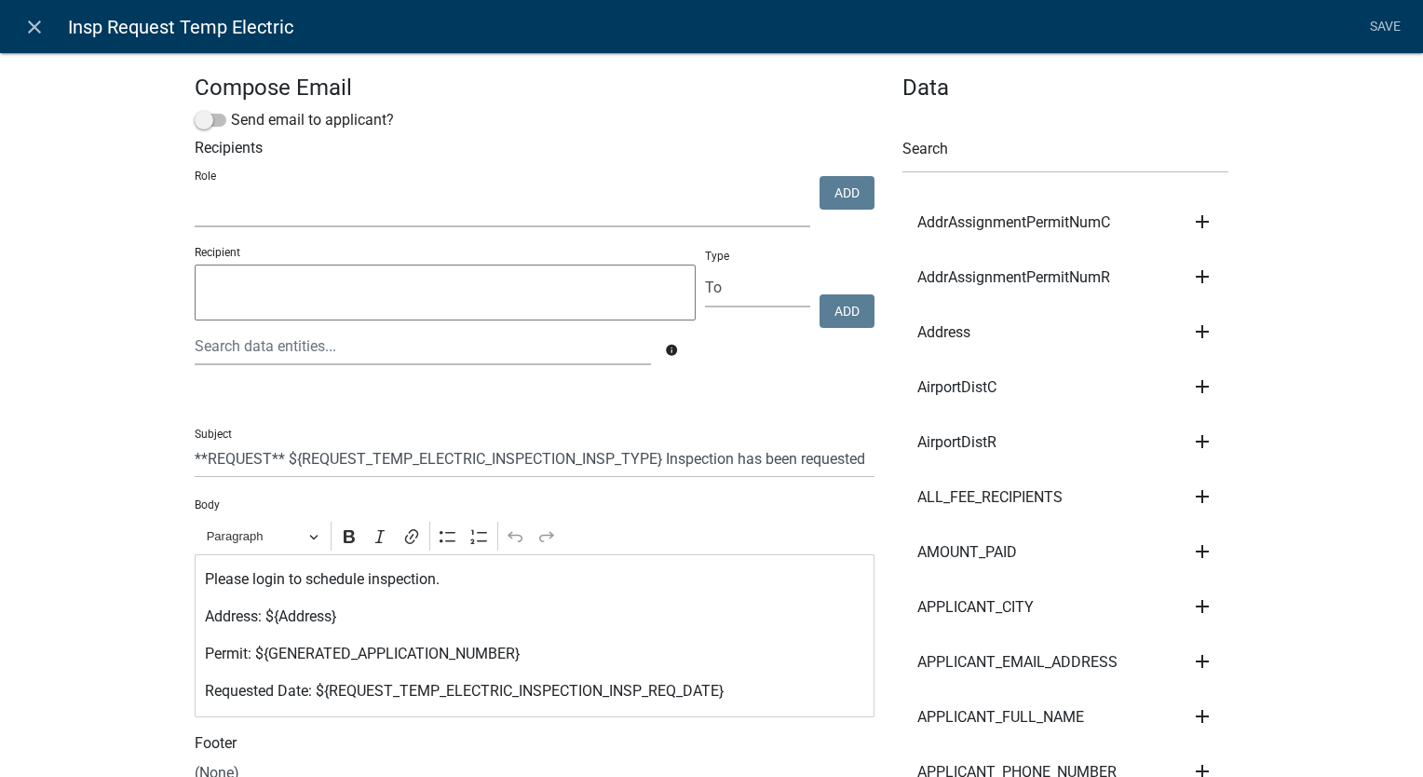
click at [298, 206] on select "Reviewers Admin Community Development" at bounding box center [503, 208] width 616 height 38
select select "e4c0eb80-efae-4af1-a454-33a4b424fec5"
click at [195, 190] on select "Reviewers Admin Community Development" at bounding box center [503, 208] width 616 height 38
click at [825, 197] on button "Add" at bounding box center [847, 193] width 55 height 34
select select
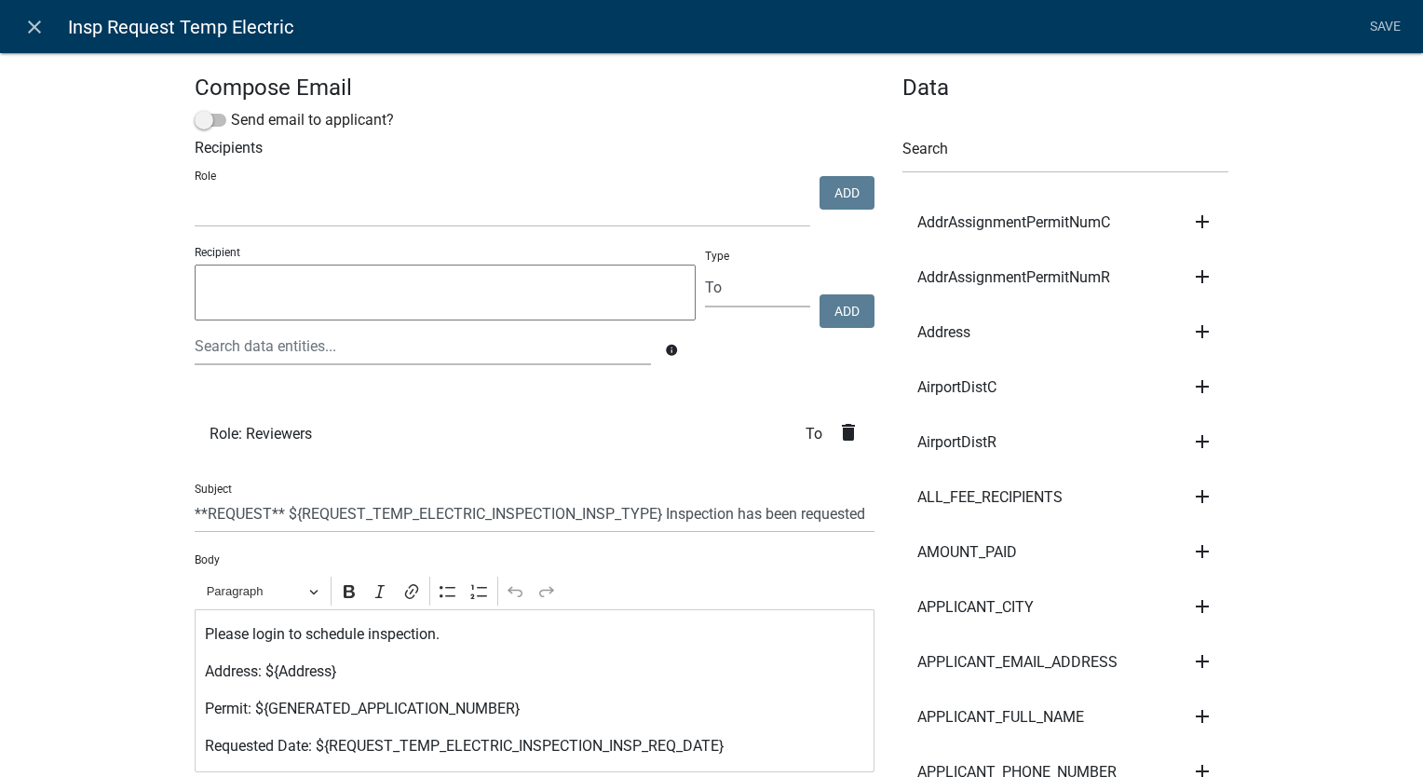
click at [841, 437] on icon "delete" at bounding box center [848, 432] width 22 height 22
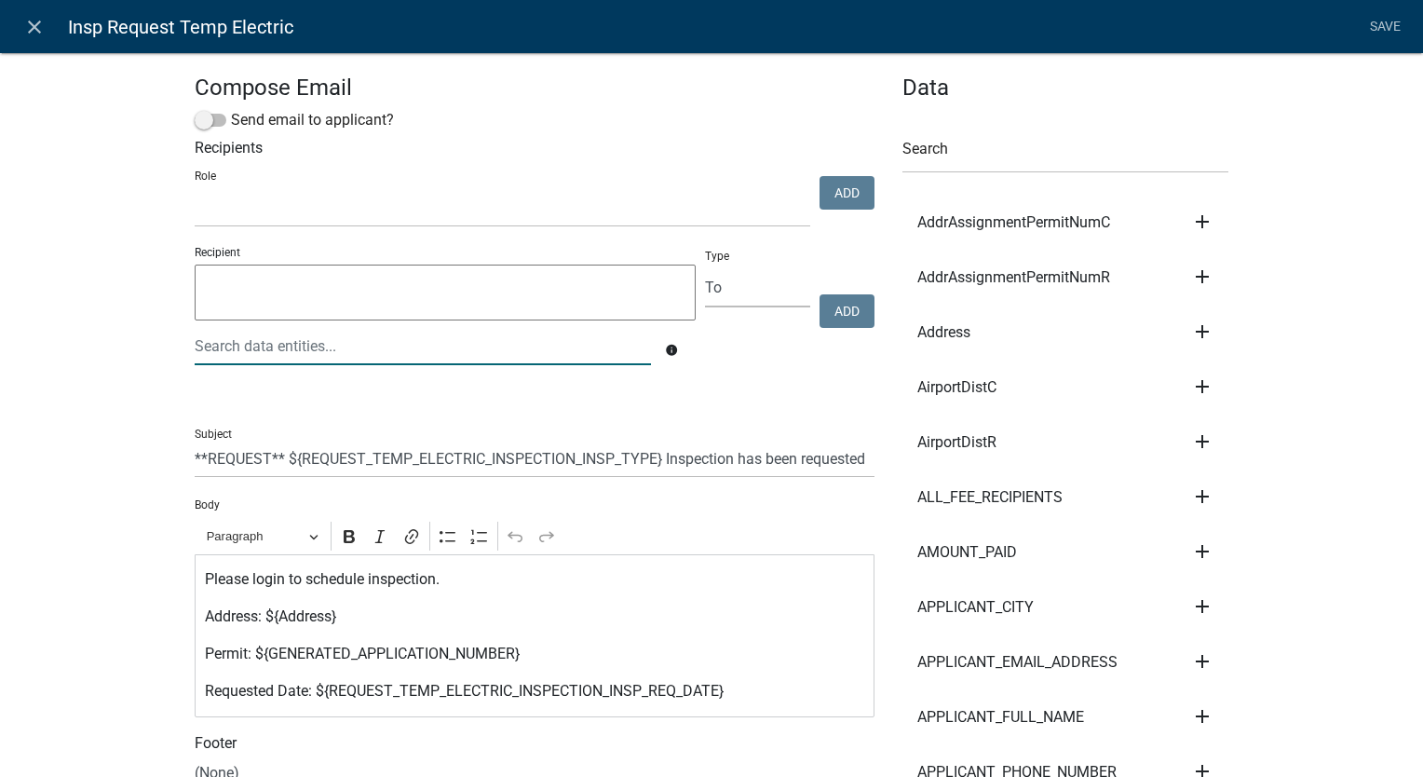
click at [261, 352] on div at bounding box center [423, 346] width 484 height 38
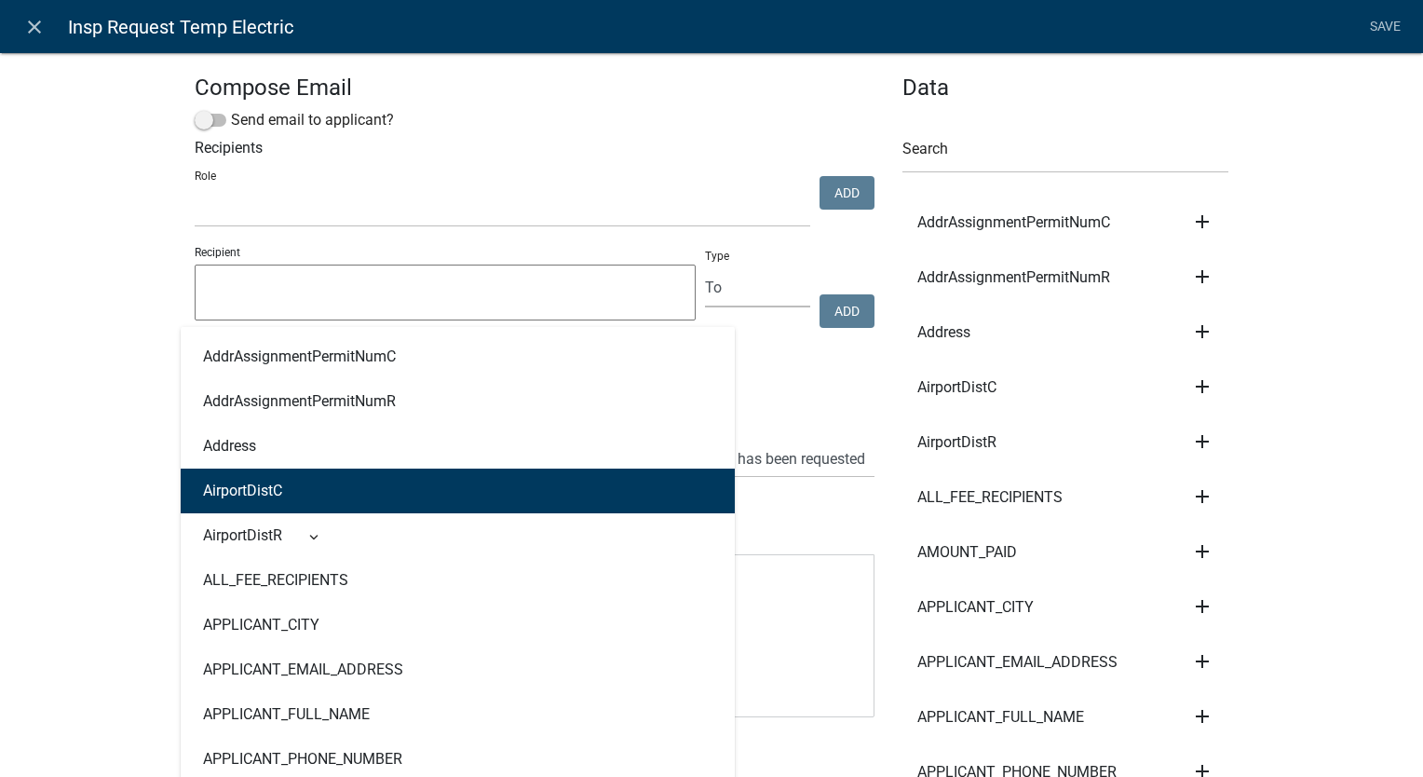
scroll to position [93, 0]
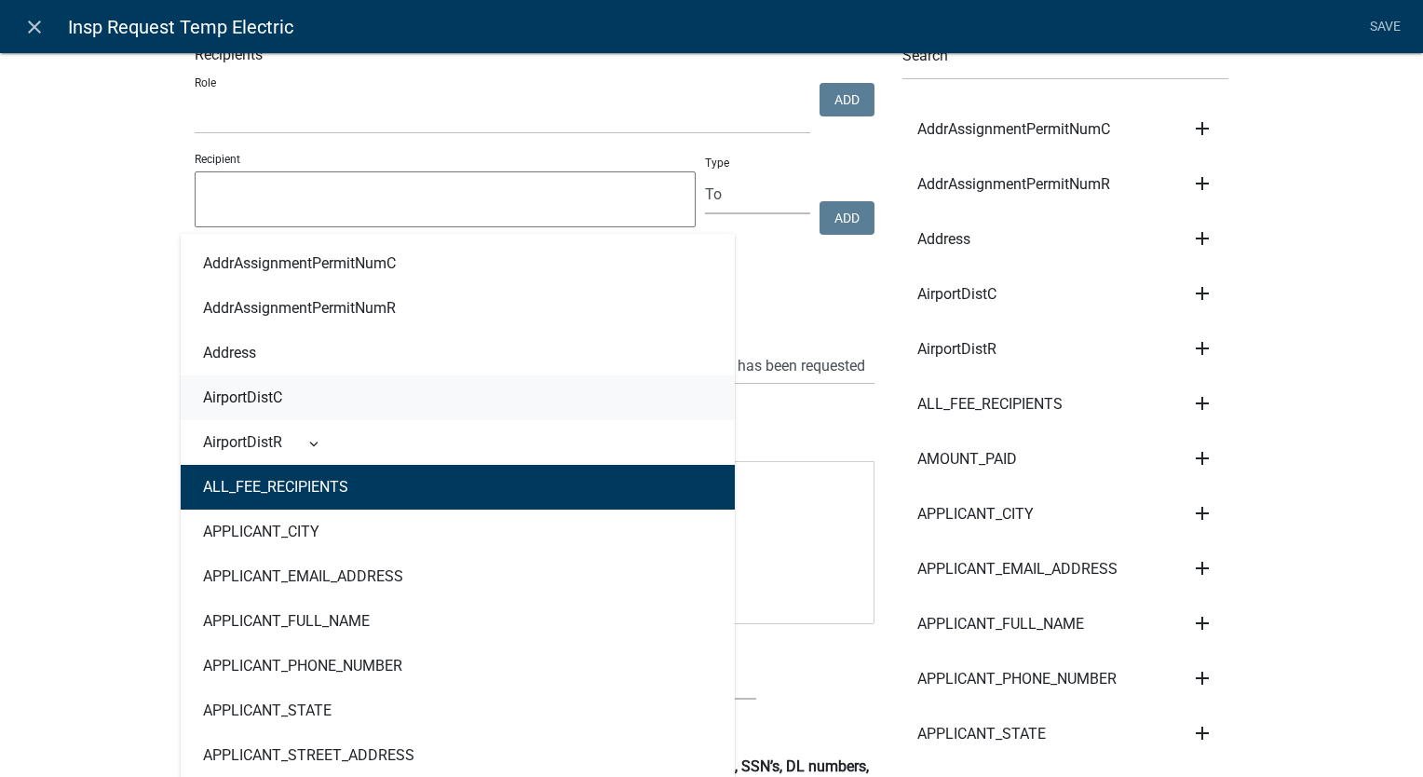
type input "assign"
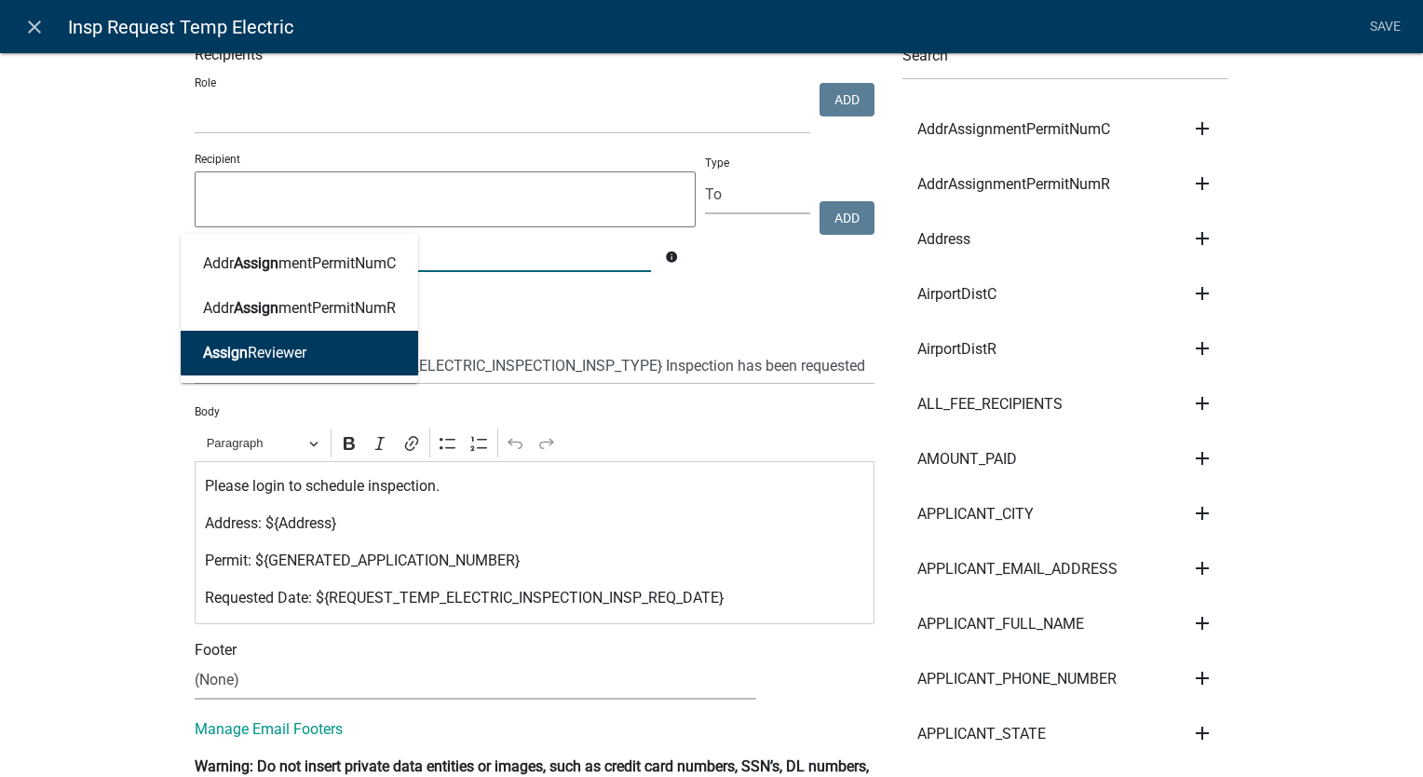
click at [275, 366] on button "Assign Reviewer" at bounding box center [300, 353] width 238 height 45
type textarea "AssignReviewer"
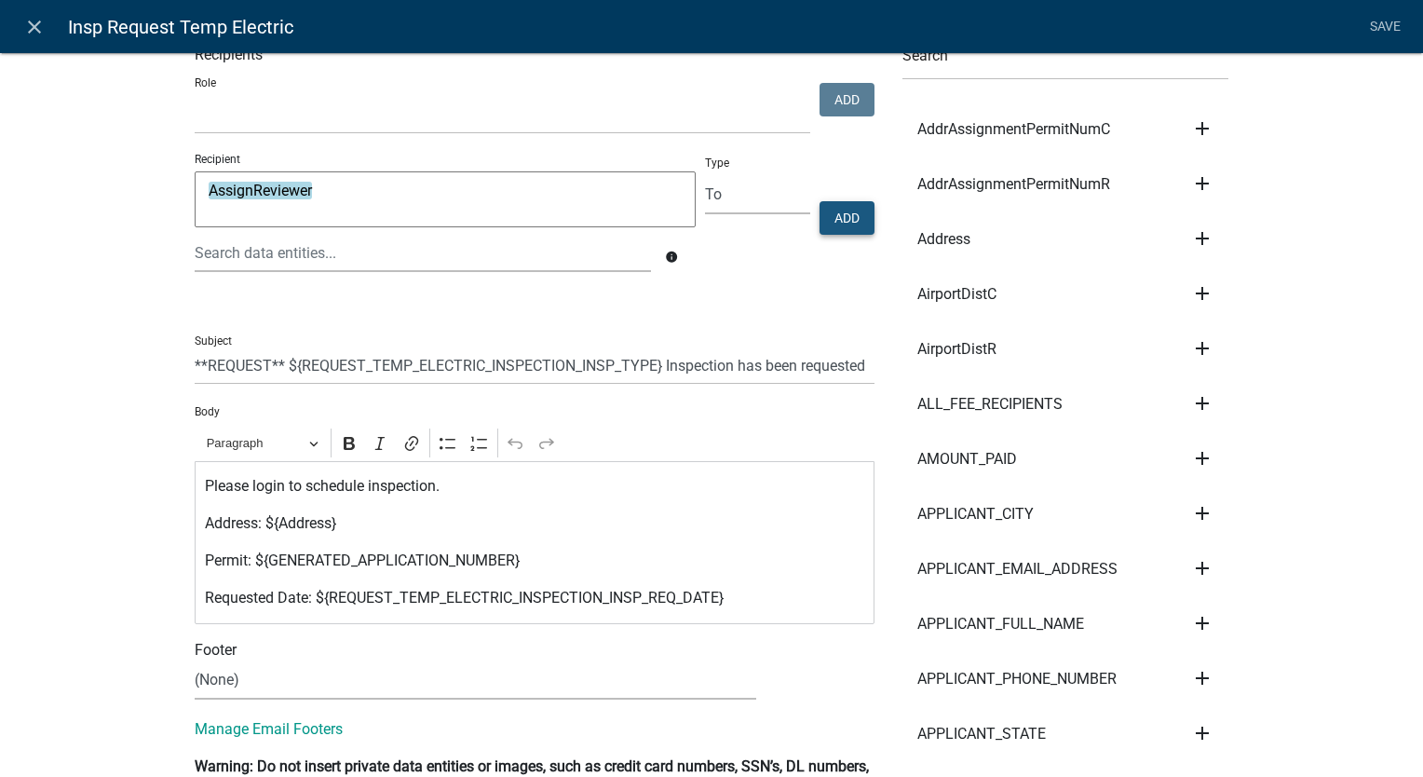
drag, startPoint x: 835, startPoint y: 211, endPoint x: 1136, endPoint y: 58, distance: 338.3
click at [832, 211] on button "Add" at bounding box center [847, 218] width 55 height 34
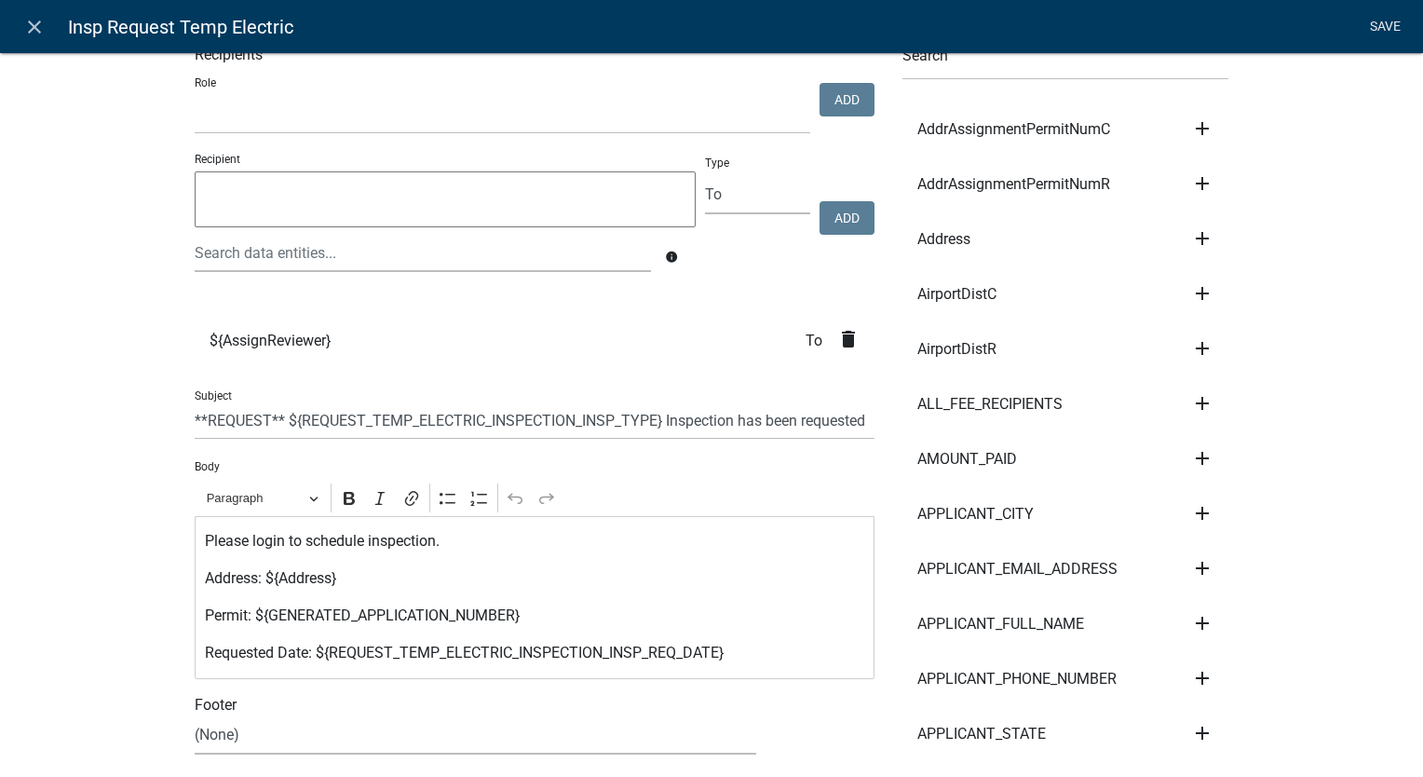
click at [1375, 23] on link "Save" at bounding box center [1385, 26] width 47 height 35
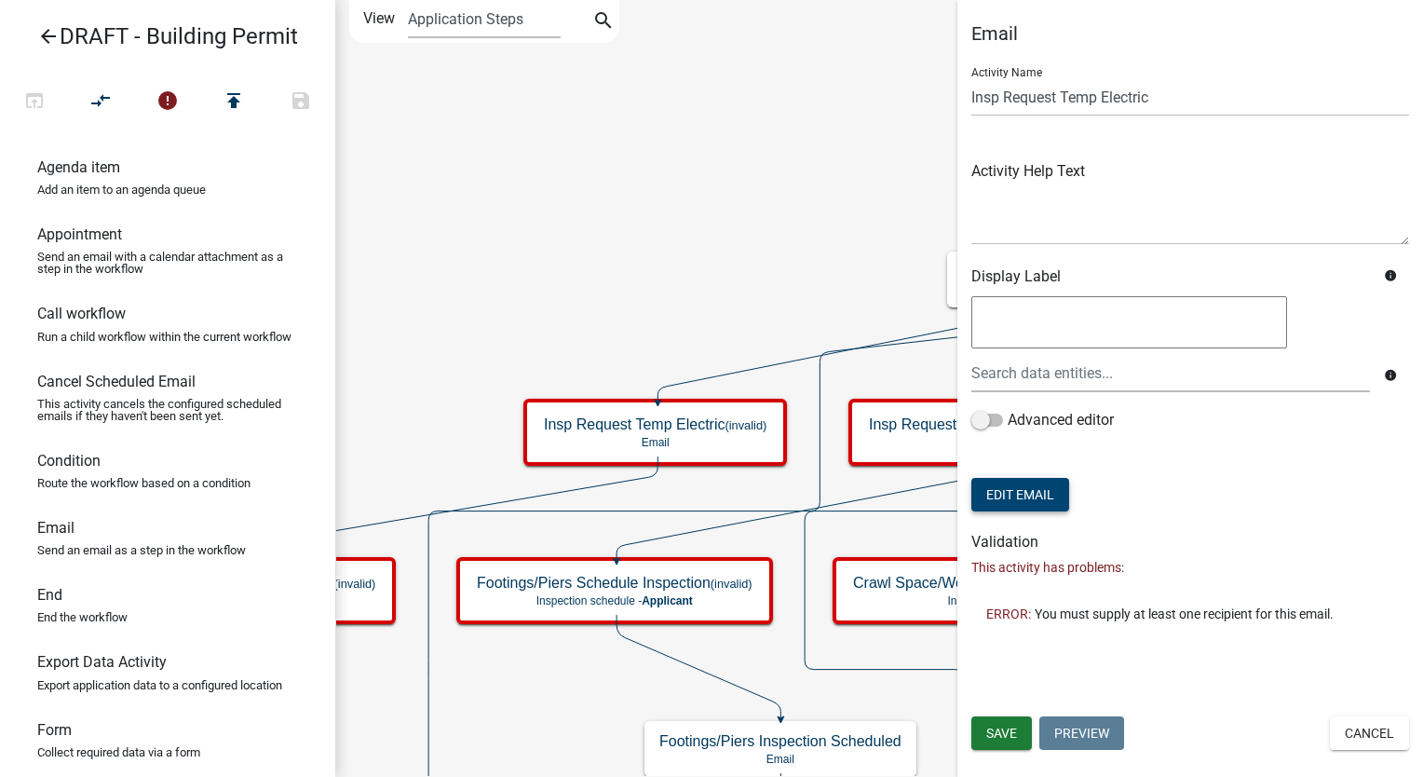
scroll to position [0, 0]
click at [1007, 744] on button "Save" at bounding box center [1002, 733] width 61 height 34
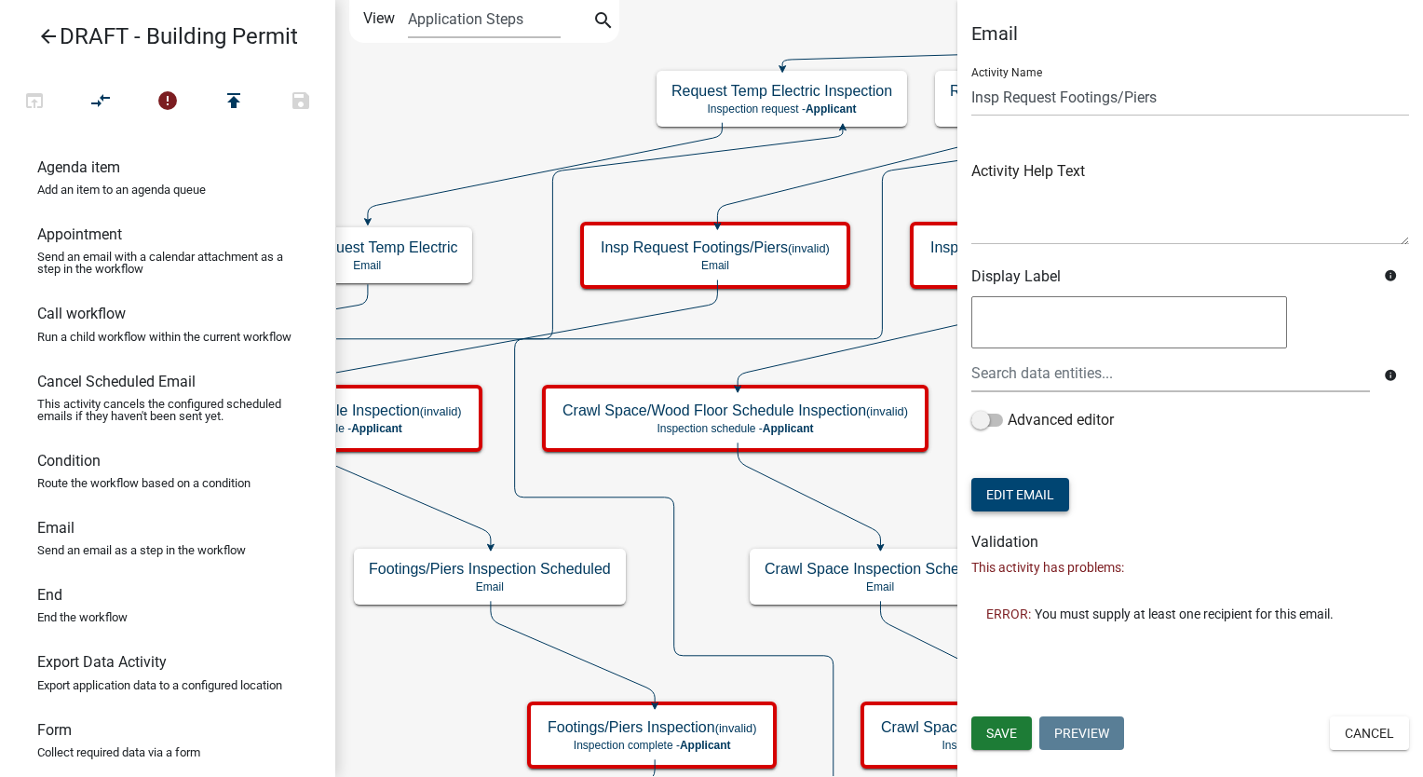
click at [1014, 497] on button "Edit Email" at bounding box center [1021, 495] width 98 height 34
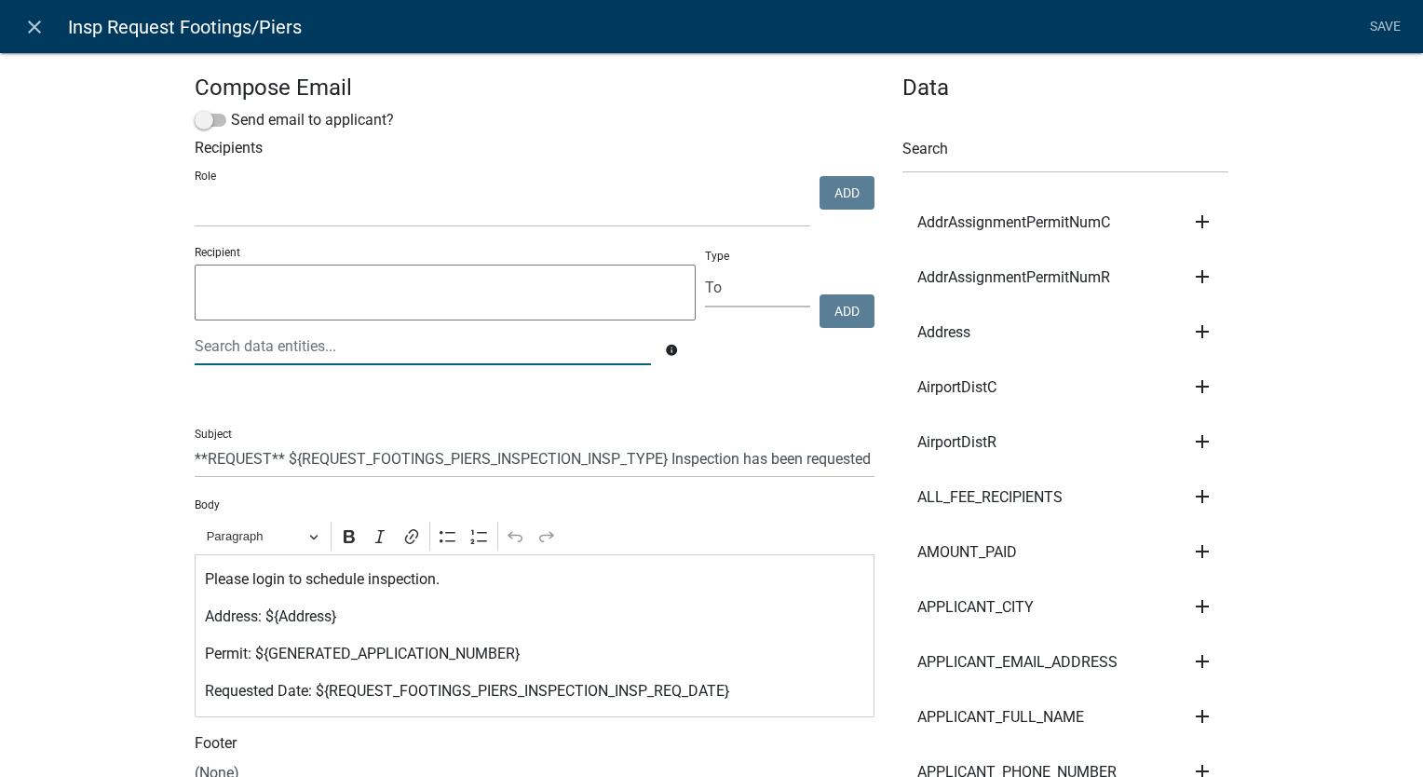
click at [265, 342] on div at bounding box center [423, 346] width 484 height 38
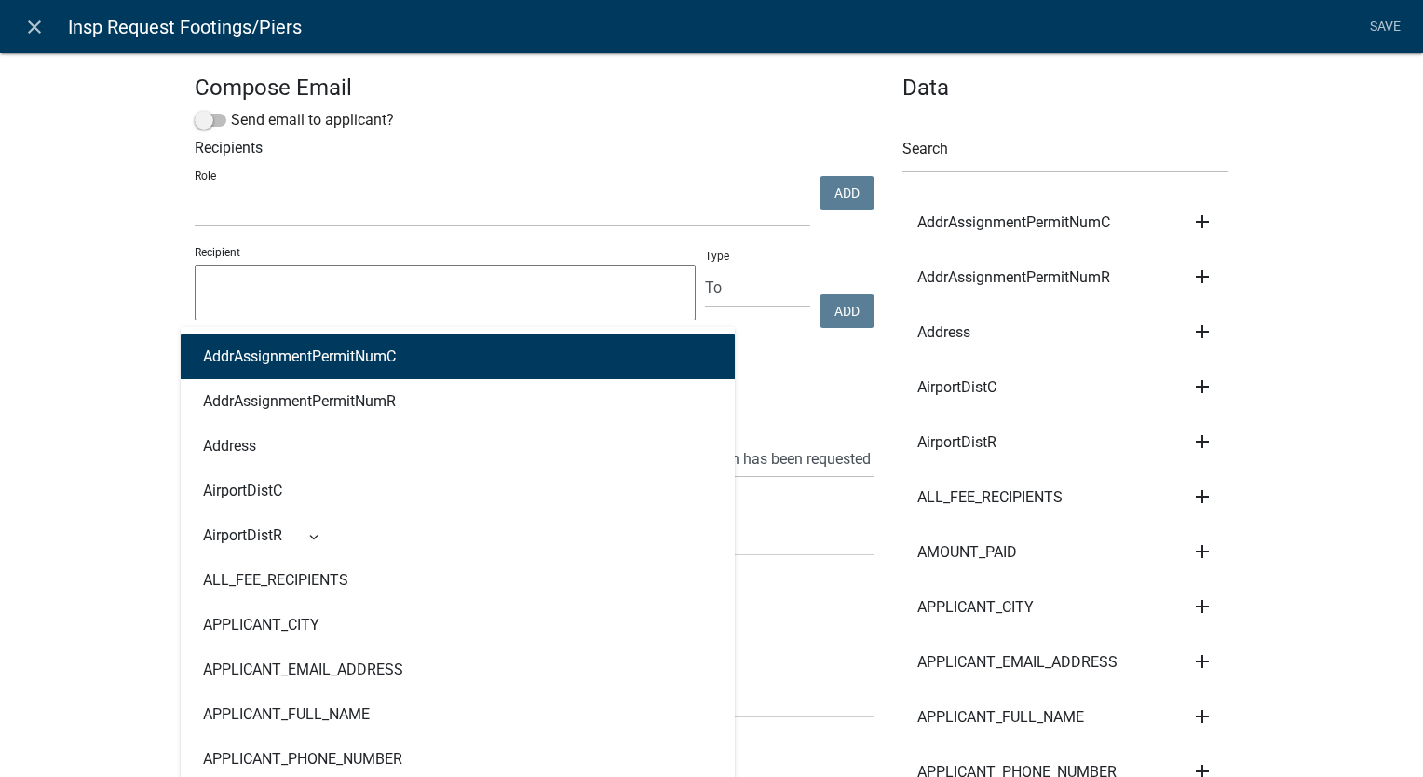
type input "Assign"
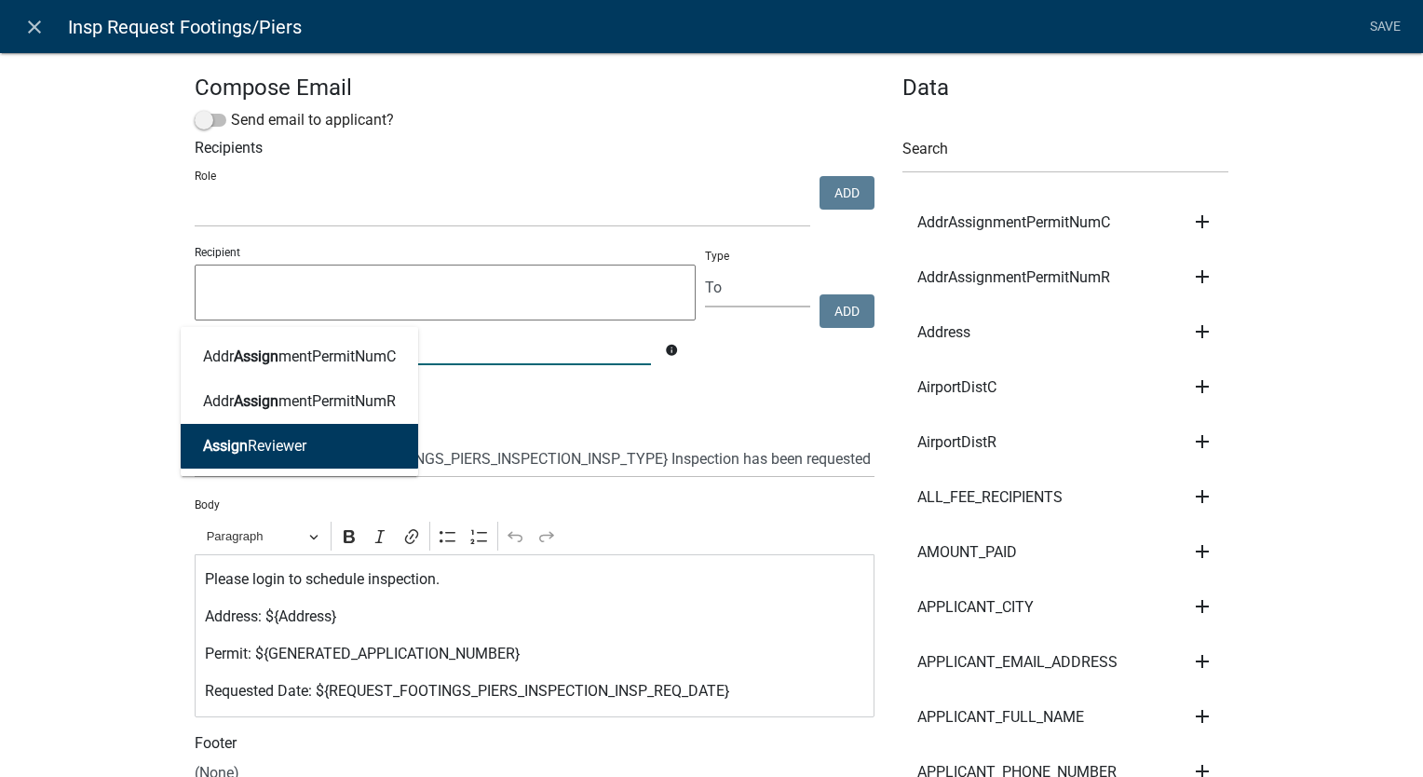
click at [261, 461] on button "Assign Reviewer" at bounding box center [300, 446] width 238 height 45
type textarea "AssignReviewer"
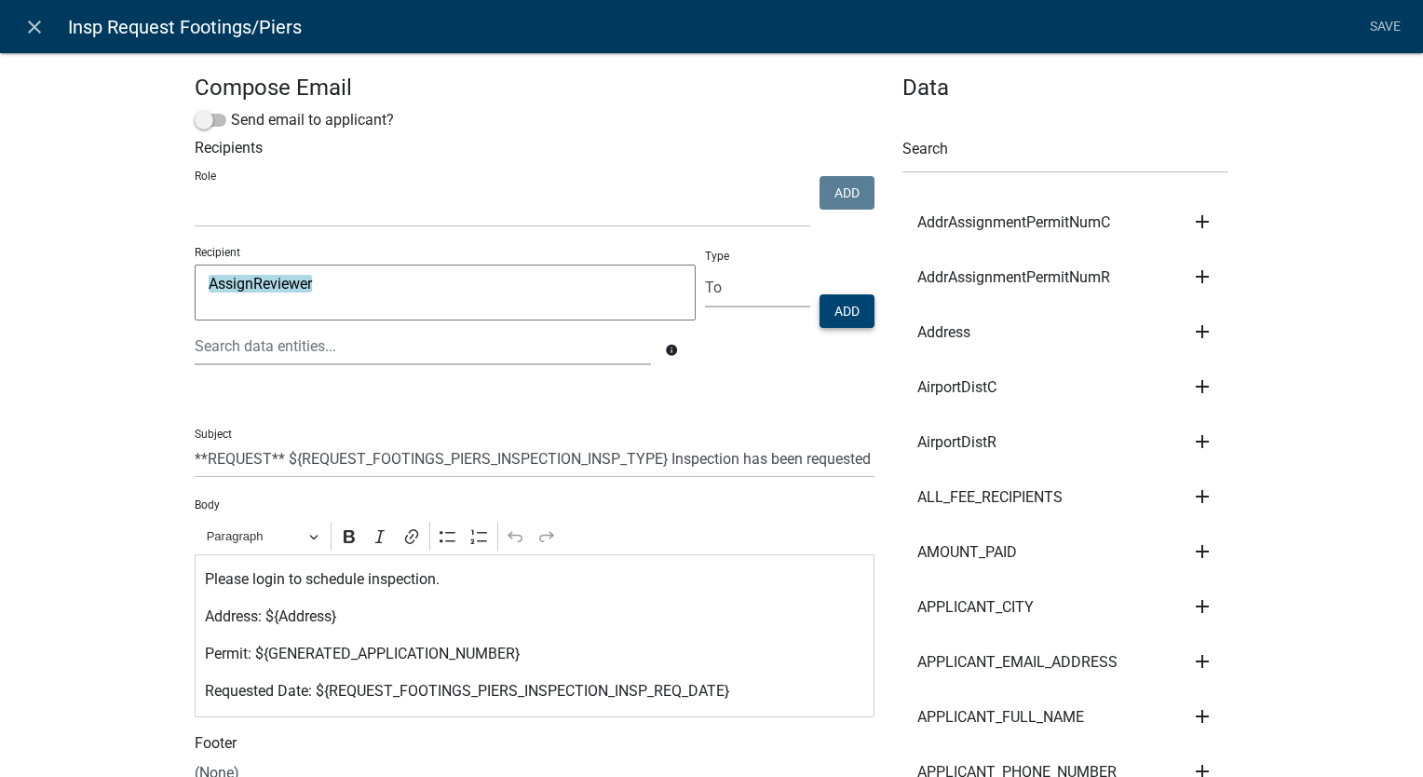
click at [857, 312] on button "Add" at bounding box center [847, 311] width 55 height 34
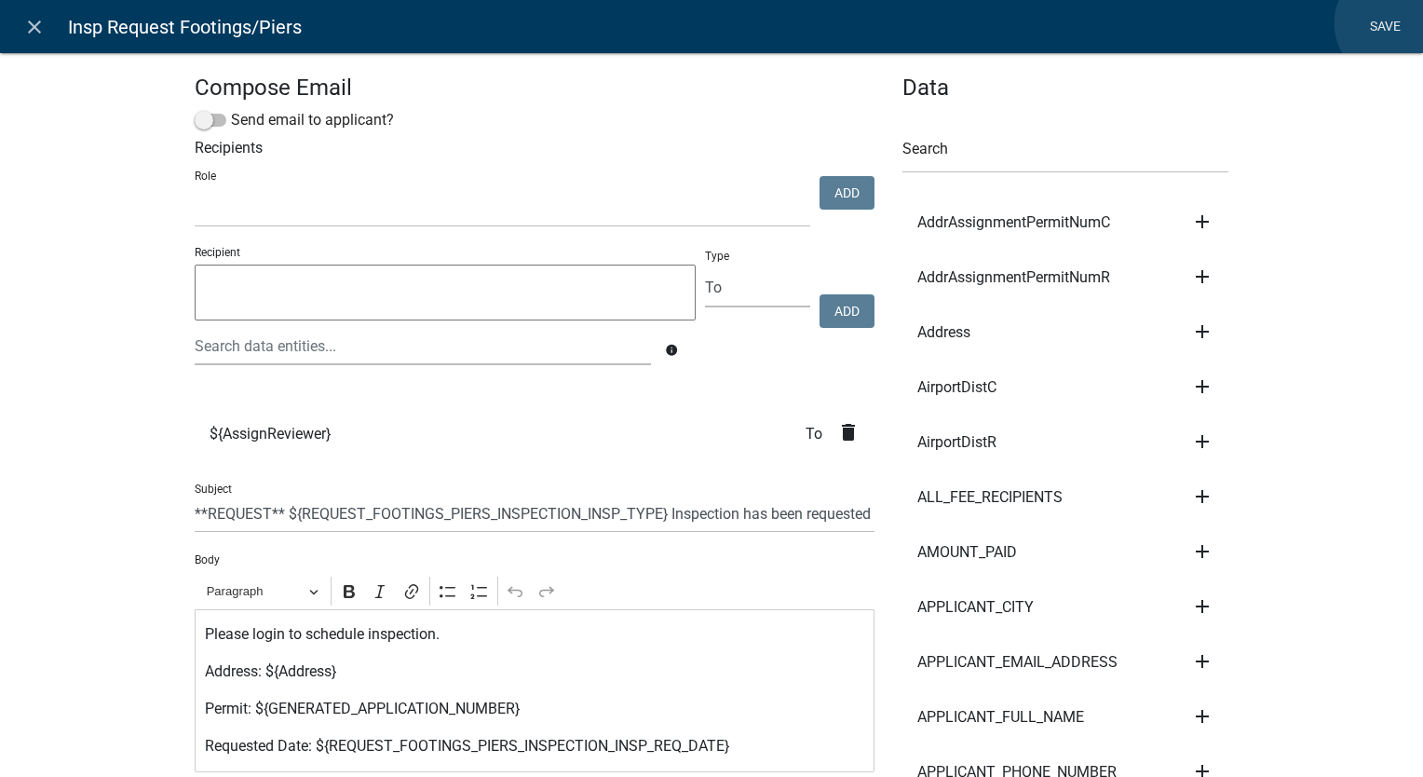
click at [1394, 23] on link "Save" at bounding box center [1385, 26] width 47 height 35
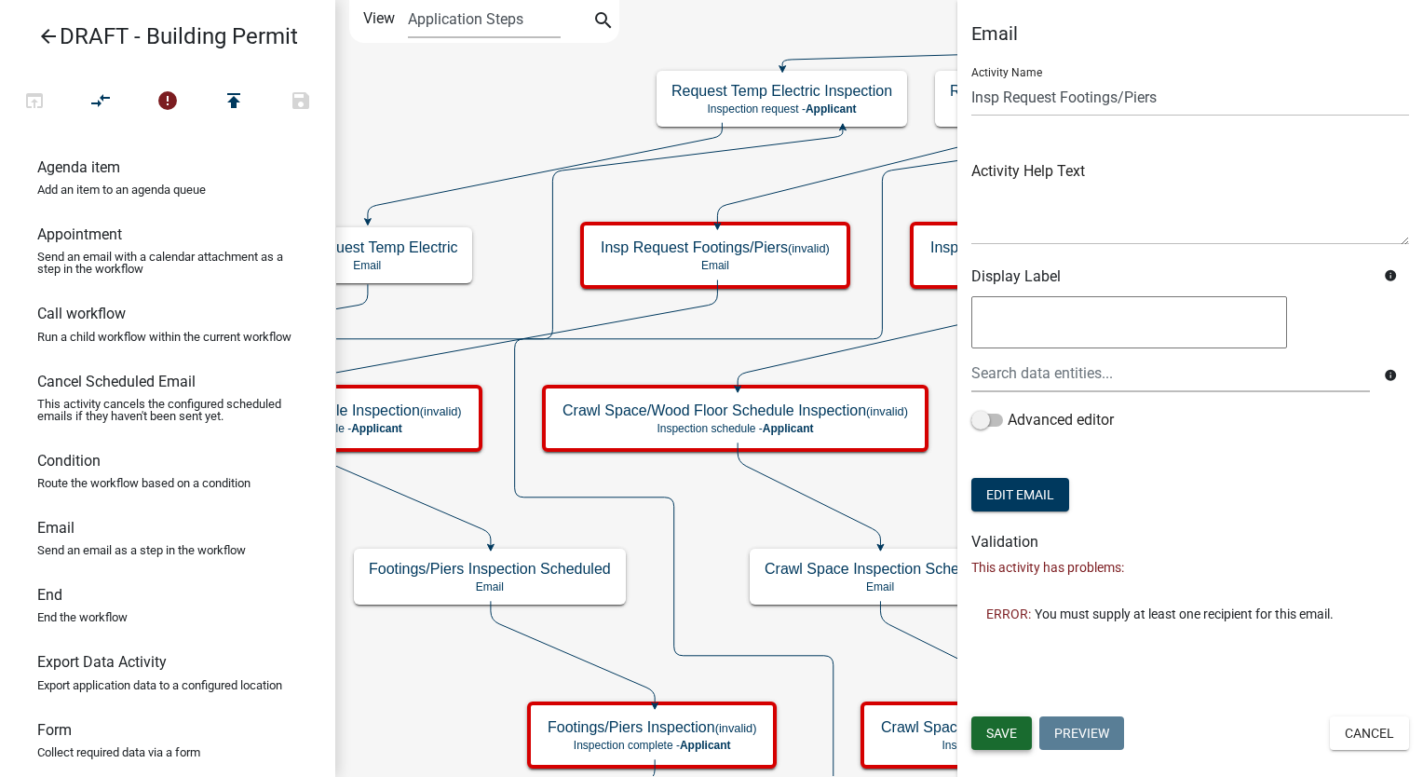
click at [999, 729] on span "Save" at bounding box center [1002, 733] width 31 height 15
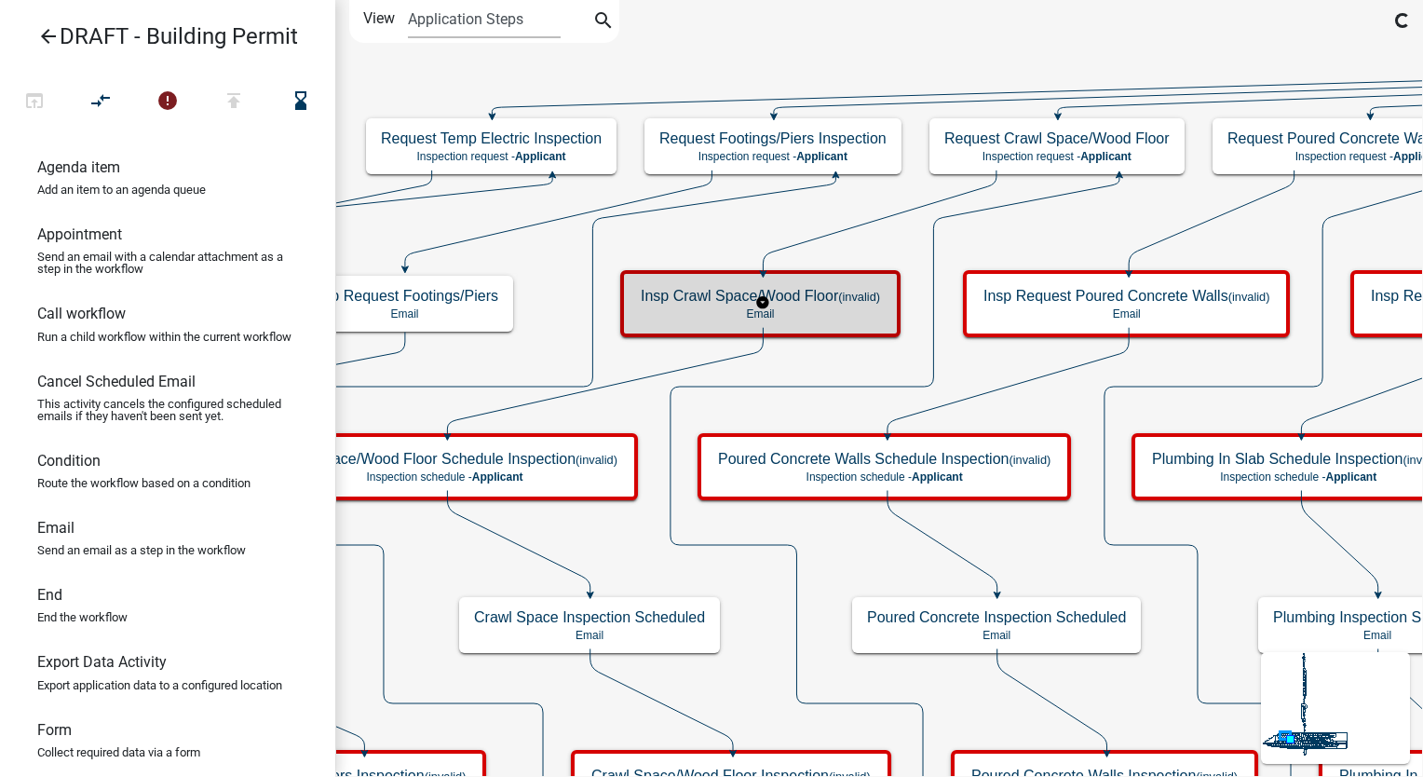
click at [825, 299] on h5 "Insp Crawl Space/Wood Floor (invalid)" at bounding box center [760, 296] width 239 height 18
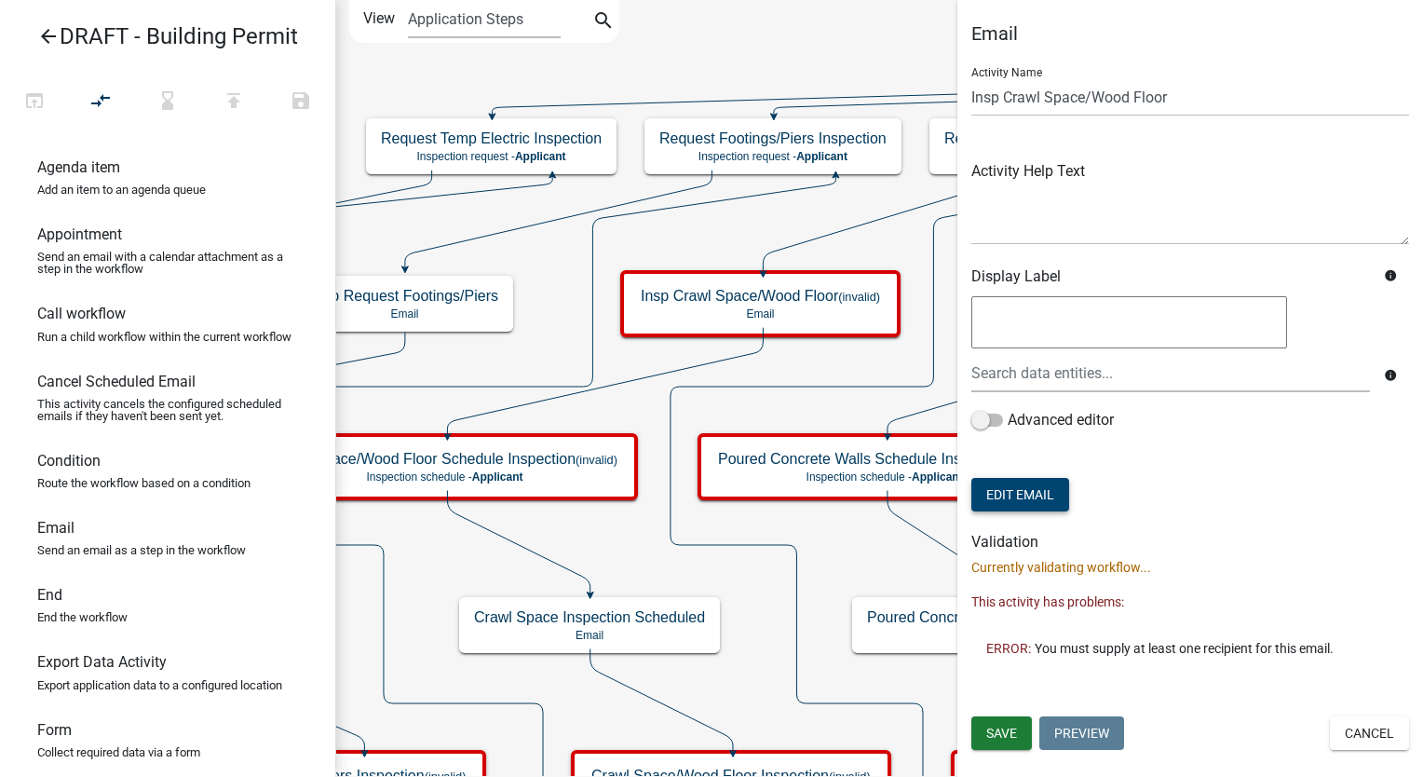
click at [1021, 492] on button "Edit Email" at bounding box center [1021, 495] width 98 height 34
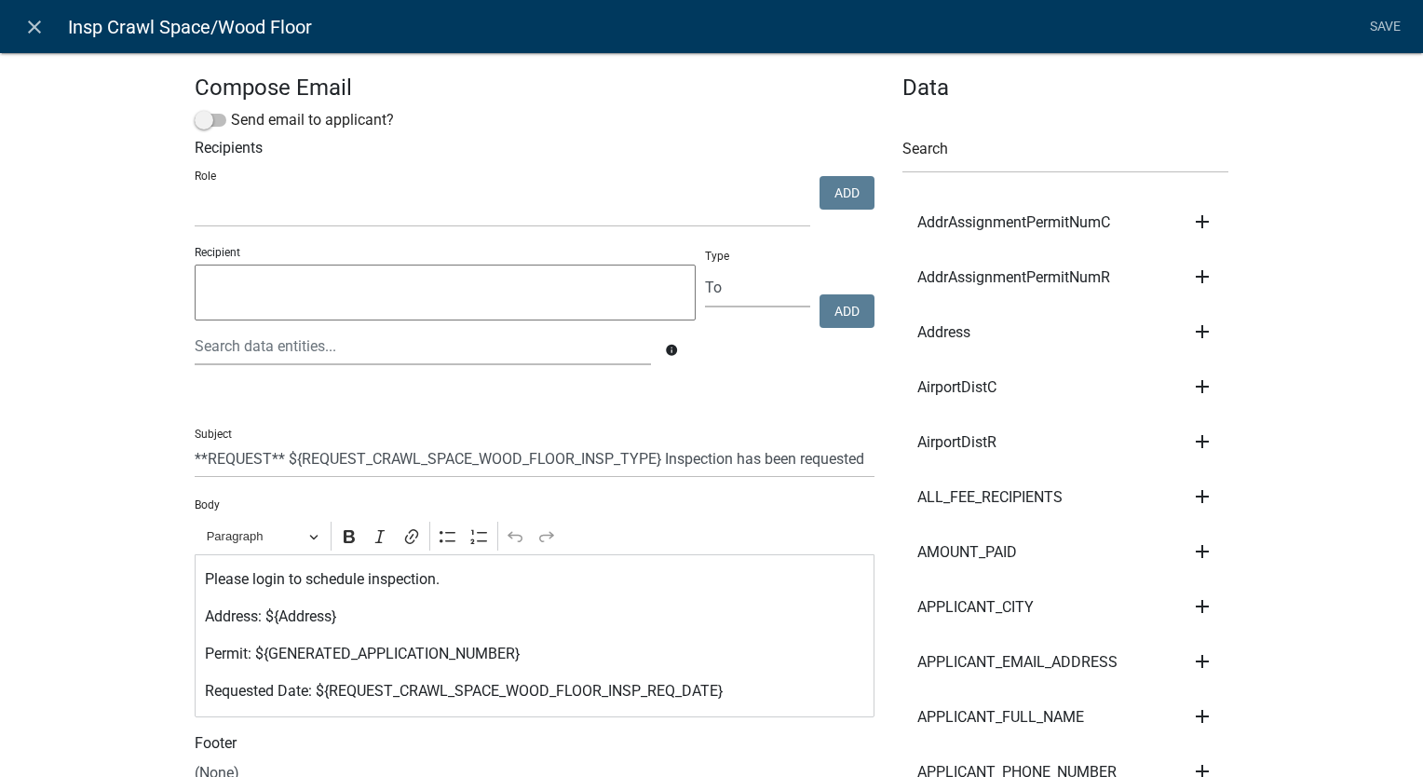
select select
click at [244, 352] on div at bounding box center [423, 346] width 484 height 38
type input "a"
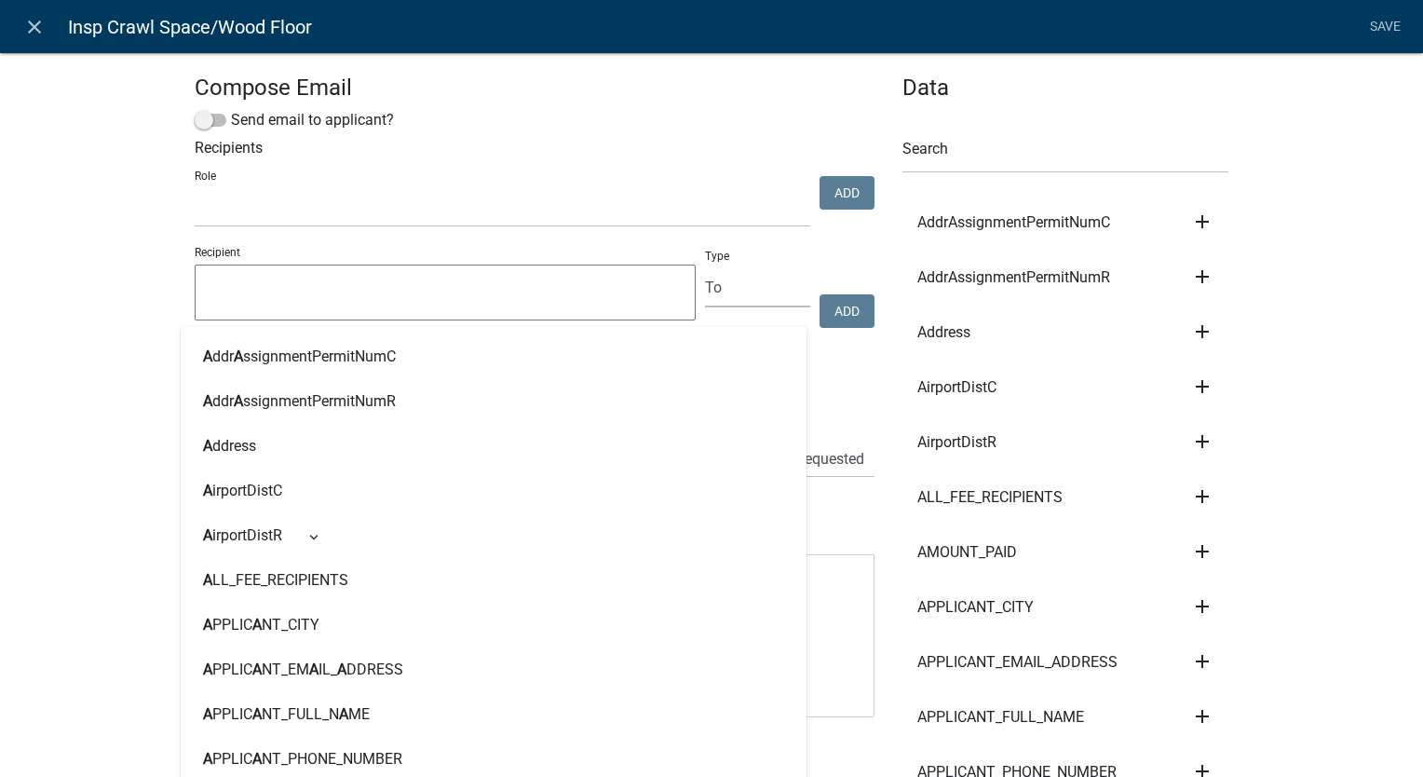
type input "assign"
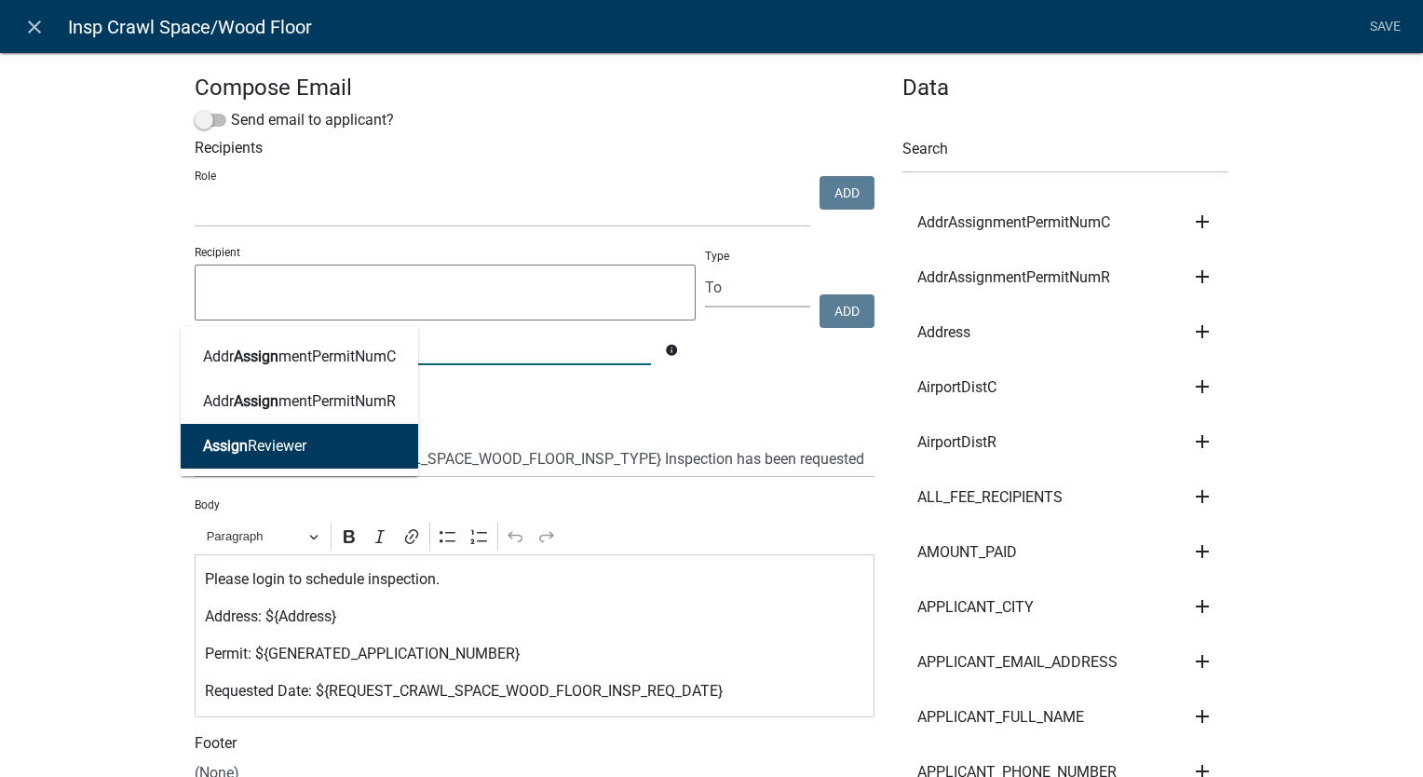
click at [249, 439] on ngb-highlight "Assign Reviewer" at bounding box center [254, 446] width 103 height 15
type textarea "AssignReviewer"
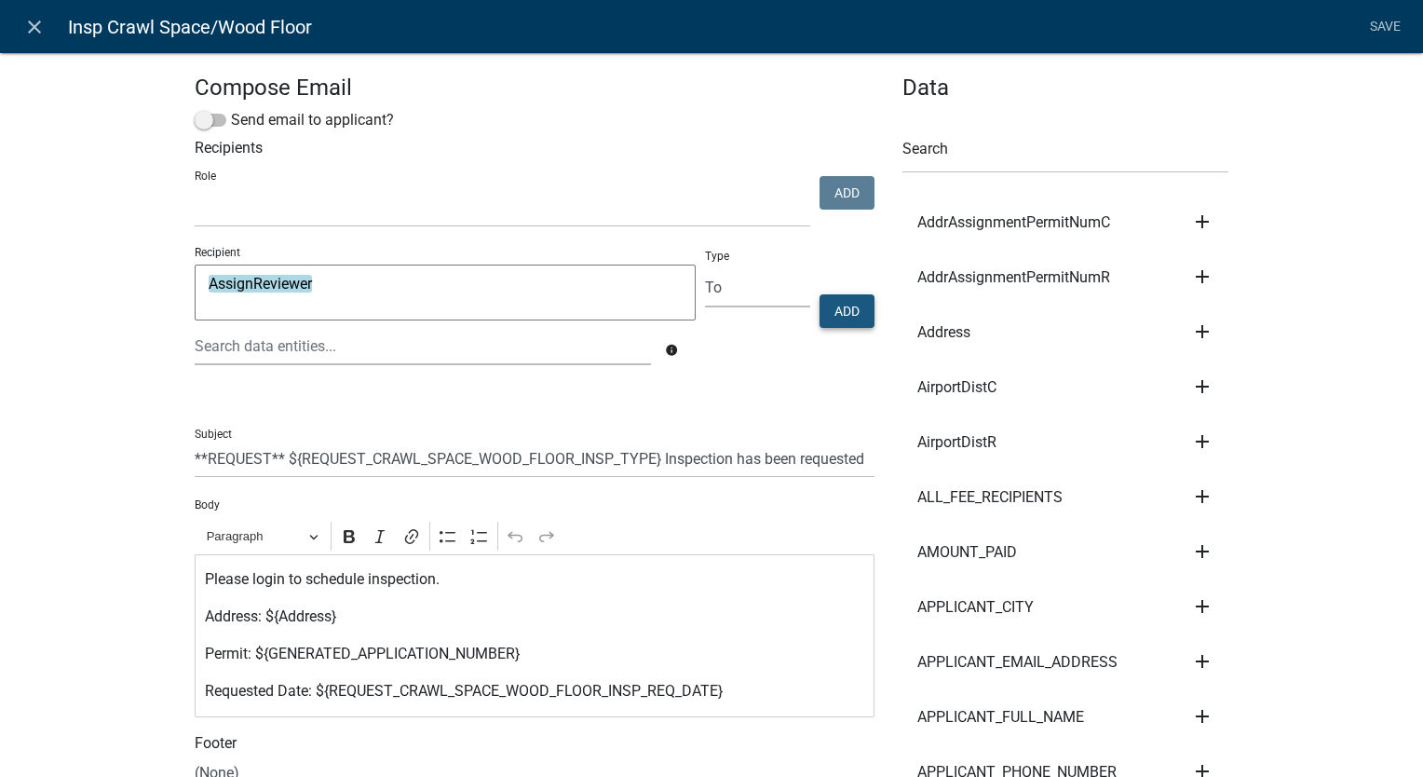
click at [848, 307] on button "Add" at bounding box center [847, 311] width 55 height 34
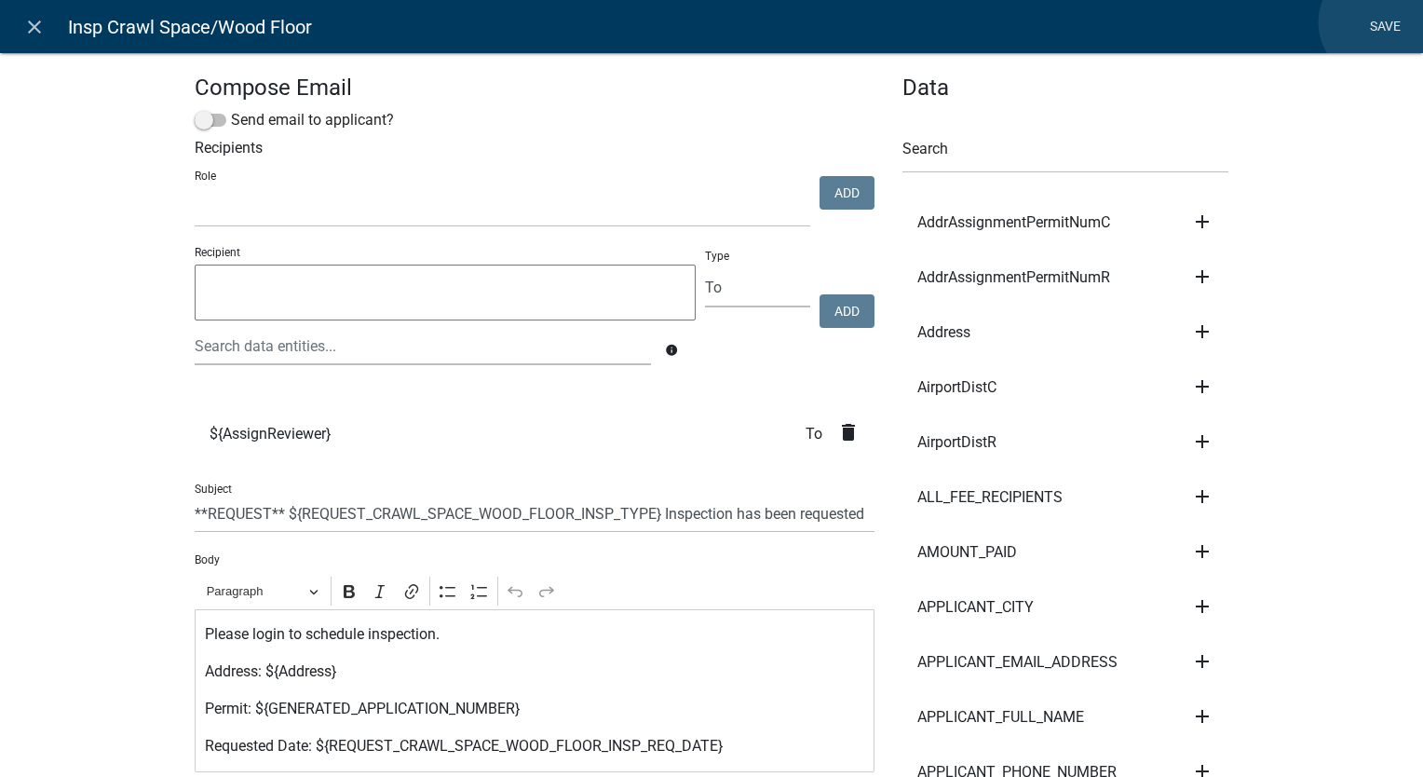
click at [1378, 22] on link "Save" at bounding box center [1385, 26] width 47 height 35
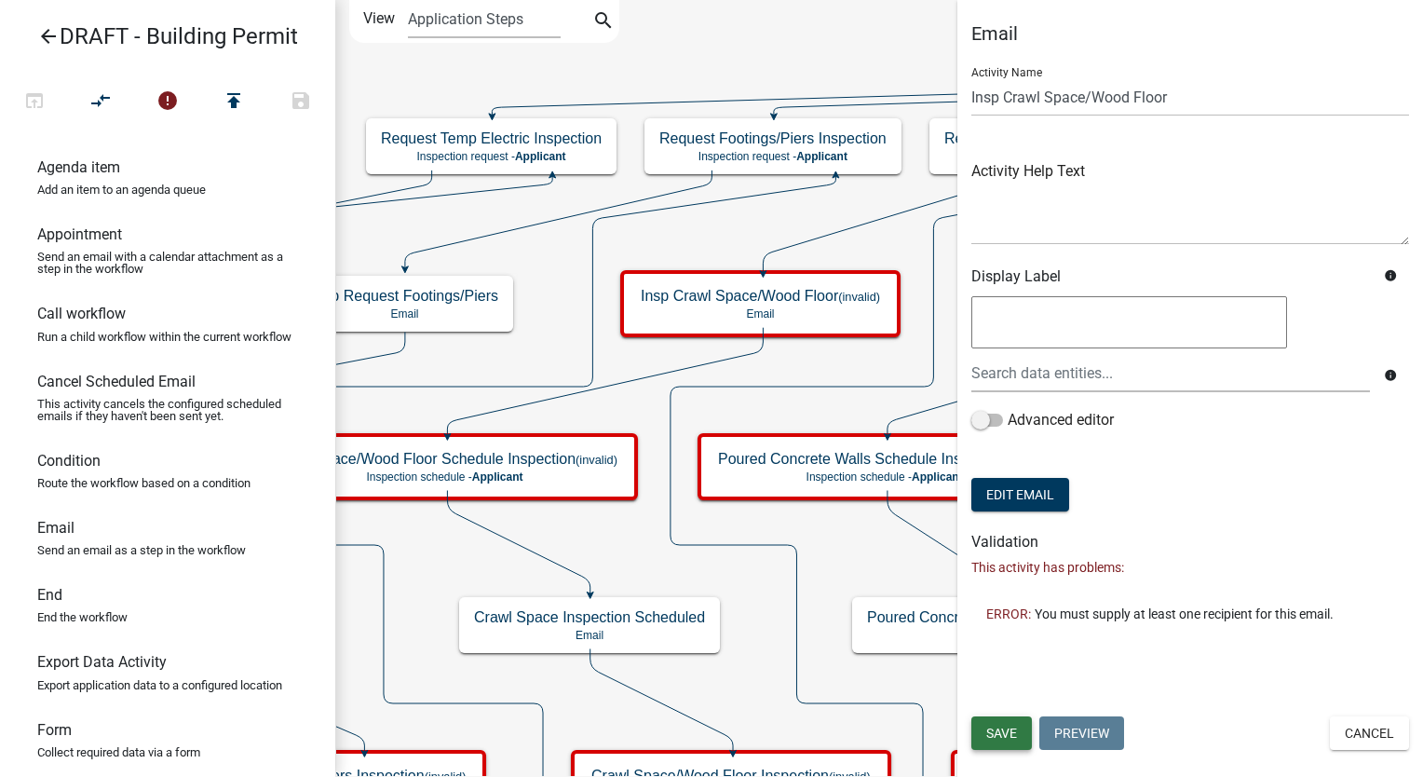
click at [1025, 736] on button "Save" at bounding box center [1002, 733] width 61 height 34
